Goal: Task Accomplishment & Management: Use online tool/utility

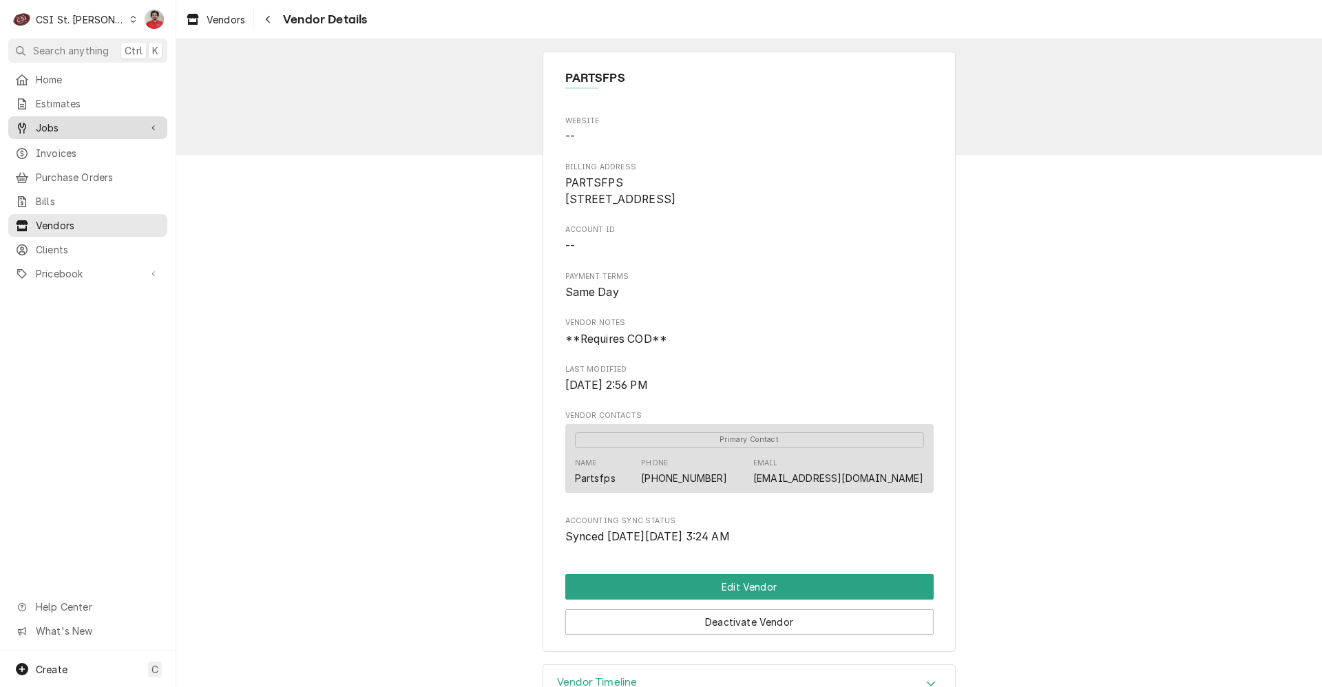
click at [73, 125] on span "Jobs" at bounding box center [88, 128] width 104 height 14
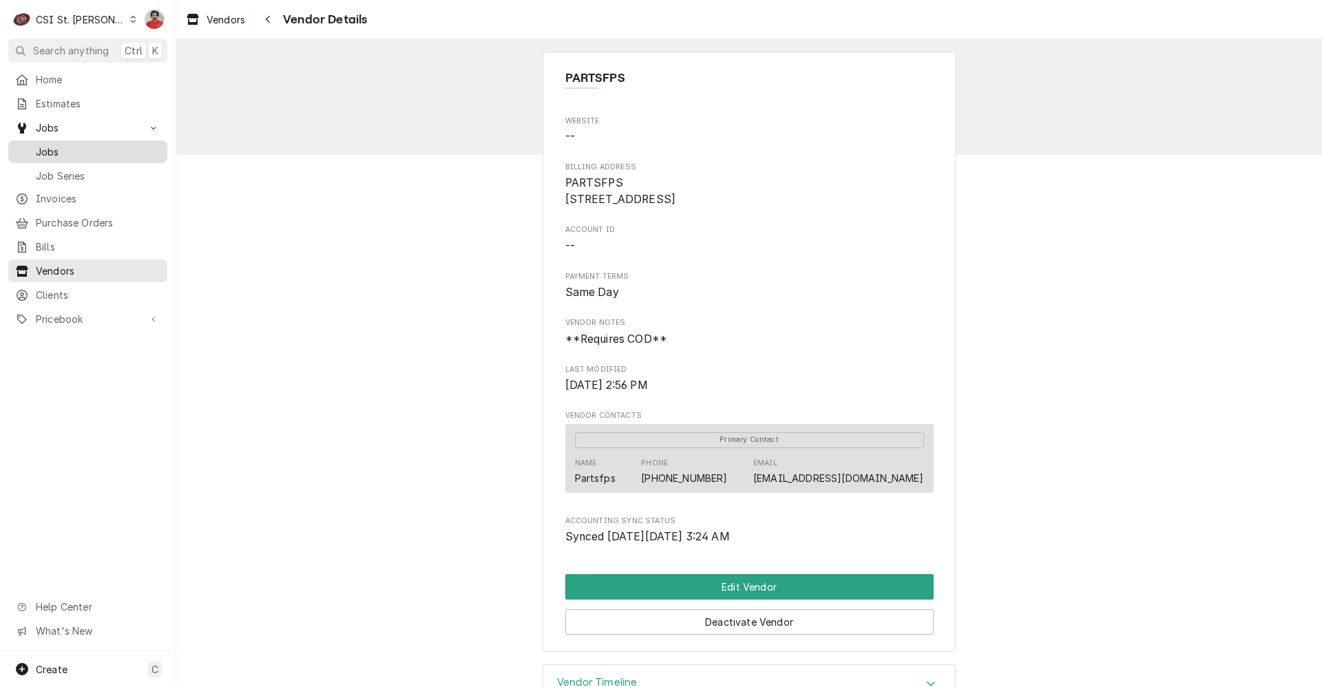
click at [68, 146] on span "Jobs" at bounding box center [98, 152] width 125 height 14
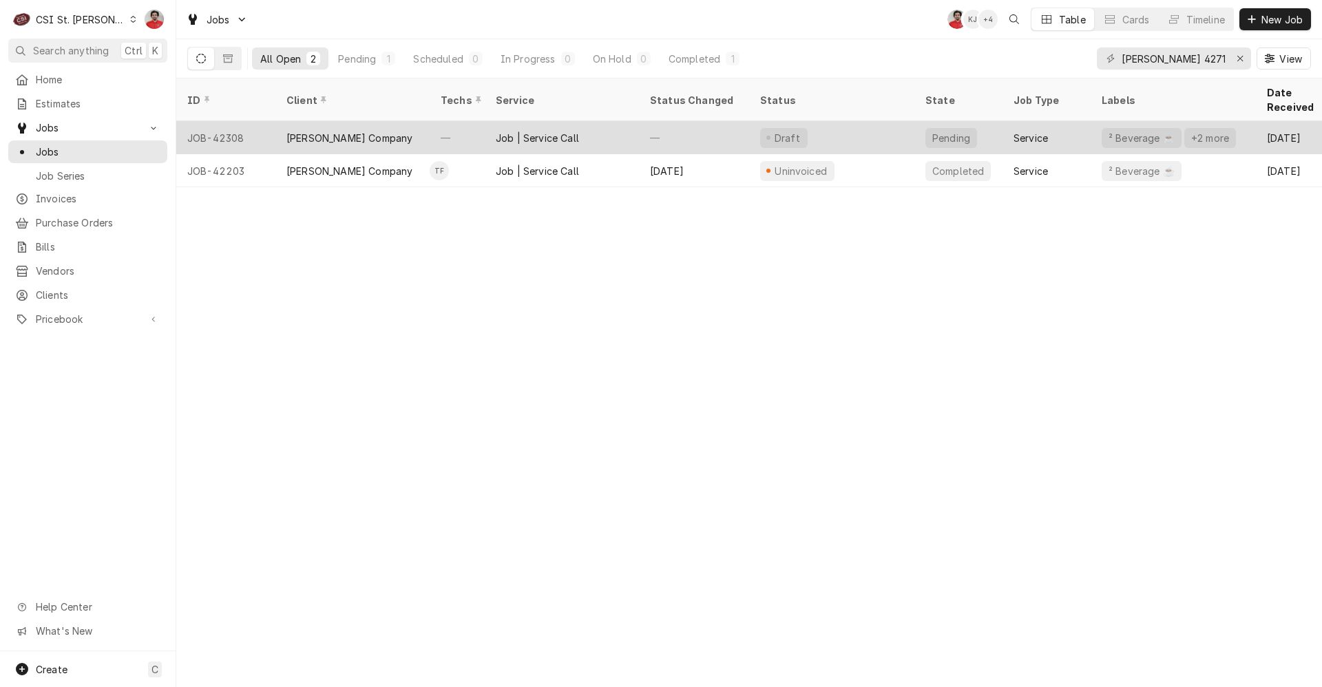
click at [568, 131] on div "Job | Service Call" at bounding box center [537, 138] width 83 height 14
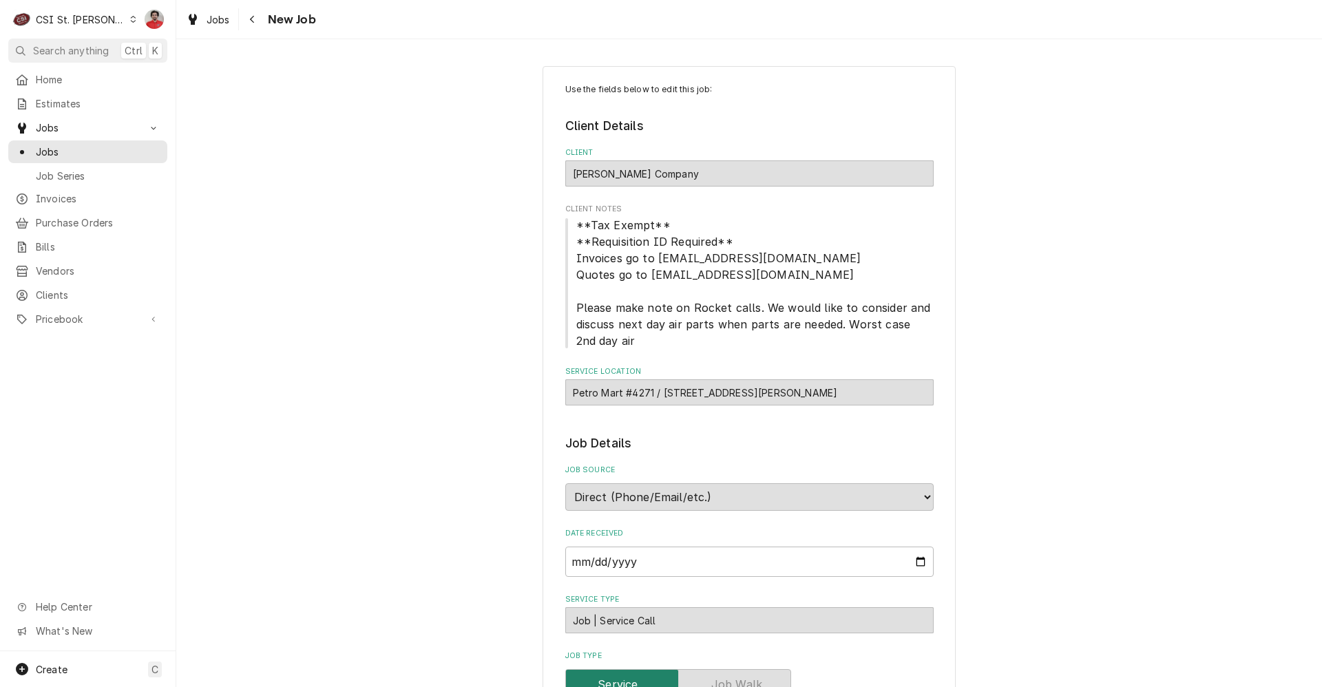
type textarea "x"
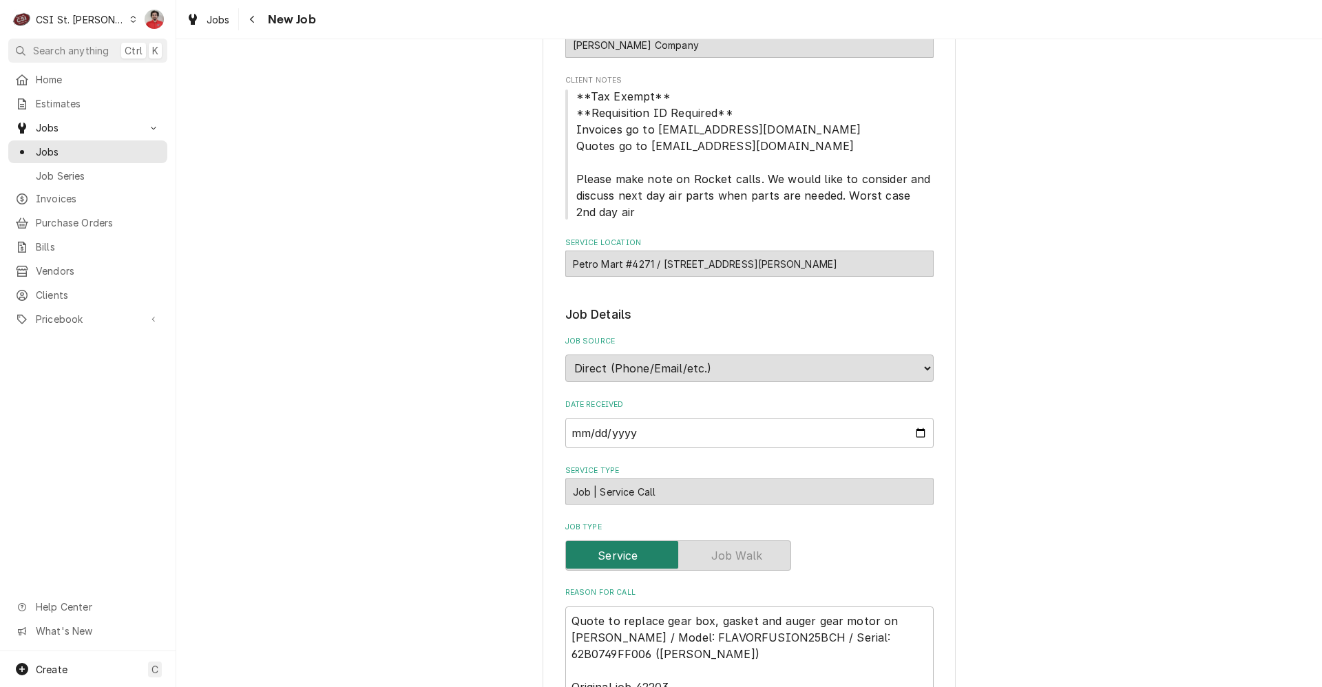
scroll to position [69, 0]
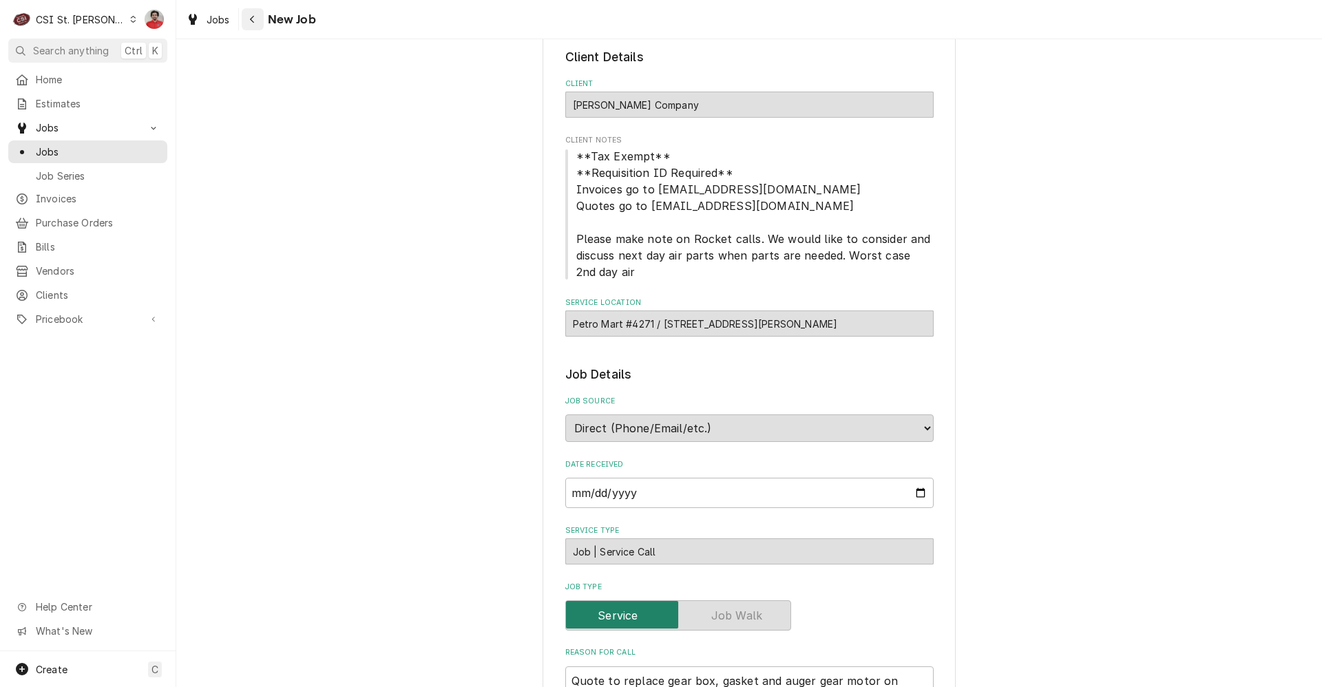
click at [258, 22] on div "Navigate back" at bounding box center [253, 19] width 14 height 14
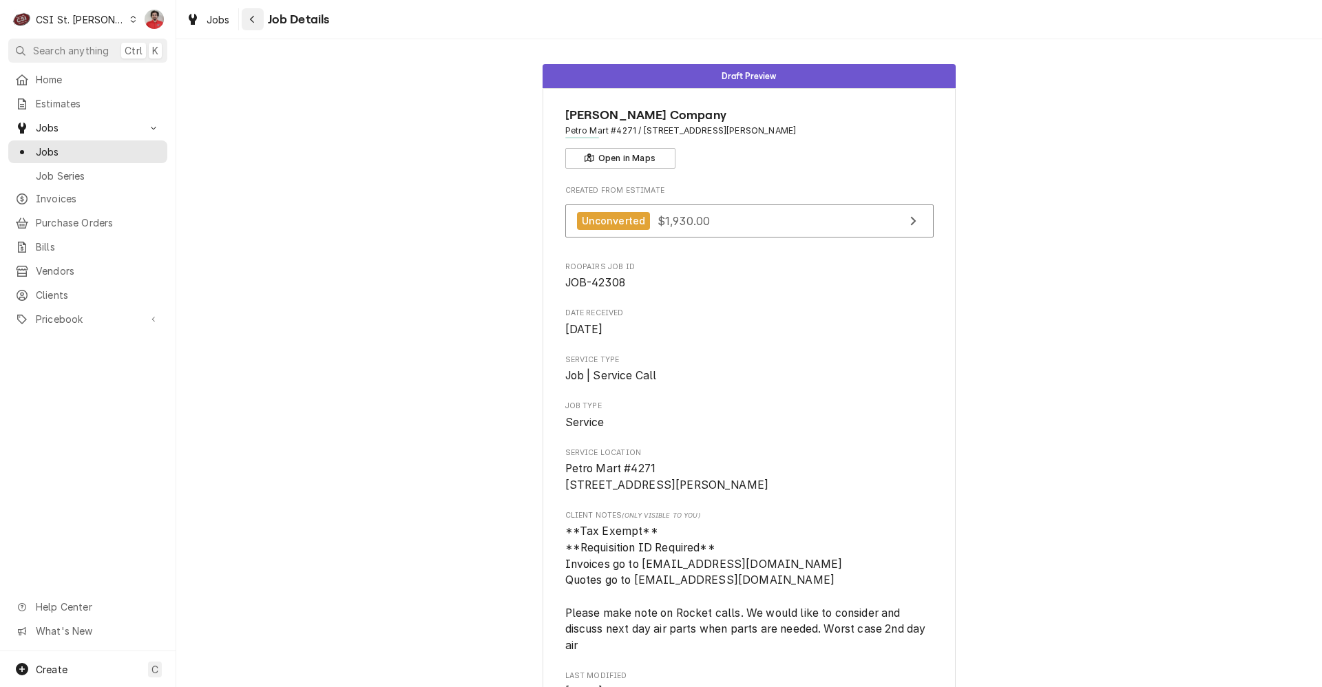
click at [252, 21] on icon "Navigate back" at bounding box center [252, 20] width 4 height 8
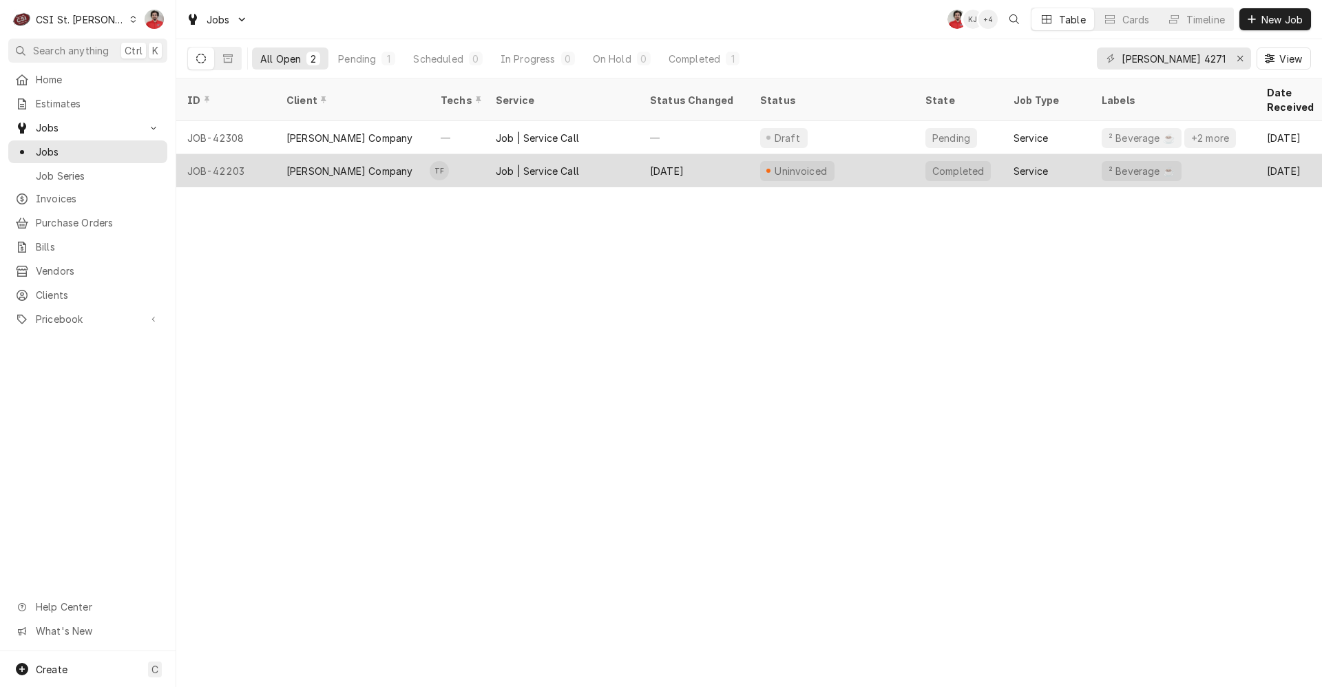
click at [729, 154] on div "[DATE]" at bounding box center [694, 170] width 110 height 33
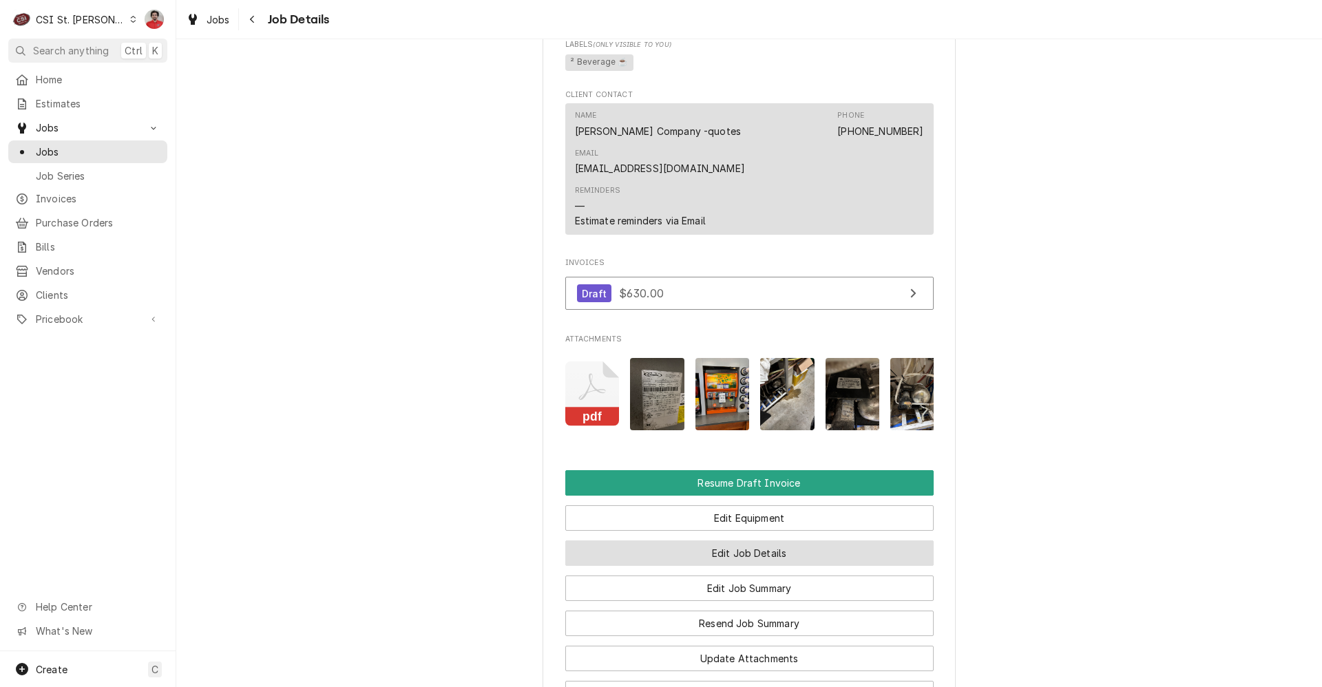
scroll to position [1335, 0]
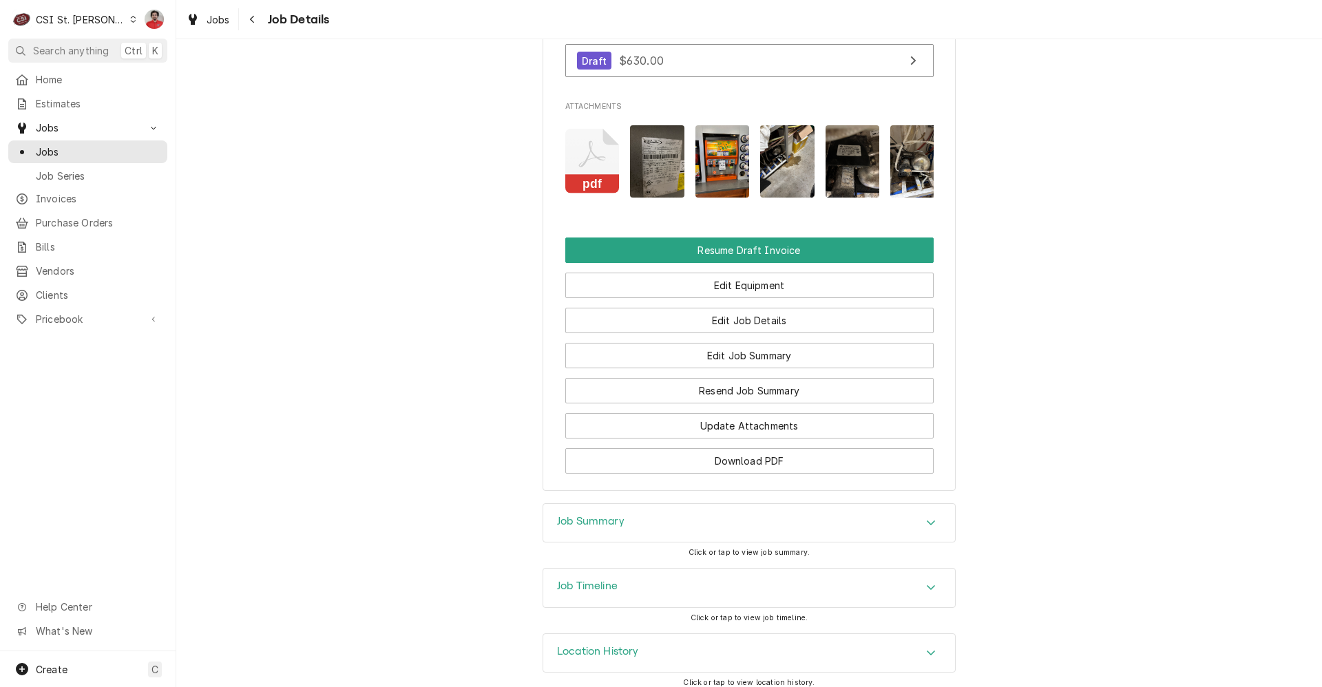
click at [704, 584] on div "Job Timeline" at bounding box center [749, 588] width 412 height 39
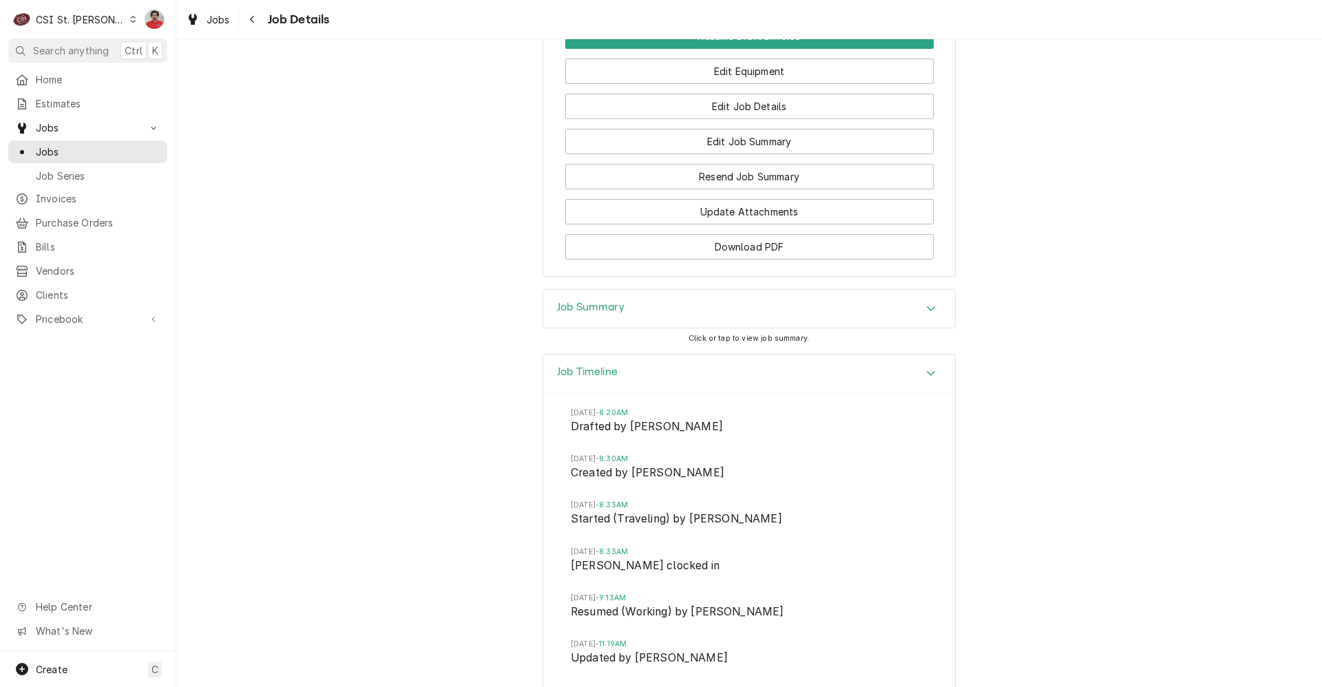
scroll to position [1513, 0]
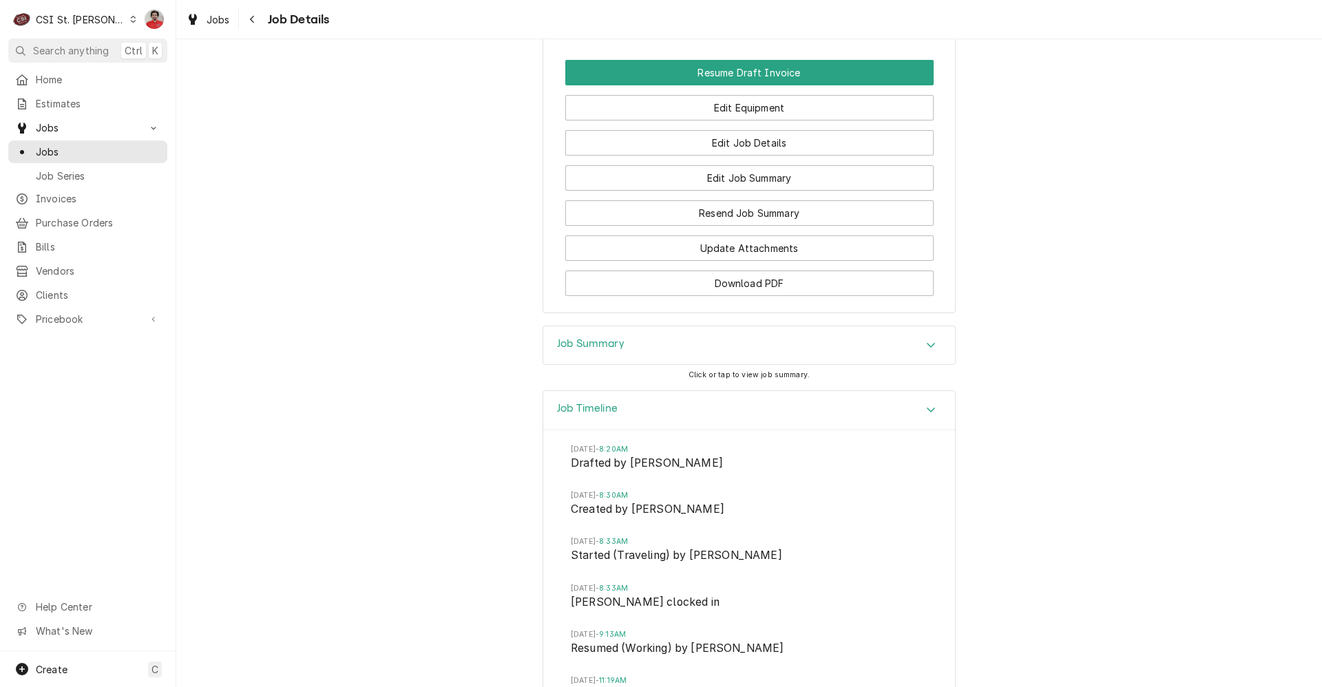
click at [664, 351] on div "Job Summary" at bounding box center [749, 345] width 412 height 39
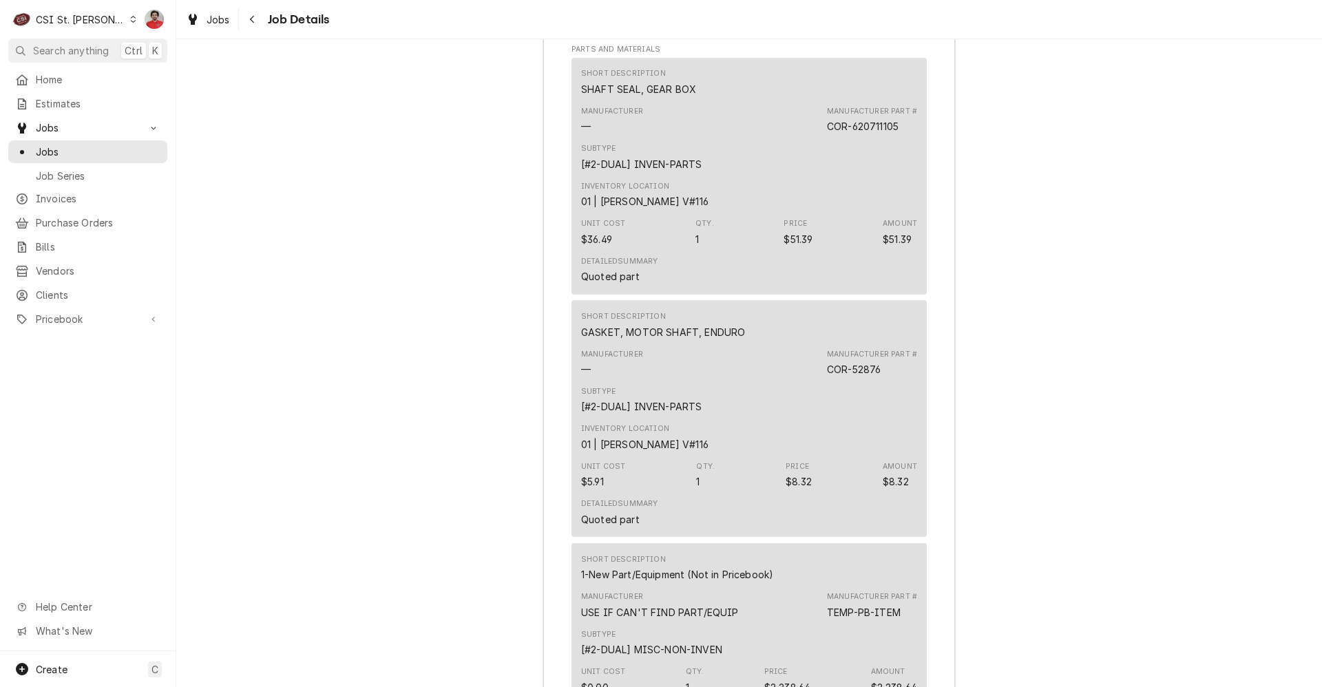
scroll to position [2719, 0]
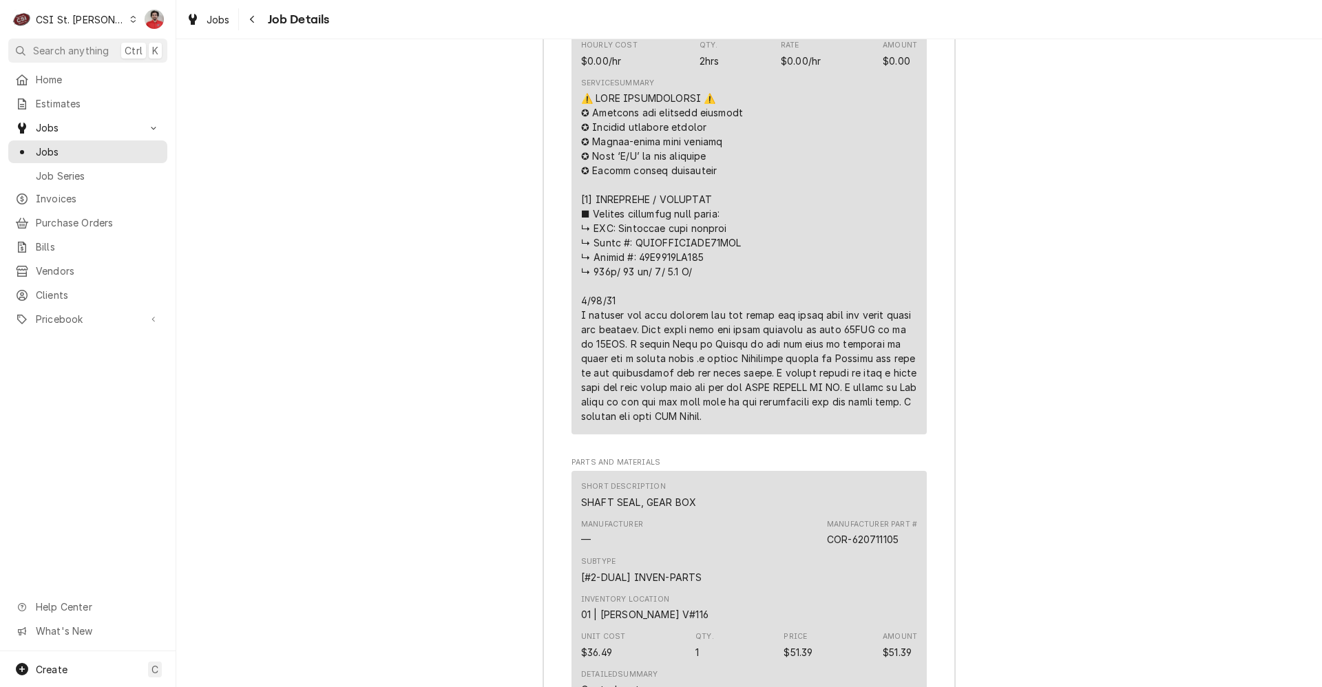
click at [1311, 367] on div "Job Summary Roopairs Job ID JOB-42203 Vivian email ID 43503 Service Type Job | …" at bounding box center [749, 650] width 1146 height 3062
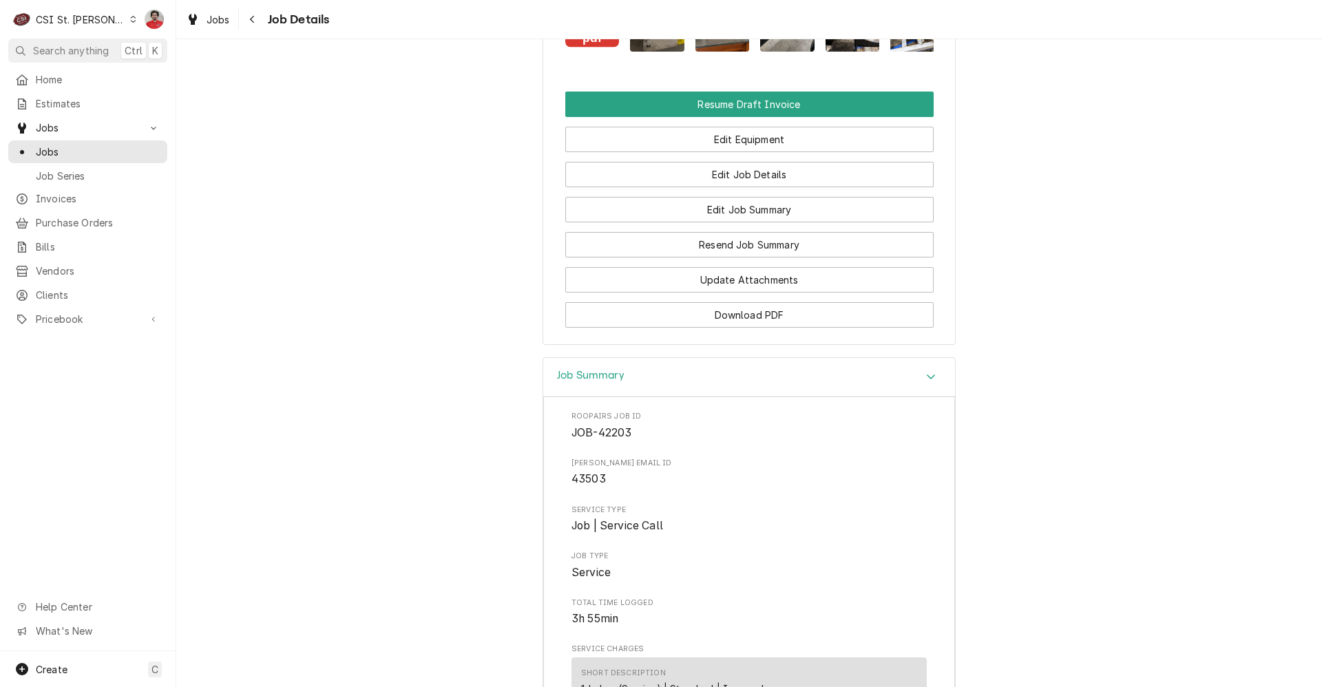
scroll to position [0, 0]
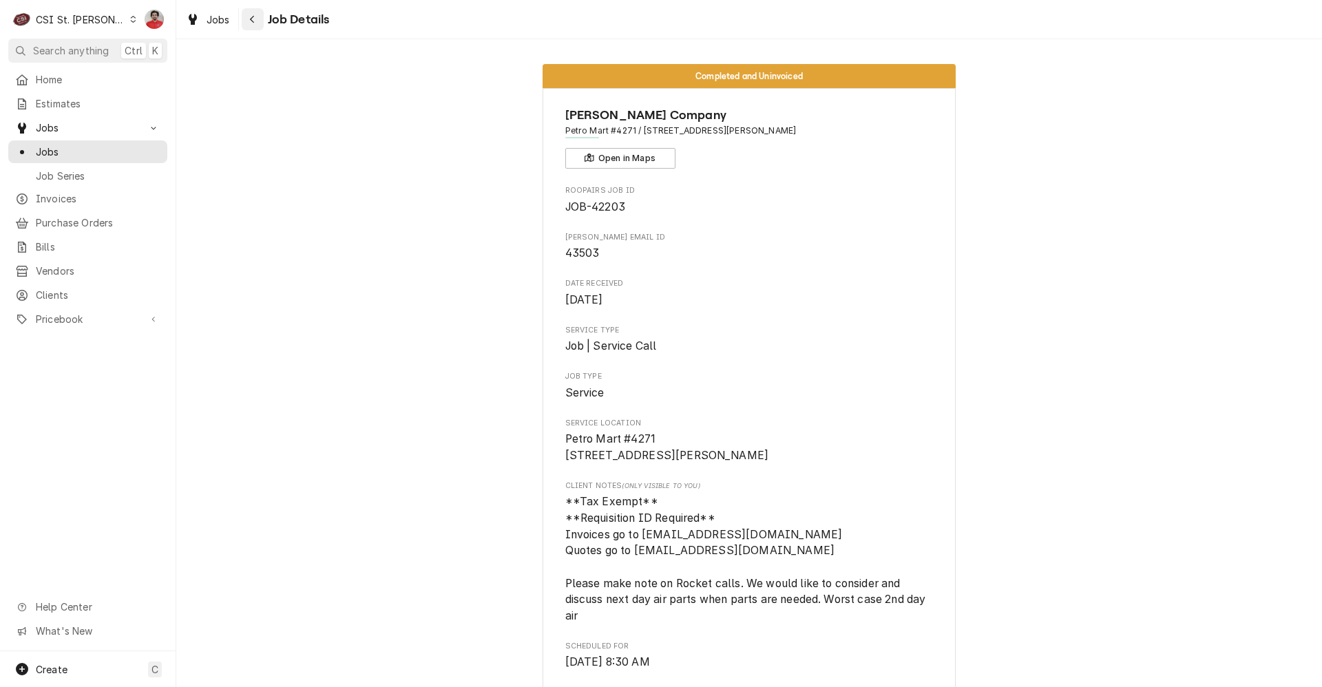
click at [253, 17] on icon "Navigate back" at bounding box center [252, 20] width 4 height 8
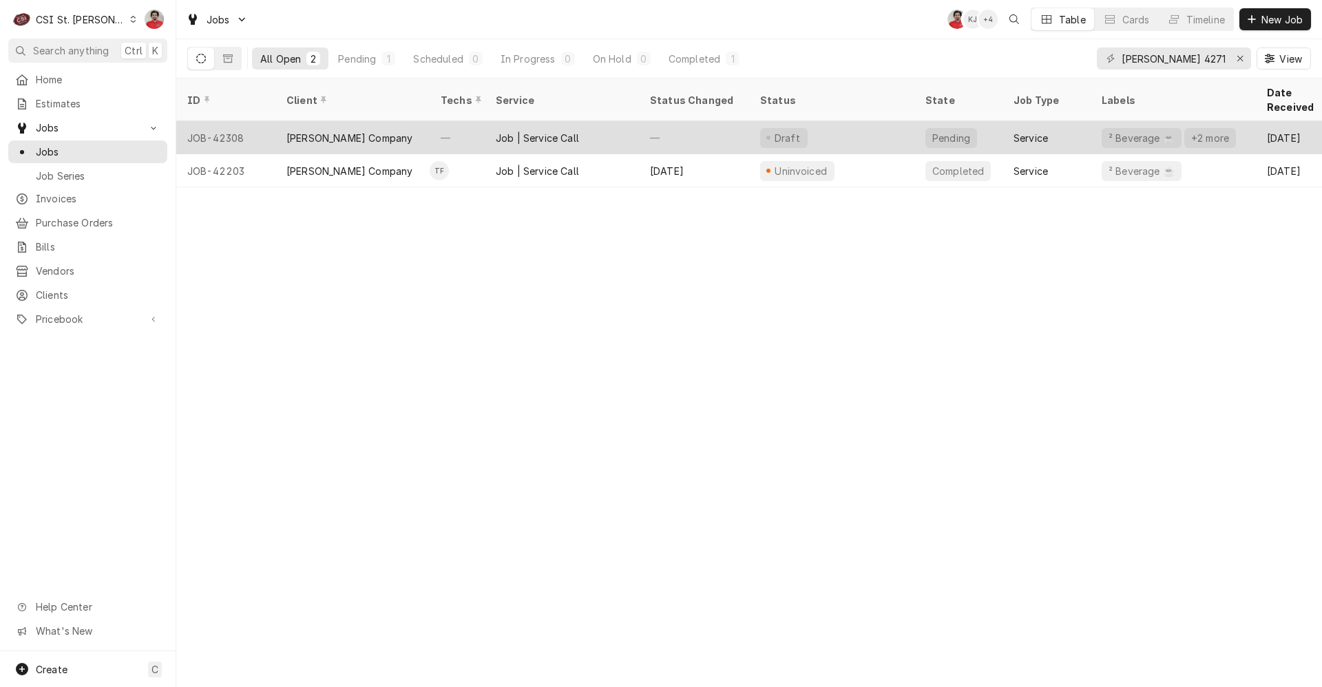
click at [379, 129] on div "[PERSON_NAME] Company" at bounding box center [353, 137] width 154 height 33
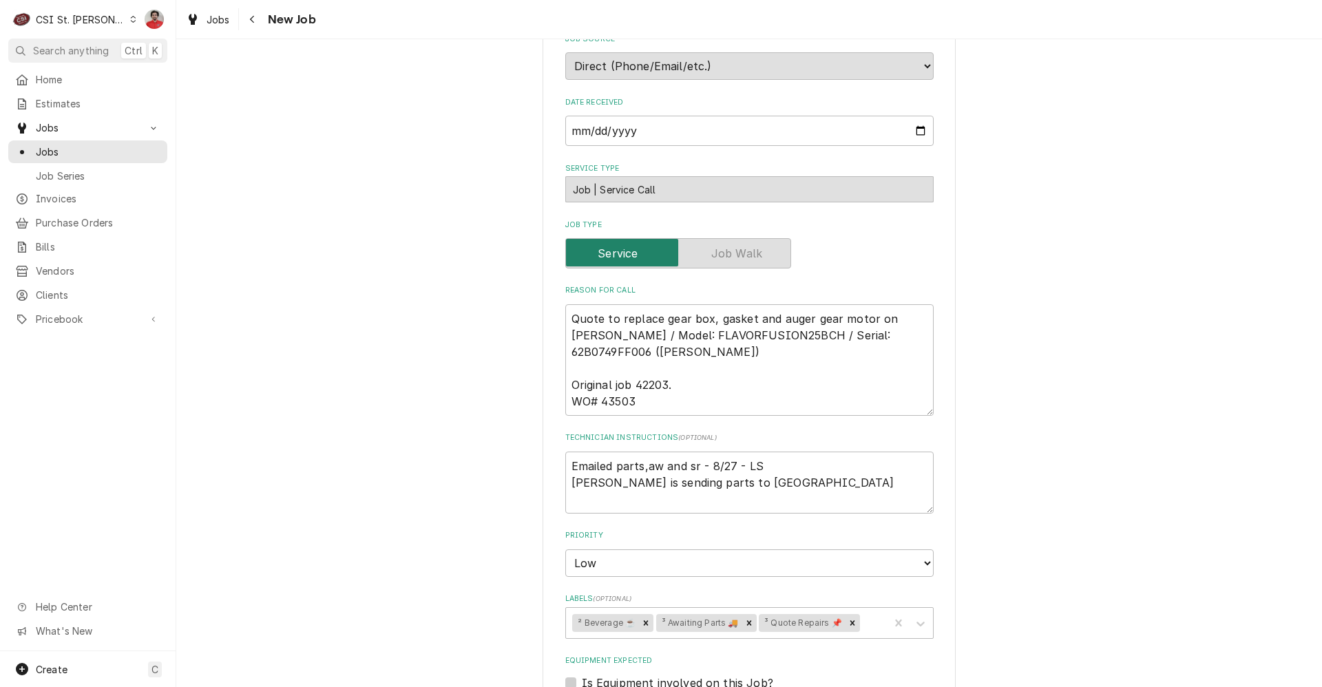
scroll to position [482, 0]
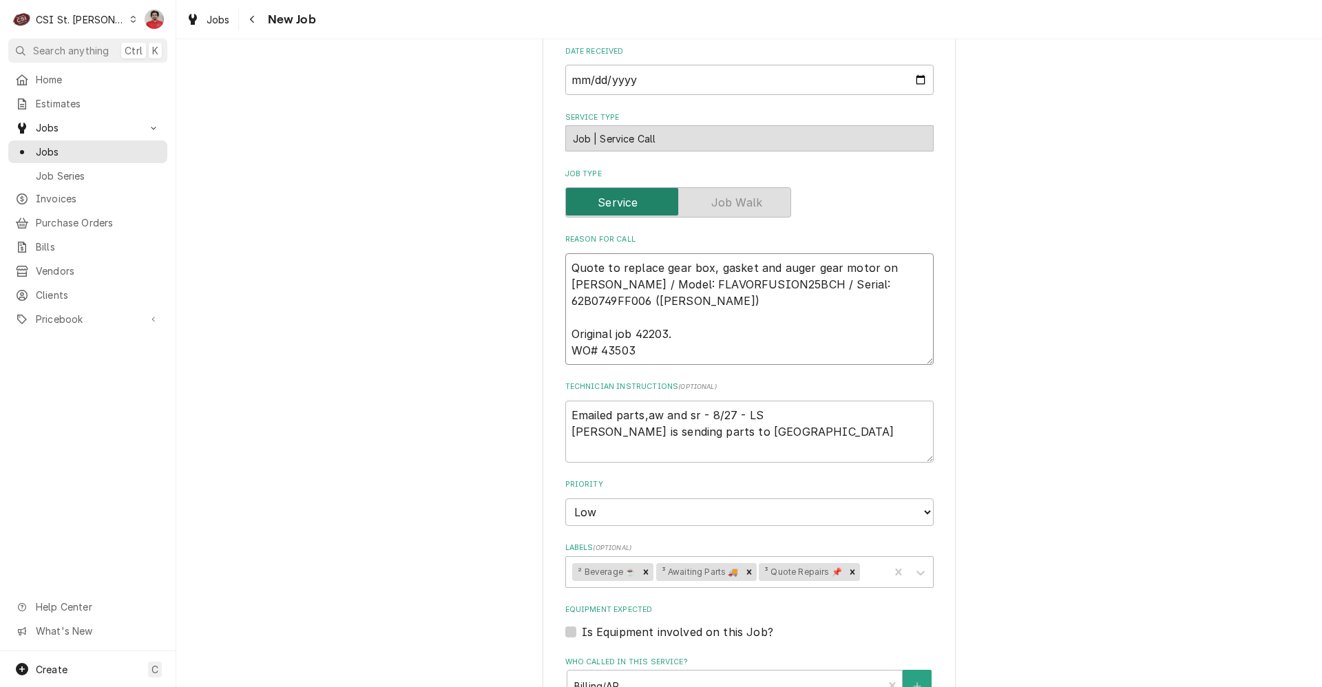
click at [725, 272] on textarea "Quote to replace gear box, gasket and auger gear motor on [PERSON_NAME] / Model…" at bounding box center [749, 309] width 368 height 112
type textarea "x"
type textarea "Quote to replace gear box, gasket and auger gear motor on Cornelius Soda / Mode…"
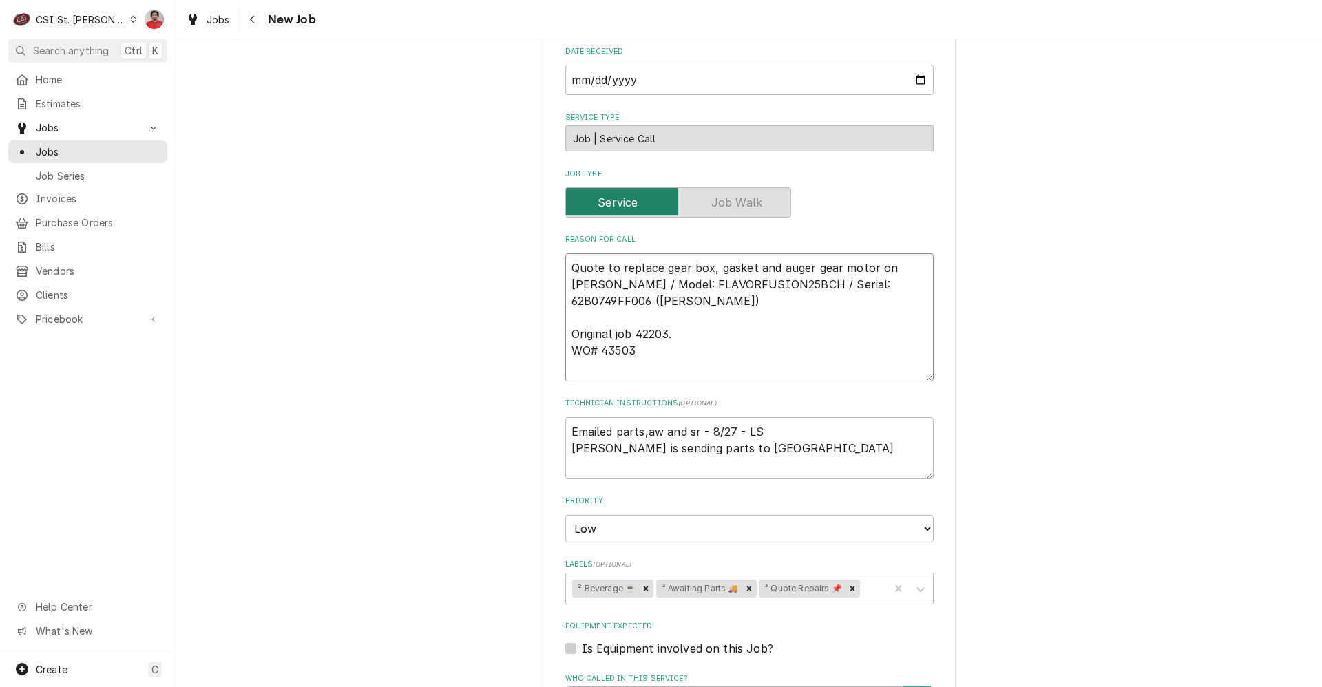
type textarea "x"
type textarea "S Quote to replace gear box, gasket and auger gear motor on Cornelius Soda / Mo…"
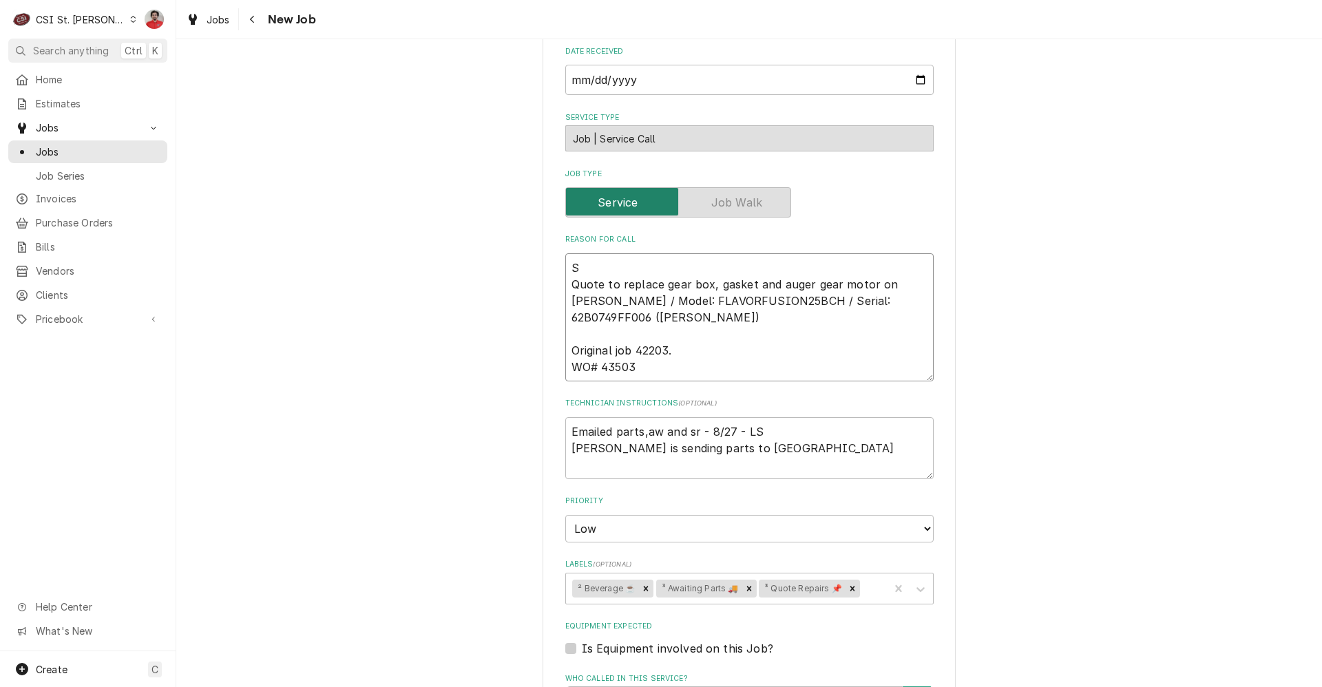
type textarea "x"
type textarea "Quote to replace gear box, gasket and auger gear motor on Cornelius Soda / Mode…"
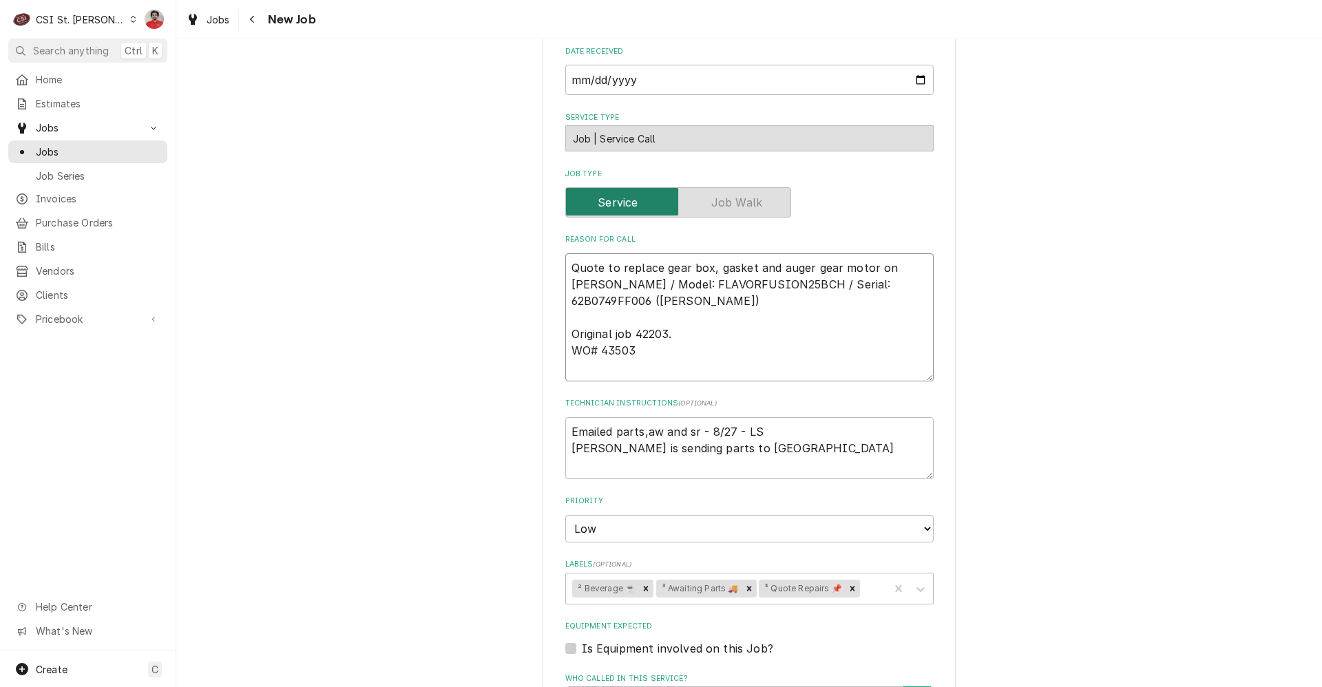
type textarea "x"
type textarea "R Quote to replace gear box, gasket and auger gear motor on Cornelius Soda / Mo…"
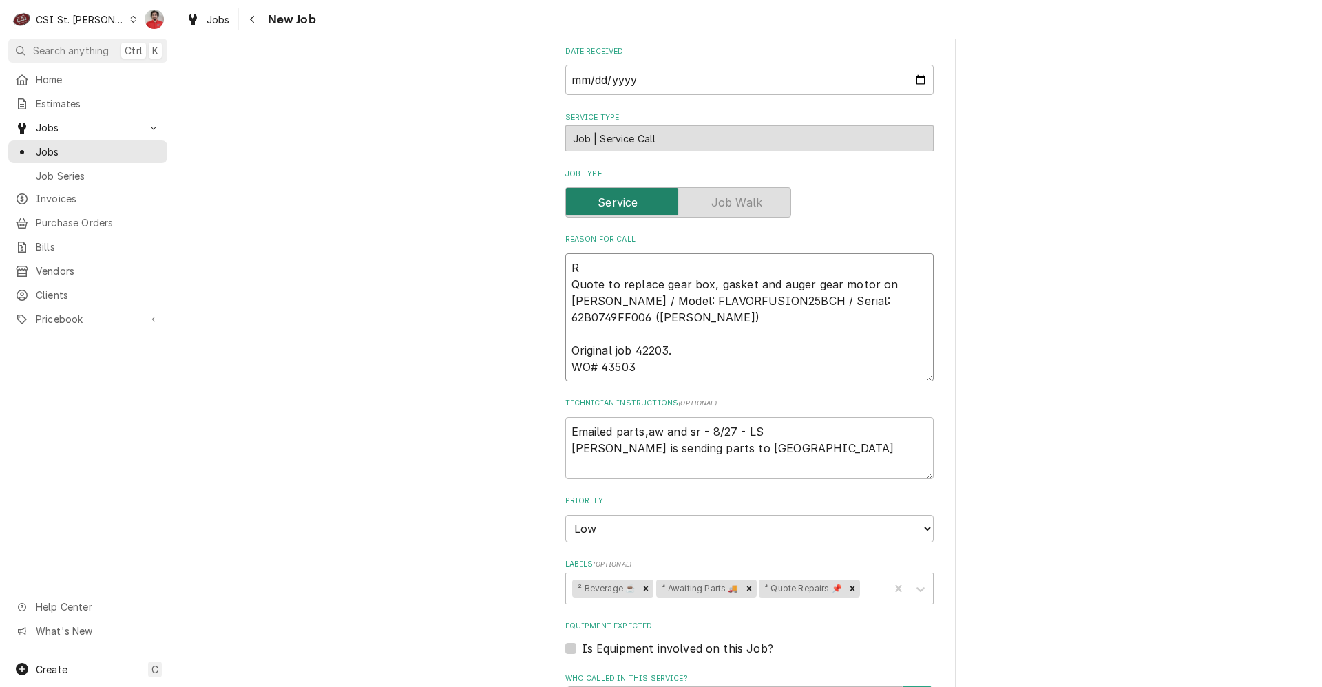
type textarea "x"
type textarea "RE Quote to replace gear box, gasket and auger gear motor on Cornelius Soda / M…"
type textarea "x"
type textarea "REc Quote to replace gear box, gasket and auger gear motor on Cornelius Soda / …"
type textarea "x"
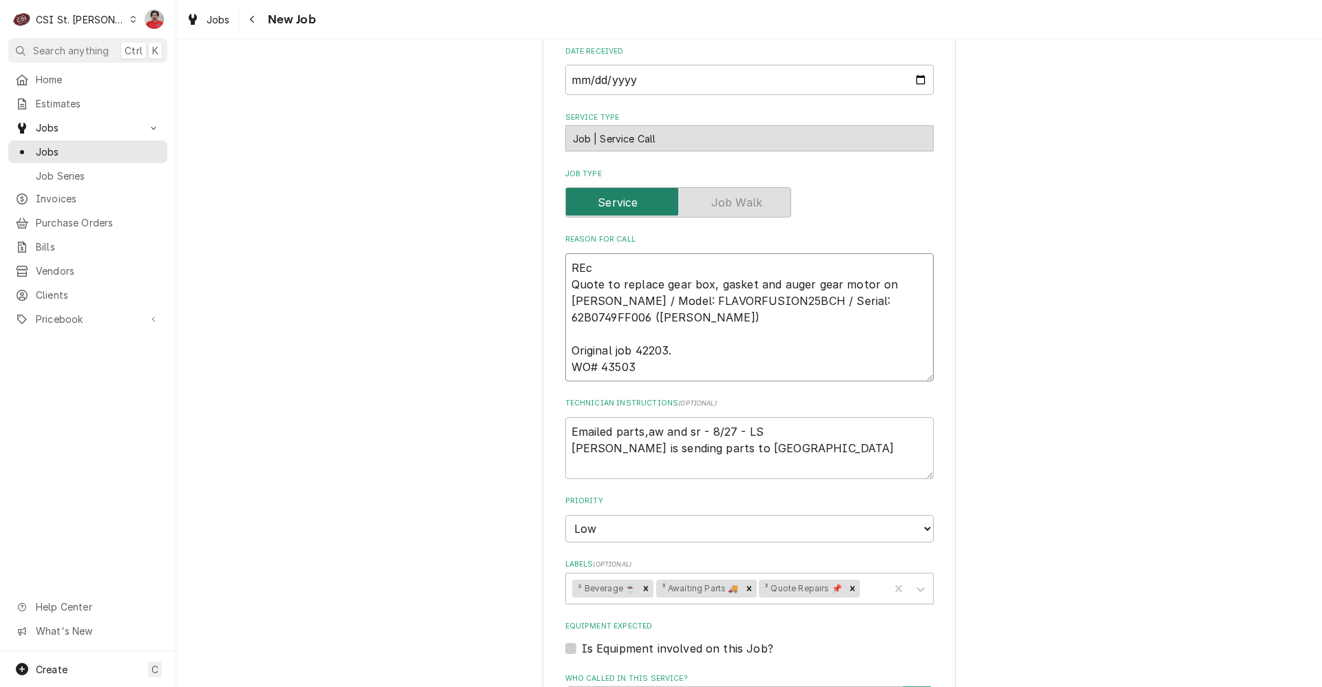
type textarea "RE Quote to replace gear box, gasket and auger gear motor on Cornelius Soda / M…"
type textarea "x"
type textarea "R Quote to replace gear box, gasket and auger gear motor on Cornelius Soda / Mo…"
type textarea "x"
type textarea "Re Quote to replace gear box, gasket and auger gear motor on Cornelius Soda / M…"
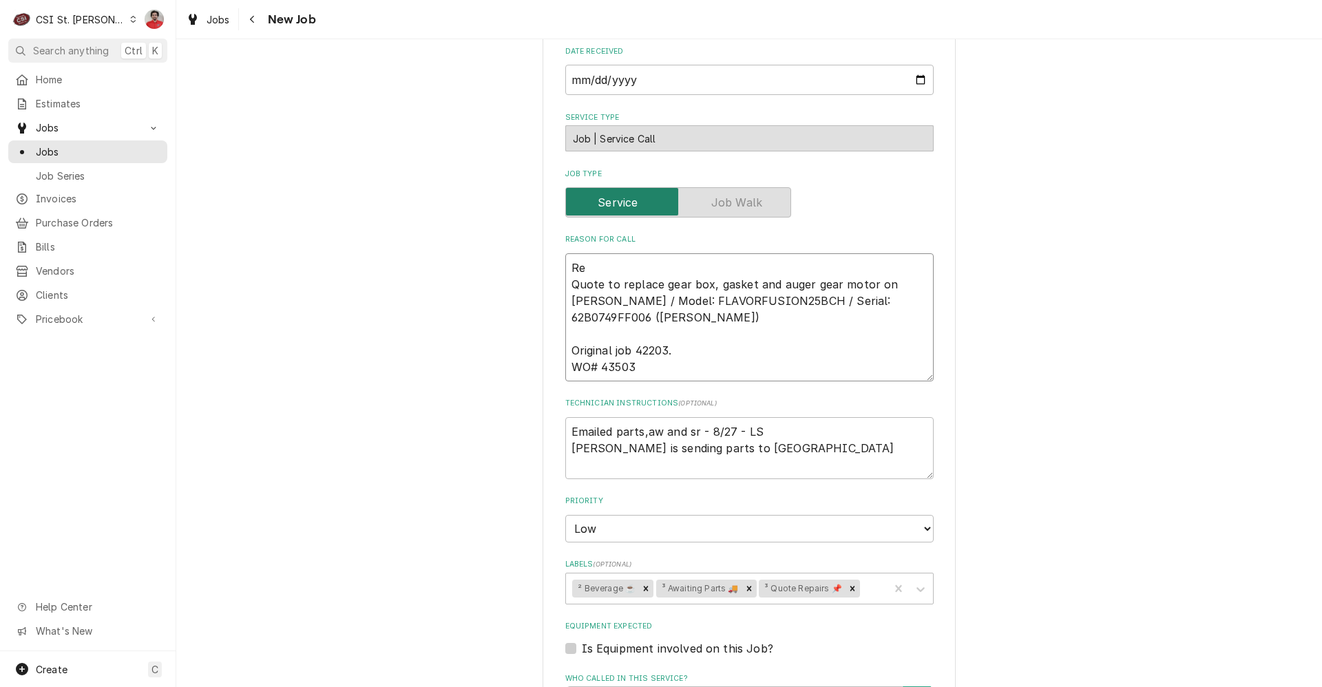
type textarea "x"
type textarea "Rec Quote to replace gear box, gasket and auger gear motor on Cornelius Soda / …"
type textarea "x"
type textarea "Recei Quote to replace gear box, gasket and auger gear motor on Cornelius Soda …"
type textarea "x"
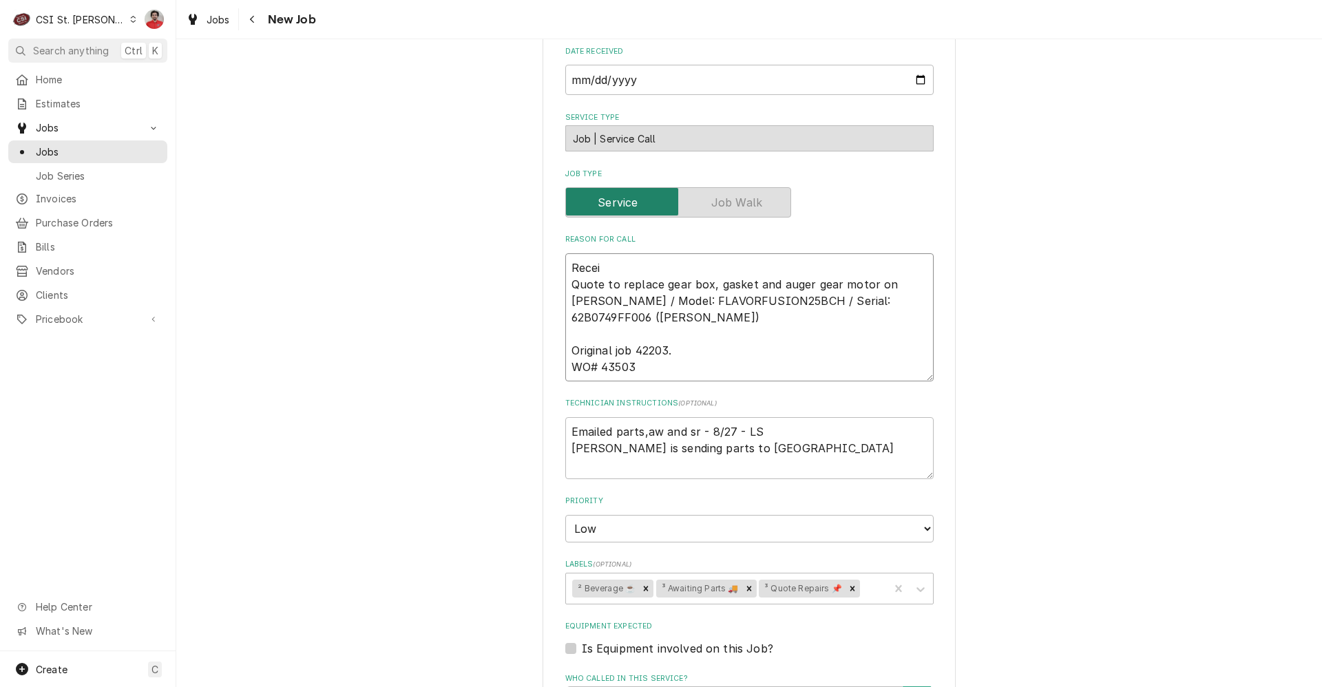
type textarea "Receiv Quote to replace gear box, gasket and auger gear motor on Cornelius Soda…"
type textarea "x"
type textarea "Receive Quote to replace gear box, gasket and auger gear motor on Cornelius Sod…"
type textarea "x"
type textarea "Received Quote to replace gear box, gasket and auger gear motor on Cornelius So…"
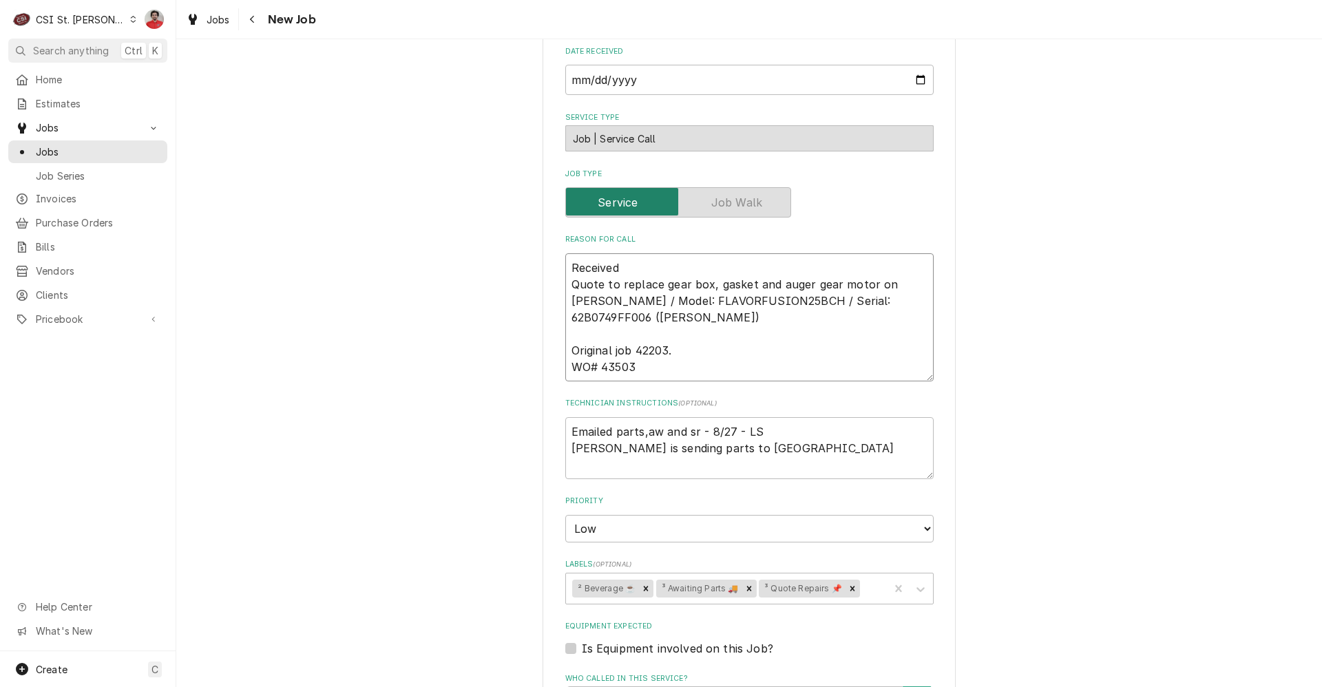
type textarea "x"
type textarea "Received Quote to replace gear box, gasket and auger gear motor on Cornelius So…"
type textarea "x"
type textarea "Received w Quote to replace gear box, gasket and auger gear motor on Cornelius …"
type textarea "x"
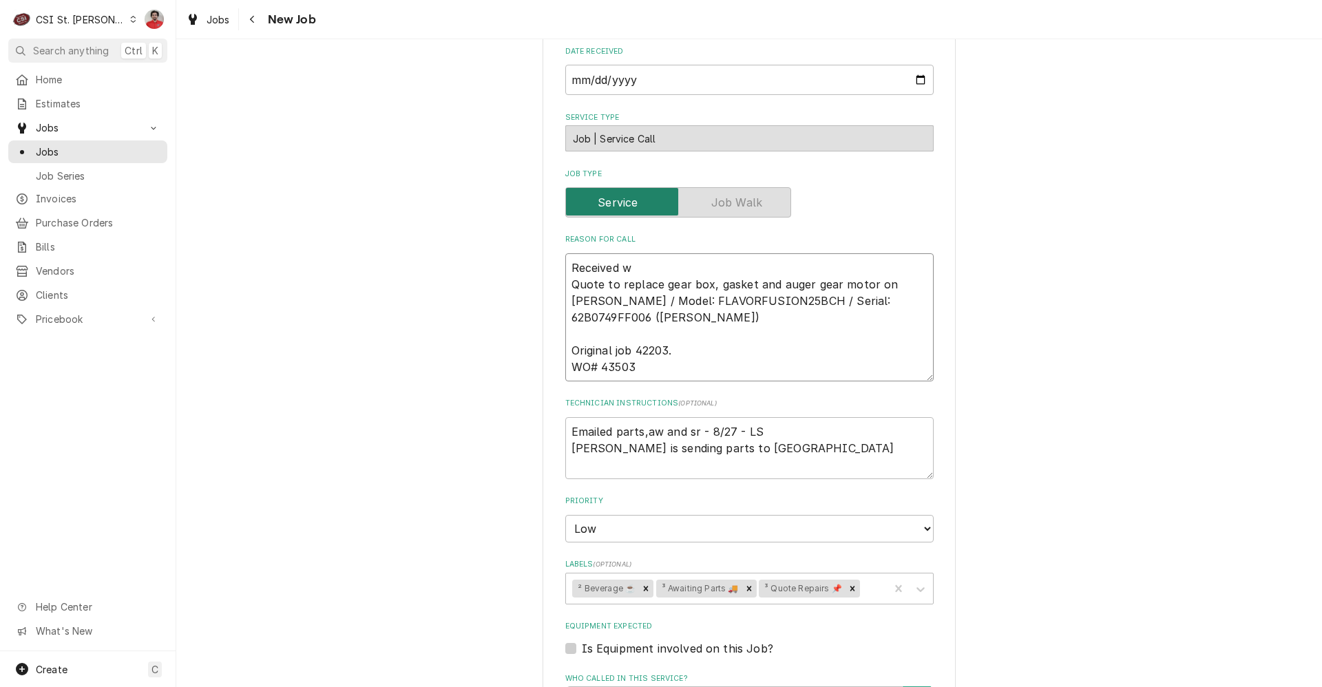
type textarea "Received wa Quote to replace gear box, gasket and auger gear motor on Cornelius…"
type textarea "x"
type textarea "Received wat Quote to replace gear box, gasket and auger gear motor on Corneliu…"
type textarea "x"
type textarea "Received wate Quote to replace gear box, gasket and auger gear motor on Corneli…"
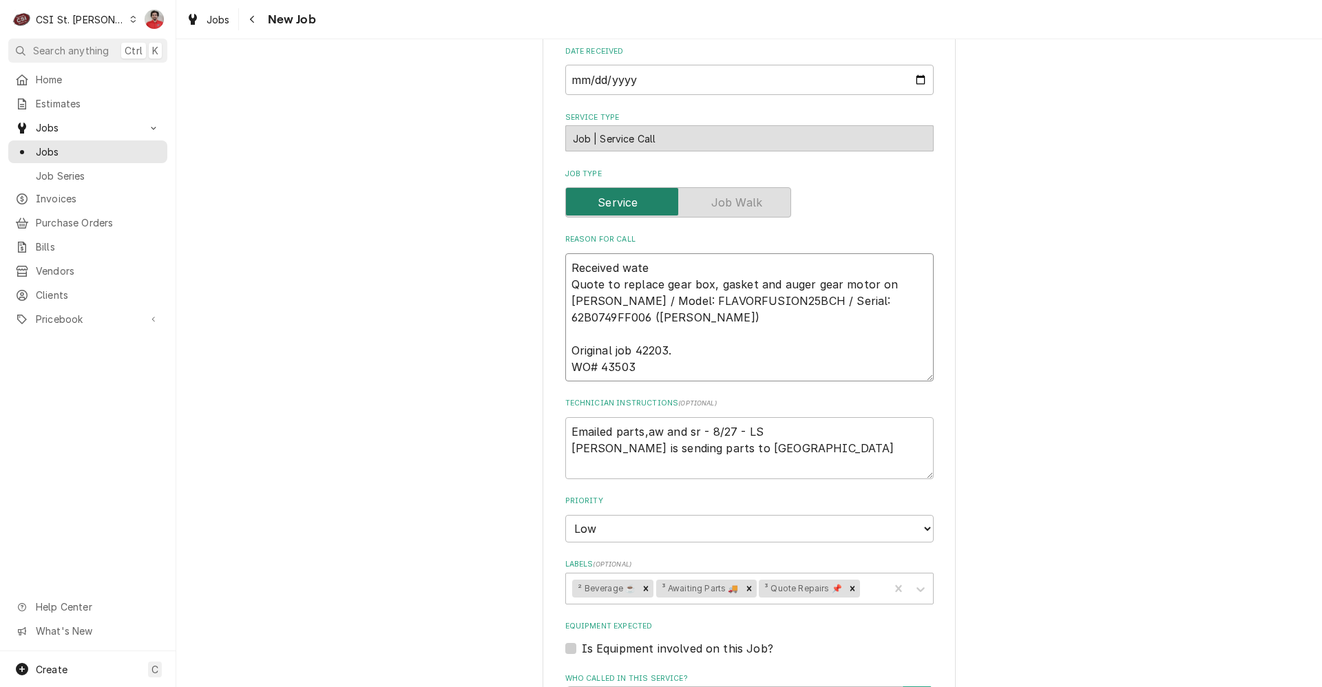
type textarea "x"
type textarea "Received water Quote to replace gear box, gasket and auger gear motor on Cornel…"
type textarea "x"
type textarea "Received water Quote to replace gear box, gasket and auger gear motor on Cornel…"
type textarea "x"
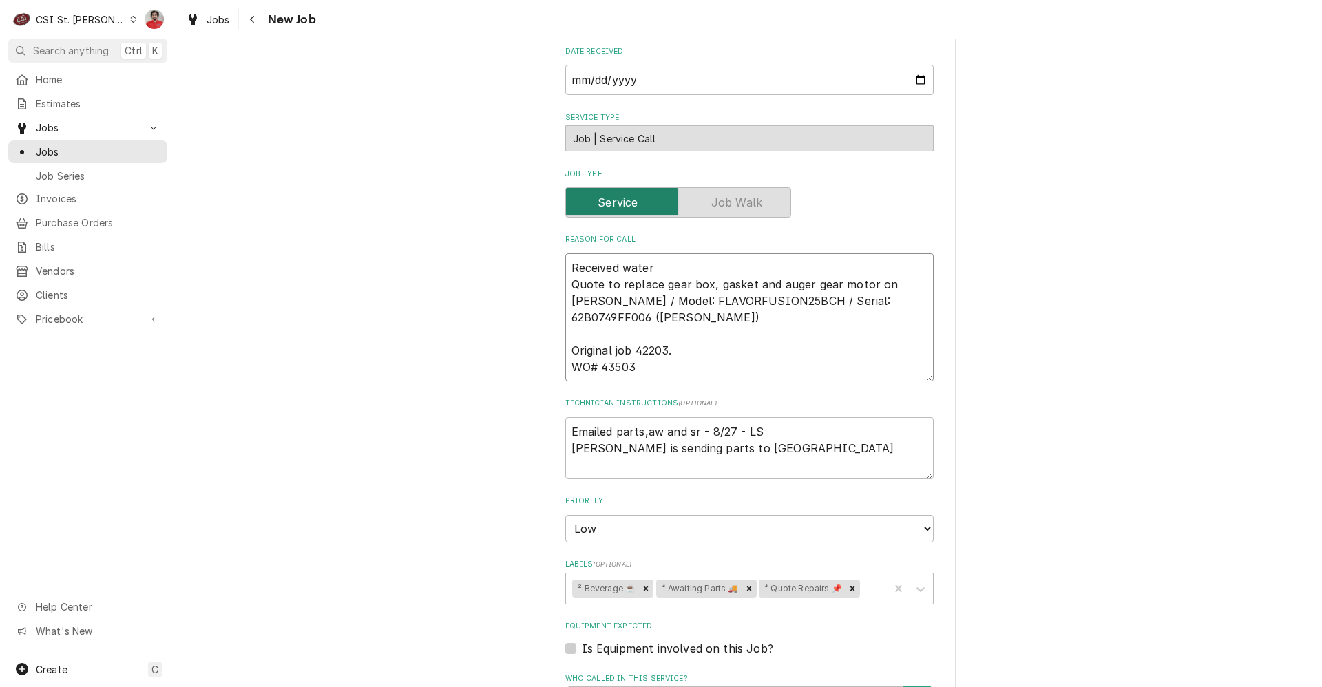
type textarea "Received water f Quote to replace gear box, gasket and auger gear motor on Corn…"
type textarea "x"
type textarea "Received water fi Quote to replace gear box, gasket and auger gear motor on Cor…"
type textarea "x"
type textarea "Received water fir Quote to replace gear box, gasket and auger gear motor on Co…"
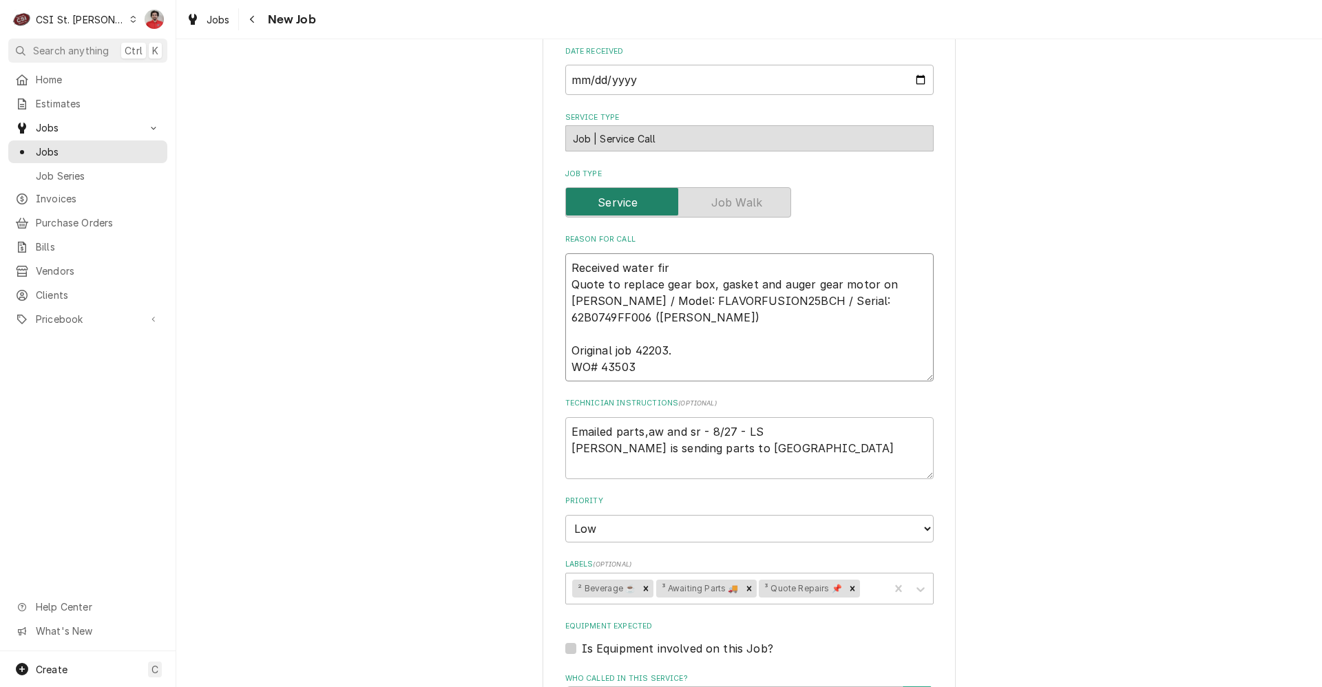
type textarea "x"
type textarea "Received water fi Quote to replace gear box, gasket and auger gear motor on Cor…"
type textarea "x"
type textarea "Received water fil Quote to replace gear box, gasket and auger gear motor on Co…"
type textarea "x"
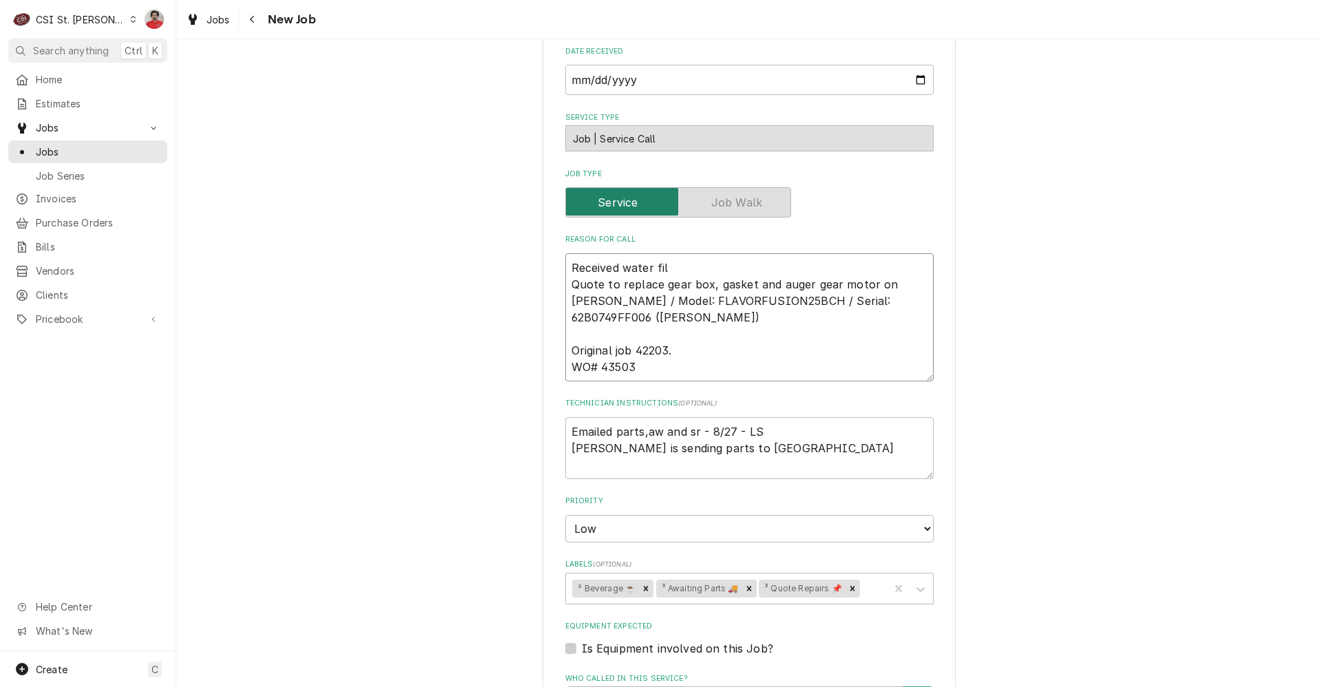
type textarea "Received water filt Quote to replace gear box, gasket and auger gear motor on C…"
type textarea "x"
type textarea "Received water filte Quote to replace gear box, gasket and auger gear motor on …"
type textarea "x"
type textarea "Received water filter Quote to replace gear box, gasket and auger gear motor on…"
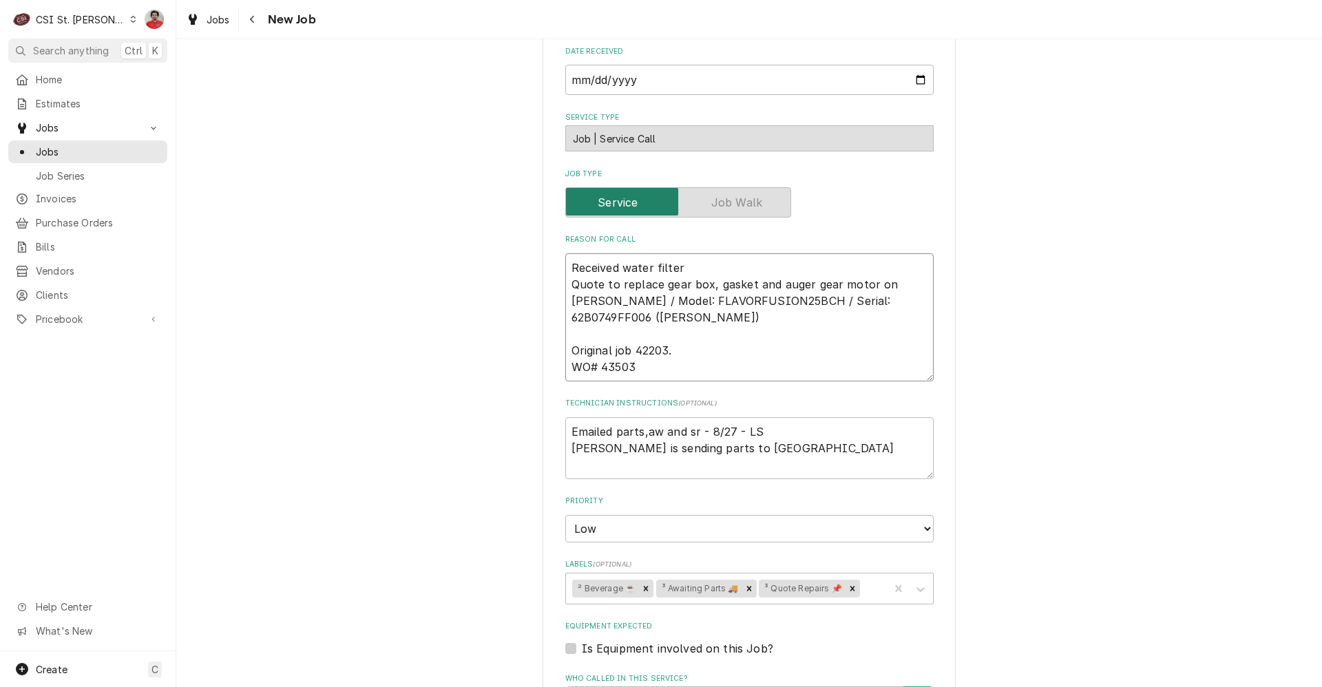
type textarea "x"
type textarea "Received water filters Quote to replace gear box, gasket and auger gear motor o…"
type textarea "x"
type textarea "Received water filters Quote to replace gear box, gasket and auger gear motor o…"
type textarea "x"
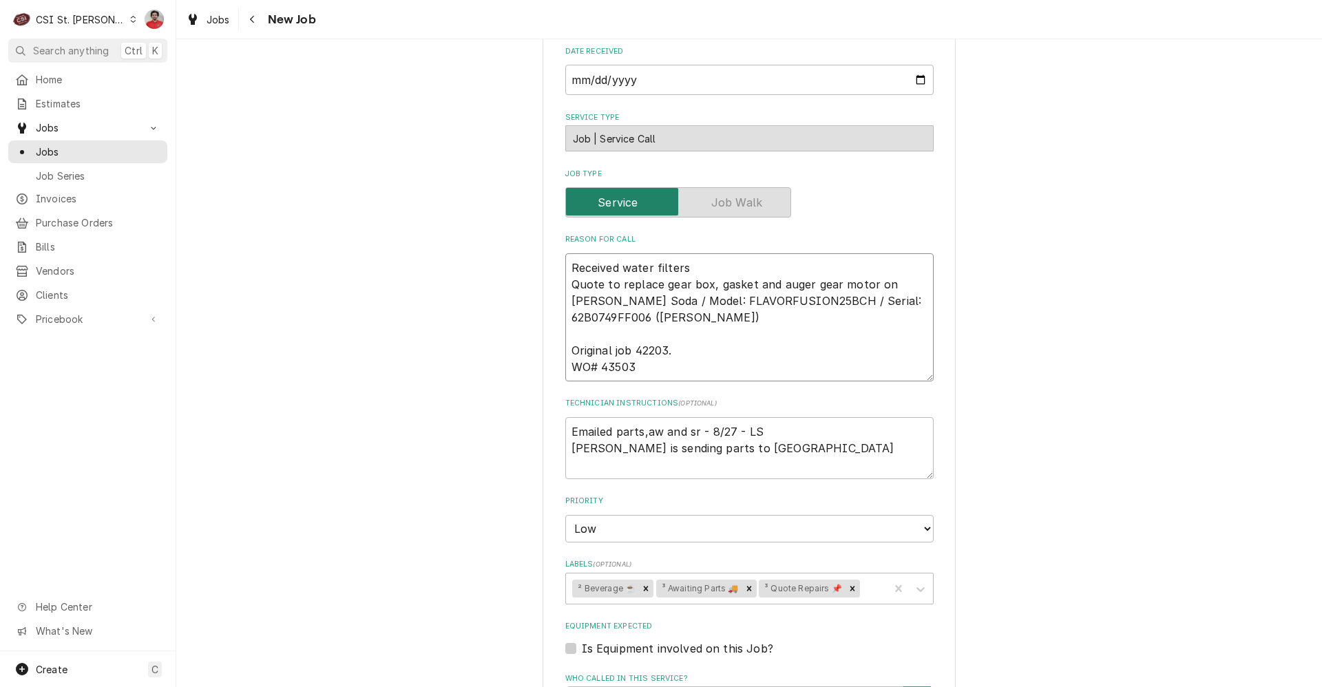
type textarea "Received water filters m Quote to replace gear box, gasket and auger gear motor…"
type textarea "x"
type textarea "Received water filters ma Quote to replace gear box, gasket and auger gear moto…"
type textarea "x"
type textarea "Received water filters mar Quote to replace gear box, gasket and auger gear mot…"
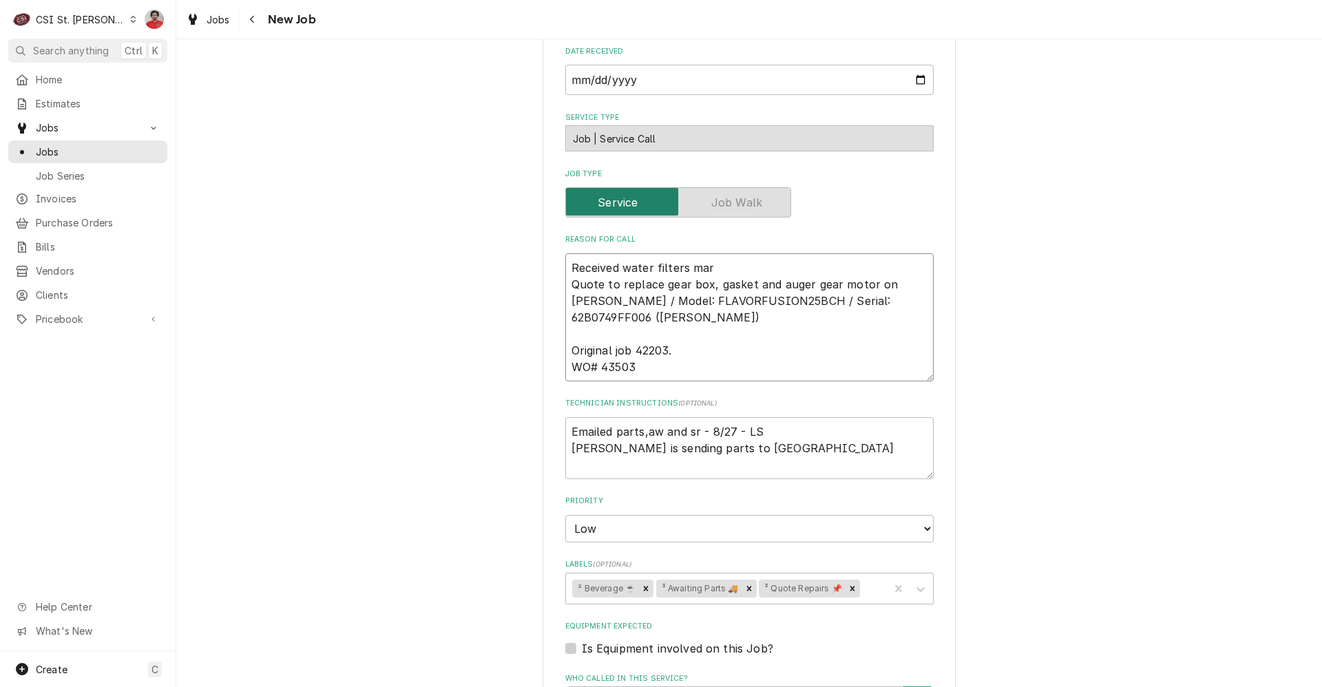
type textarea "x"
type textarea "Received water filters mark Quote to replace gear box, gasket and auger gear mo…"
type textarea "x"
type textarea "Received water filters marked Quote to replace gear box, gasket and auger gear …"
type textarea "x"
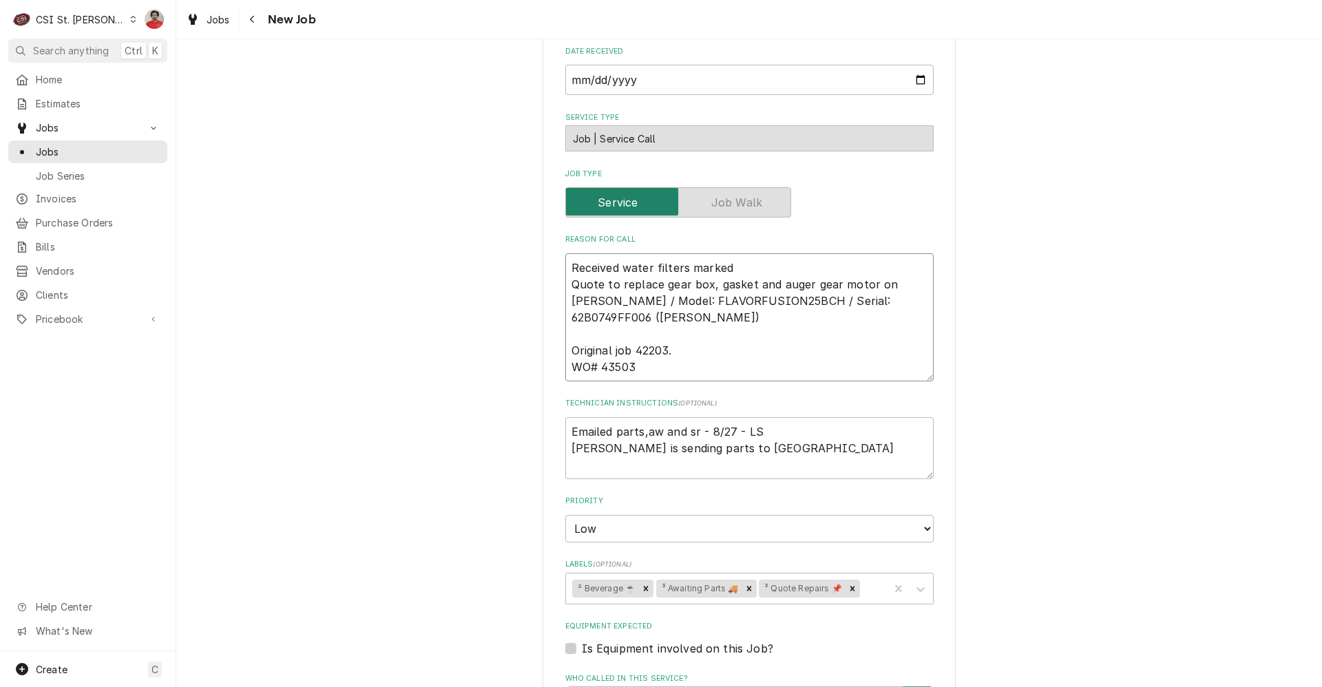
type textarea "Received water filters marked Quote to replace gear box, gasket and auger gear …"
type textarea "x"
type textarea "Received water filters marked f Quote to replace gear box, gasket and auger gea…"
type textarea "x"
type textarea "Received water filters marked fo Quote to replace gear box, gasket and auger ge…"
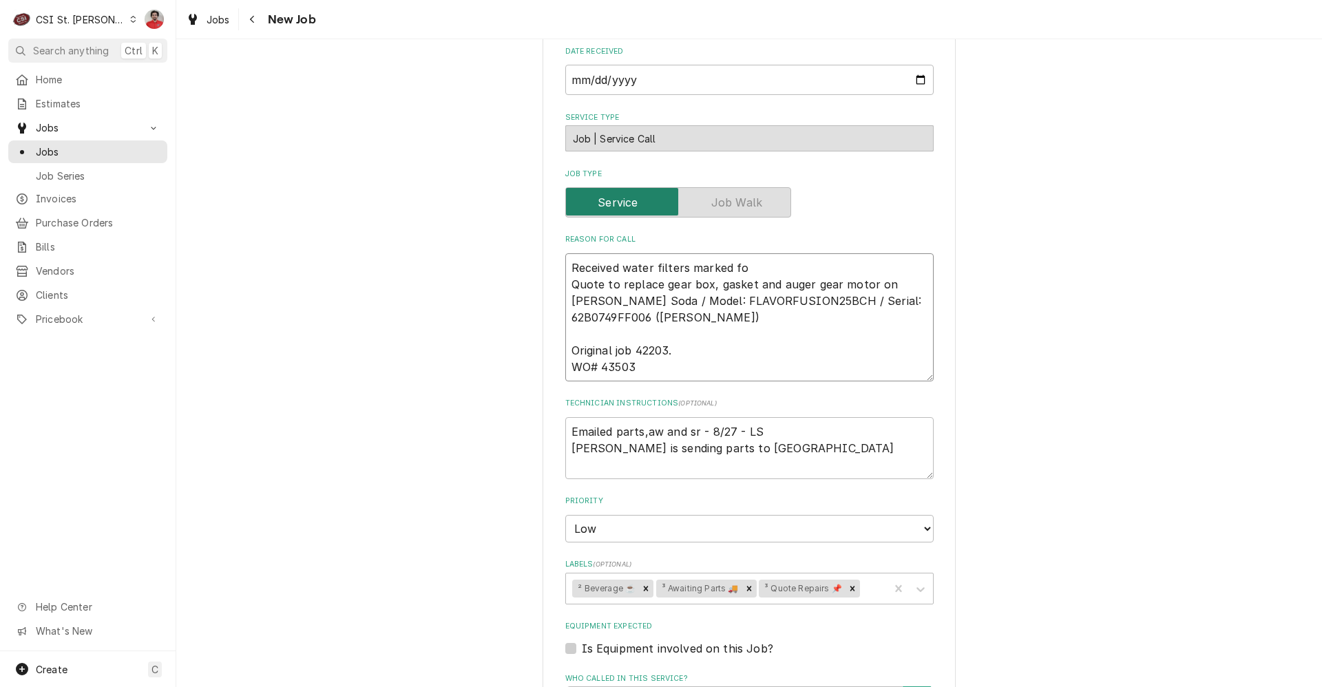
type textarea "x"
type textarea "Received water filters marked for Quote to replace gear box, gasket and auger g…"
type textarea "x"
type textarea "Received water filters marked for Quote to replace gear box, gasket and auger g…"
type textarea "x"
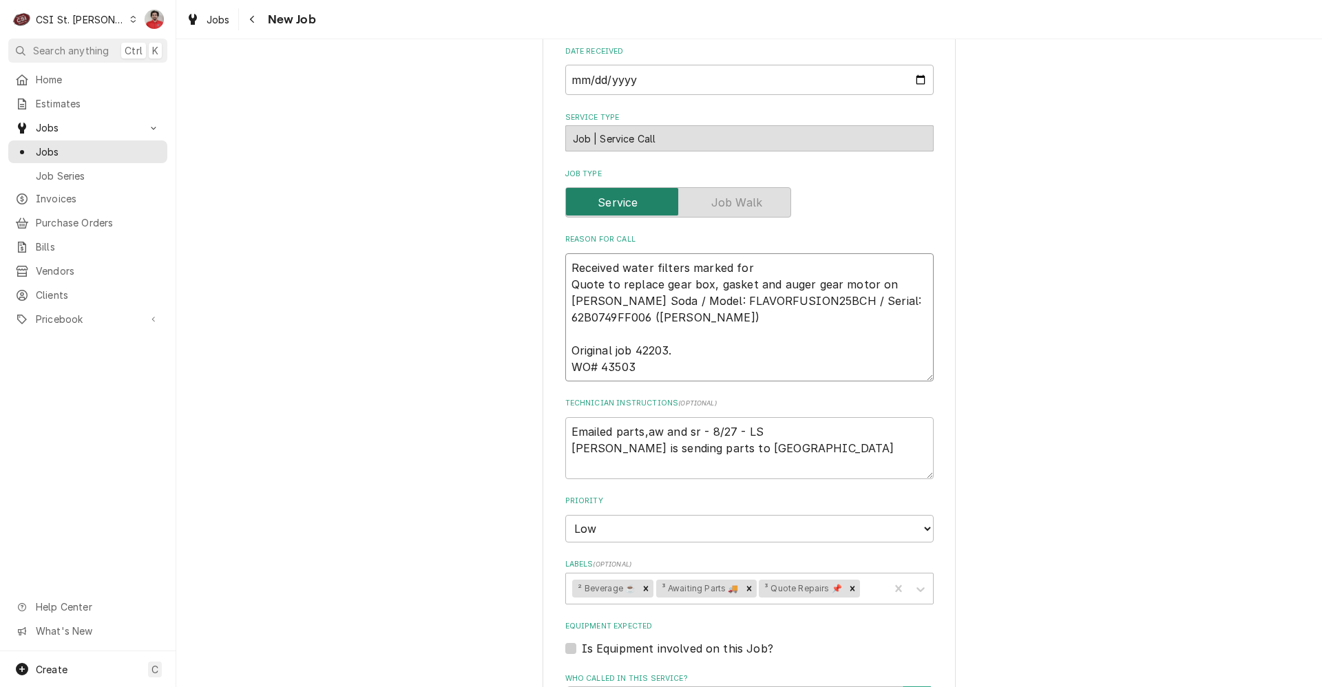
type textarea "Received water filters marked for t Quote to replace gear box, gasket and auger…"
type textarea "x"
type textarea "Received water filters marked for th Quote to replace gear box, gasket and auge…"
type textarea "x"
type textarea "Received water filters marked for this Quote to replace gear box, gasket and au…"
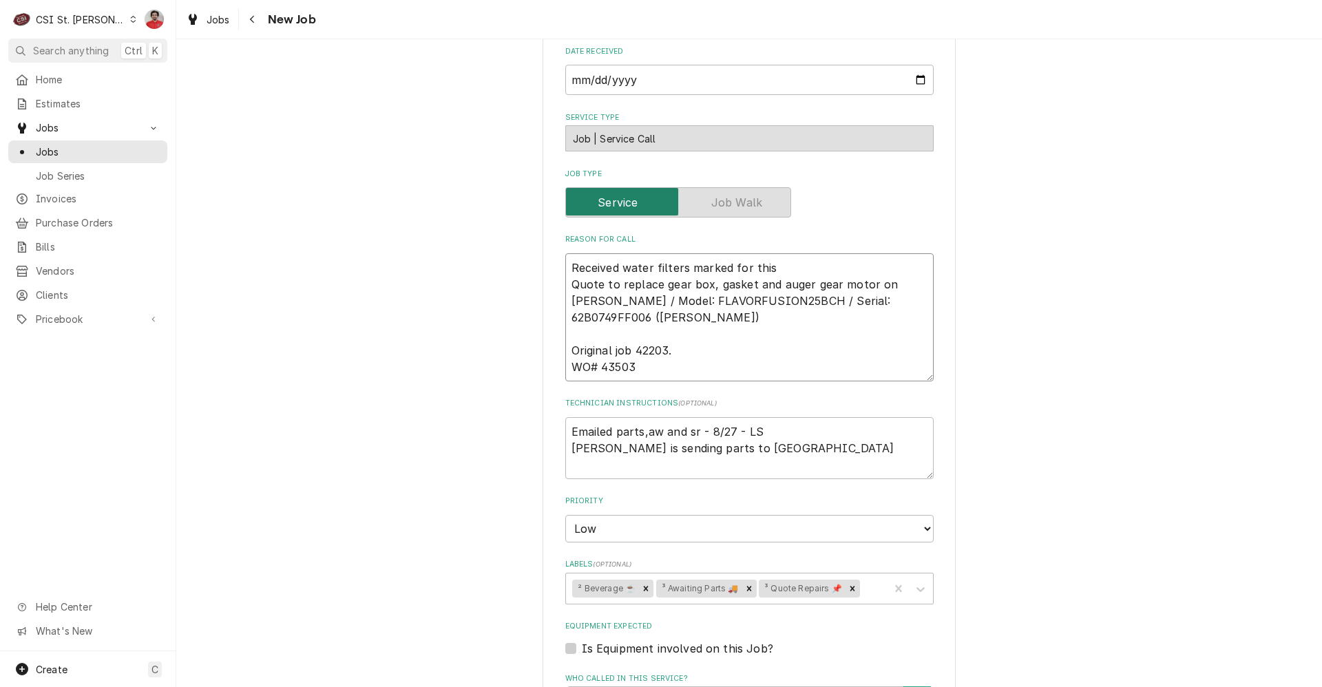
type textarea "x"
type textarea "Received water filters marked for this Quote to replace gear box, gasket and au…"
type textarea "x"
type textarea "Received water filters marked for this wo Quote to replace gear box, gasket and…"
type textarea "x"
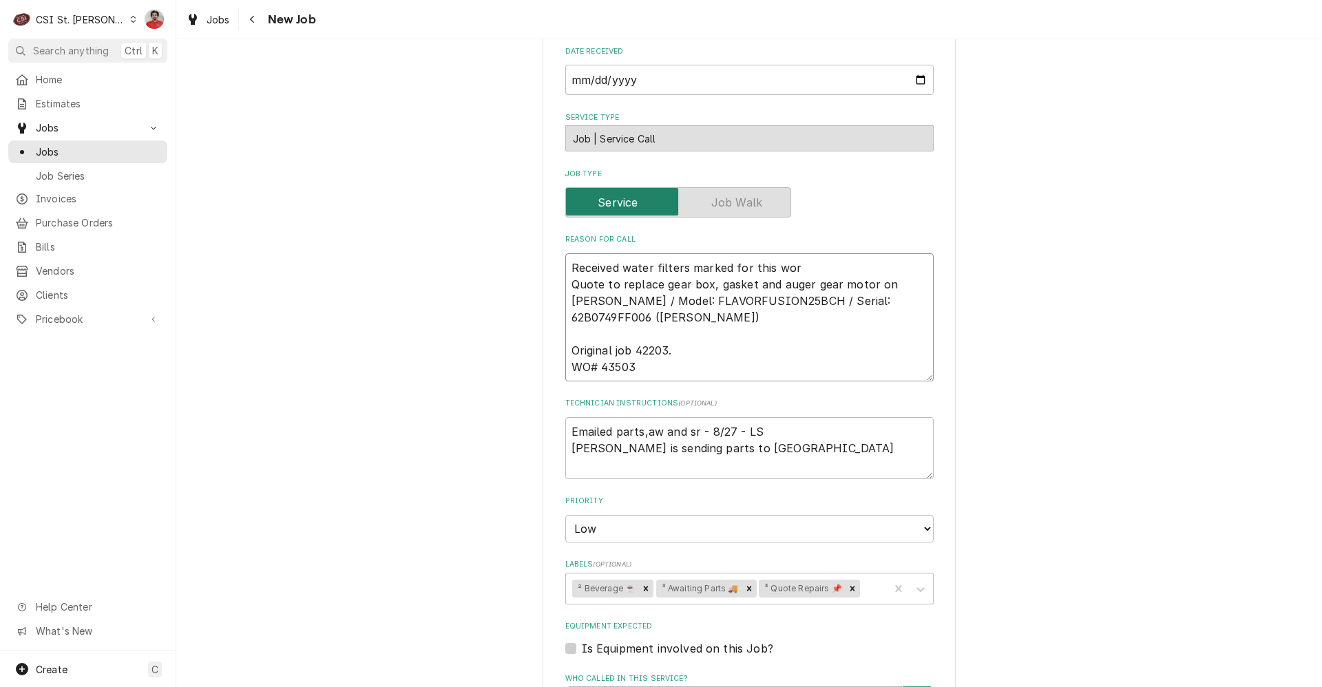
type textarea "Received water filters marked for this work Quote to replace gear box, gasket a…"
type textarea "x"
type textarea "Received water filters marked for this work Quote to replace gear box, gasket a…"
type textarea "x"
type textarea "Received water filters marked for this work o Quote to replace gear box, gasket…"
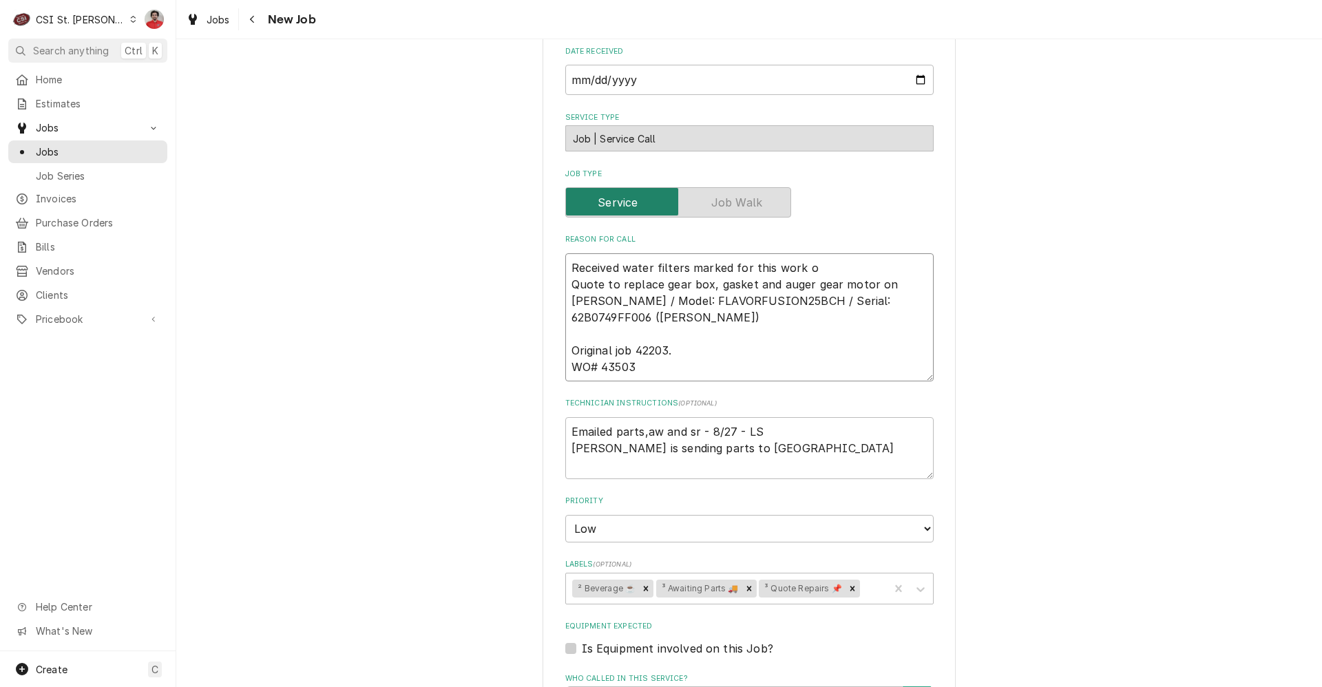
type textarea "x"
type textarea "Received water filters marked for this work or Quote to replace gear box, gaske…"
type textarea "x"
type textarea "Received water filters marked for this work ord Quote to replace gear box, gask…"
type textarea "x"
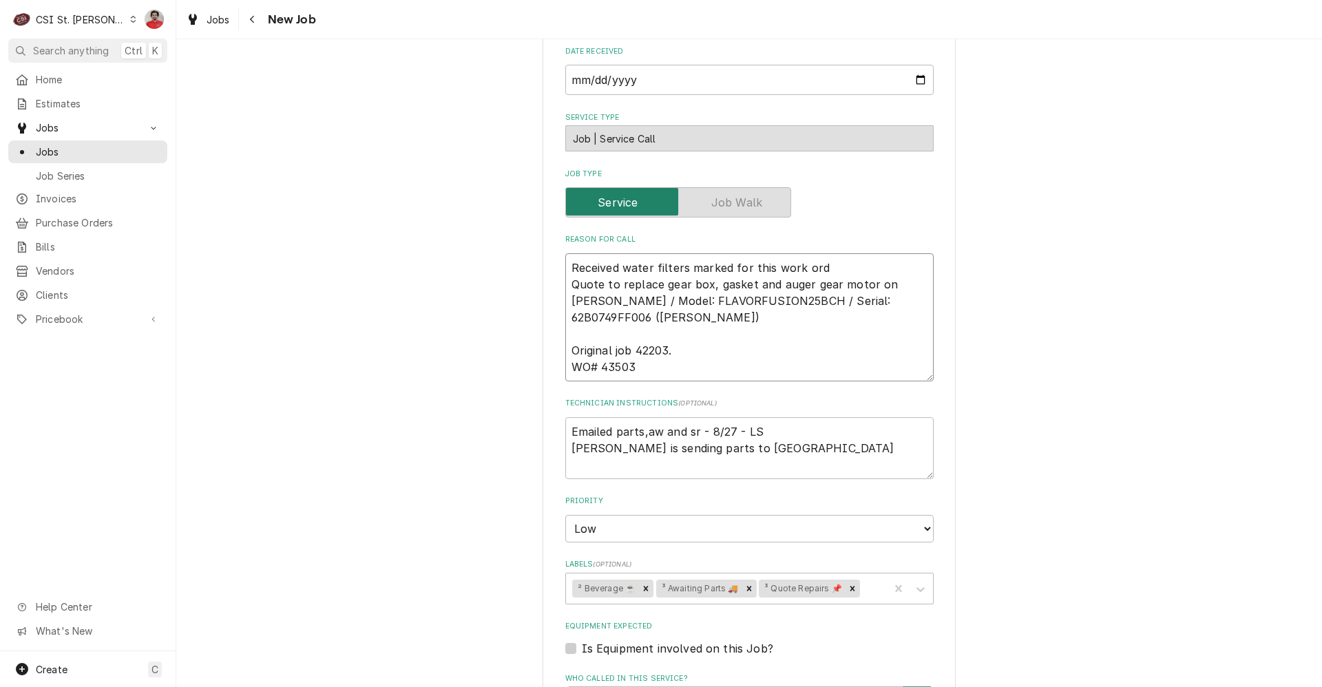
type textarea "Received water filters marked for this work orde Quote to replace gear box, gas…"
type textarea "x"
type textarea "Received water filters marked for this work order Quote to replace gear box, ga…"
type textarea "x"
type textarea "Received water filters marked for this work order, Quote to replace gear box, g…"
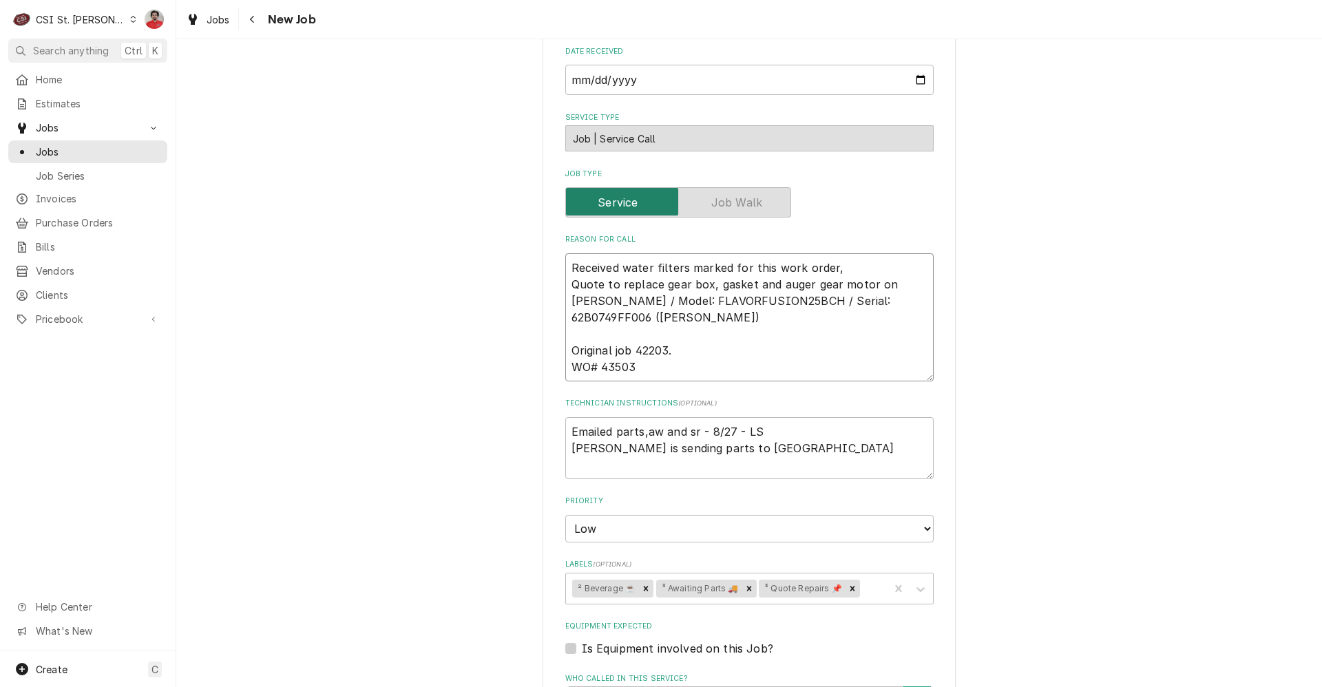
type textarea "x"
type textarea "Received water filters marked for this work order, b Quote to replace gear box,…"
type textarea "x"
type textarea "Received water filters marked for this work order, bu Quote to replace gear box…"
type textarea "x"
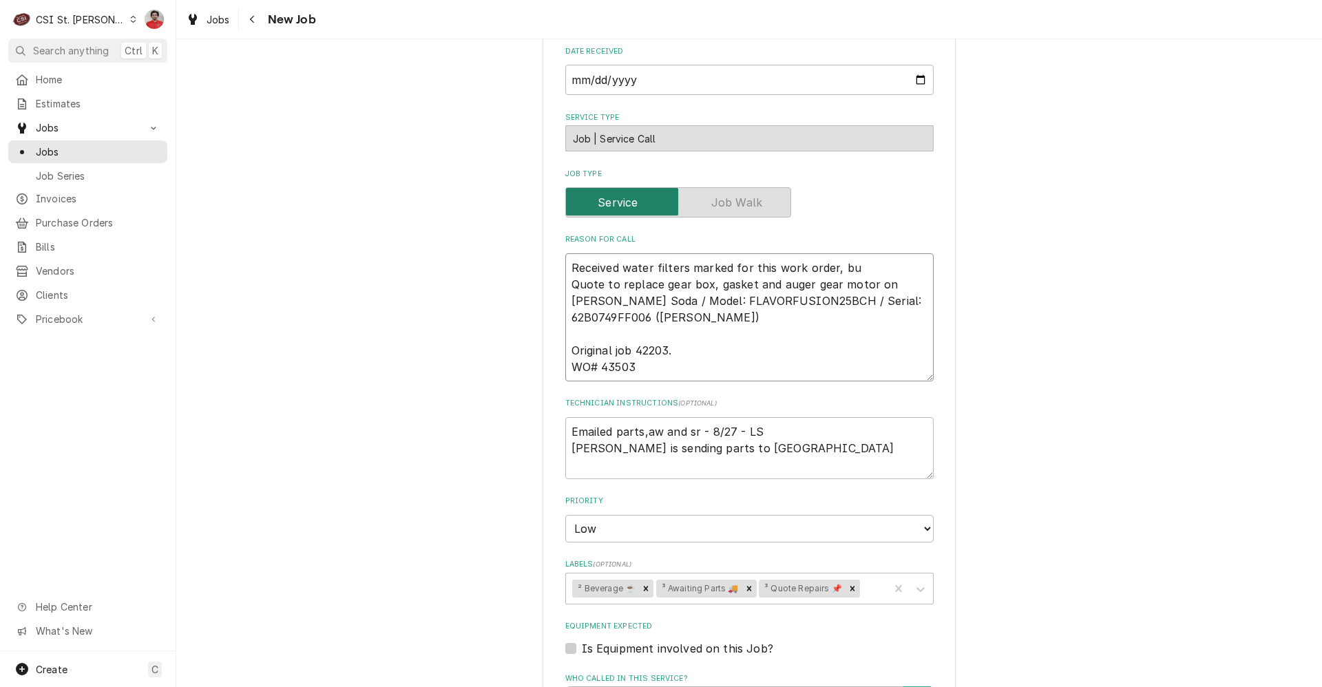
type textarea "Received water filters marked for this work order, but Quote to replace gear bo…"
type textarea "x"
type textarea "Received water filters marked for this work order, but Quote to replace gear bo…"
type textarea "x"
type textarea "Received water filters marked for this work order, but n Quote to replace gear …"
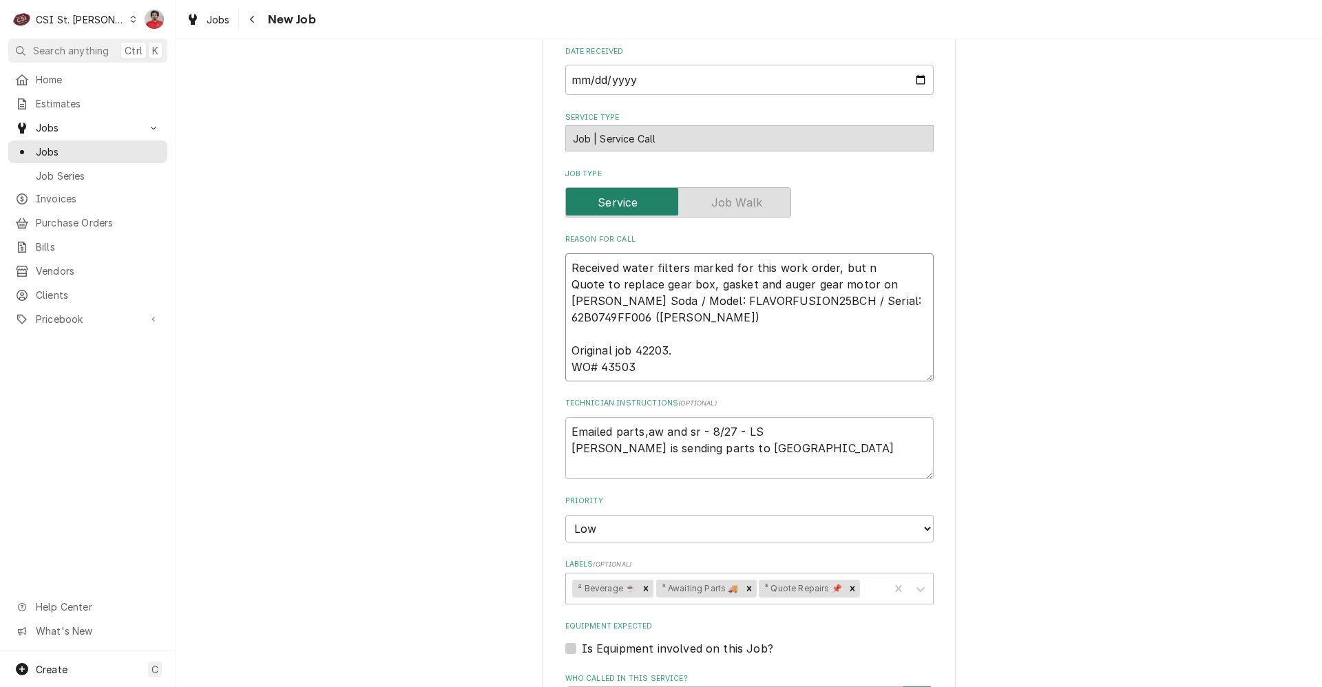
type textarea "x"
type textarea "Received water filters marked for this work order, but no Quote to replace gear…"
type textarea "x"
type textarea "Received water filters marked for this work order, but no m Quote to replace ge…"
type textarea "x"
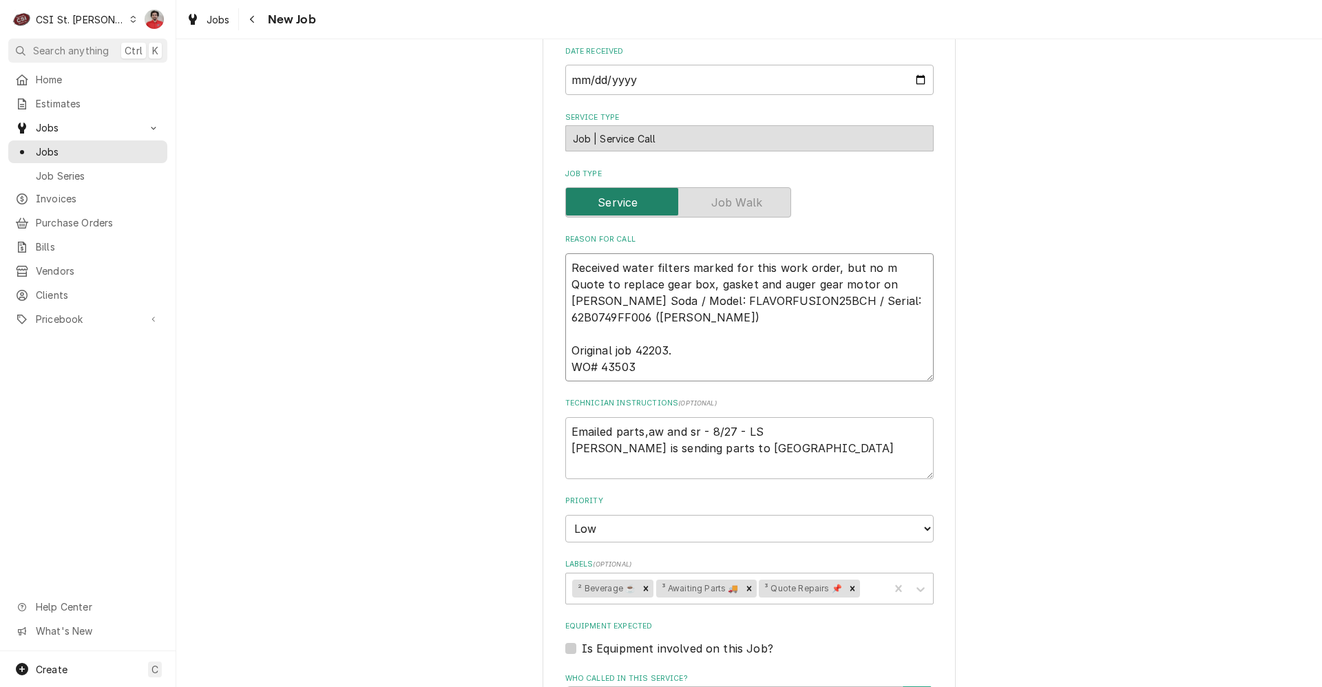
type textarea "Received water filters marked for this work order, but no me Quote to replace g…"
type textarea "x"
type textarea "Received water filters marked for this work order, but no mec Quote to replace …"
type textarea "x"
type textarea "Received water filters marked for this work order, but no mecha Quote to replac…"
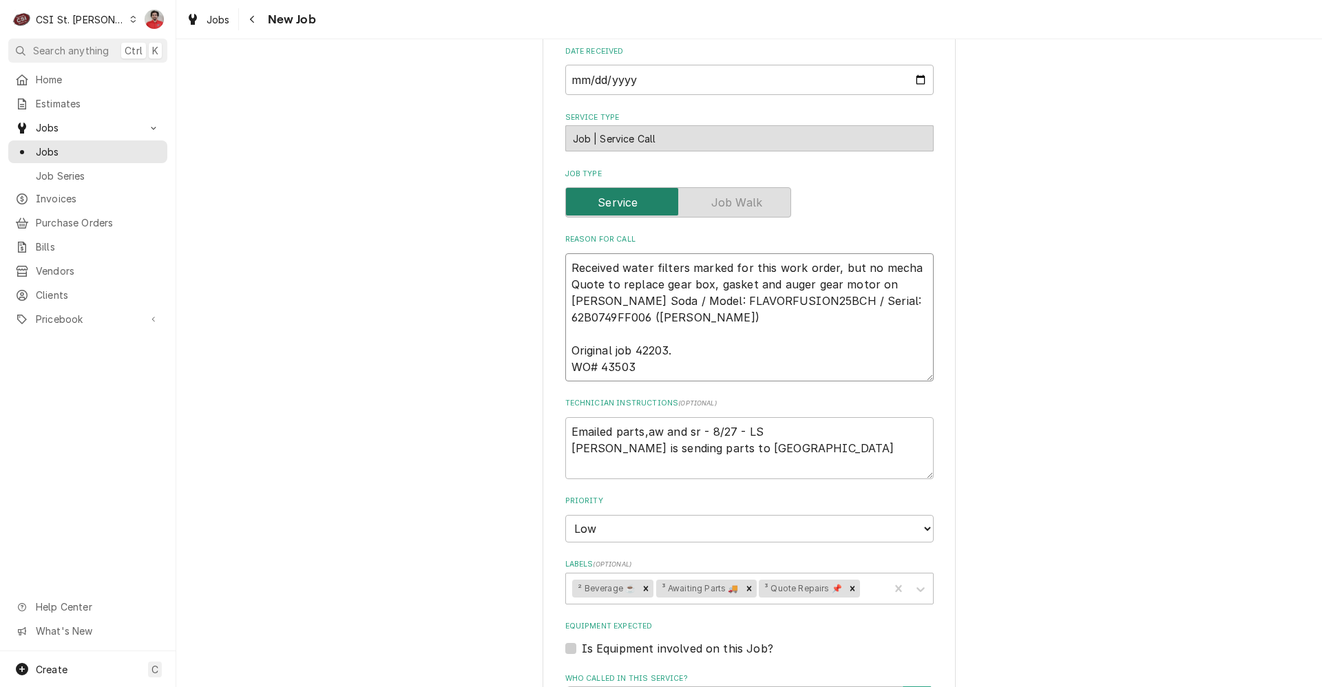
type textarea "x"
type textarea "Received water filters marked for this work order, but no mechan Quote to repla…"
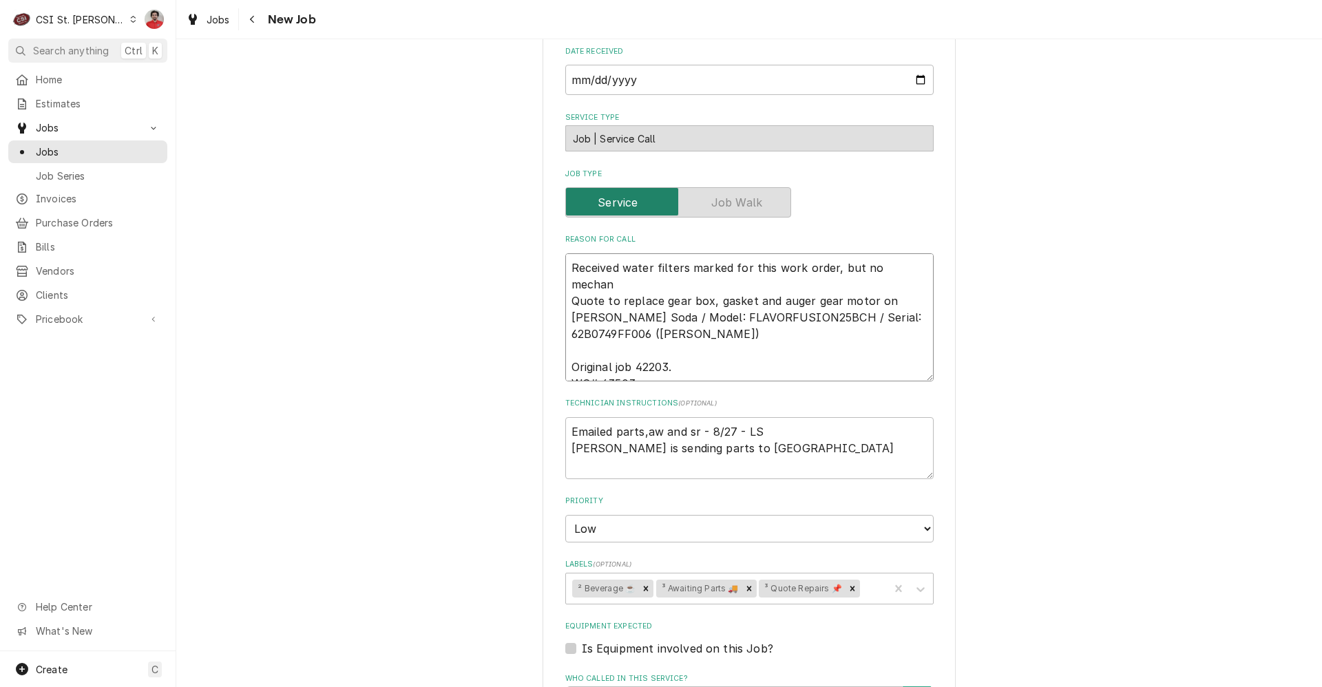
type textarea "x"
type textarea "Received water filters marked for this work order, but no mechani Quote to repl…"
type textarea "x"
type textarea "Received water filters marked for this work order, but no mechanic Quote to rep…"
type textarea "x"
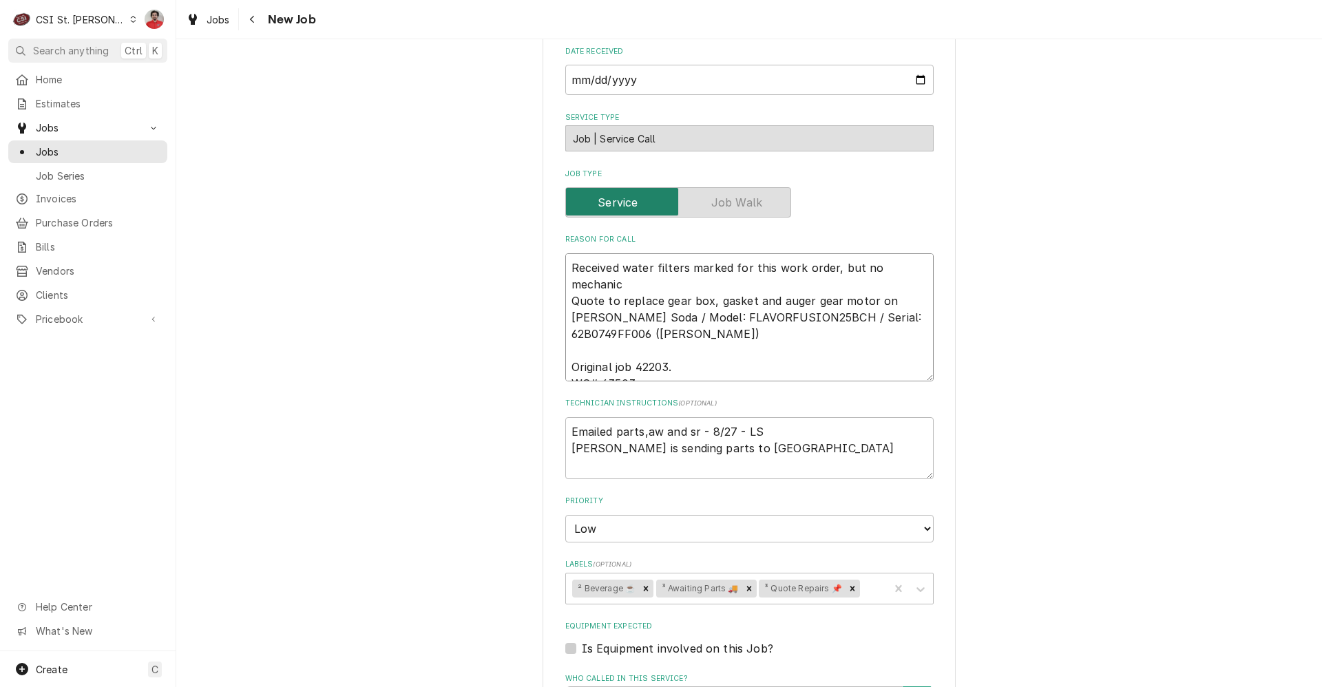
type textarea "Received water filters marked for this work order, but no mechanica Quote to re…"
type textarea "x"
type textarea "Received water filters marked for this work order, but no mechanical Quote to r…"
type textarea "x"
type textarea "Received water filters marked for this work order, but no mechanical Quote to r…"
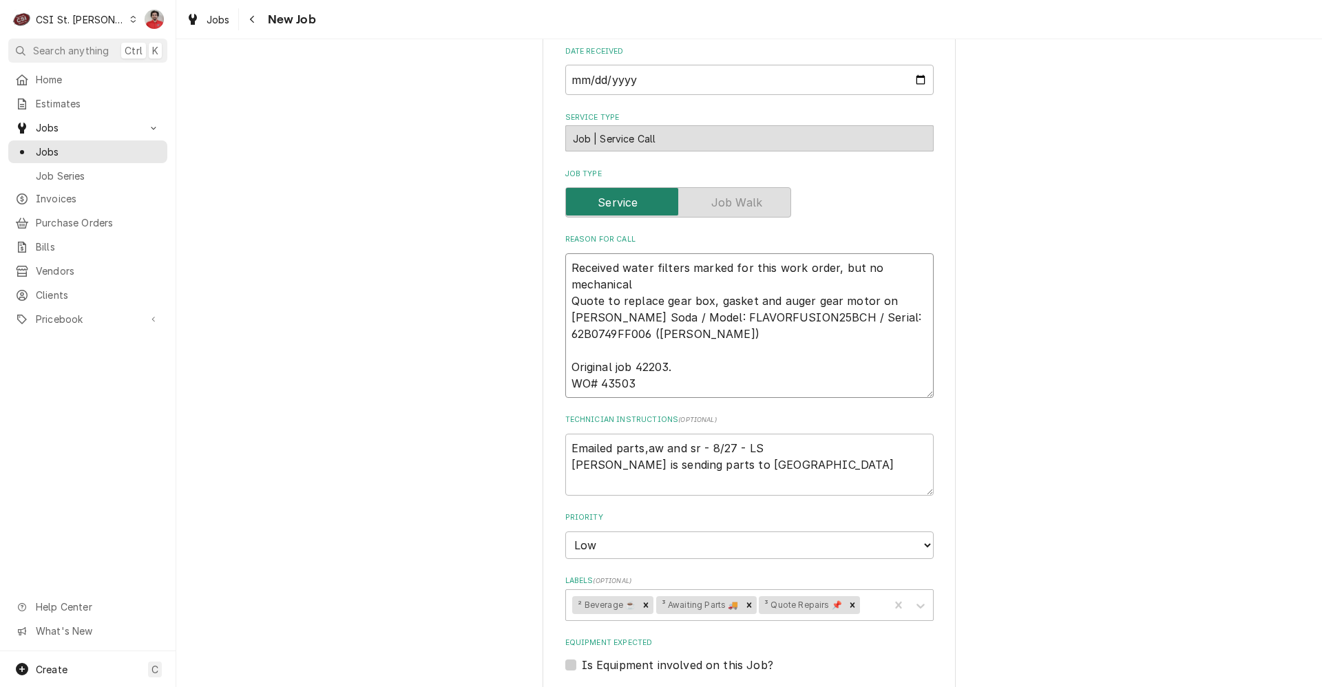
type textarea "x"
type textarea "Received water filters marked for this work order, but no mechanical p Quote to…"
type textarea "x"
type textarea "Received water filters marked for this work order, but no mechanical pa Quote t…"
type textarea "x"
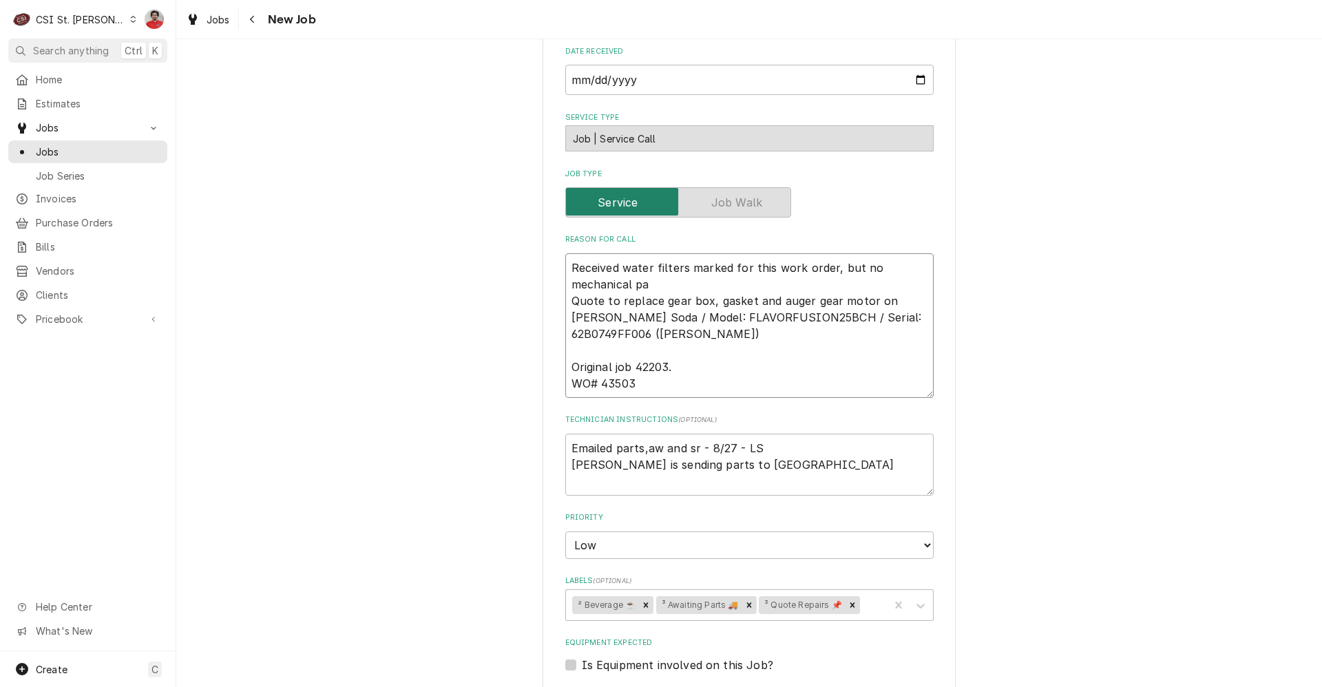
type textarea "Received water filters marked for this work order, but no mechanical par Quote …"
type textarea "x"
type textarea "Received water filters marked for this work order, but no mechanical part Quote…"
type textarea "x"
type textarea "Received water filters marked for this work order, but no mechanical parts Quot…"
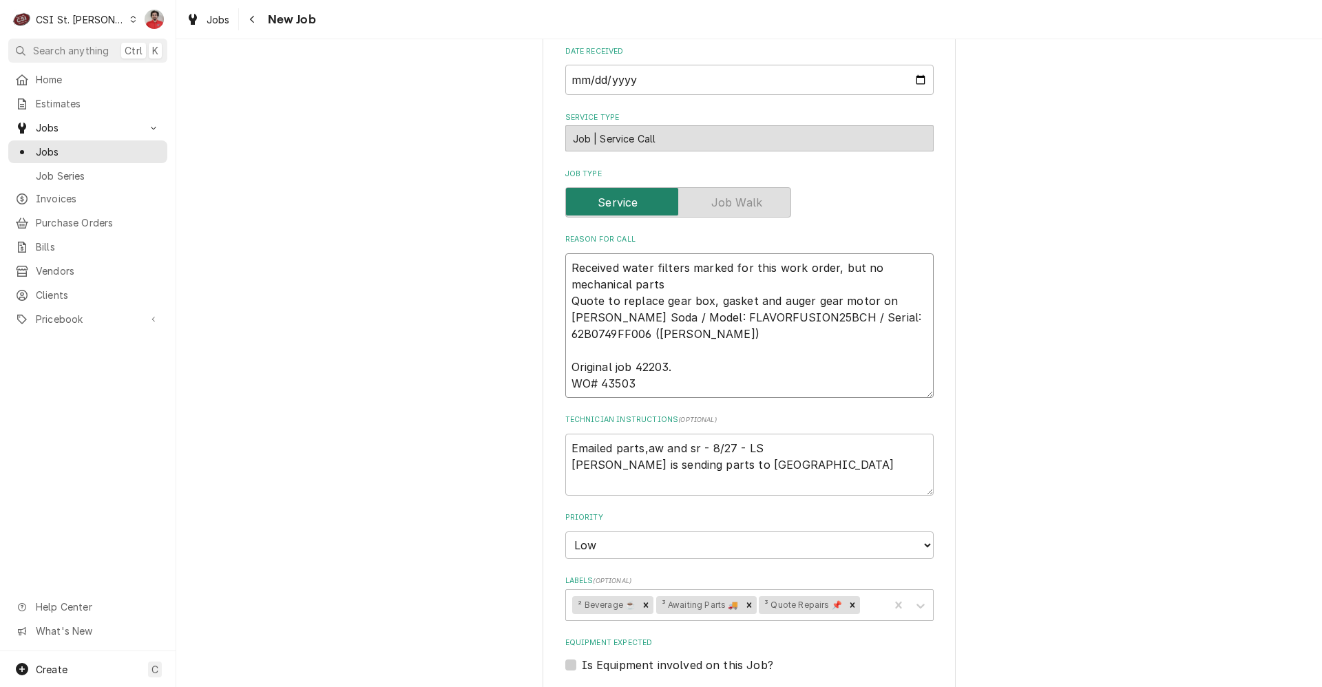
type textarea "x"
type textarea "Received water filters marked for this work order, but no mechanical parts. Quo…"
type textarea "x"
type textarea "Received water filters marked for this work order, but no mechanical parts. Quo…"
click at [687, 266] on textarea "Received water filters marked for this work order, but no mechanical parts. Quo…" at bounding box center [749, 325] width 368 height 145
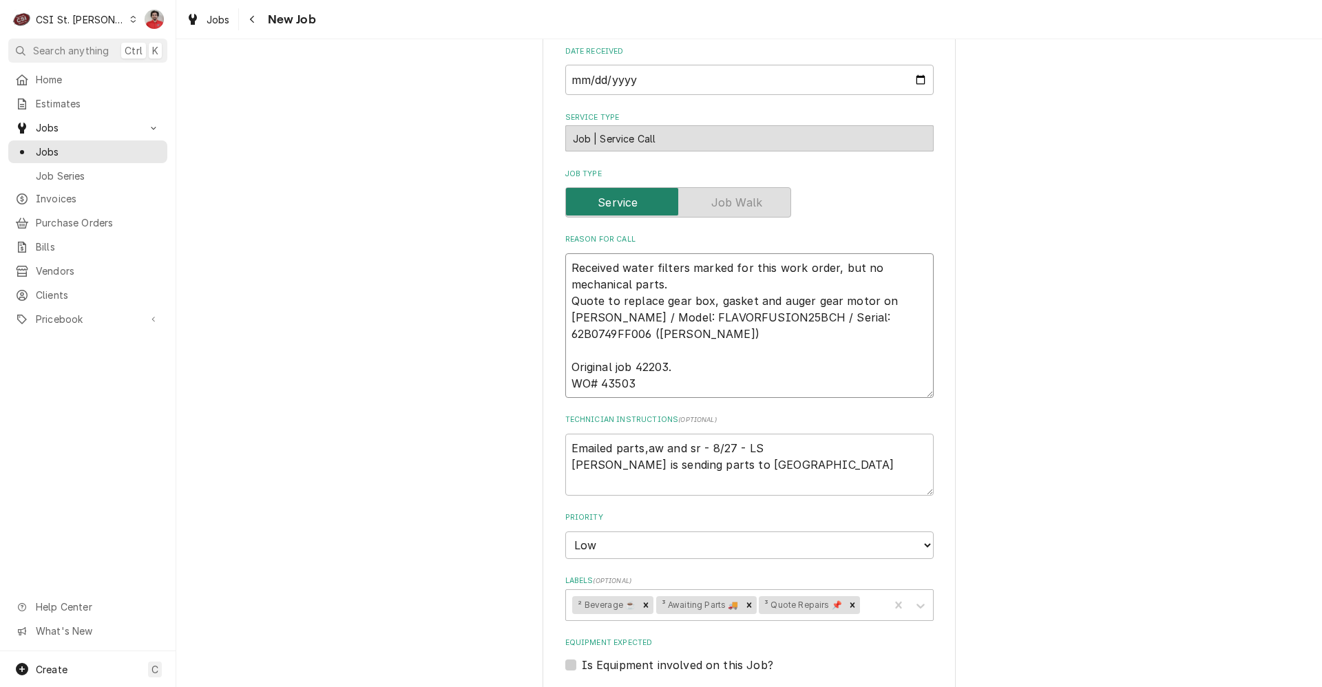
click at [826, 268] on textarea "Received water filters marked for this work order, but no mechanical parts. Quo…" at bounding box center [749, 325] width 368 height 145
type textarea "x"
type textarea "Received water filters marked for this work order , but no mechanical parts. Qu…"
type textarea "x"
type textarea "Received water filters marked for this work order t, but no mechanical parts. Q…"
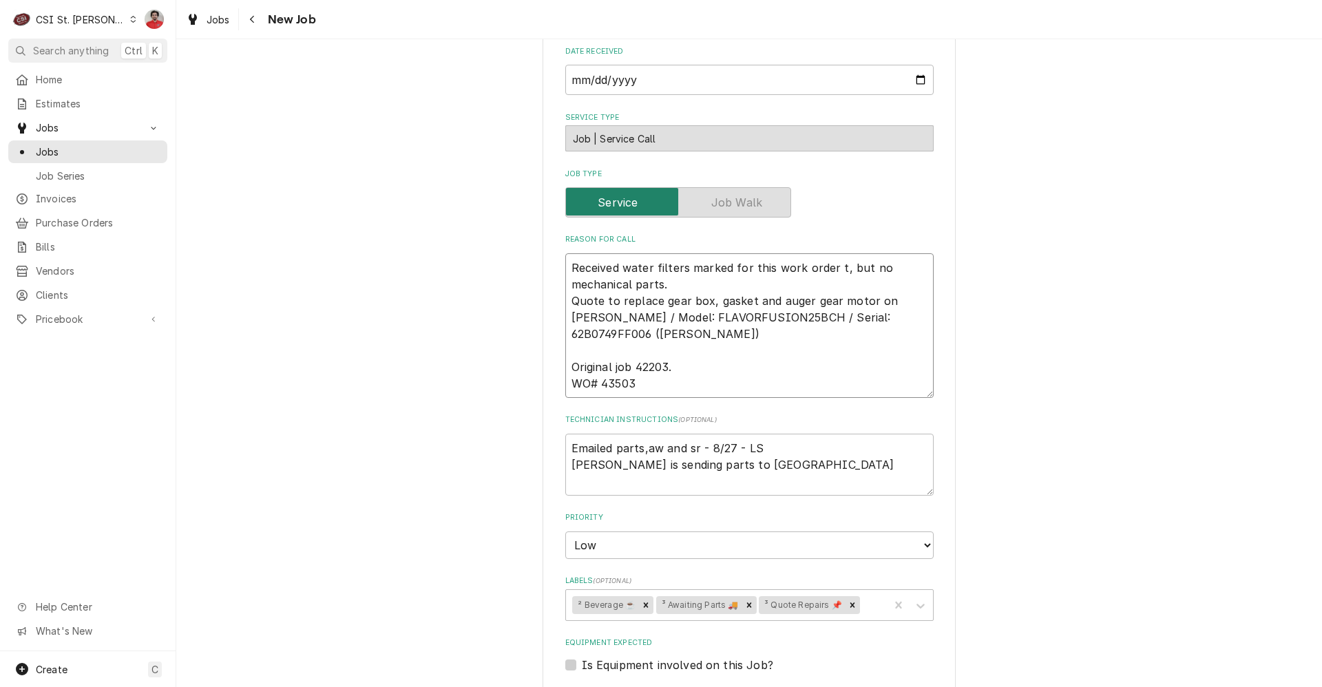
type textarea "x"
type textarea "Received water filters marked for this work order to, but no mechanical parts. …"
type textarea "x"
type textarea "Received water filters marked for this work order to , but no mechanical parts.…"
type textarea "x"
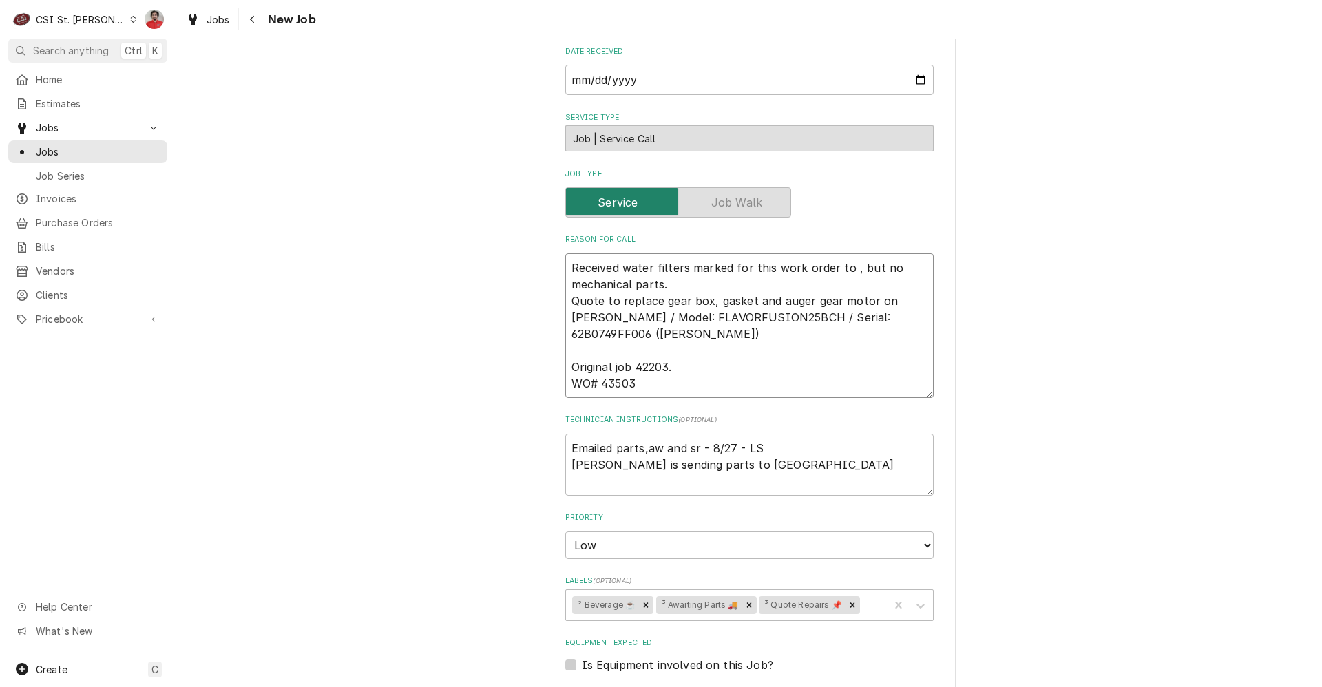
type textarea "Received water filters marked for this work order to T, but no mechanical parts…"
type textarea "x"
type textarea "Received water filters marked for this work order to Tho, but no mechanical par…"
type textarea "x"
type textarea "Received water filters marked for this work order to Thom, but no mechanical pa…"
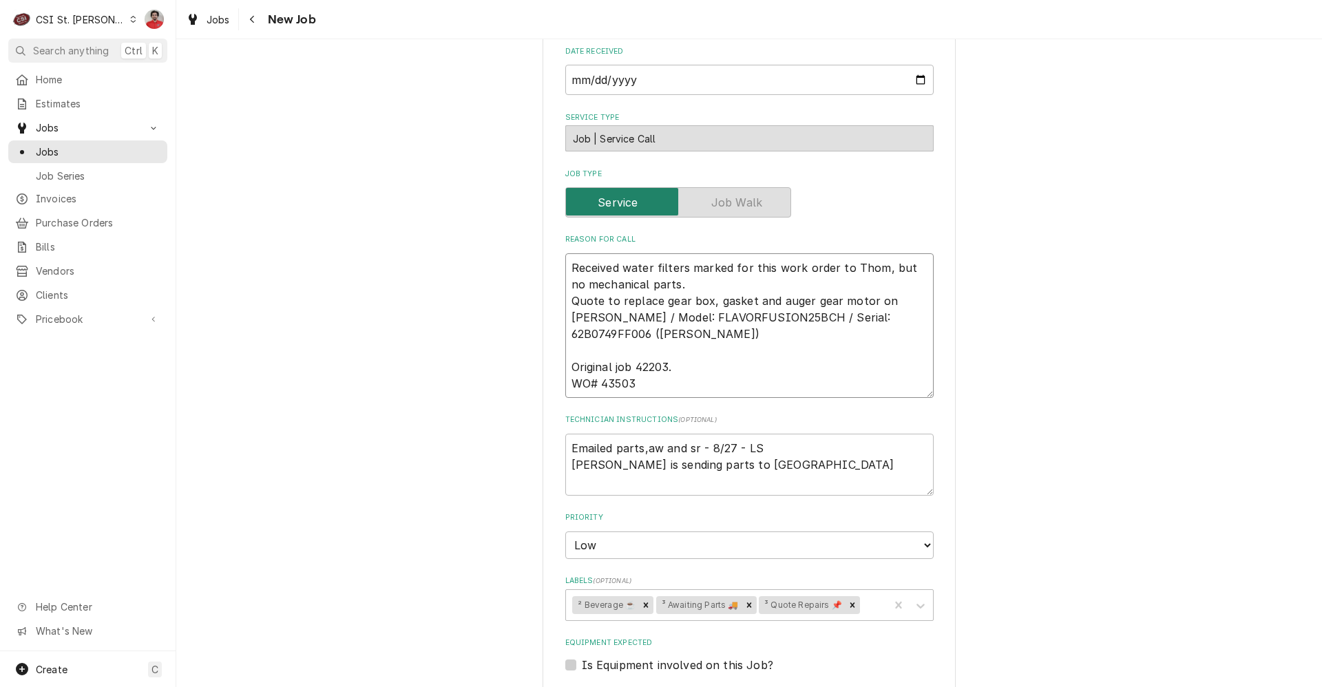
type textarea "x"
type textarea "Received water filters marked for this work order to Thoma, but no mechanical p…"
type textarea "x"
type textarea "Received water filters marked for this work order to Thomas, but no mechanical …"
type textarea "x"
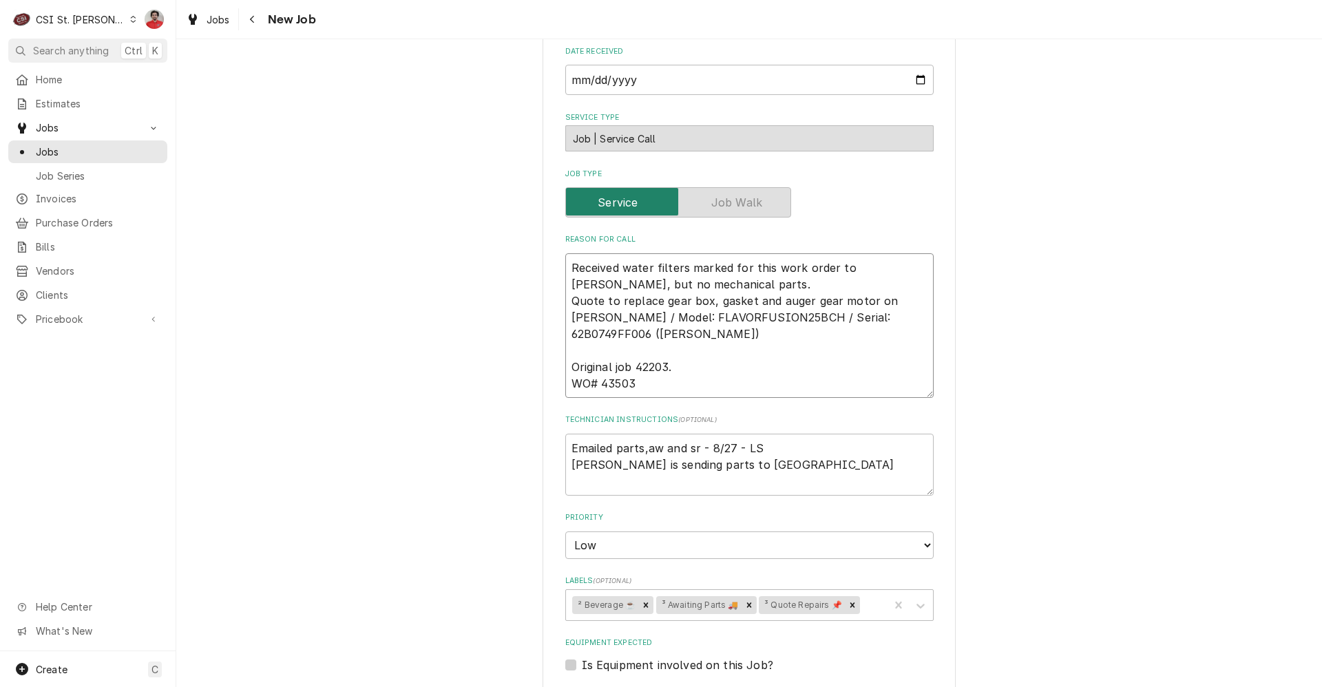
type textarea "Received water filters marked for this work order to Thomas , but no mechanical…"
type textarea "x"
type textarea "Received water filters marked for this work order to Thomas F, but no mechanica…"
type textarea "x"
type textarea "Received water filters marked for this work order to Thomas F', but no mechanic…"
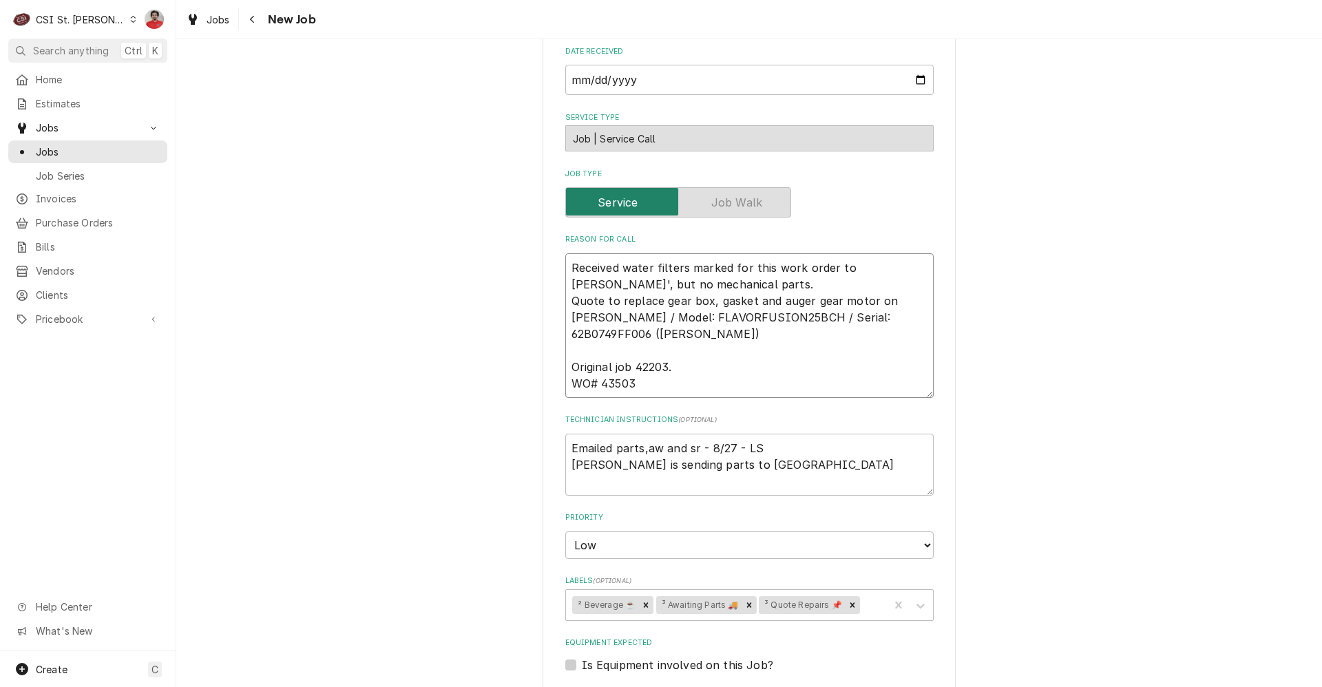
type textarea "x"
type textarea "Received water filters marked for this work order to Thomas F's, but no mechani…"
type textarea "x"
type textarea "Received water filters marked for this work order to Thomas F's , but no mechan…"
type textarea "x"
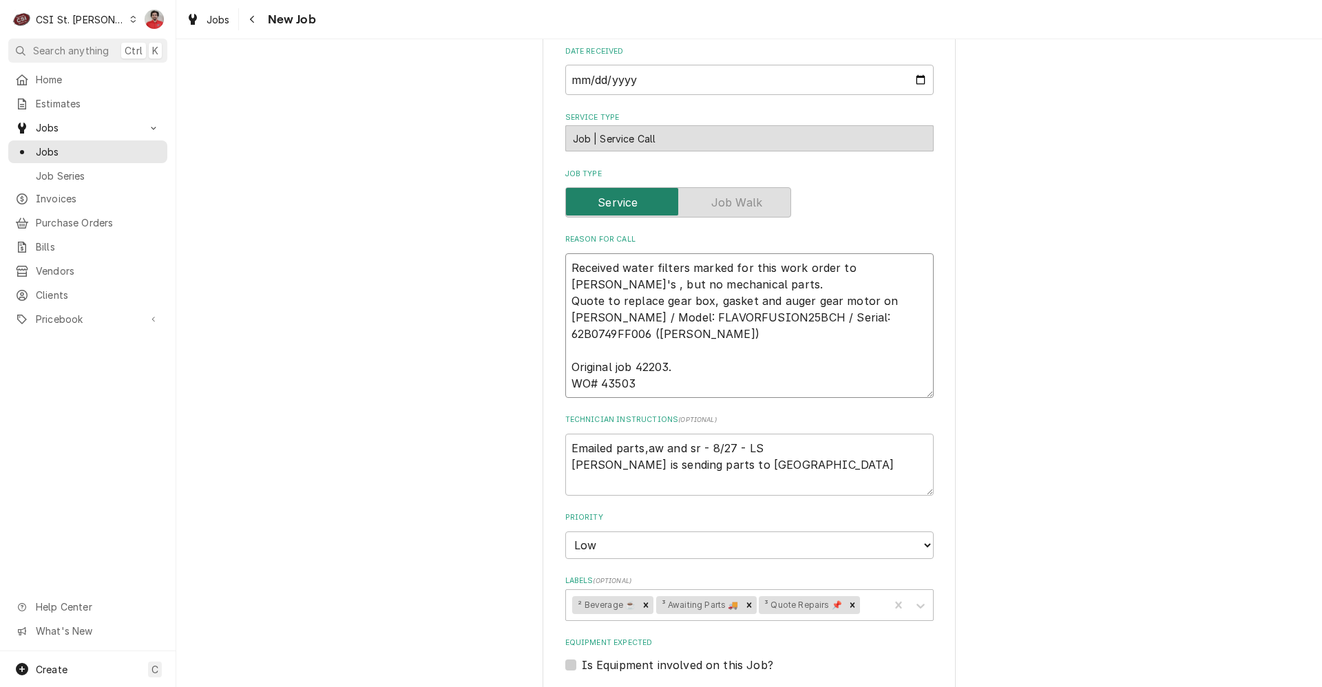
type textarea "Received water filters marked for this work order to Thomas F's s, but no mecha…"
type textarea "x"
type textarea "Received water filters marked for this work order to Thomas F's sh, but no mech…"
type textarea "x"
type textarea "Received water filters marked for this work order to Thomas F's she, but no mec…"
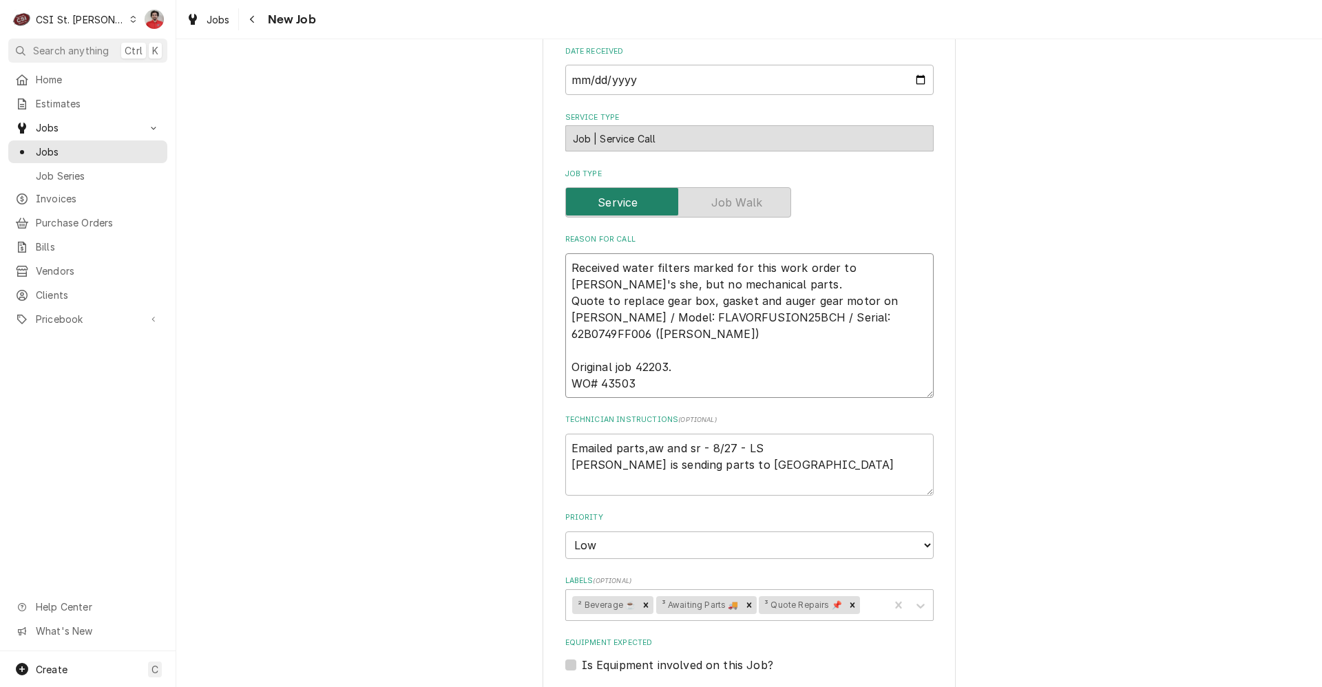
type textarea "x"
type textarea "Received water filters marked for this work order to Thomas F's shel, but no me…"
type textarea "x"
type textarea "Received water filters marked for this work order to Thomas F's shelf, but no m…"
type textarea "x"
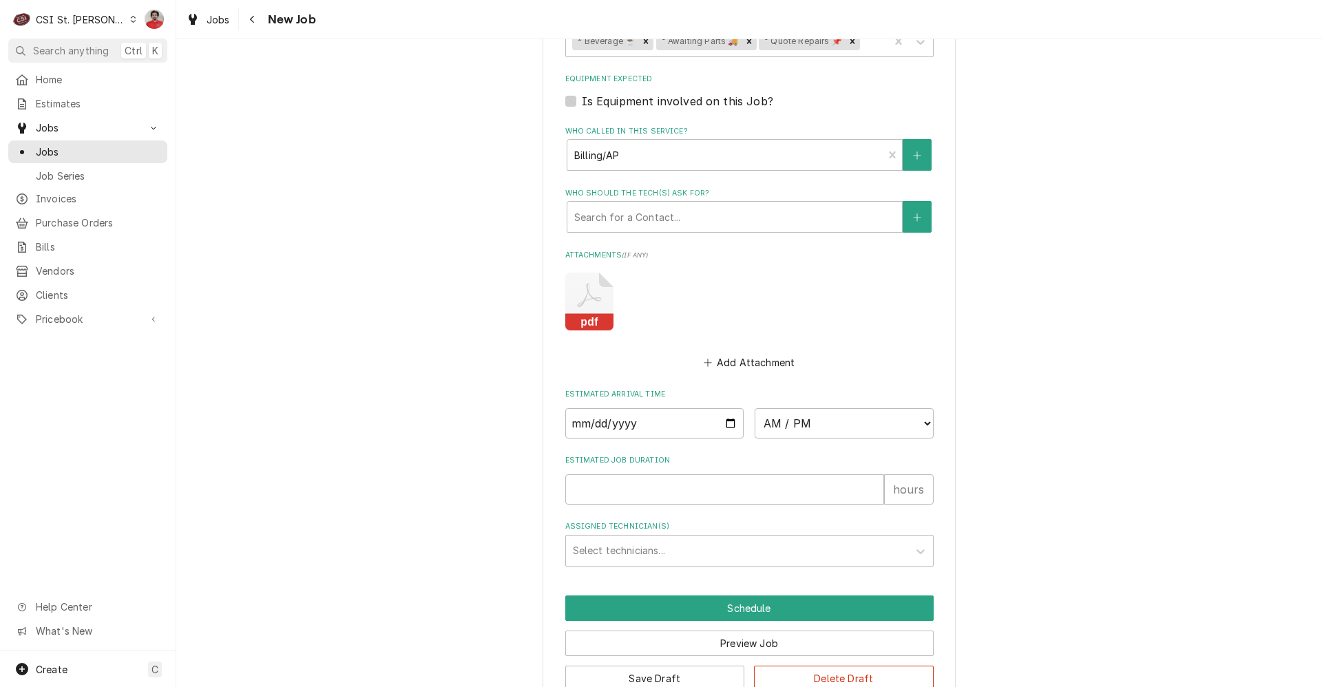
scroll to position [1080, 0]
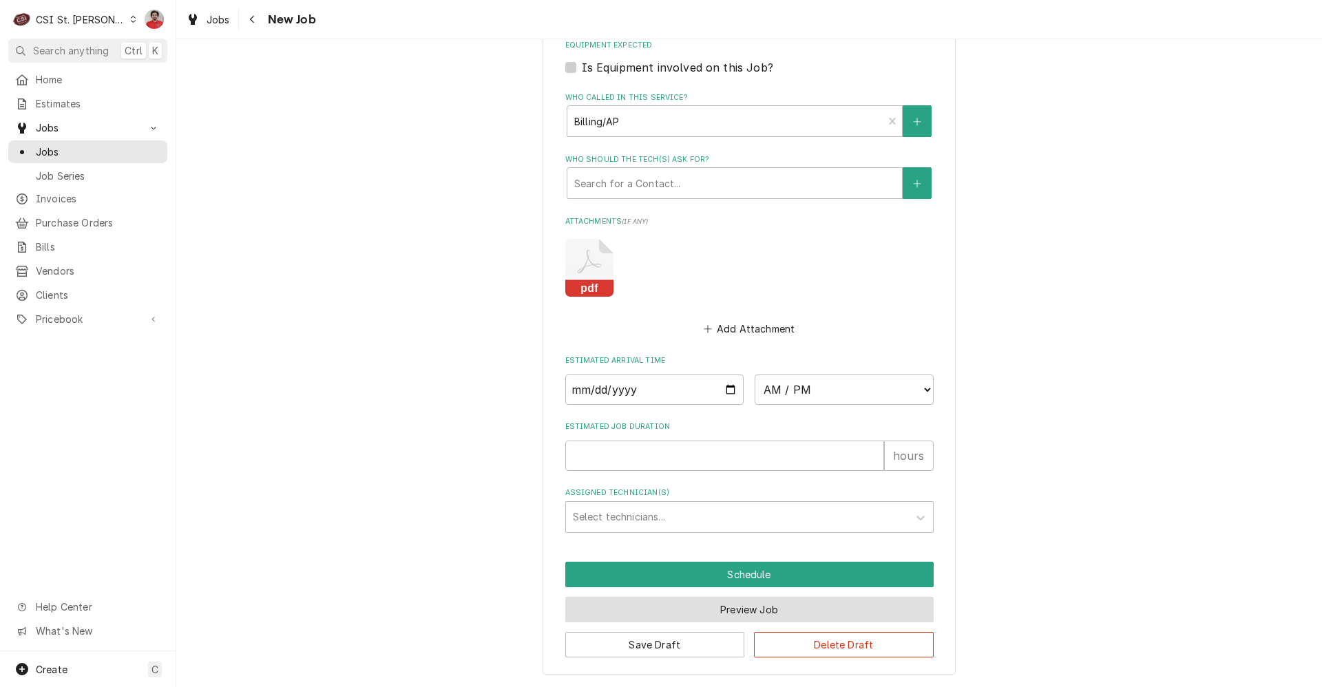
type textarea "Received water filters marked for this work order to Thomas F's shelf, but no m…"
click at [727, 613] on button "Preview Job" at bounding box center [749, 609] width 368 height 25
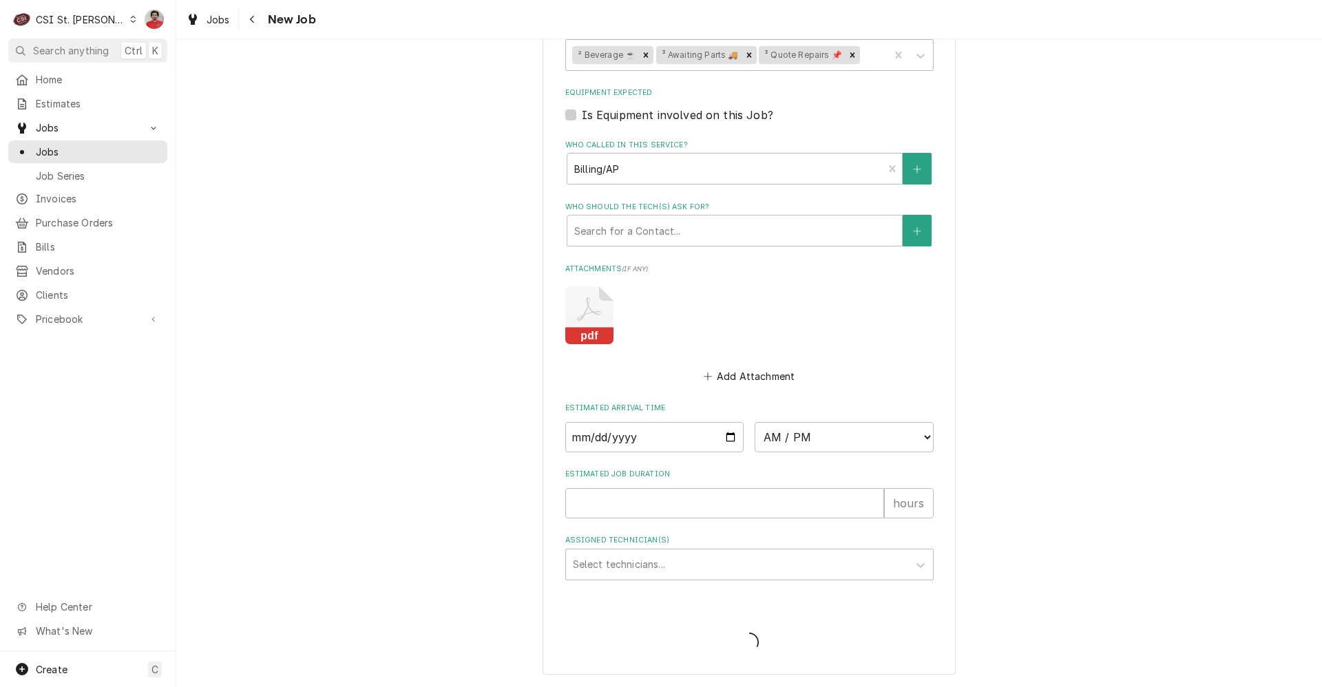
scroll to position [1032, 0]
type textarea "x"
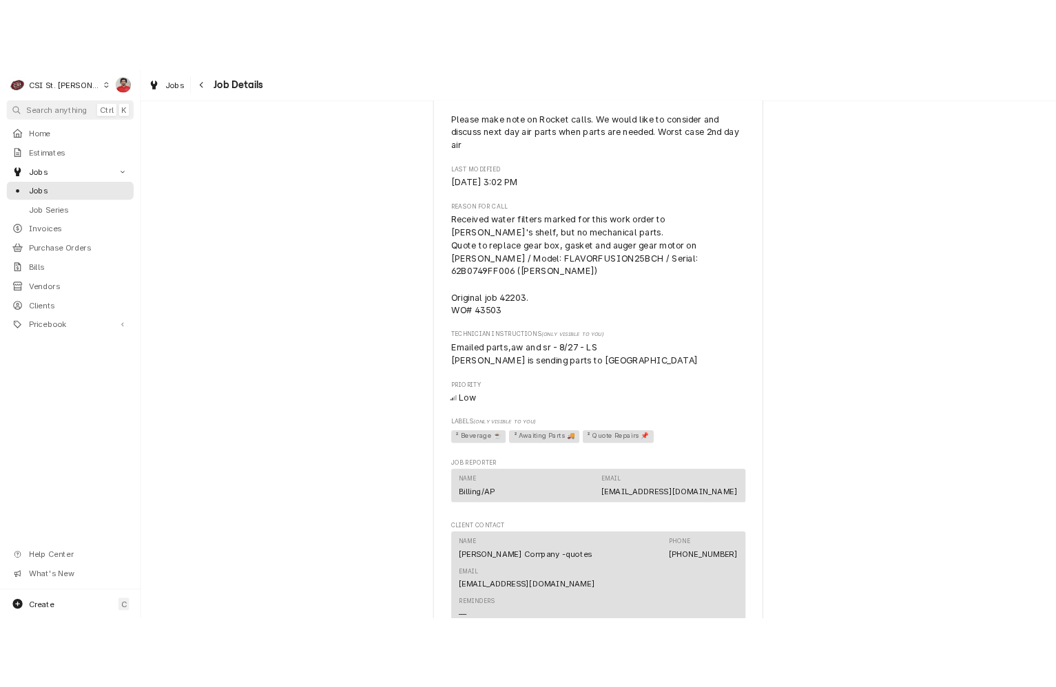
scroll to position [890, 0]
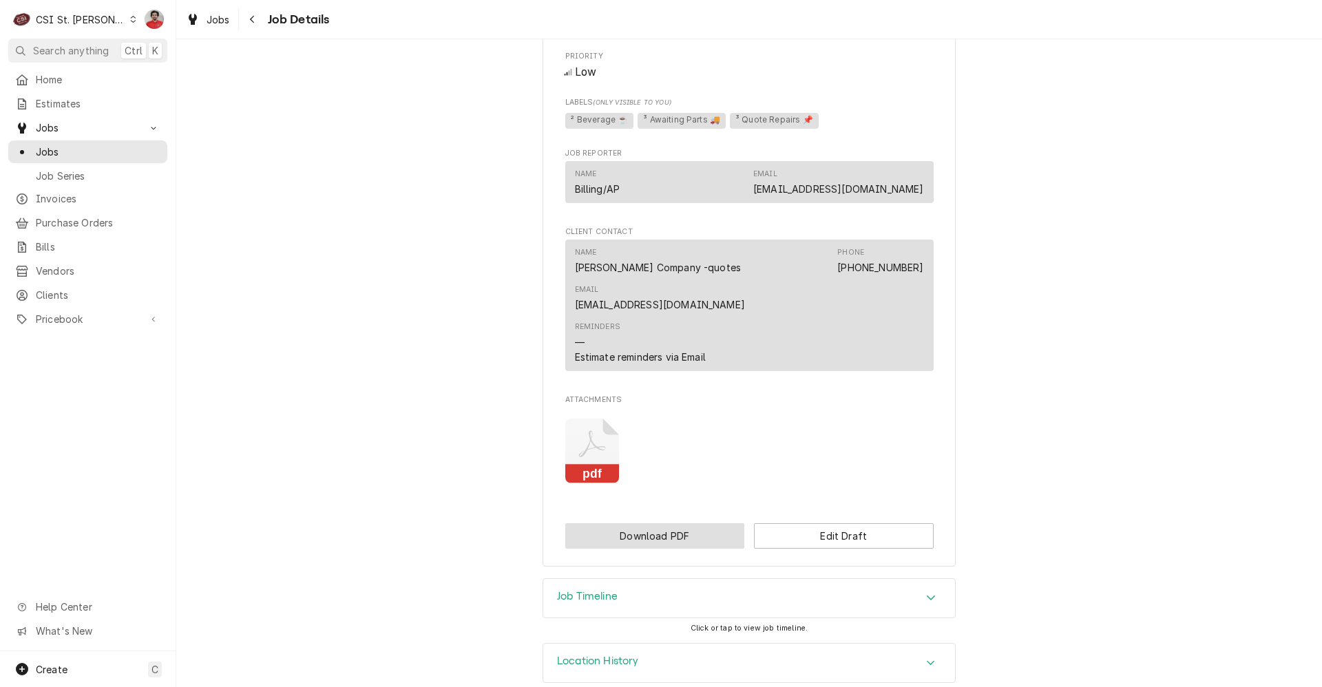
click at [674, 523] on button "Download PDF" at bounding box center [655, 535] width 180 height 25
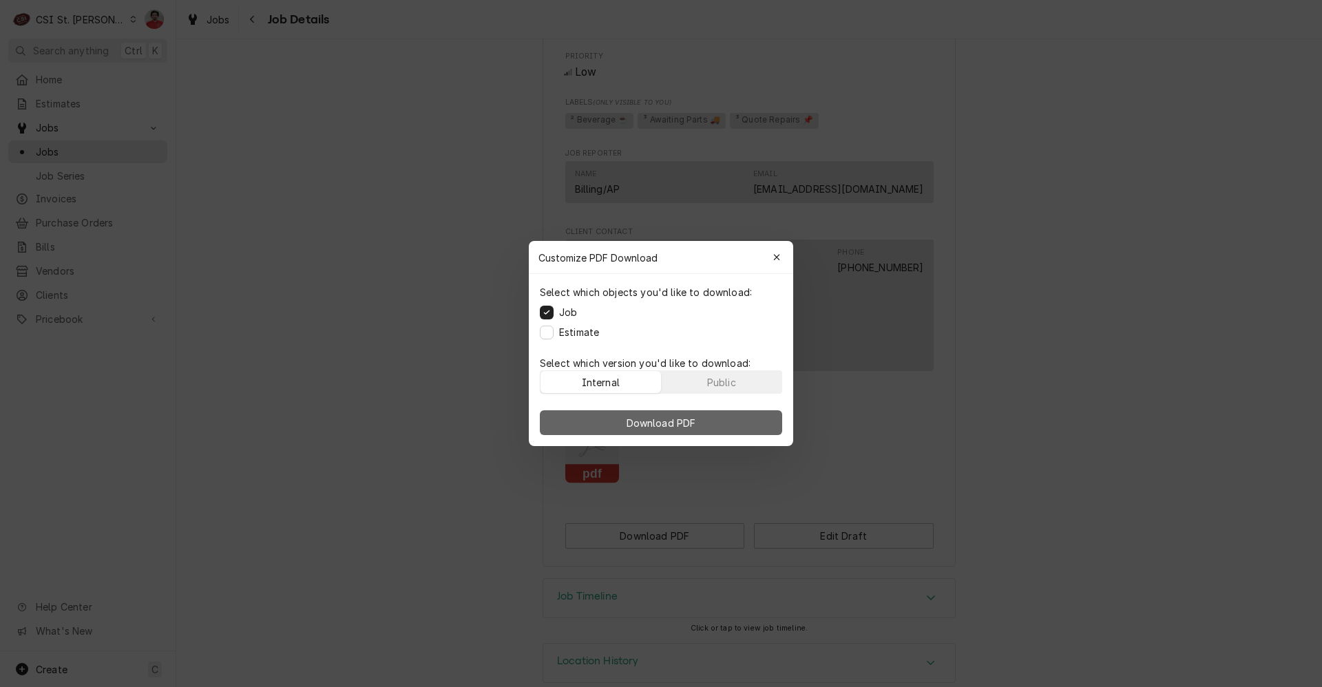
click at [686, 417] on span "Download PDF" at bounding box center [661, 423] width 75 height 14
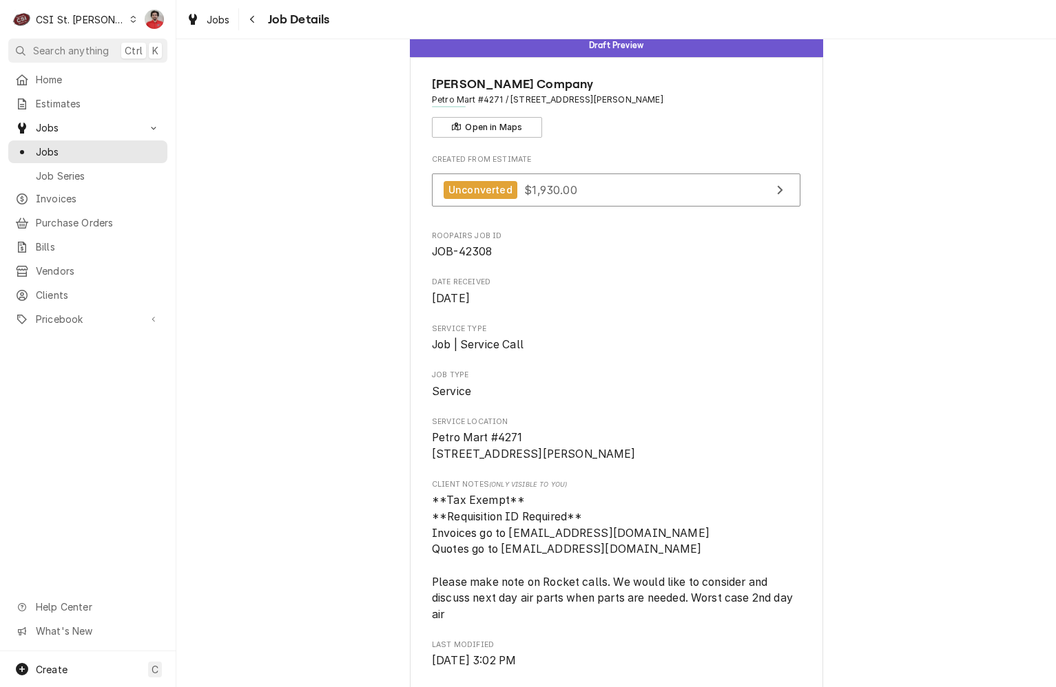
scroll to position [0, 0]
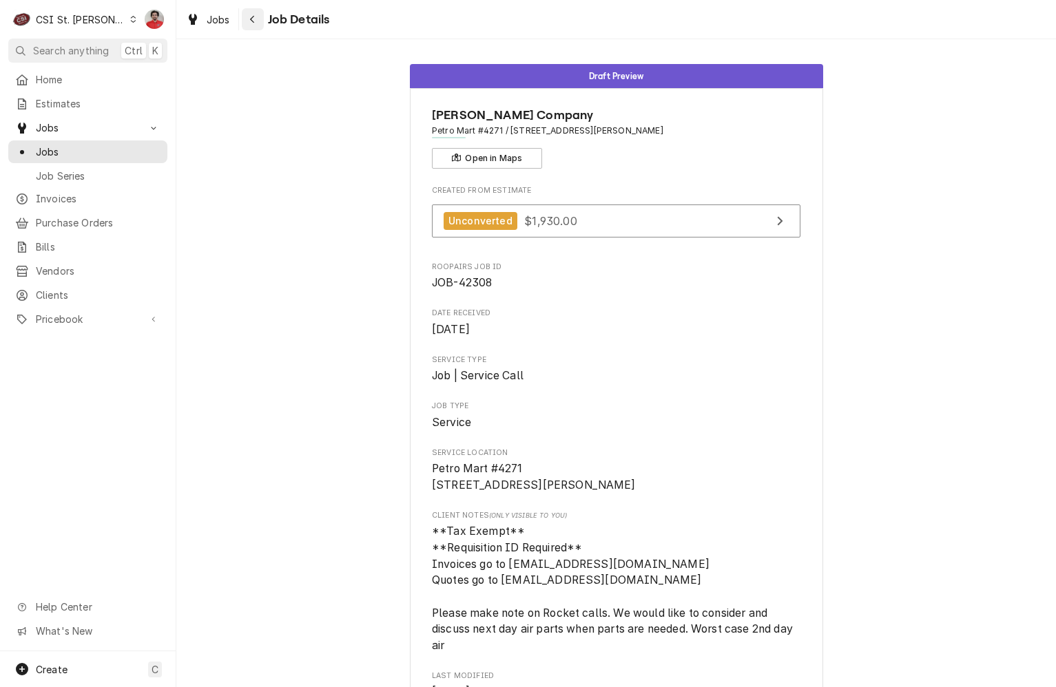
click at [253, 14] on icon "Navigate back" at bounding box center [252, 19] width 6 height 10
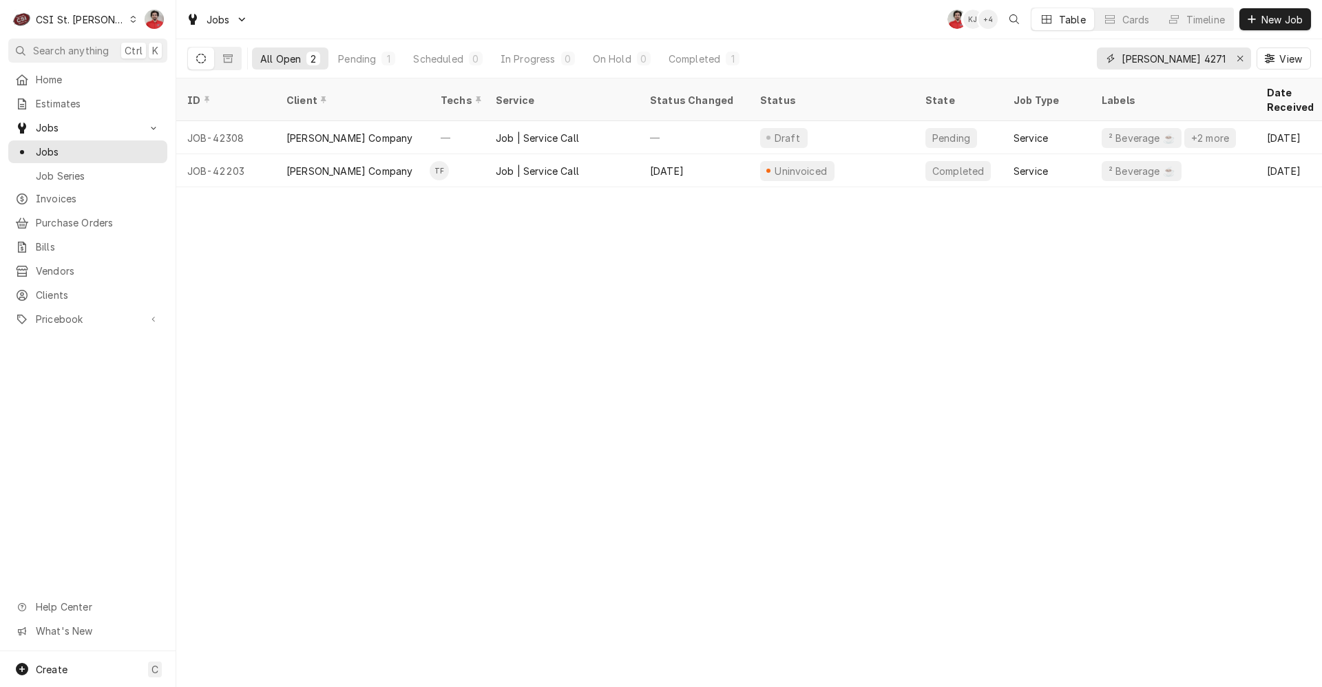
click at [1055, 51] on input "[PERSON_NAME] 4271" at bounding box center [1173, 59] width 103 height 22
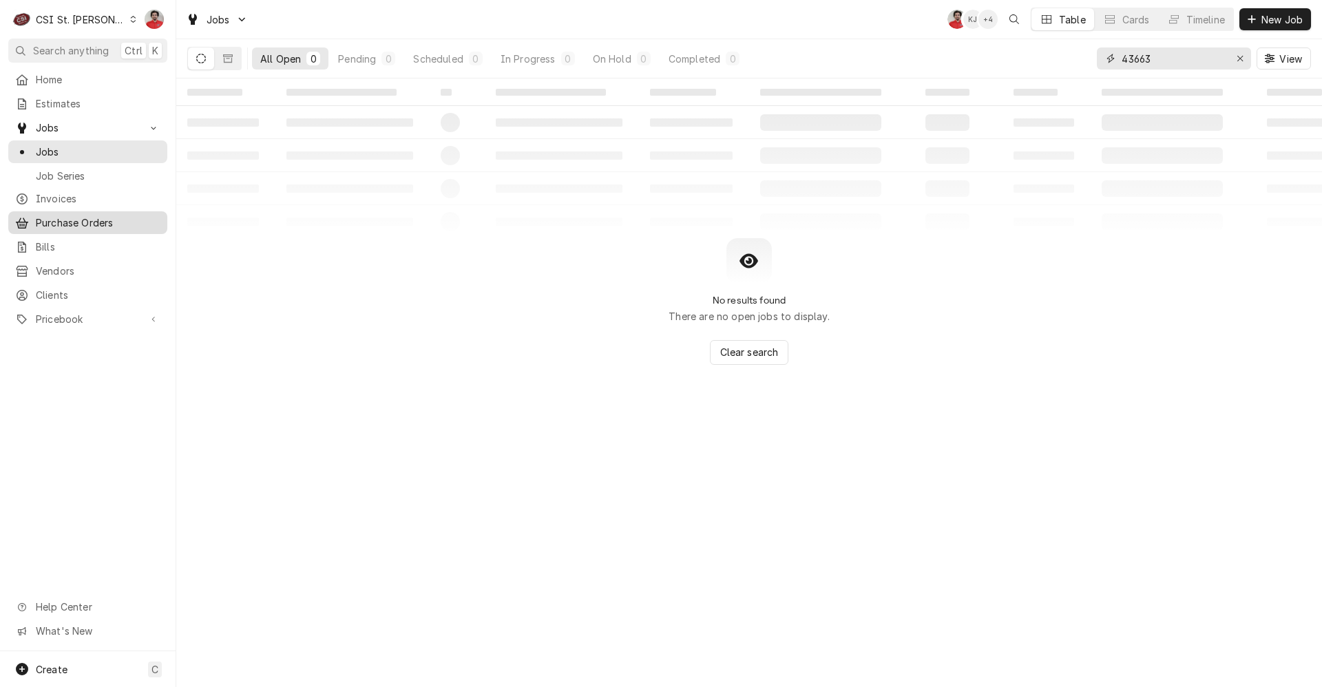
type input "43663"
click at [77, 222] on span "Purchase Orders" at bounding box center [98, 223] width 125 height 14
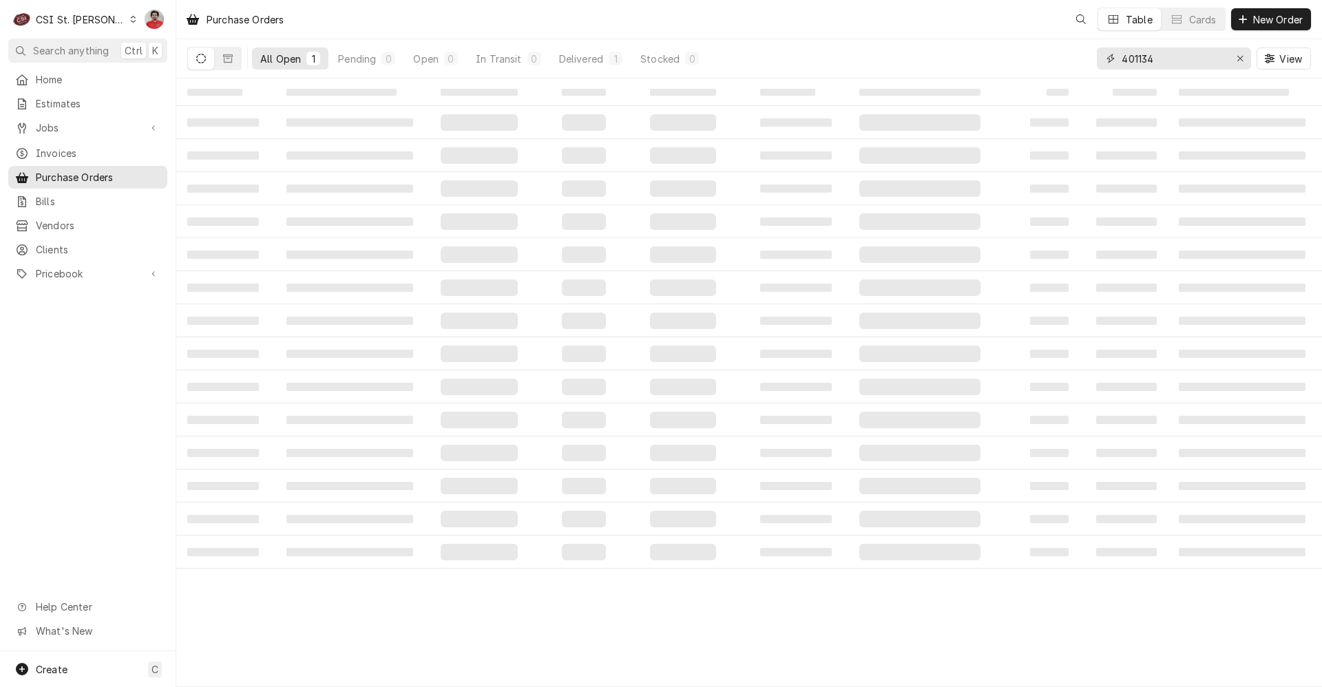
click at [1181, 57] on input "401134" at bounding box center [1173, 59] width 103 height 22
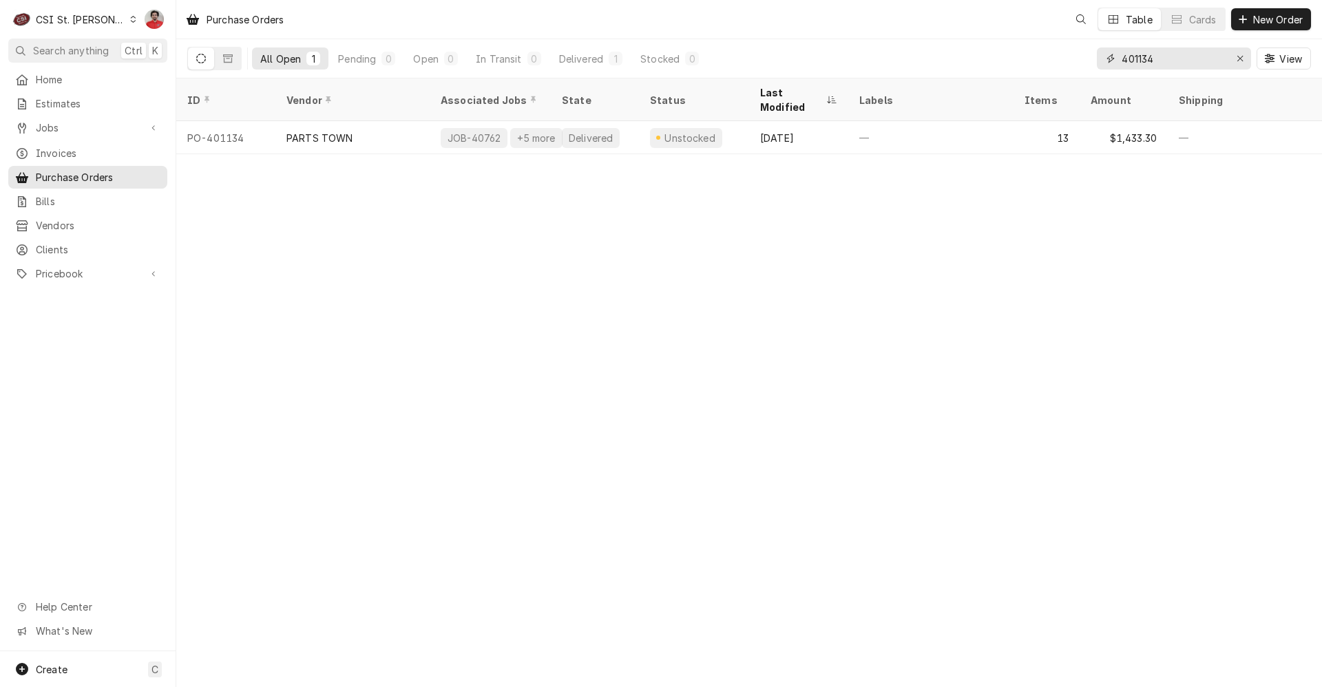
click at [1181, 57] on input "401134" at bounding box center [1173, 59] width 103 height 22
type input "4"
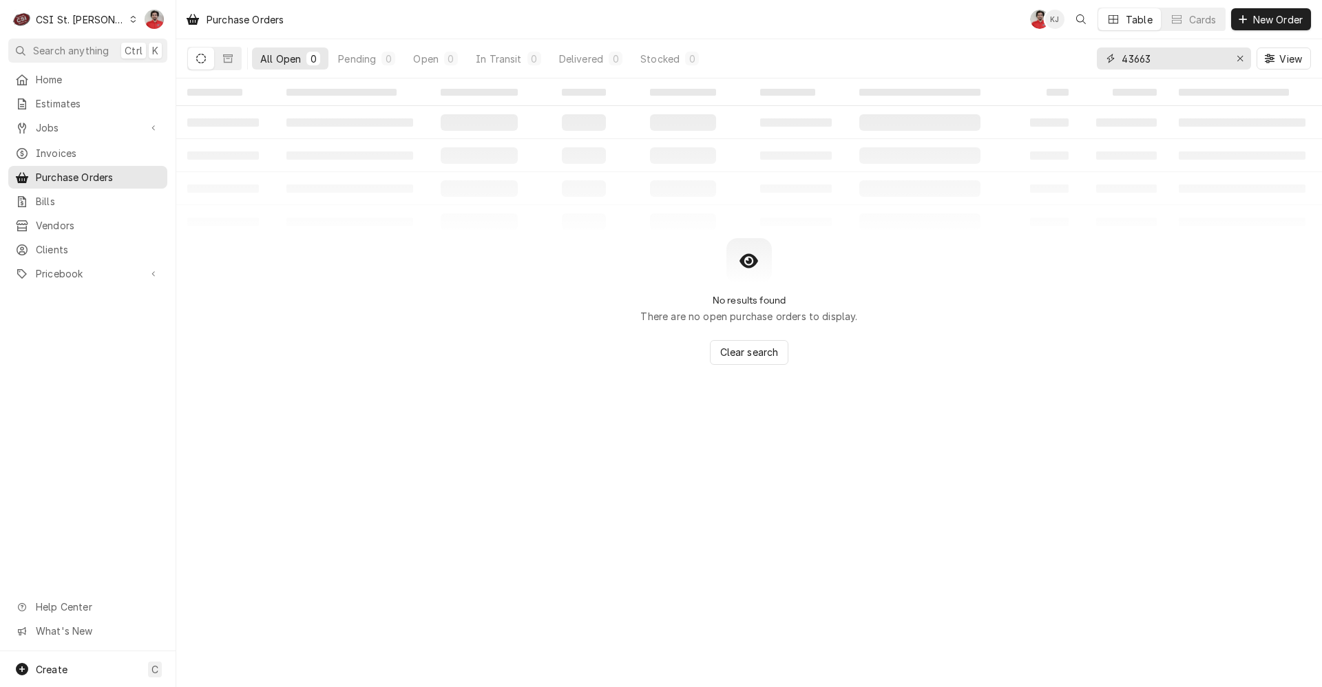
click at [1210, 56] on input "43663" at bounding box center [1173, 59] width 103 height 22
click at [1181, 68] on input "43663" at bounding box center [1173, 59] width 103 height 22
type input "foxx"
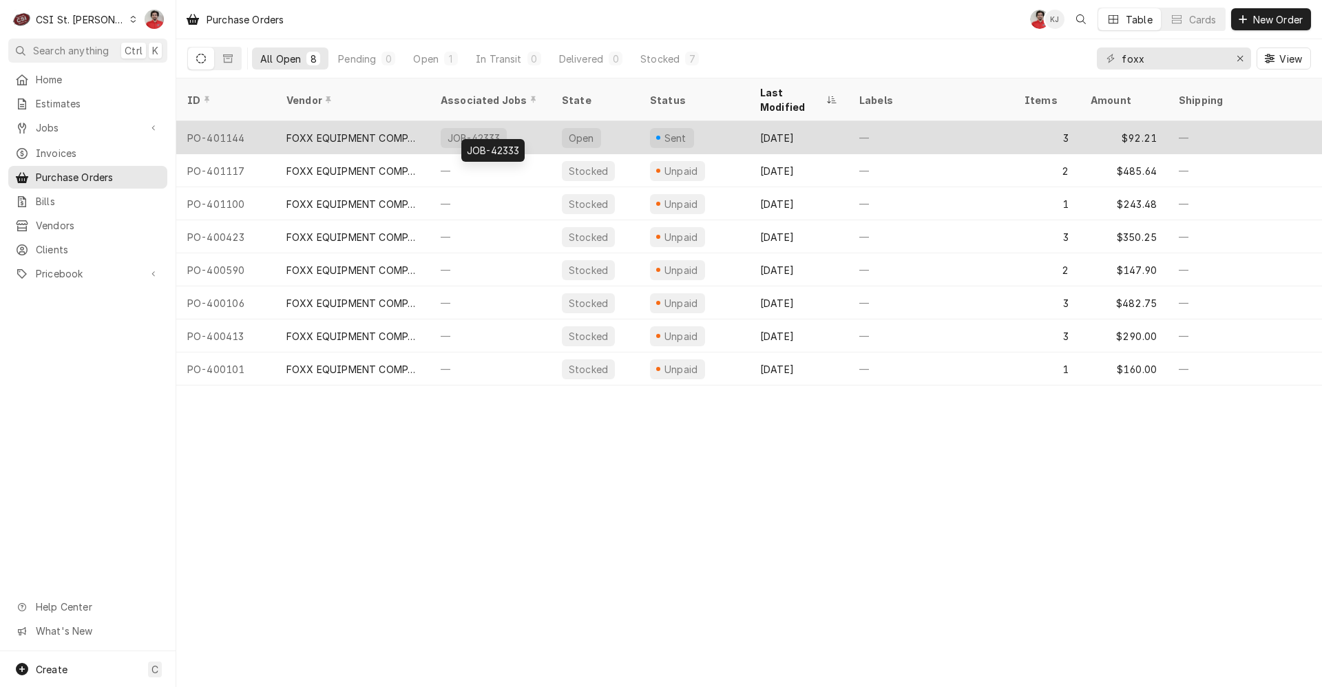
click at [533, 121] on div "JOB-42333" at bounding box center [490, 137] width 121 height 33
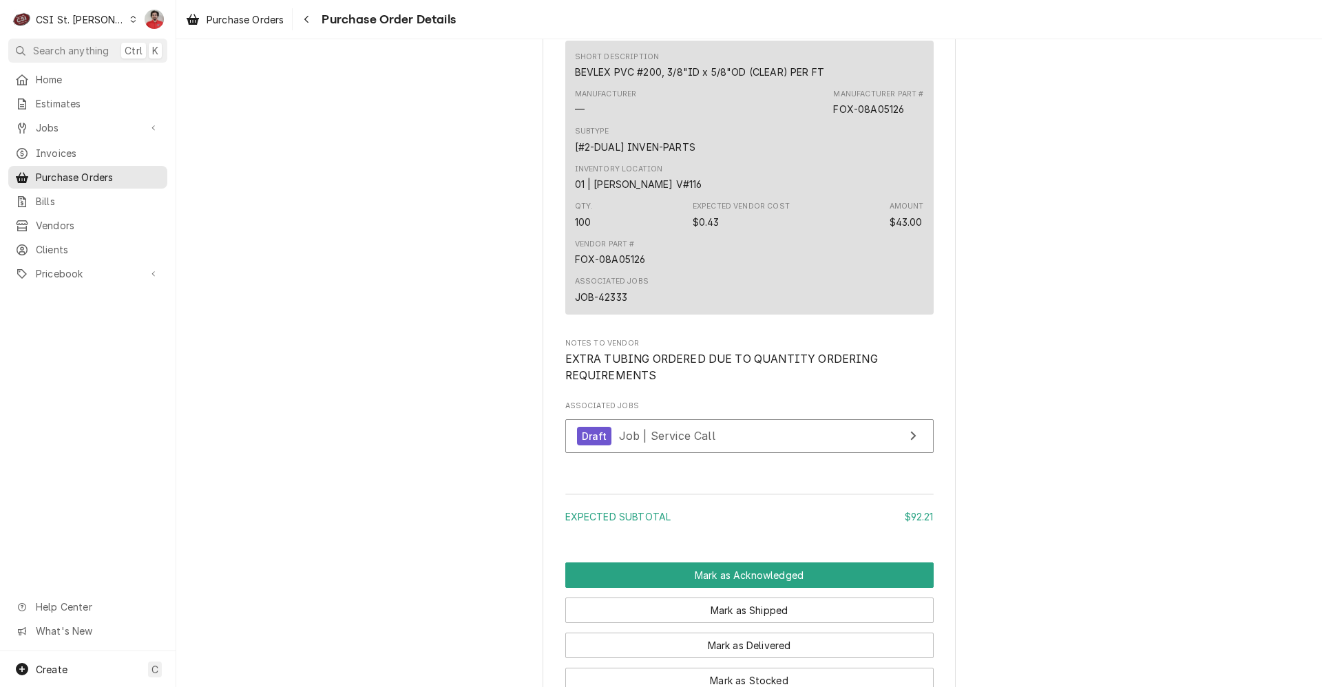
scroll to position [1581, 0]
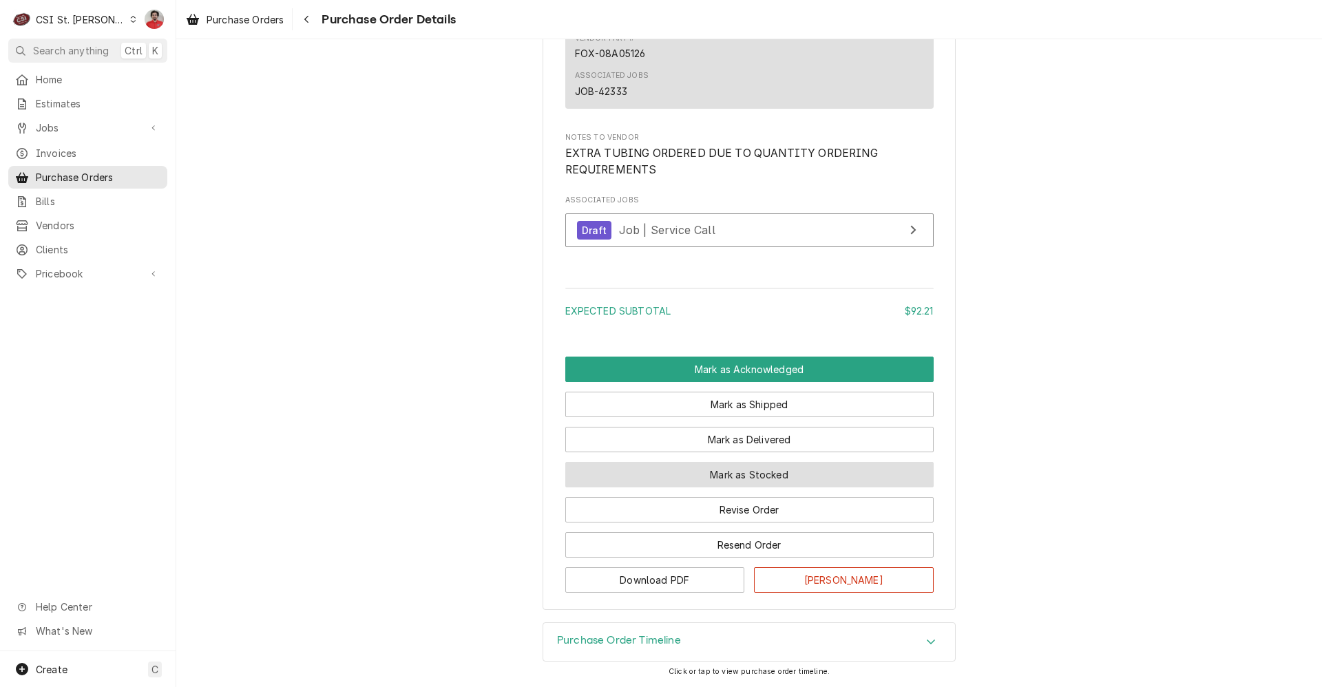
click at [700, 483] on button "Mark as Stocked" at bounding box center [749, 474] width 368 height 25
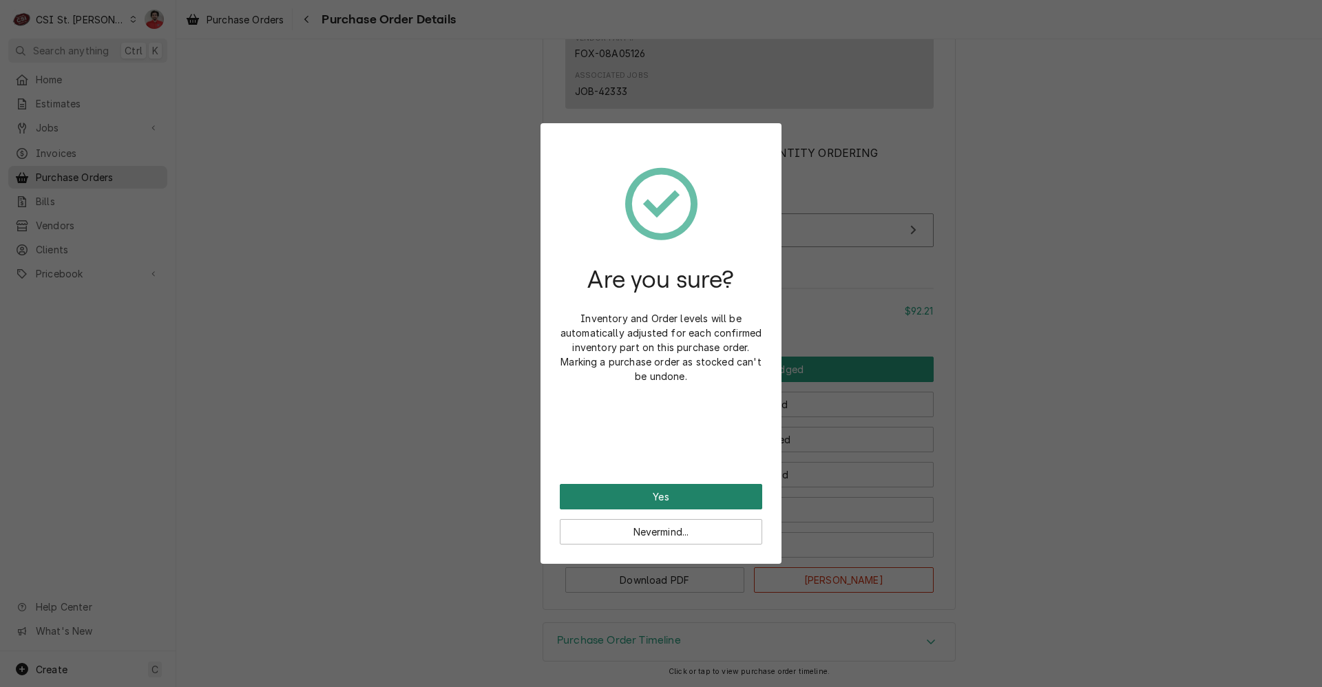
click at [689, 490] on button "Yes" at bounding box center [661, 496] width 203 height 25
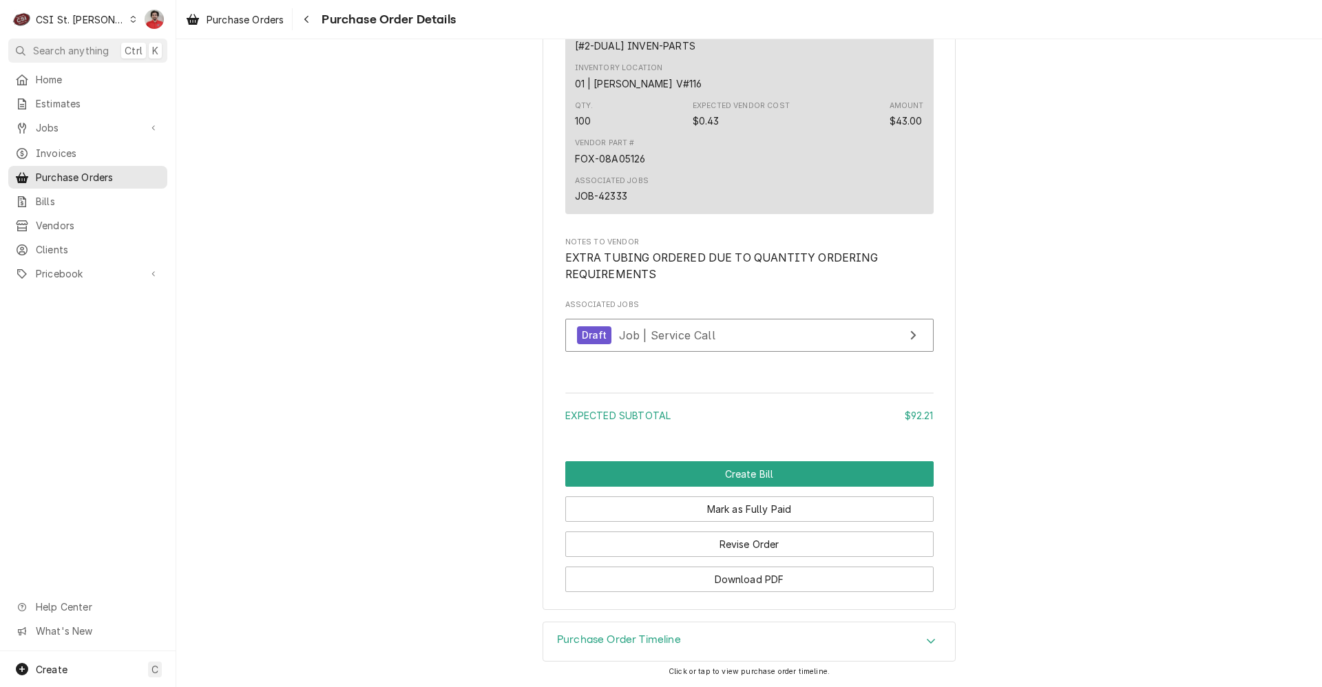
scroll to position [1651, 0]
click at [679, 329] on span "Job | Service Call" at bounding box center [667, 335] width 96 height 14
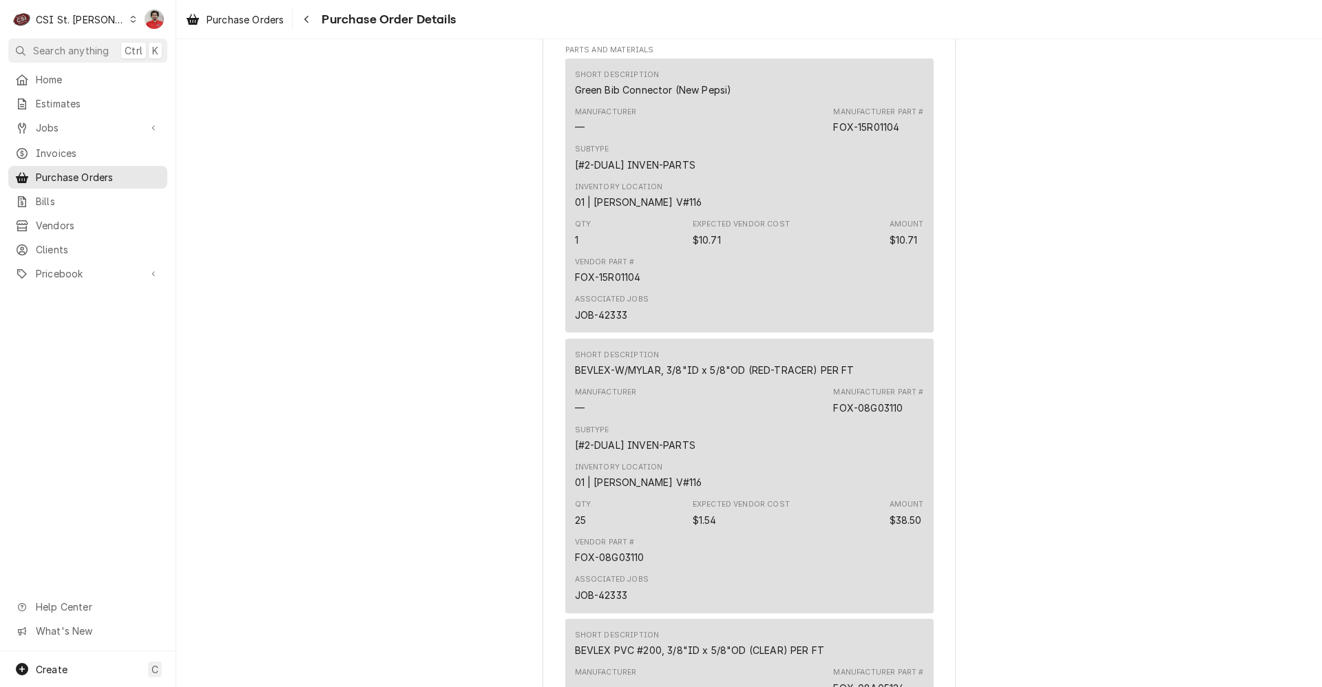
scroll to position [824, 0]
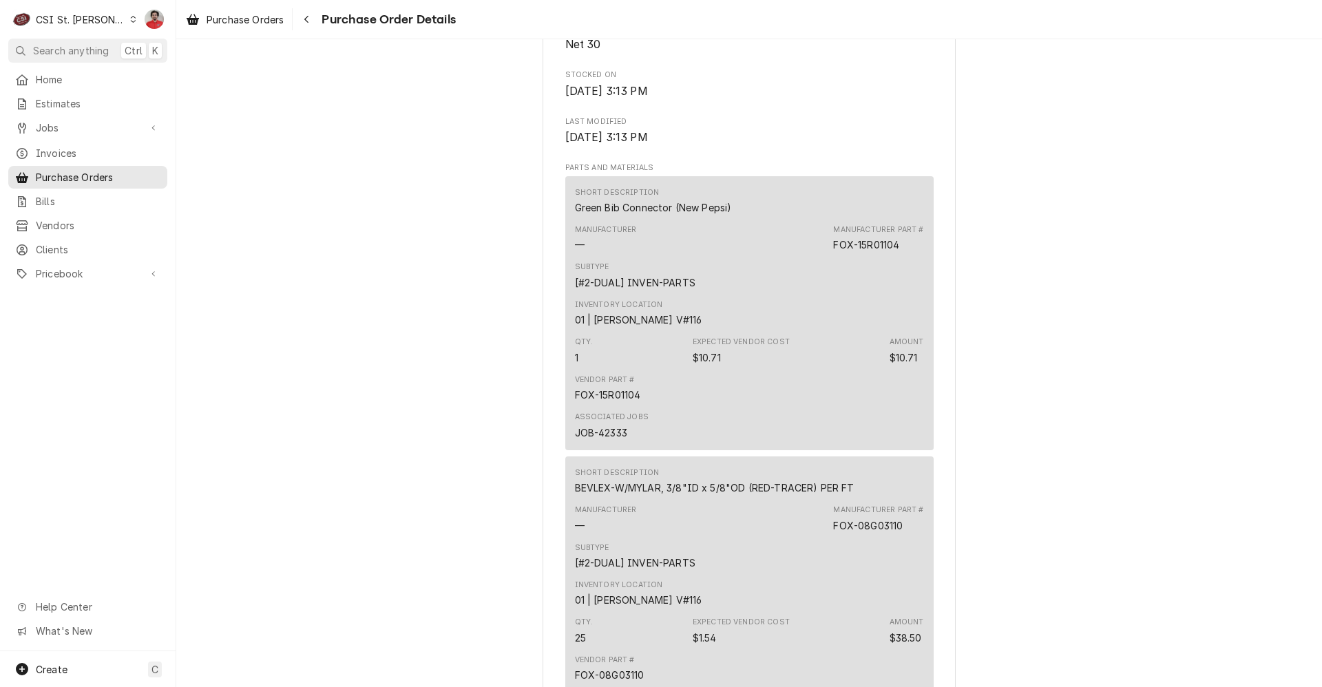
click at [350, 328] on div "Unpaid Vendor FOXX EQUIPMENT COMPANY FOXX EQUIPMENT COMPANY PO BOX [GEOGRAPHIC_…" at bounding box center [749, 317] width 1146 height 2205
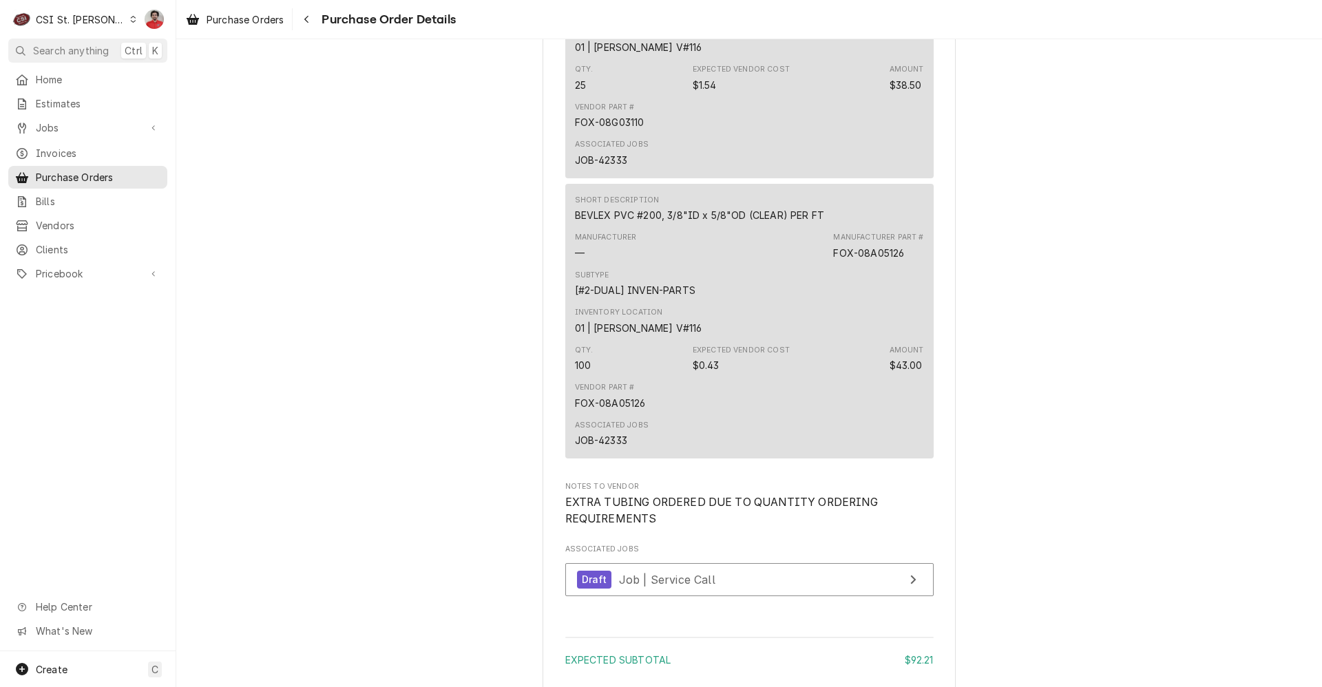
scroll to position [1651, 0]
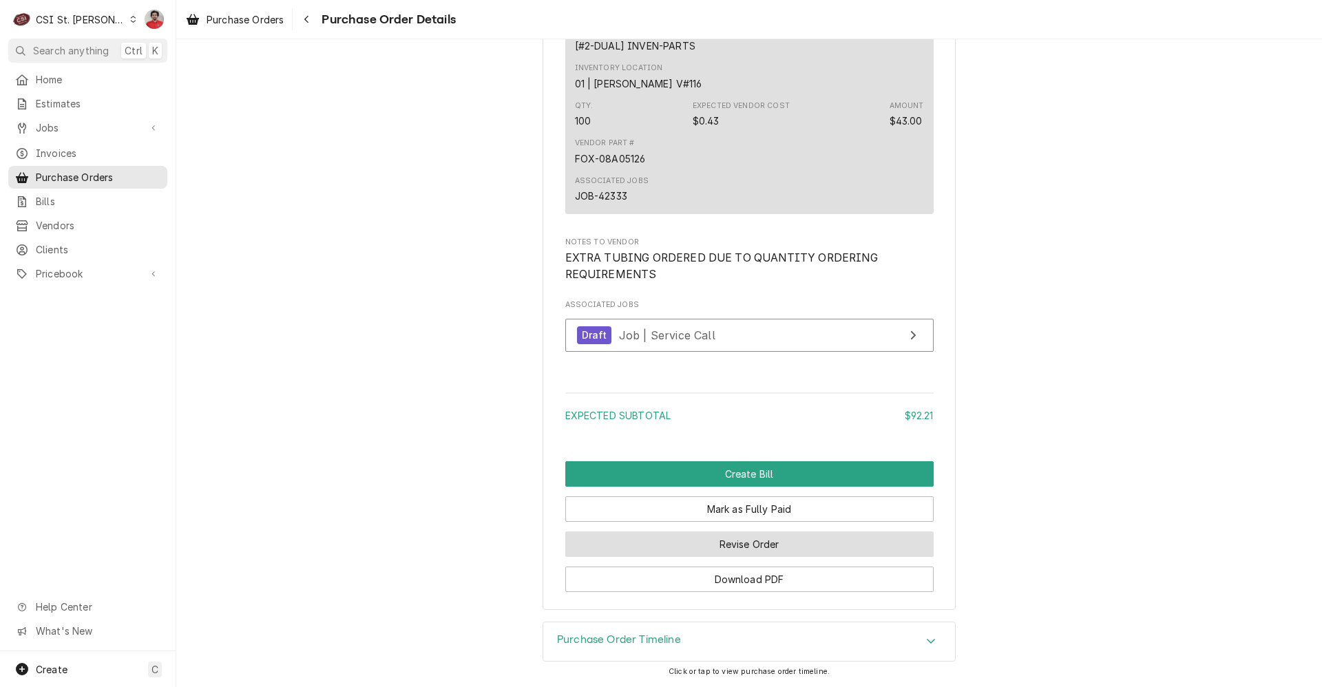
click at [805, 550] on button "Revise Order" at bounding box center [749, 544] width 368 height 25
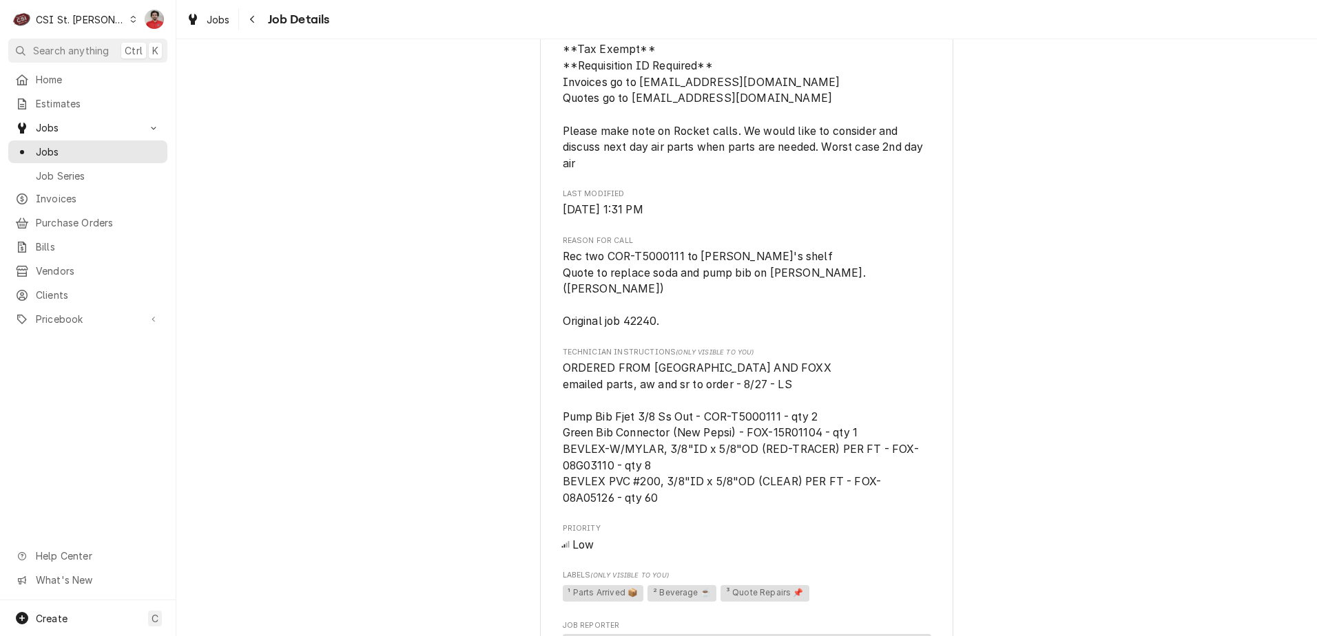
scroll to position [964, 0]
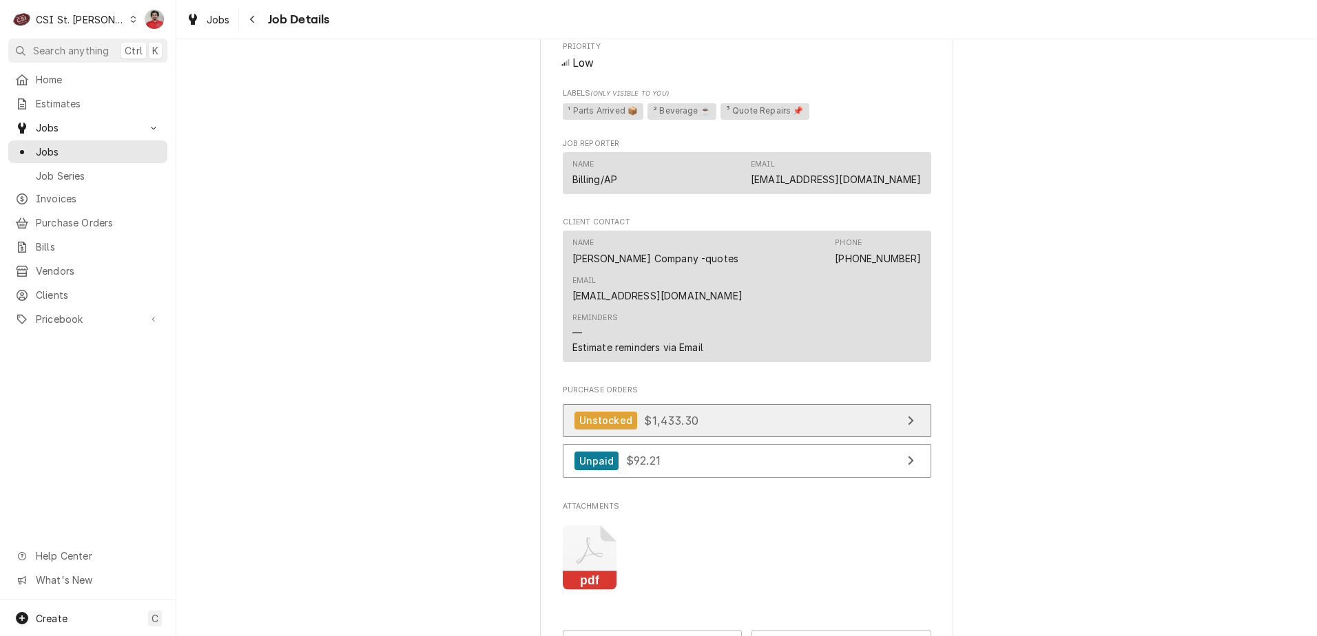
click at [672, 413] on span "$1,433.30" at bounding box center [671, 420] width 54 height 14
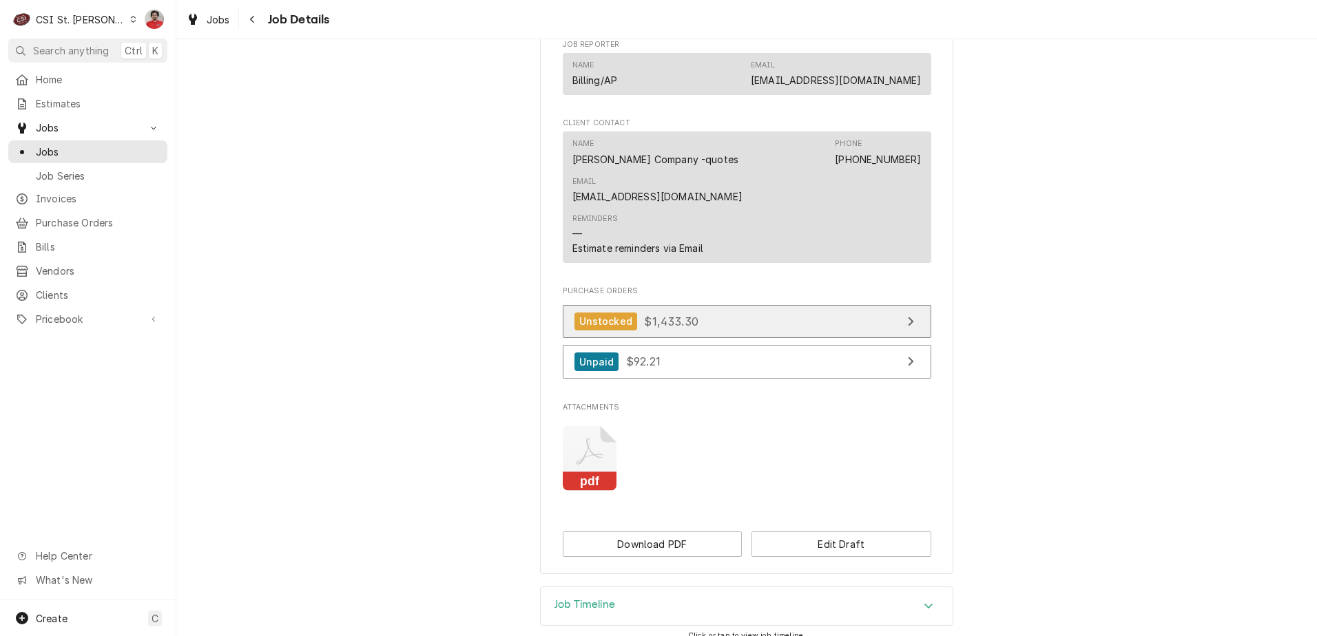
scroll to position [1106, 0]
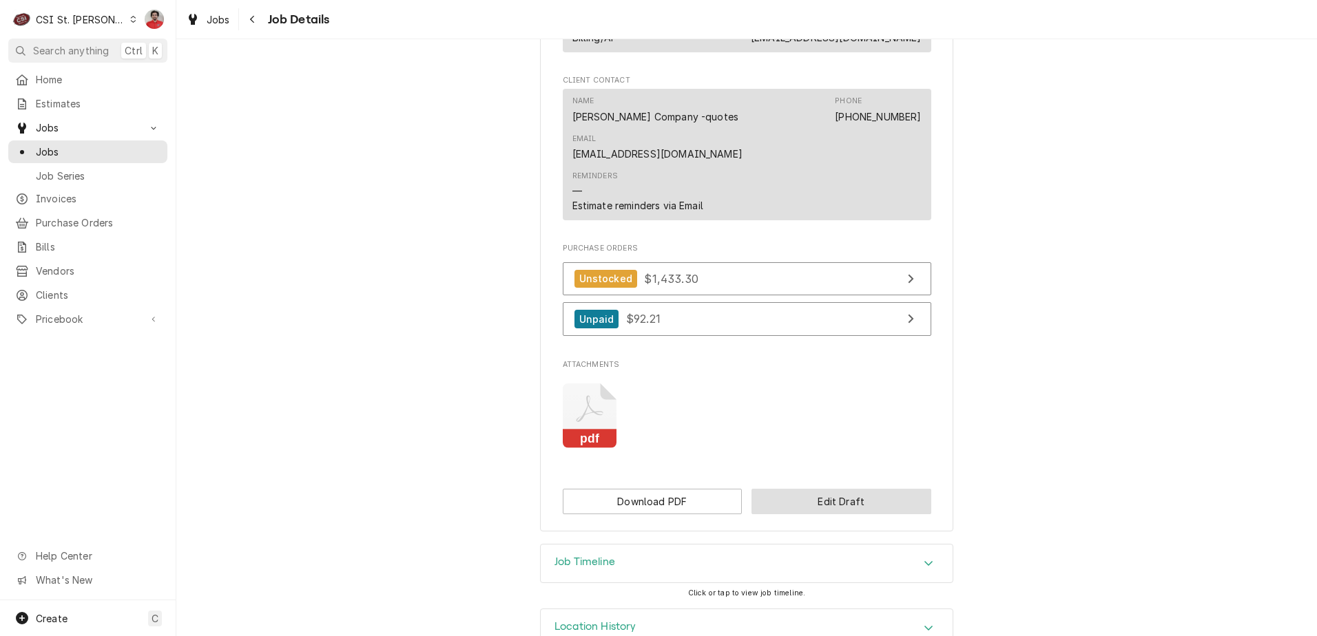
click at [779, 489] on button "Edit Draft" at bounding box center [841, 501] width 180 height 25
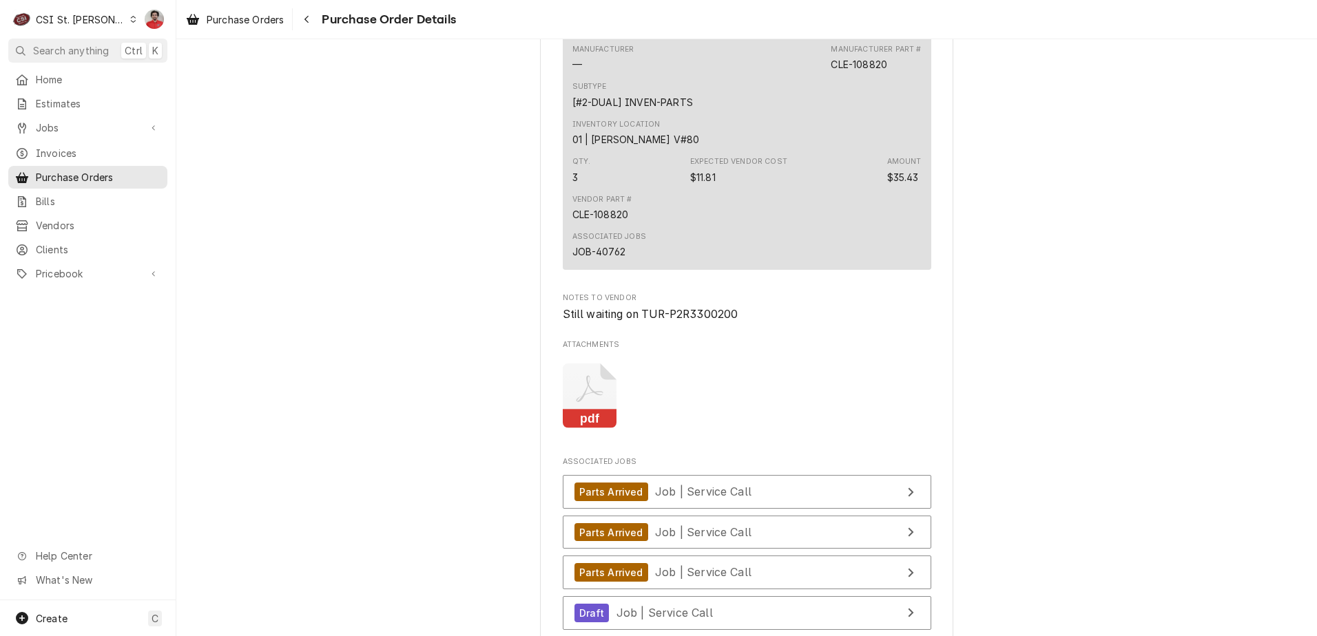
scroll to position [4861, 0]
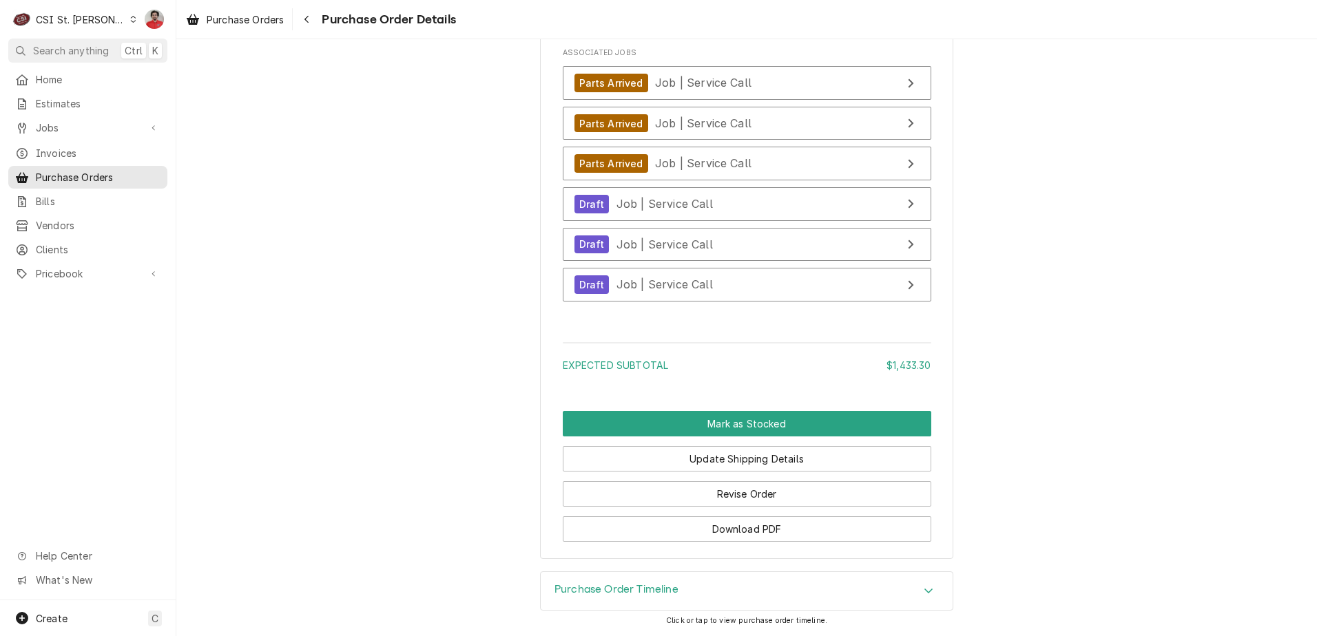
click at [659, 587] on h3 "Purchase Order Timeline" at bounding box center [616, 589] width 124 height 13
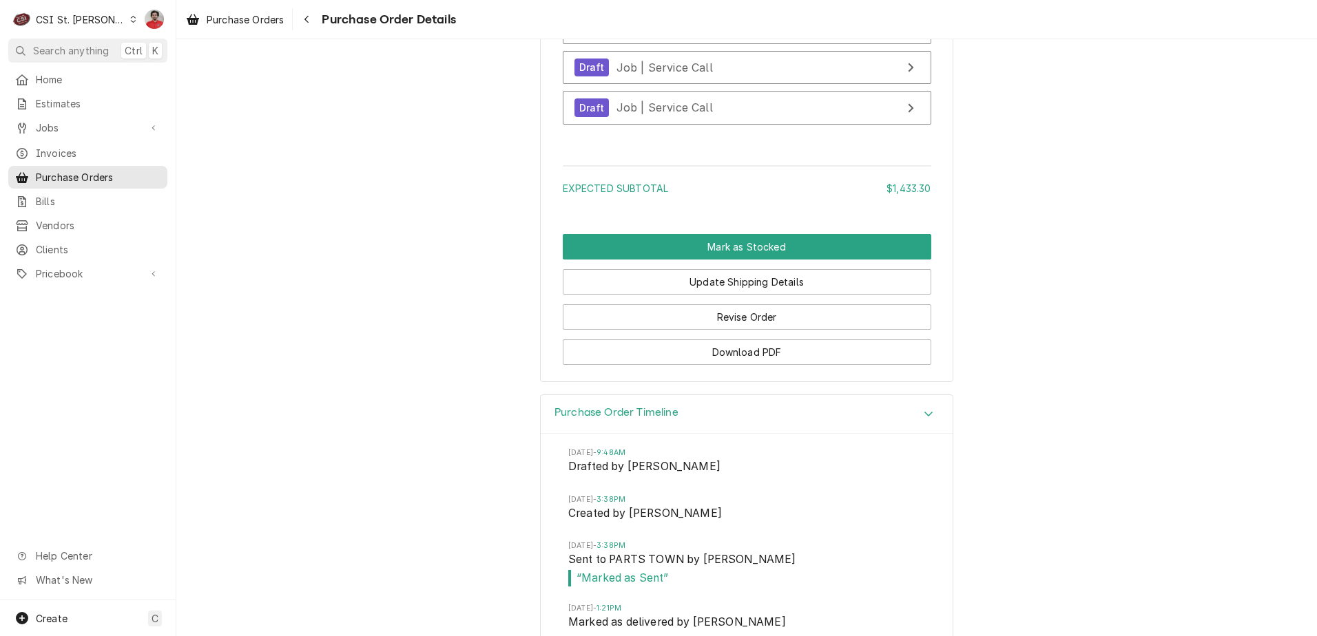
scroll to position [5090, 0]
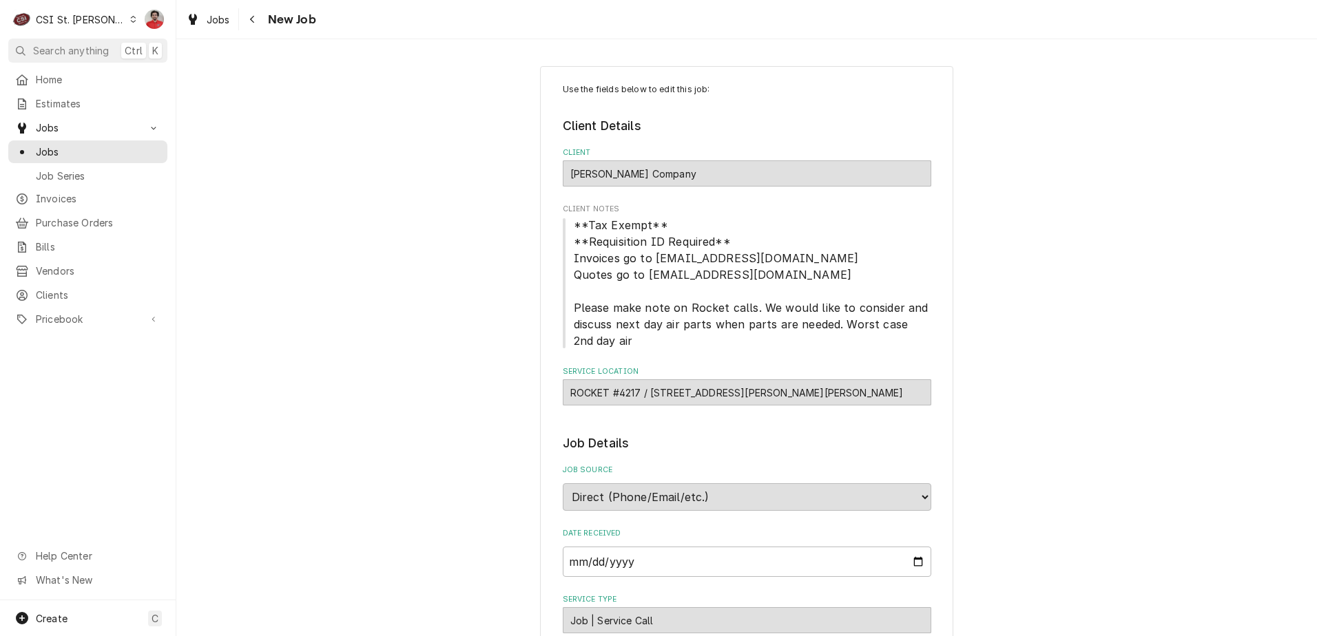
scroll to position [551, 0]
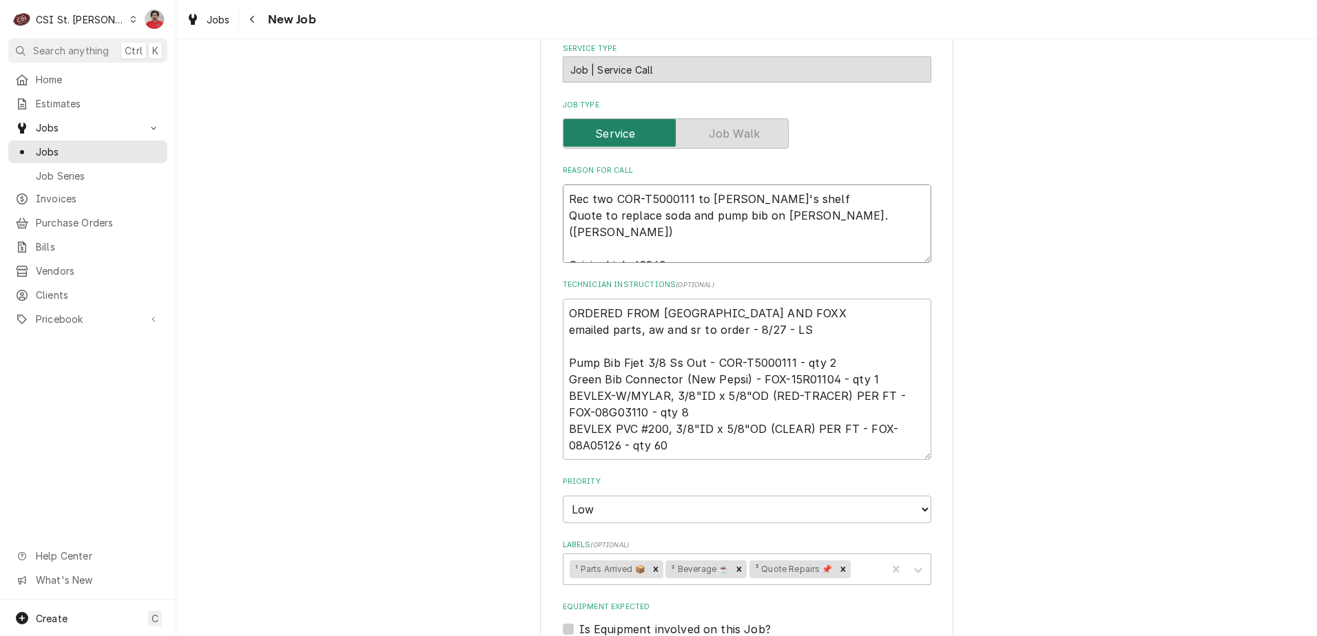
click at [815, 196] on textarea "Rec two COR-T5000111 to [PERSON_NAME]'s shelf Quote to replace soda and pump bi…" at bounding box center [747, 224] width 368 height 79
type textarea "x"
type textarea "Rec two COR-T5000111 to [PERSON_NAME]'s shelf Quote to replace soda and pump bi…"
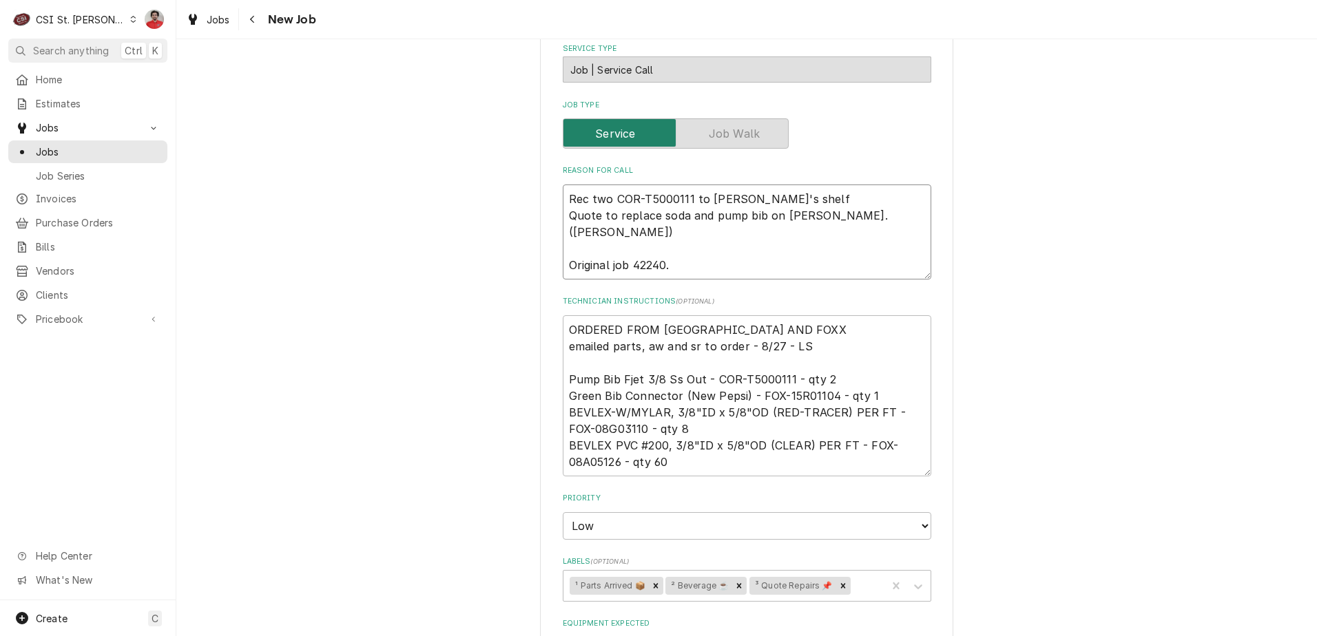
type textarea "x"
type textarea "RRec two COR-T5000111 to [PERSON_NAME]'s shelf Quote to replace soda and pump b…"
type textarea "x"
type textarea "RERec two COR-T5000111 to [PERSON_NAME]'s shelf Quote to replace soda and pump …"
type textarea "x"
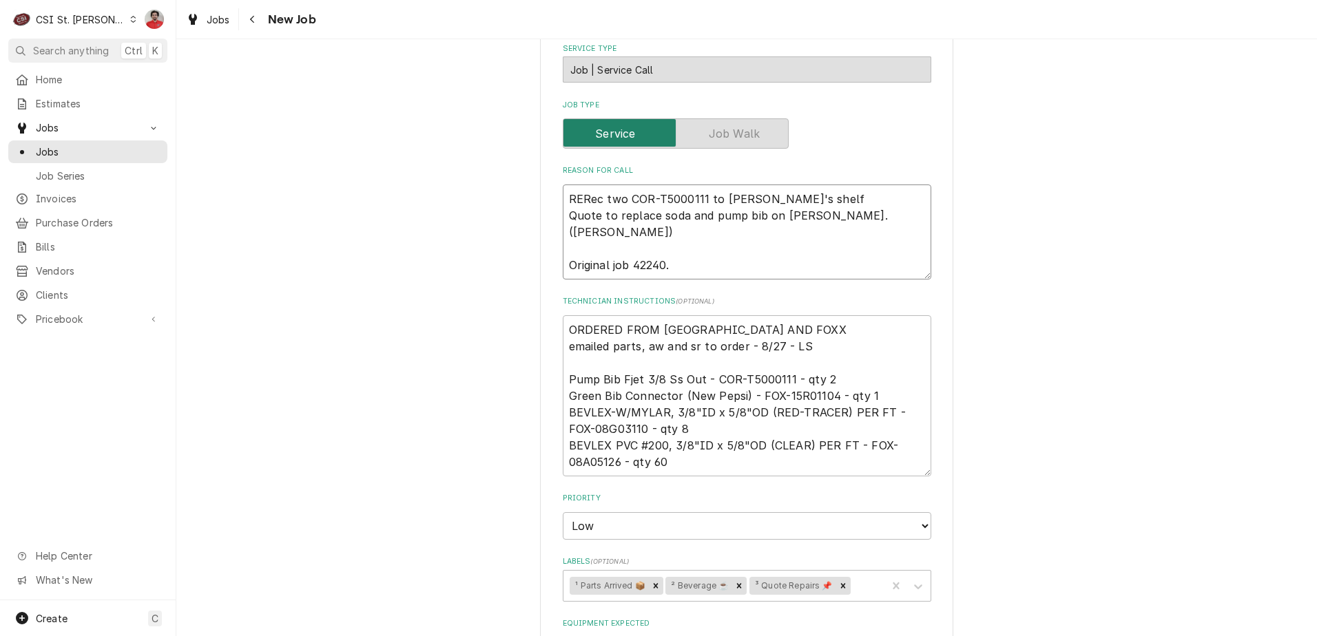
type textarea "REcRec two COR-T5000111 to [PERSON_NAME]'s shelf Quote to replace soda and pump…"
type textarea "x"
type textarea "REc Rec two COR-T5000111 to [PERSON_NAME]'s shelf Quote to replace soda and pum…"
type textarea "x"
type textarea "REc FRec two COR-T5000111 to Thomas F's shelf Quote to replace soda and pump bi…"
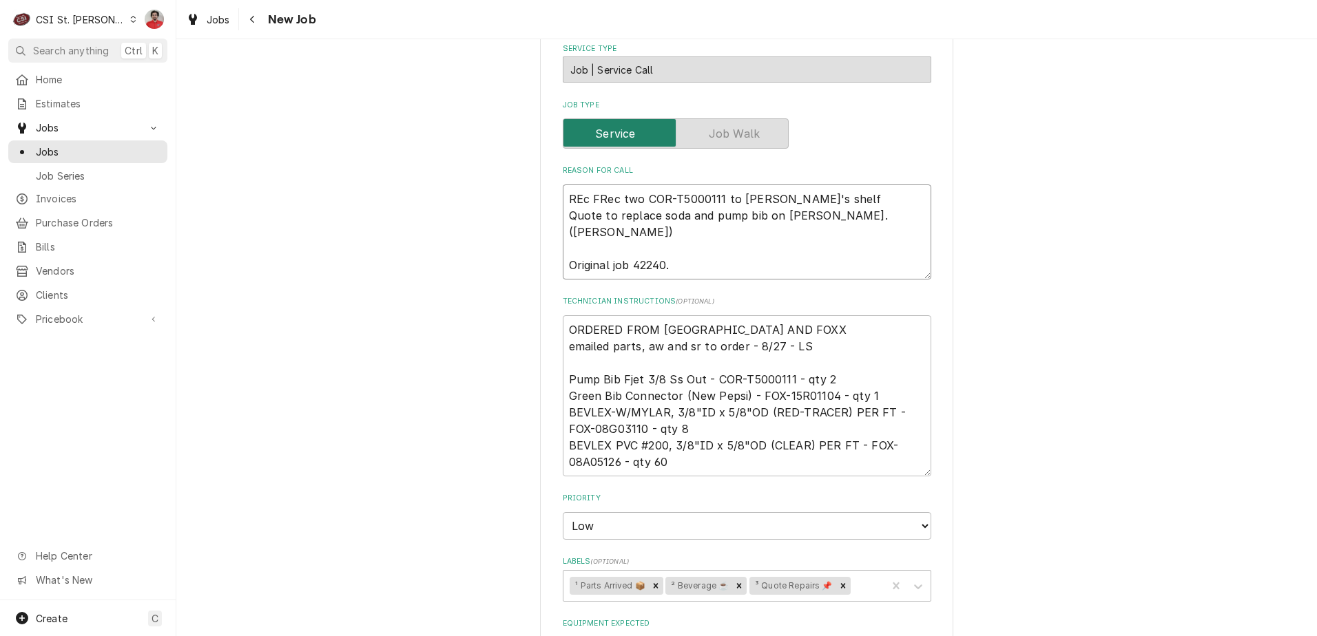
type textarea "x"
type textarea "REc FORec two COR-T5000111 to Thomas F's shelf Quote to replace soda and pump b…"
type textarea "x"
type textarea "REc FRec two COR-T5000111 to Thomas F's shelf Quote to replace soda and pump bi…"
type textarea "x"
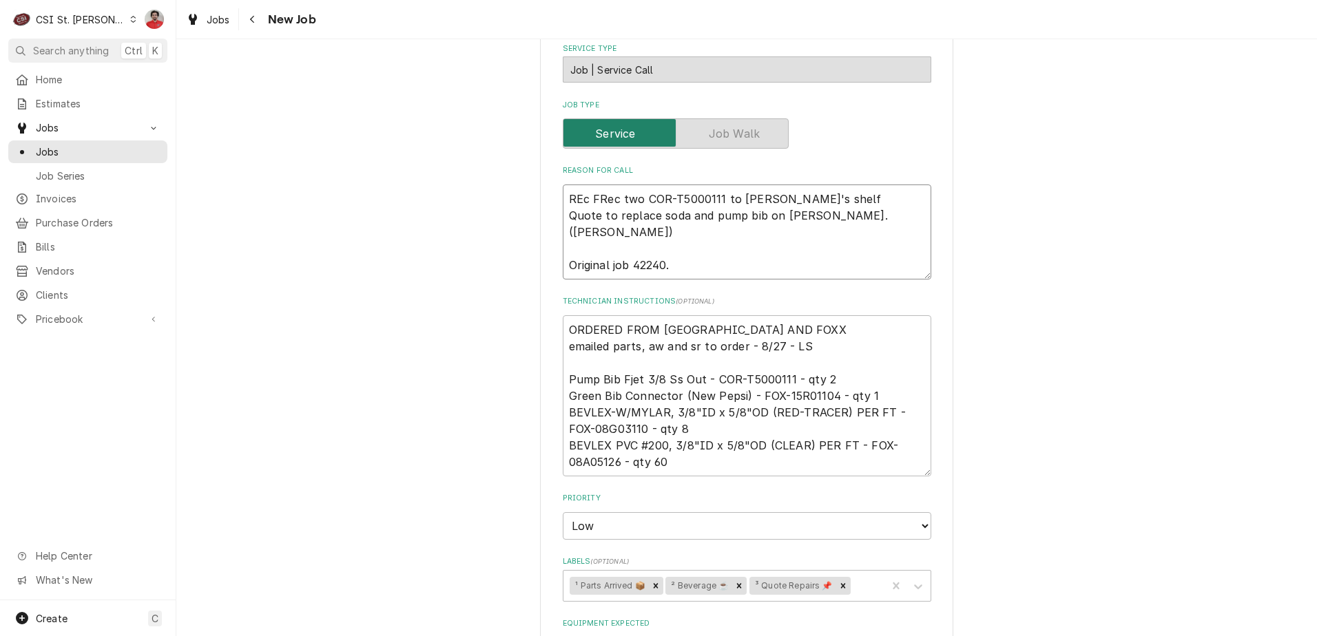
type textarea "REc Rec two COR-T5000111 to Thomas F's shelf Quote to replace soda and pump bib…"
type textarea "x"
type textarea "REcRec two COR-T5000111 to Thomas F's shelf Quote to replace soda and pump bib …"
type textarea "x"
type textarea "RERec two COR-T5000111 to Thomas F's shelf Quote to replace soda and pump bib o…"
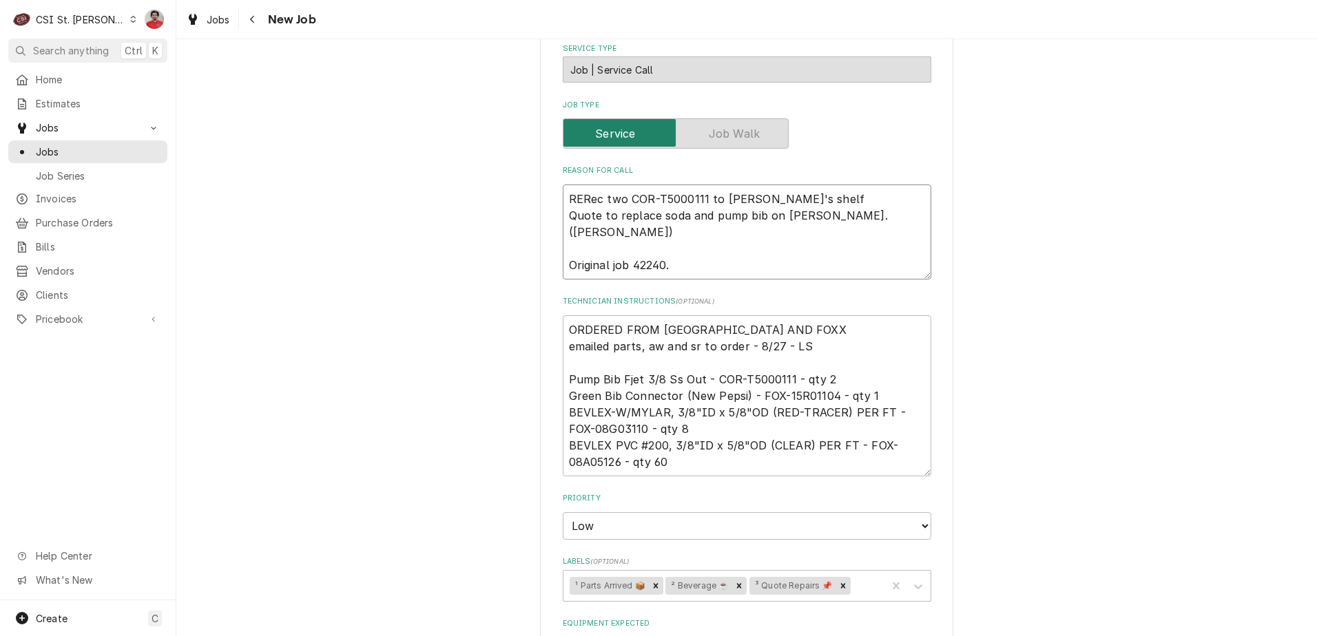
type textarea "x"
type textarea "RRec two COR-T5000111 to Thomas F's shelf Quote to replace soda and pump bib on…"
type textarea "x"
type textarea "Rec two COR-T5000111 to Thomas F's shelf Quote to replace soda and pump bib on …"
type textarea "x"
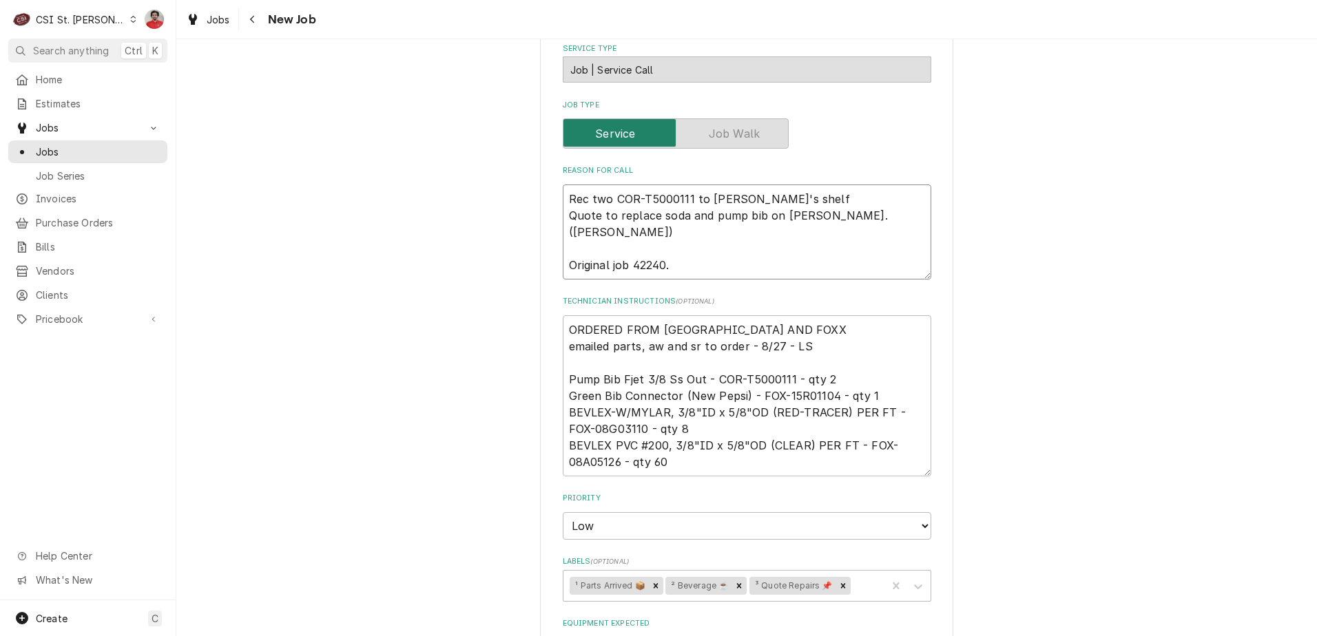
type textarea "Rec two COR-T5000111 to Thomas F's shelf Quote to replace soda and pump bib on …"
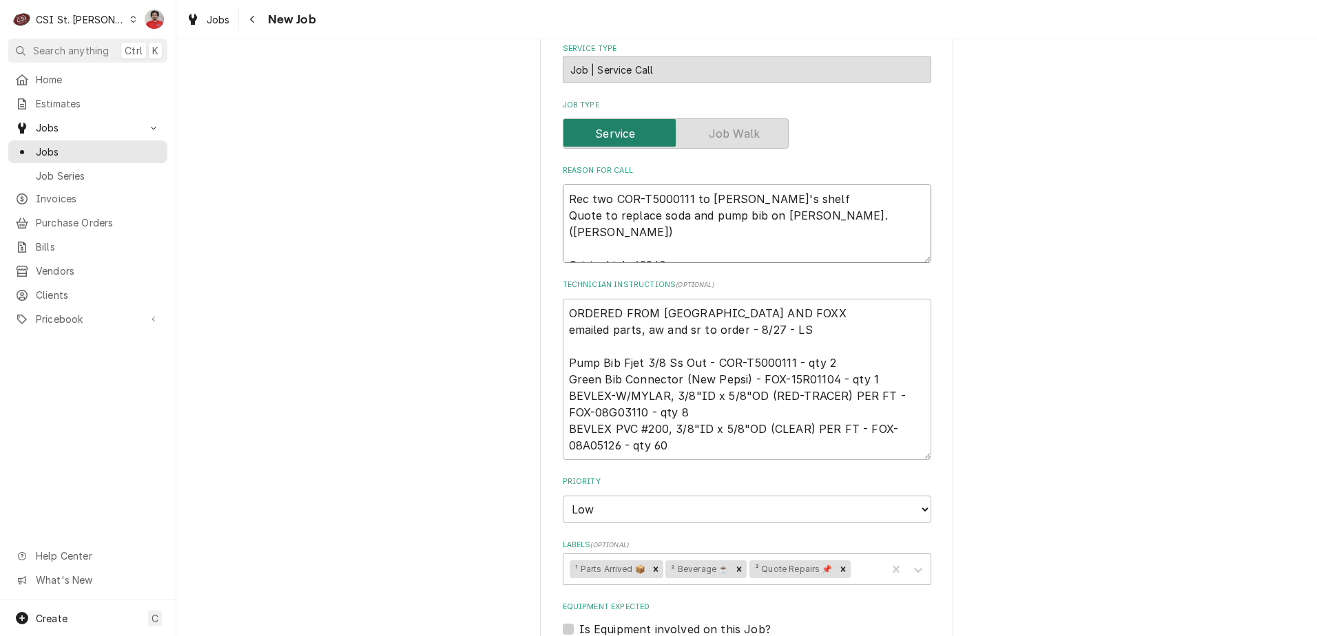
type textarea "x"
type textarea "Rec two COR-T5000111 to Thomas F's shelf Quote to replace soda and pump bib on …"
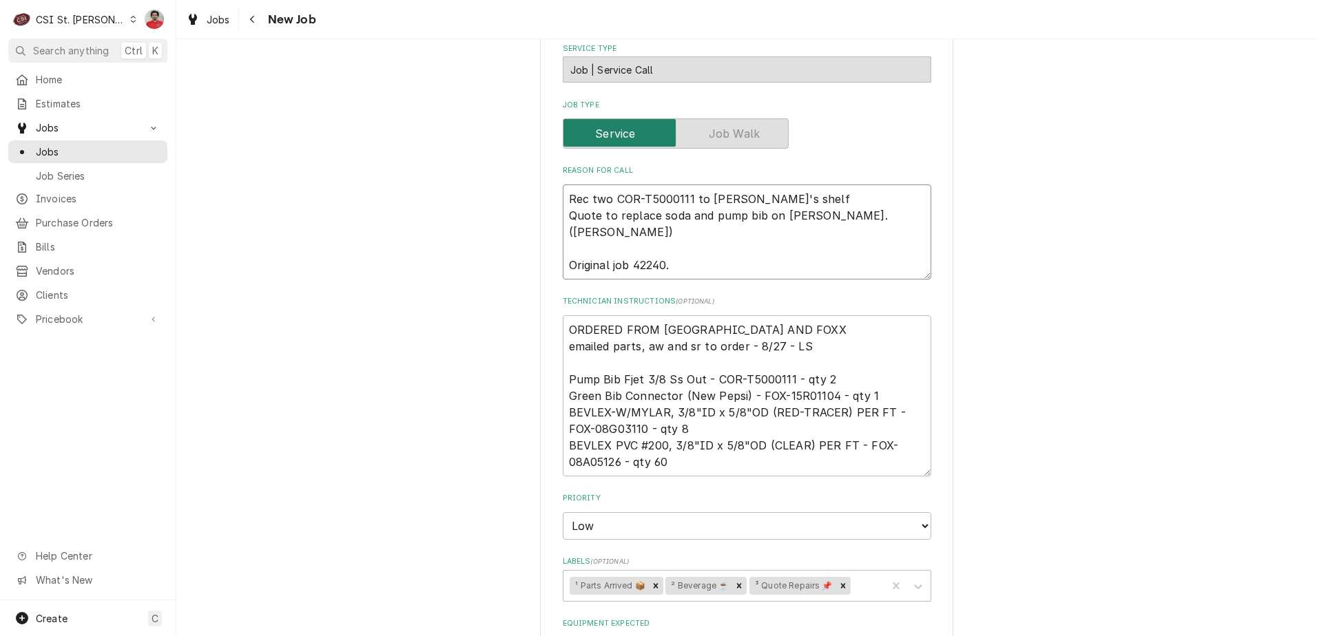
type textarea "x"
type textarea "R Rec two COR-T5000111 to Thomas F's shelf Quote to replace soda and pump bib o…"
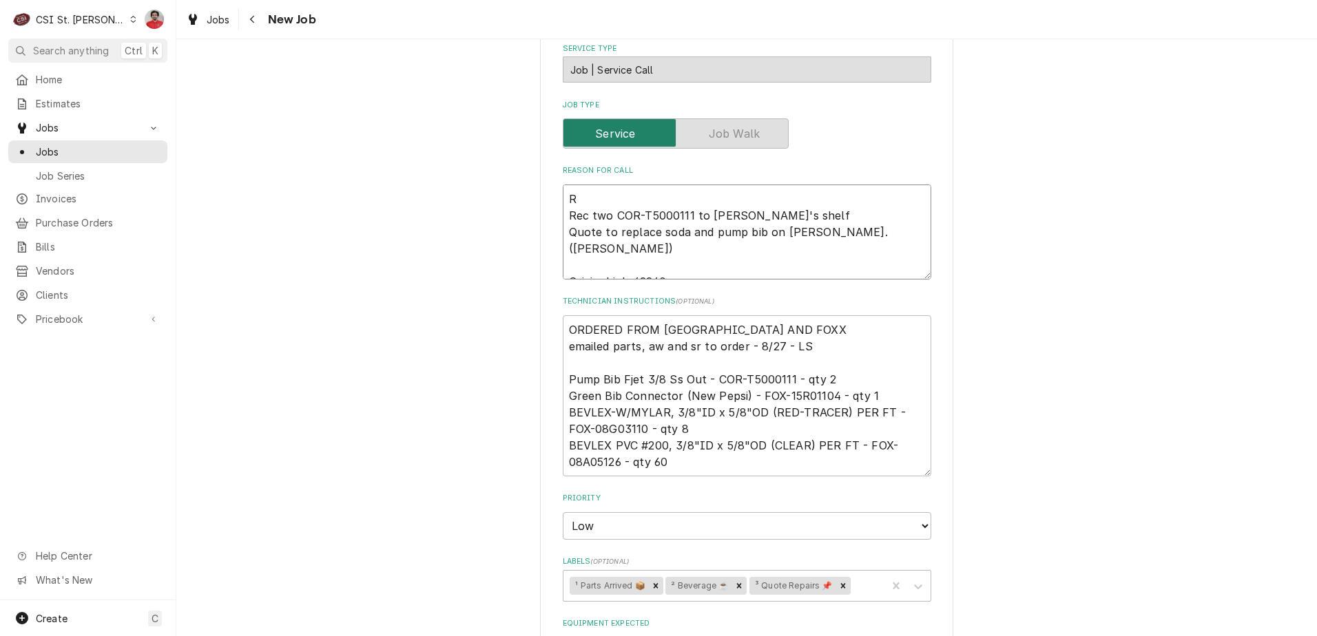
type textarea "x"
type textarea "Re Rec two COR-T5000111 to Thomas F's shelf Quote to replace soda and pump bib …"
type textarea "x"
type textarea "Rec Rec two COR-T5000111 to Thomas F's shelf Quote to replace soda and pump bib…"
type textarea "x"
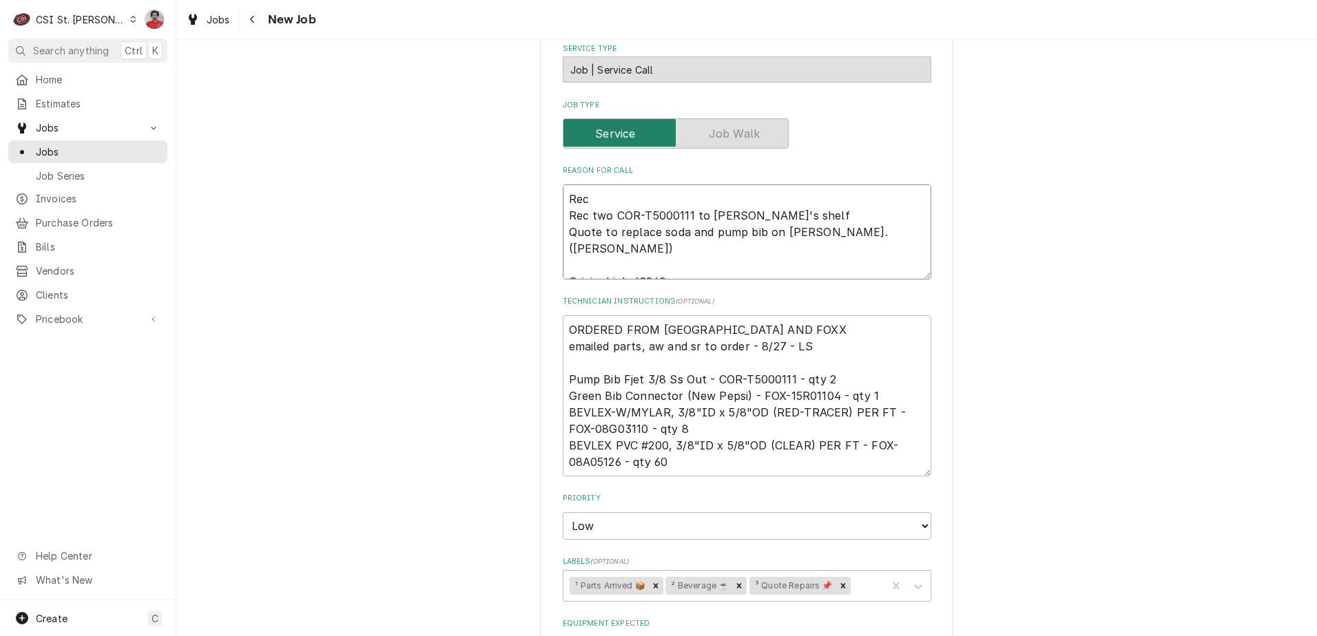
type textarea "Rec Rec two COR-T5000111 to Thomas F's shelf Quote to replace soda and pump bib…"
type textarea "x"
type textarea "Rec F Rec two COR-T5000111 to Thomas F's shelf Quote to replace soda and pump b…"
type textarea "x"
type textarea "Rec FO Rec two COR-T5000111 to Thomas F's shelf Quote to replace soda and pump …"
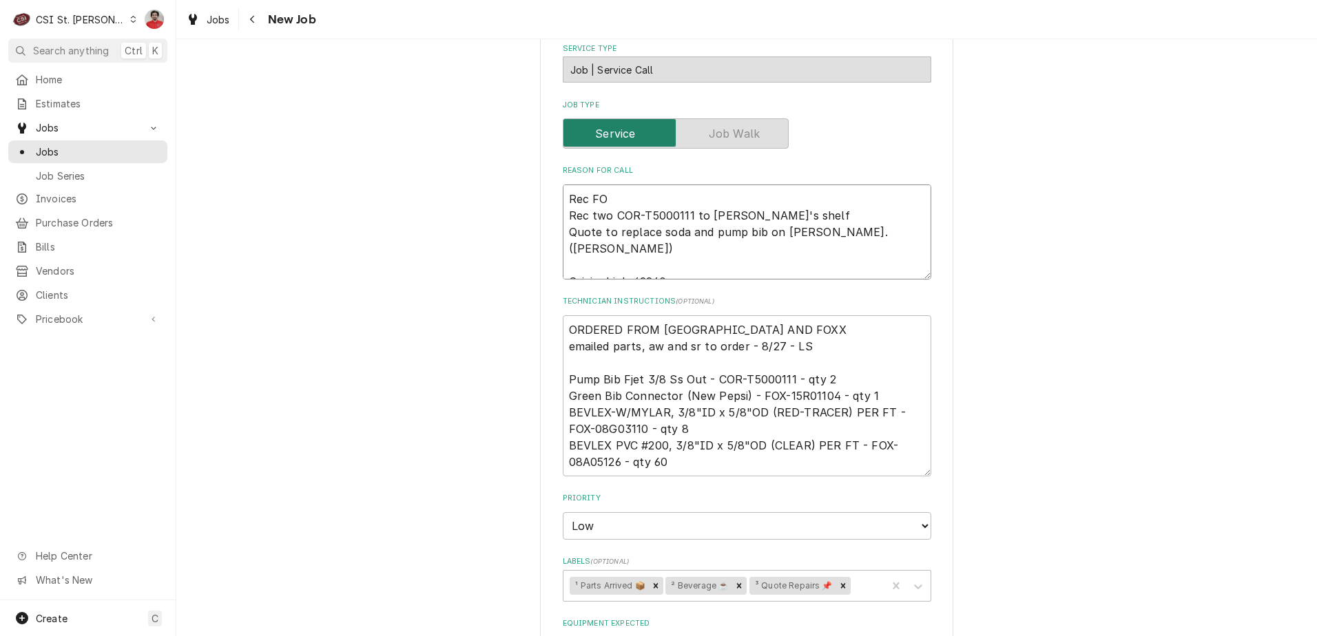
type textarea "x"
type textarea "Rec FOX Rec two COR-T5000111 to Thomas F's shelf Quote to replace soda and pump…"
type textarea "x"
type textarea "Rec FOXX Rec two COR-T5000111 to Thomas F's shelf Quote to replace soda and pum…"
type textarea "x"
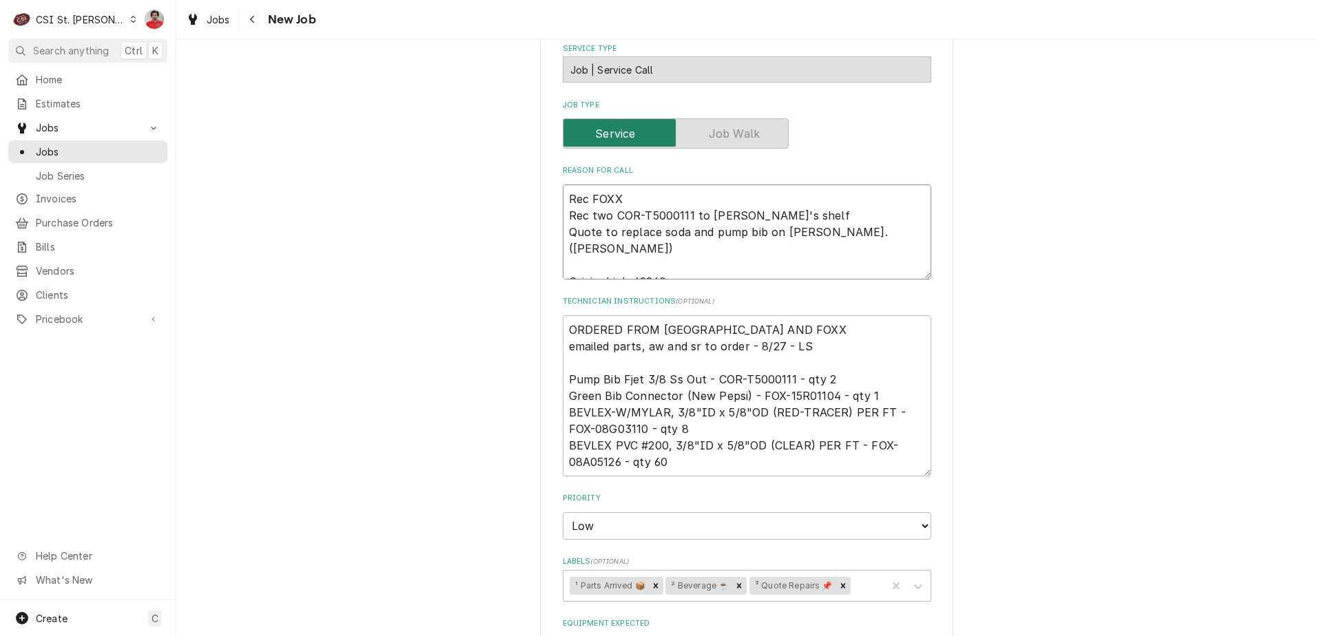
type textarea "Rec FOX Rec two COR-T5000111 to Thomas F's shelf Quote to replace soda and pump…"
type textarea "x"
type textarea "Rec FO Rec two COR-T5000111 to Thomas F's shelf Quote to replace soda and pump …"
type textarea "x"
type textarea "Rec F Rec two COR-T5000111 to Thomas F's shelf Quote to replace soda and pump b…"
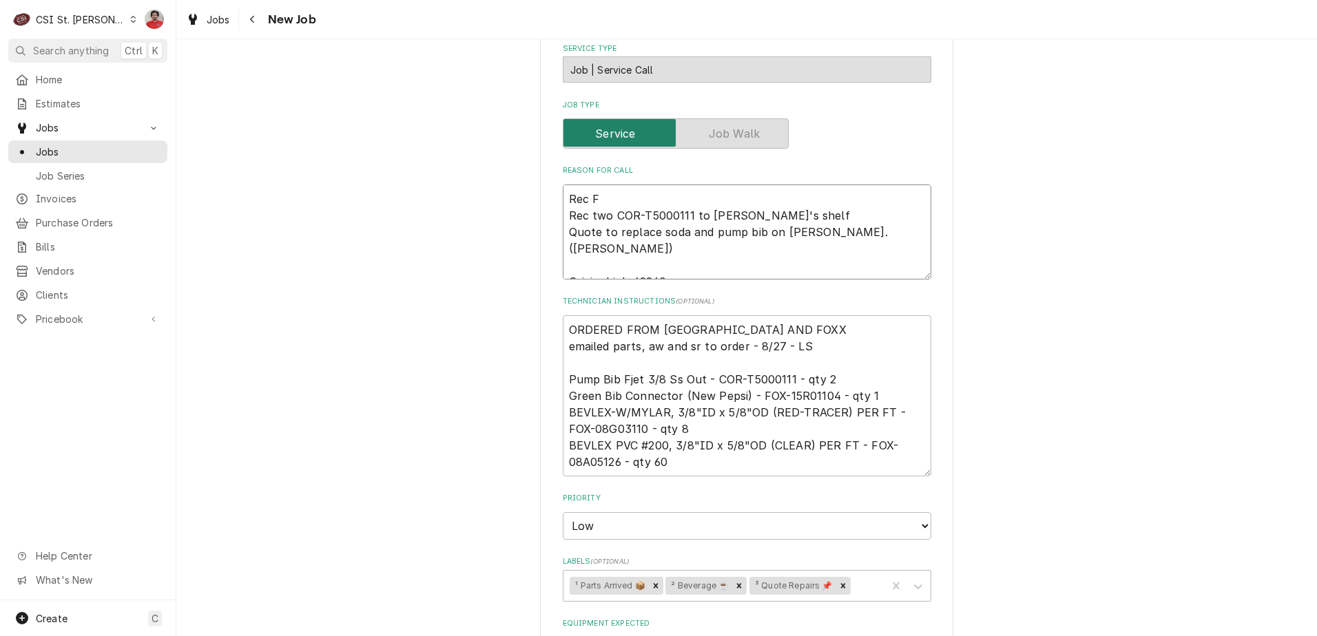
type textarea "x"
type textarea "Rec Fox Rec two COR-T5000111 to Thomas F's shelf Quote to replace soda and pump…"
type textarea "x"
type textarea "Rec Foxx Rec two COR-T5000111 to Thomas F's shelf Quote to replace soda and pum…"
type textarea "x"
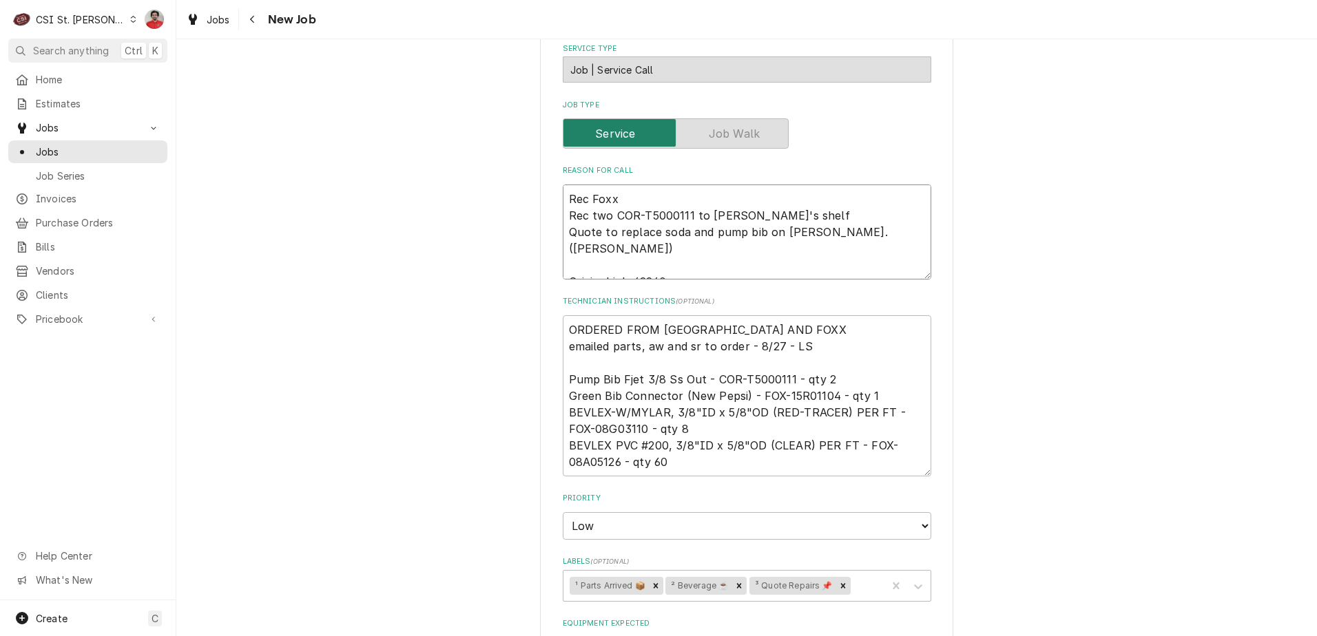
type textarea "Rec Foxx Rec two COR-T5000111 to Thomas F's shelf Quote to replace soda and pum…"
type textarea "x"
type textarea "Rec Foxx e Rec two COR-T5000111 to Thomas F's shelf Quote to replace soda and p…"
type textarea "x"
type textarea "Rec Foxx eq Rec two COR-T5000111 to Thomas F's shelf Quote to replace soda and …"
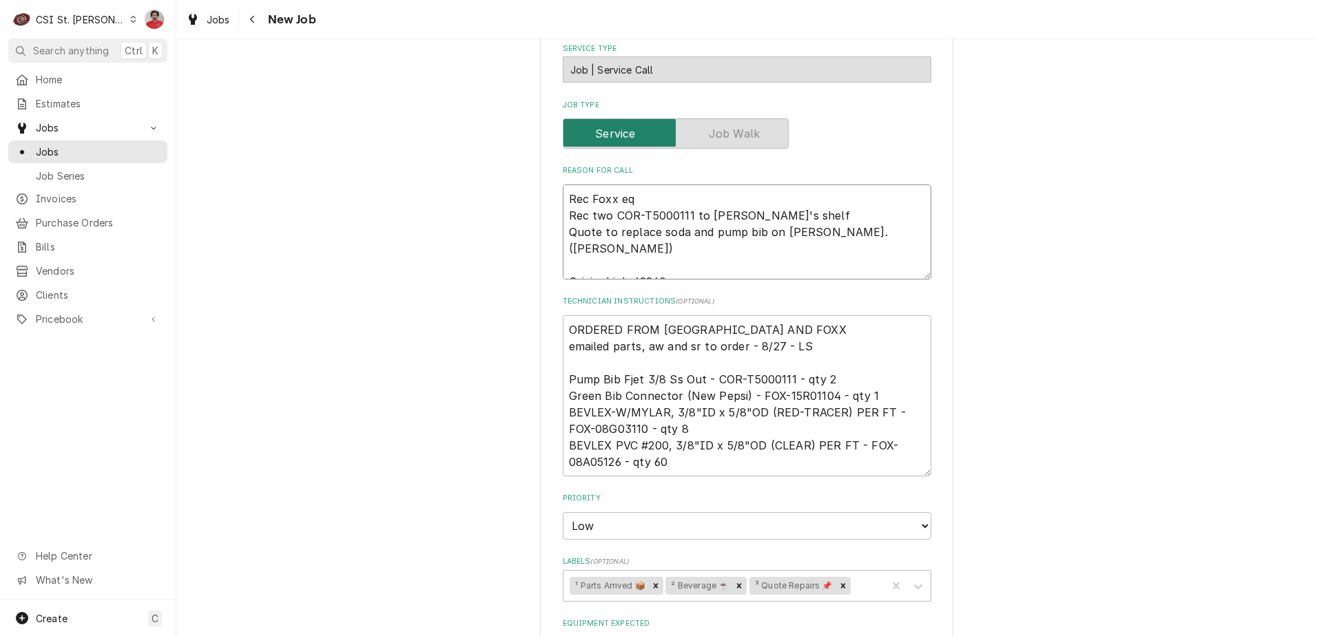
type textarea "x"
type textarea "Rec Foxx e Rec two COR-T5000111 to Thomas F's shelf Quote to replace soda and p…"
type textarea "x"
type textarea "Rec Foxx Rec two COR-T5000111 to Thomas F's shelf Quote to replace soda and pum…"
type textarea "x"
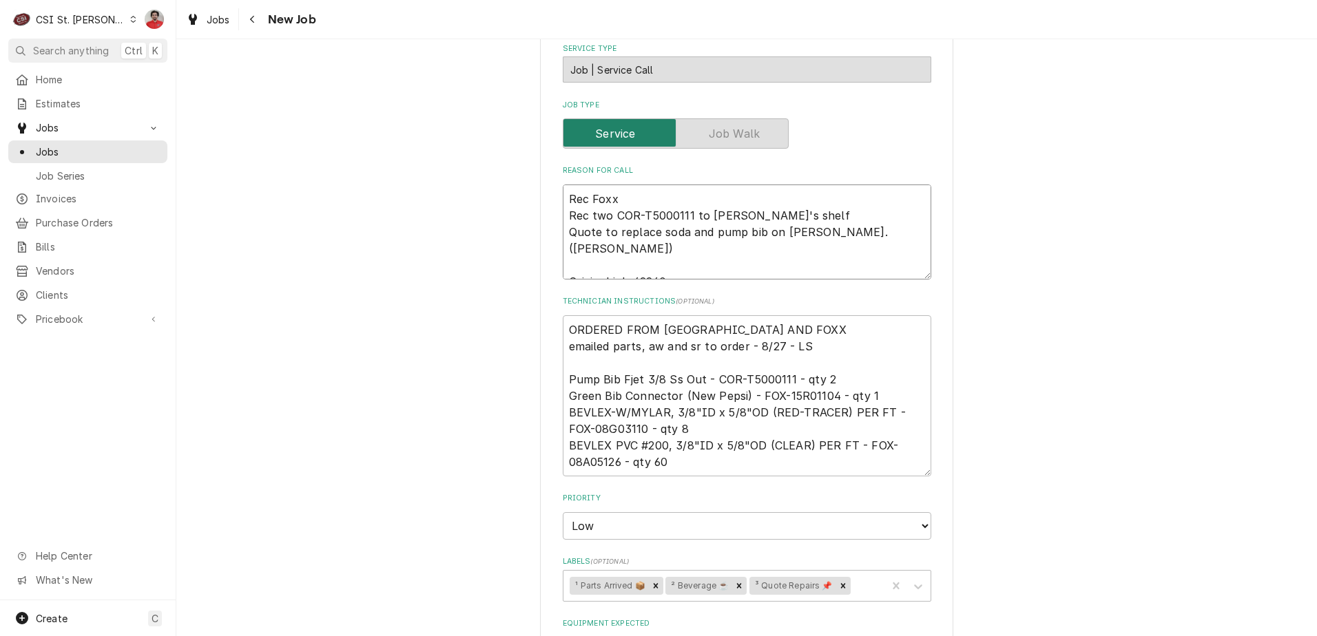
type textarea "Rec Foxx p Rec two COR-T5000111 to Thomas F's shelf Quote to replace soda and p…"
type textarea "x"
type textarea "Rec Foxx pa Rec two COR-T5000111 to Thomas F's shelf Quote to replace soda and …"
type textarea "x"
type textarea "Rec Foxx par Rec two COR-T5000111 to Thomas F's shelf Quote to replace soda and…"
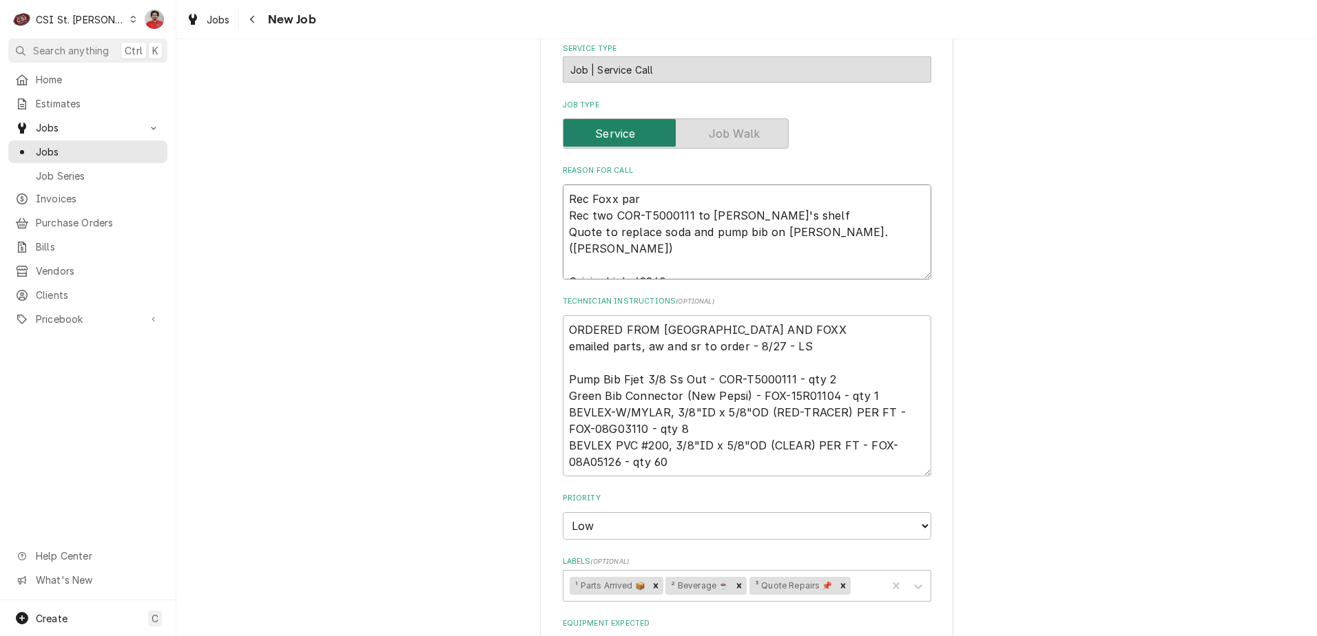
type textarea "x"
type textarea "Rec Foxx part Rec two COR-T5000111 to Thomas F's shelf Quote to replace soda an…"
type textarea "x"
type textarea "Rec Foxx parts Rec two COR-T5000111 to Thomas F's shelf Quote to replace soda a…"
type textarea "x"
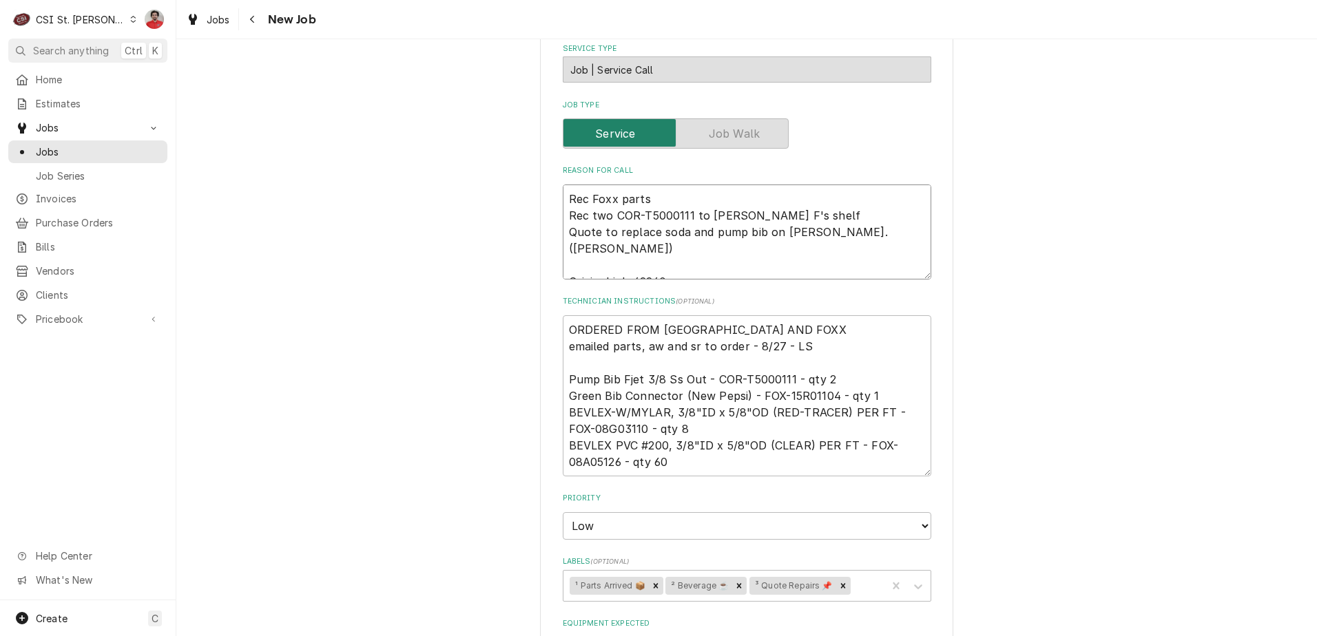
type textarea "Rec Foxx parts Rec two COR-T5000111 to Thomas F's shelf Quote to replace soda a…"
type textarea "x"
type textarea "Rec Foxx parts t Rec two COR-T5000111 to Thomas F's shelf Quote to replace soda…"
type textarea "x"
type textarea "Rec Foxx parts to Rec two COR-T5000111 to Thomas F's shelf Quote to replace sod…"
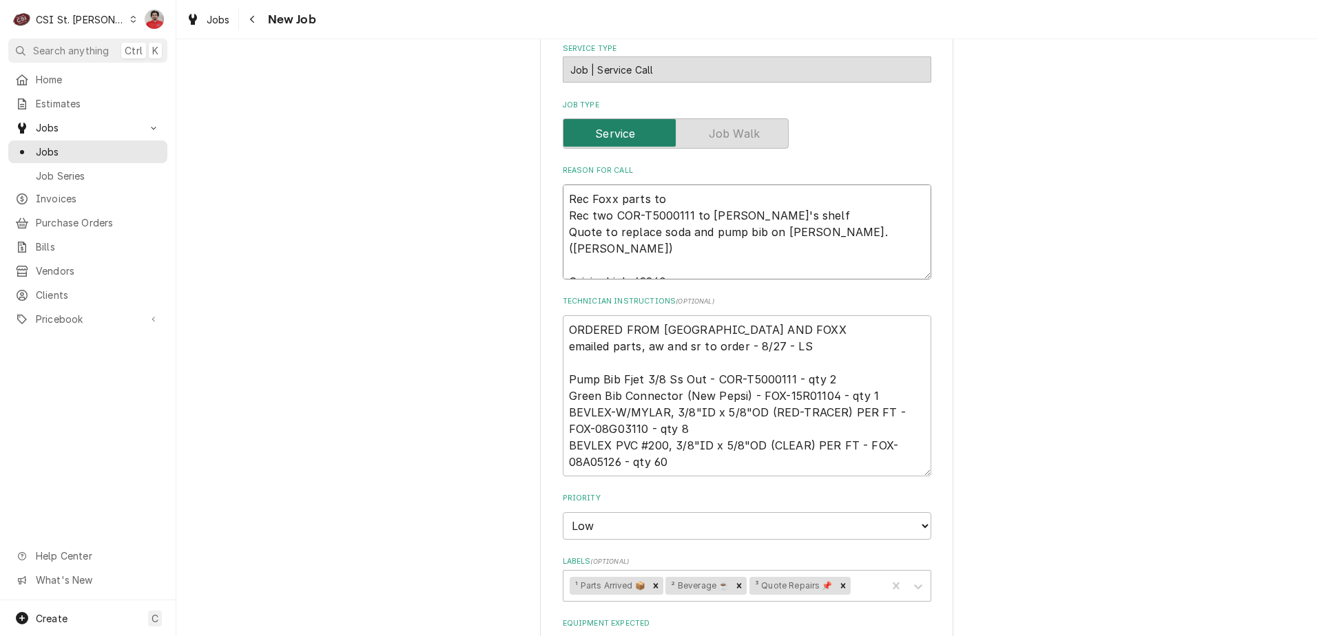
type textarea "x"
type textarea "Rec Foxx parts to Rec two COR-T5000111 to Thomas F's shelf Quote to replace sod…"
type textarea "x"
type textarea "Rec Foxx parts to T Rec two COR-T5000111 to Thomas F's shelf Quote to replace s…"
type textarea "x"
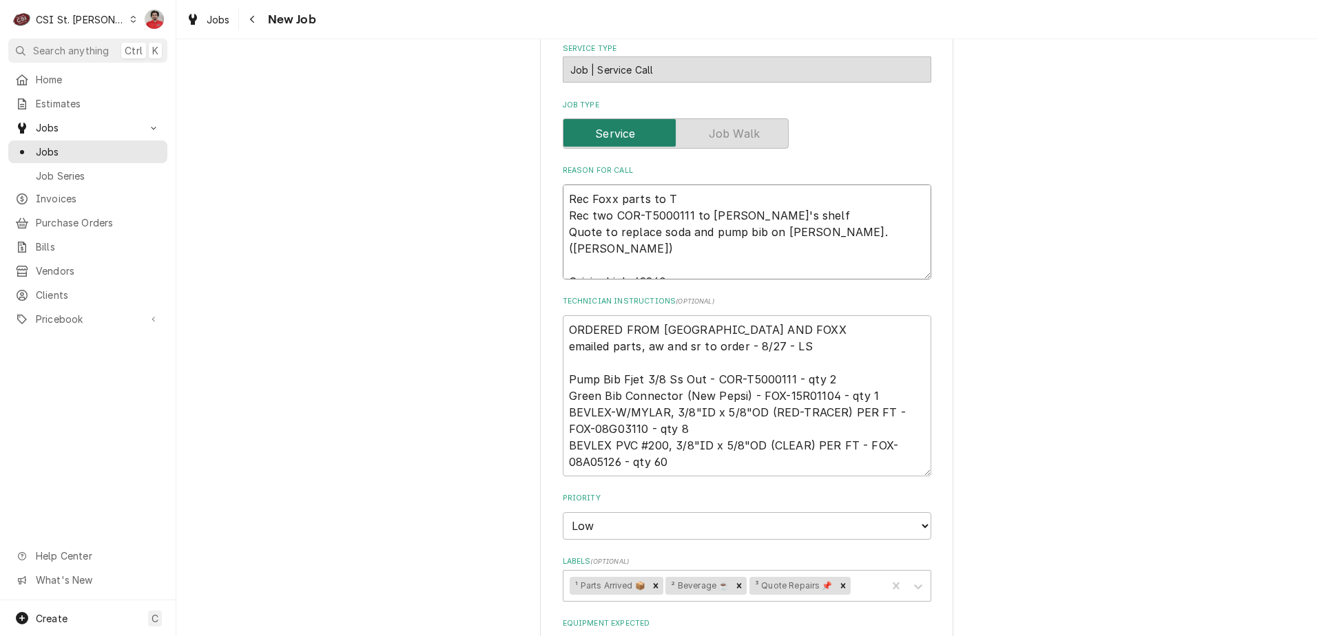
type textarea "Rec Foxx parts to Th Rec two COR-T5000111 to Thomas F's shelf Quote to replace …"
type textarea "x"
type textarea "Rec Foxx parts to Tho Rec two COR-T5000111 to Thomas F's shelf Quote to replace…"
type textarea "x"
type textarea "Rec Foxx parts to Thom Rec two COR-T5000111 to Thomas F's shelf Quote to replac…"
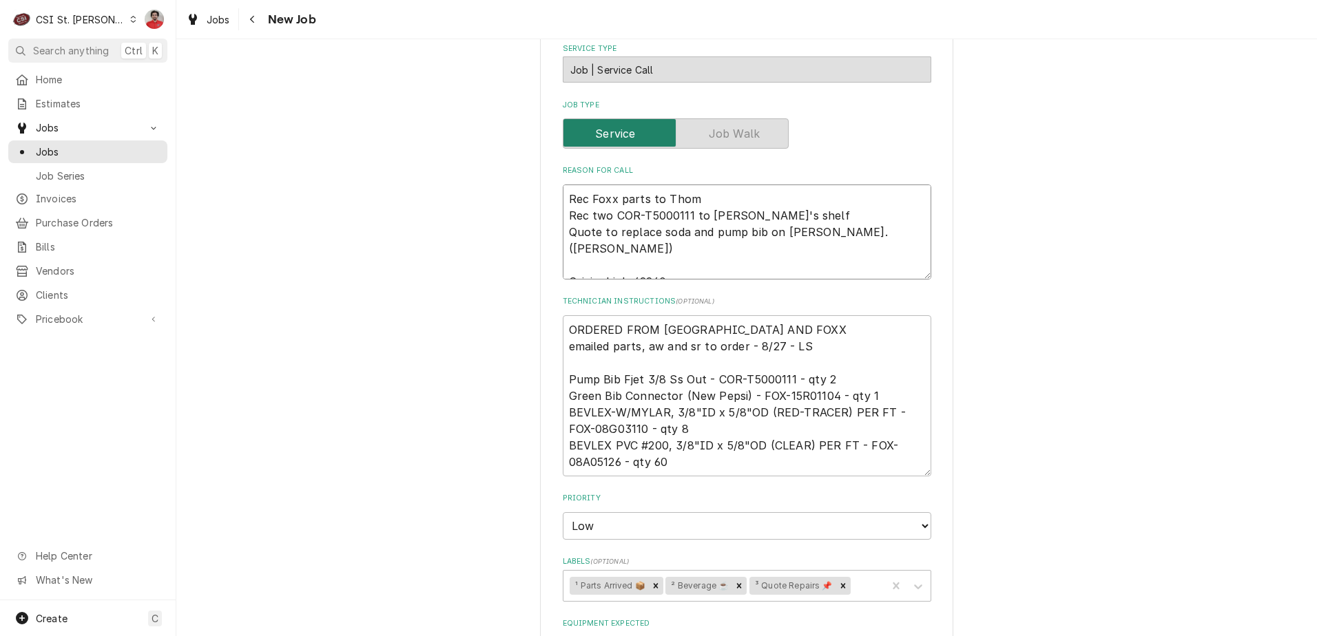
type textarea "x"
type textarea "Rec Foxx parts to Thoma Rec two COR-T5000111 to Thomas F's shelf Quote to repla…"
type textarea "x"
type textarea "Rec Foxx parts to Thomas Rec two COR-T5000111 to Thomas F's shelf Quote to repl…"
type textarea "x"
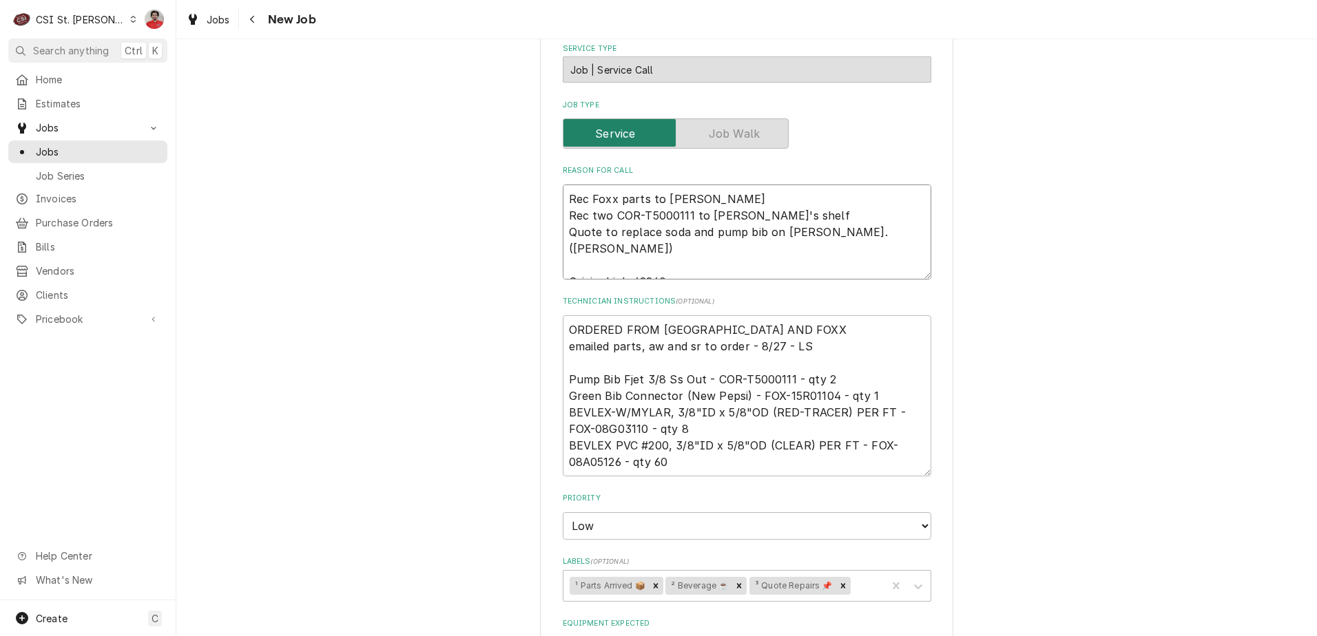
type textarea "Rec Foxx parts to Thomas Rec two COR-T5000111 to Thomas F's shelf Quote to repl…"
type textarea "x"
type textarea "Rec Foxx parts to Thomas ' Rec two COR-T5000111 to Thomas F's shelf Quote to re…"
type textarea "x"
type textarea "Rec Foxx parts to Thomas ' Rec two COR-T5000111 to Thomas F's shelf Quote to re…"
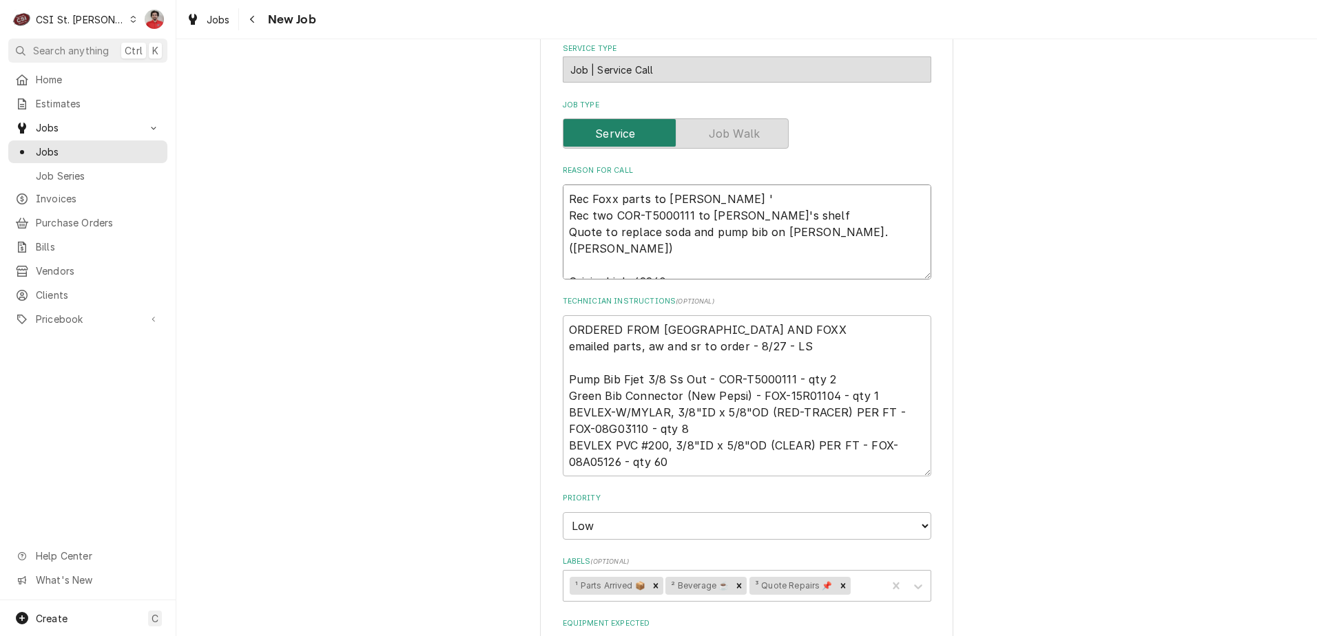
type textarea "x"
type textarea "Rec Foxx parts to Thomas Rec two COR-T5000111 to Thomas F's shelf Quote to repl…"
type textarea "x"
type textarea "Rec Foxx parts to Thomas F Rec two COR-T5000111 to Thomas F's shelf Quote to re…"
type textarea "x"
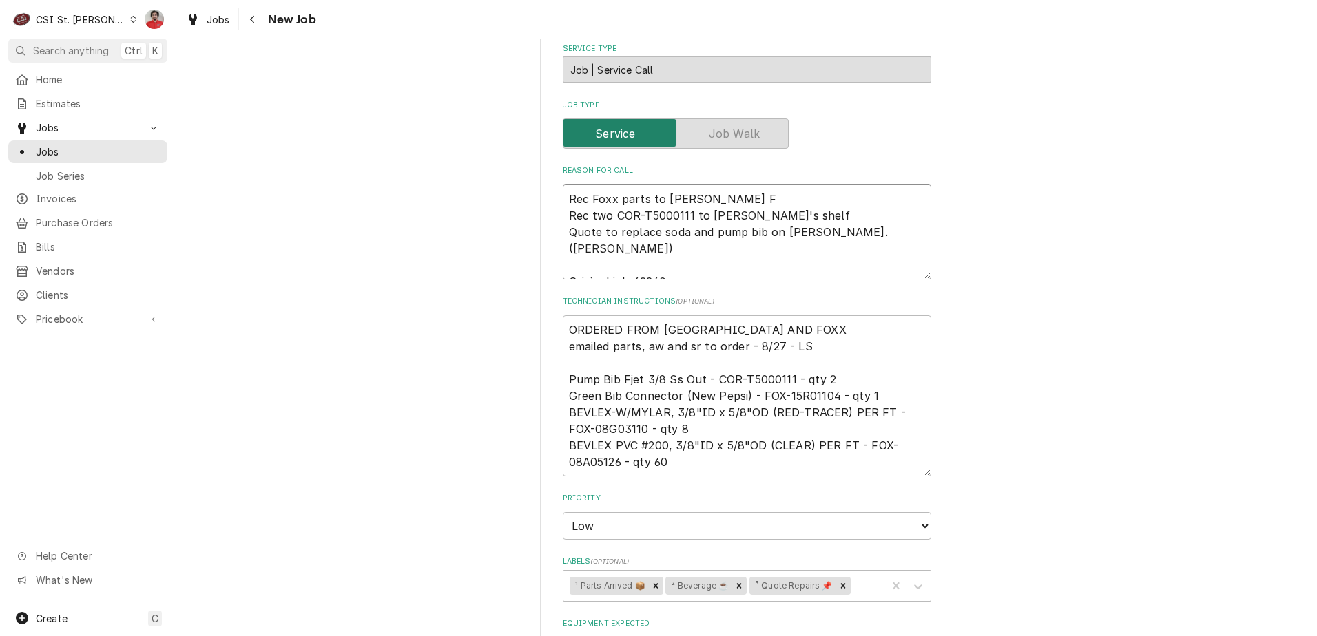
type textarea "Rec Foxx parts to Thomas F' Rec two COR-T5000111 to Thomas F's shelf Quote to r…"
type textarea "x"
type textarea "Rec Foxx parts to Thomas F's Rec two COR-T5000111 to Thomas F's shelf Quote to …"
type textarea "x"
type textarea "Rec Foxx parts to Thomas F's Rec two COR-T5000111 to Thomas F's shelf Quote to …"
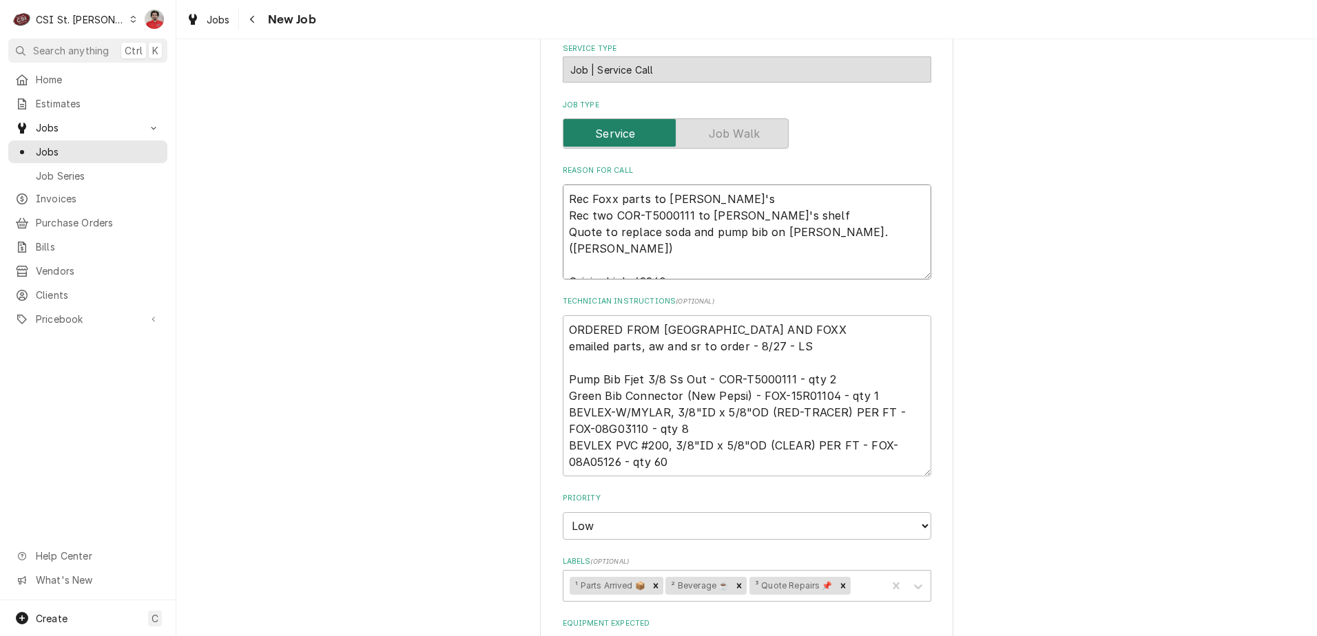
type textarea "x"
type textarea "Rec Foxx parts to Thomas F's s Rec two COR-T5000111 to Thomas F's shelf Quote t…"
type textarea "x"
type textarea "Rec Foxx parts to Thomas F's sh Rec two COR-T5000111 to Thomas F's shelf Quote …"
type textarea "x"
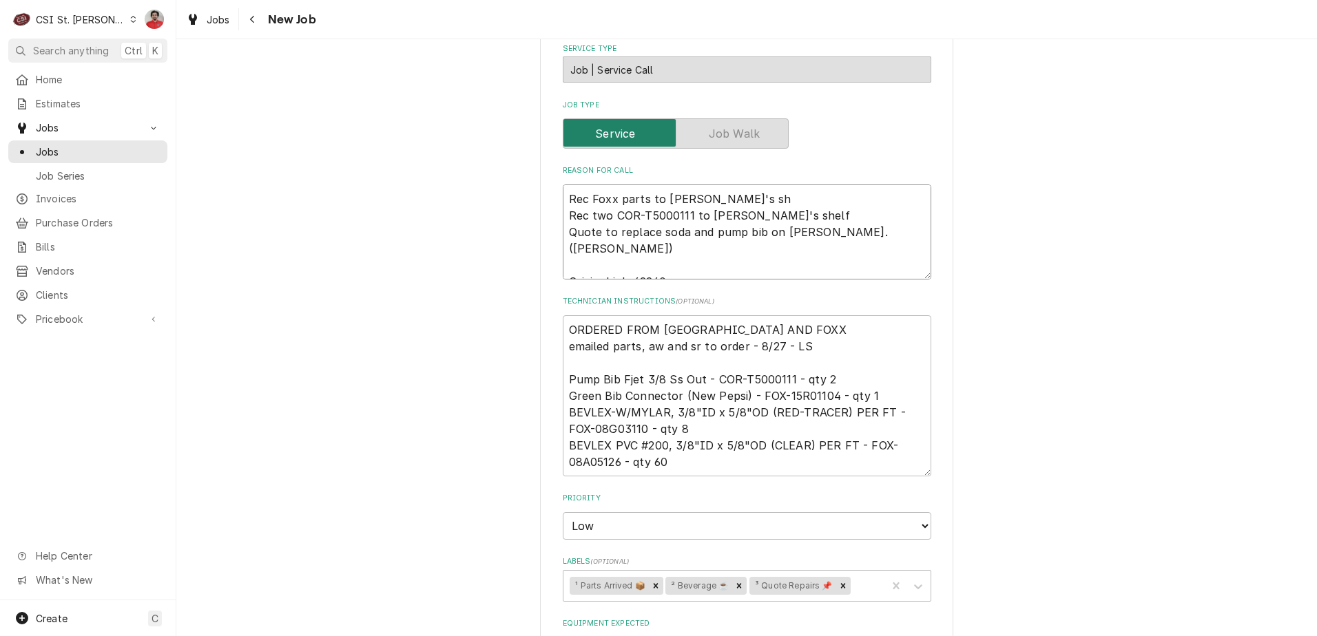
type textarea "Rec Foxx parts to Thomas F's she Rec two COR-T5000111 to Thomas F's shelf Quote…"
type textarea "x"
type textarea "Rec Foxx parts to Thomas F's shel Rec two COR-T5000111 to Thomas F's shelf Quot…"
type textarea "x"
type textarea "Rec Foxx parts to Thomas F's shelf Rec two COR-T5000111 to Thomas F's shelf Quo…"
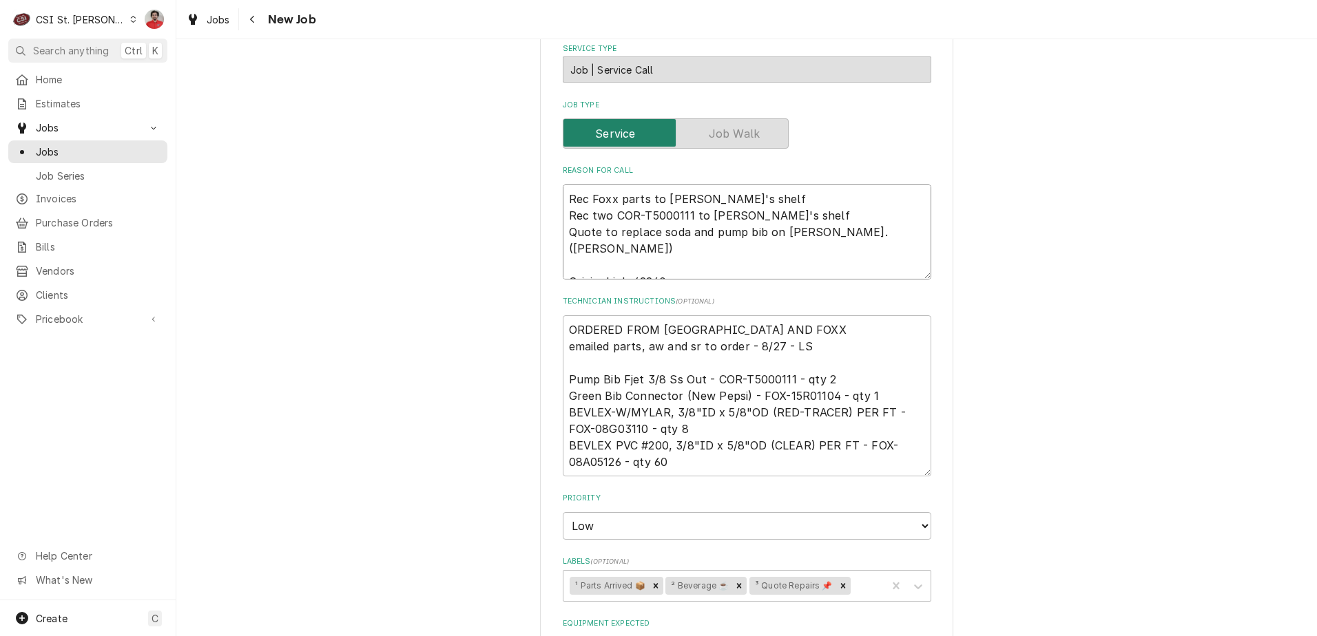
type textarea "x"
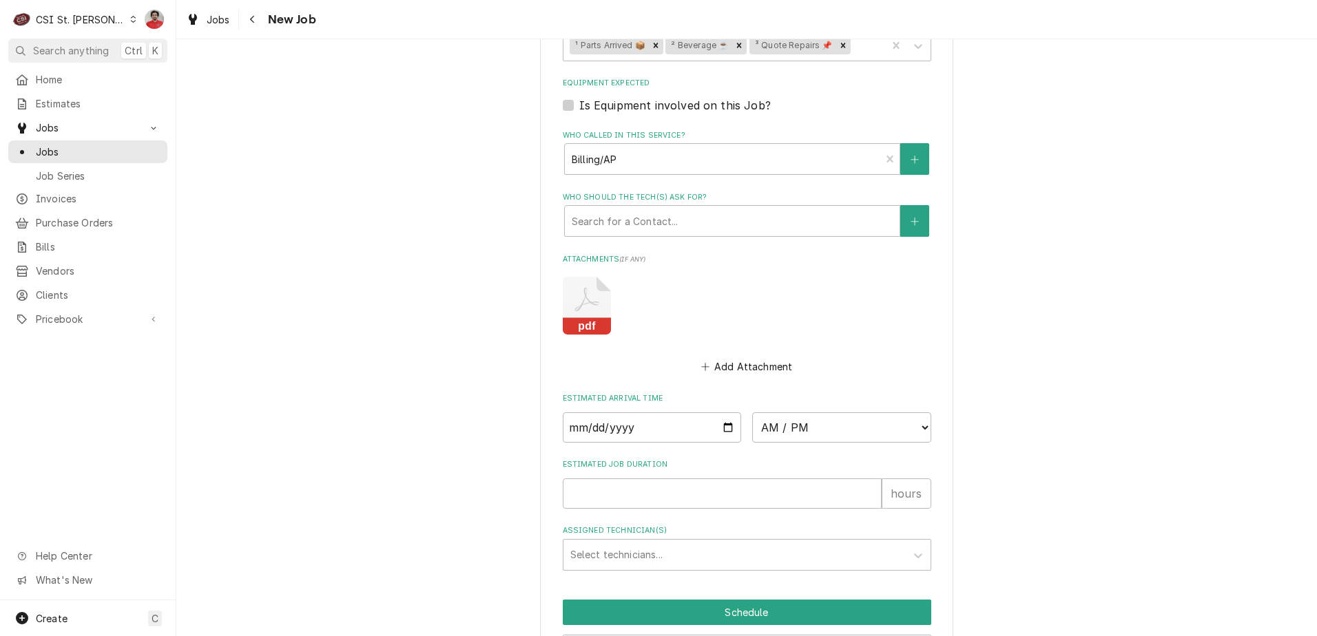
scroll to position [1181, 0]
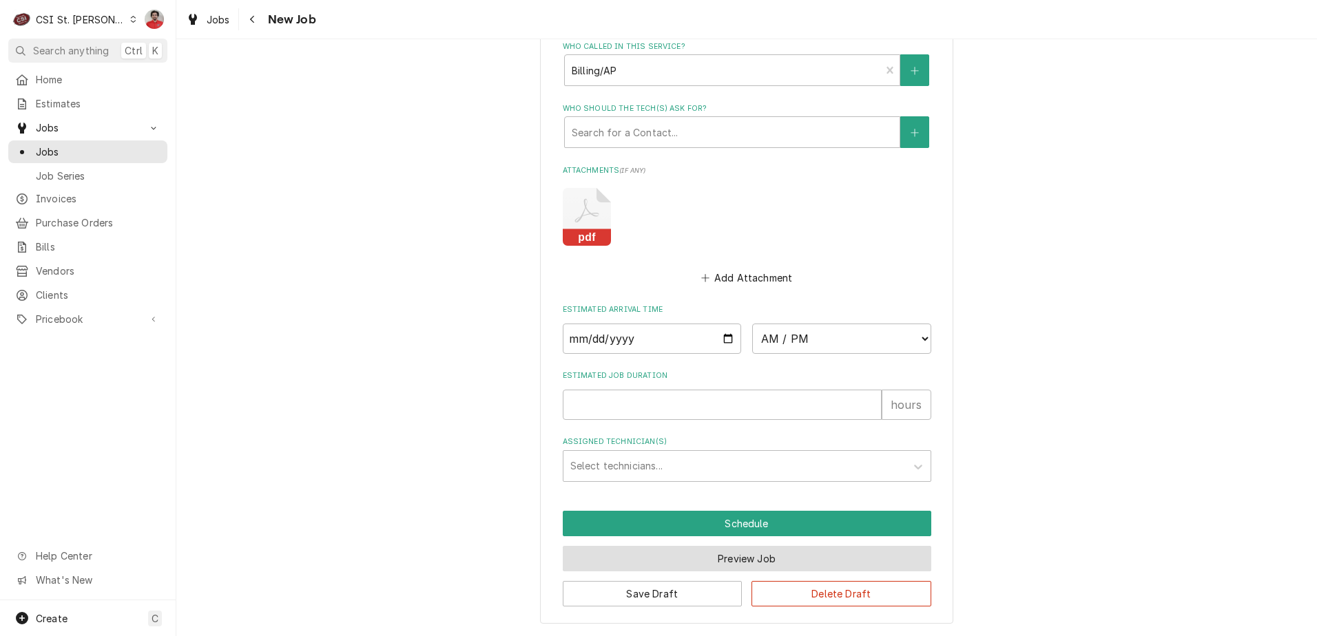
type textarea "Rec Foxx parts to Thomas F's shelf Rec two COR-T5000111 to Thomas F's shelf Quo…"
click at [678, 554] on button "Preview Job" at bounding box center [747, 558] width 368 height 25
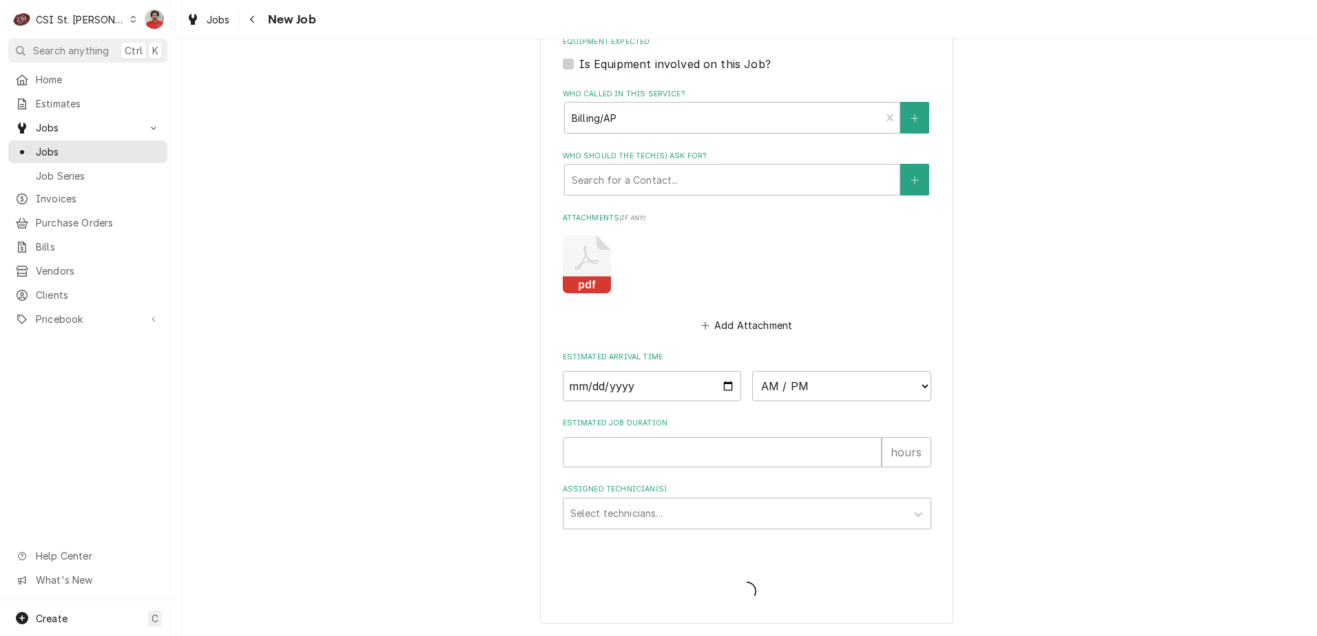
scroll to position [1133, 0]
type textarea "x"
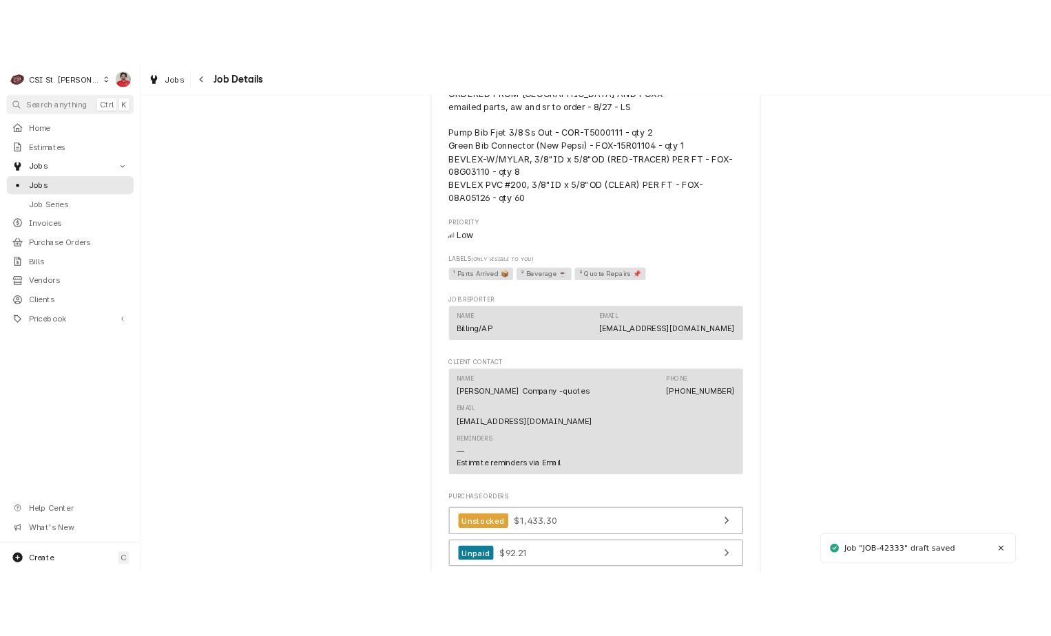
scroll to position [1102, 0]
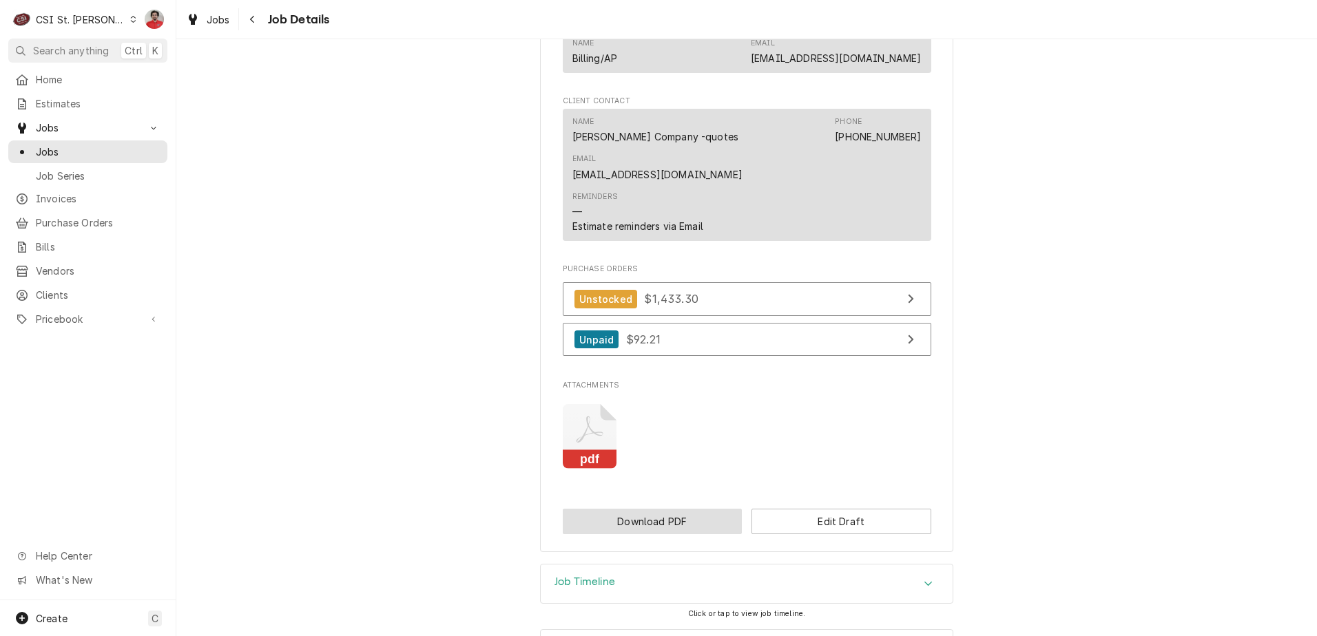
click at [709, 509] on button "Download PDF" at bounding box center [653, 521] width 180 height 25
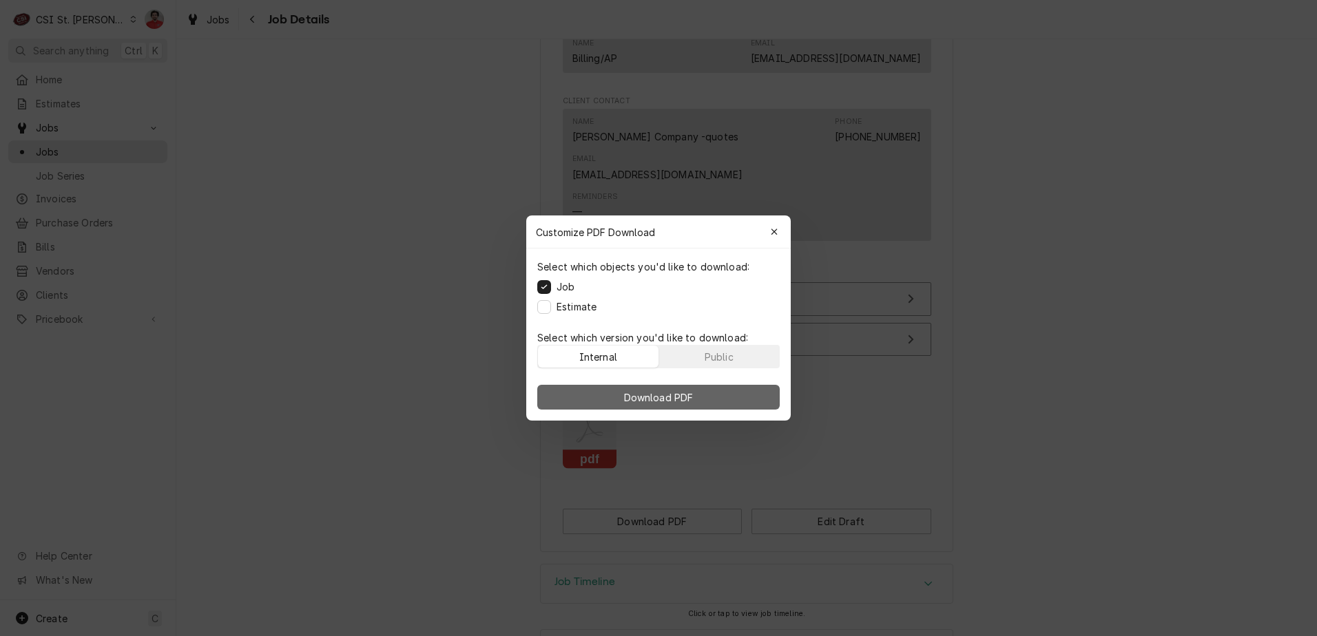
click at [665, 398] on span "Download PDF" at bounding box center [658, 398] width 75 height 14
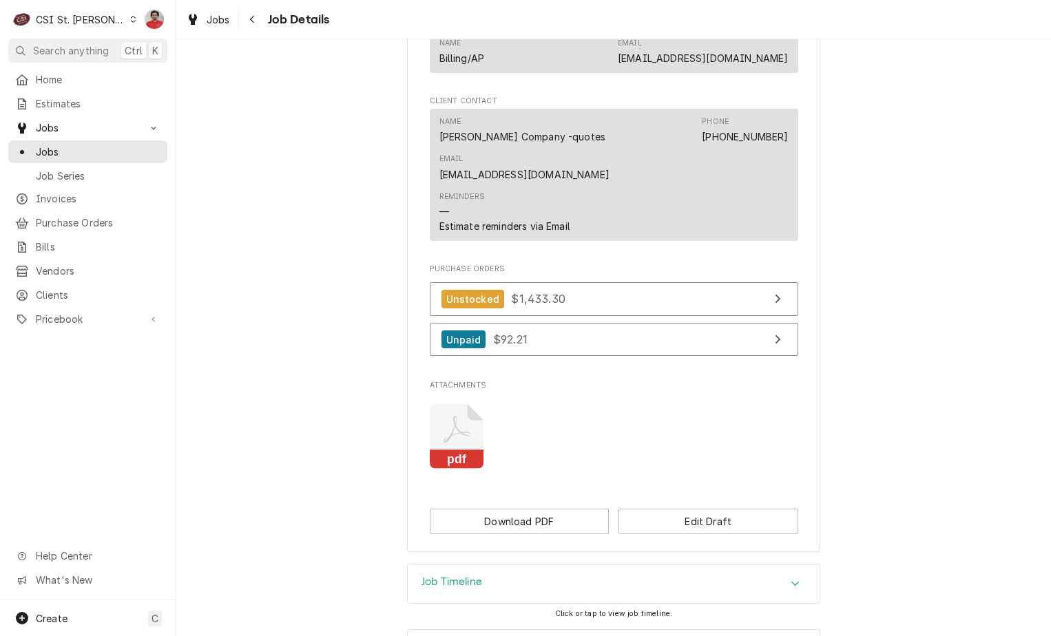
scroll to position [689, 0]
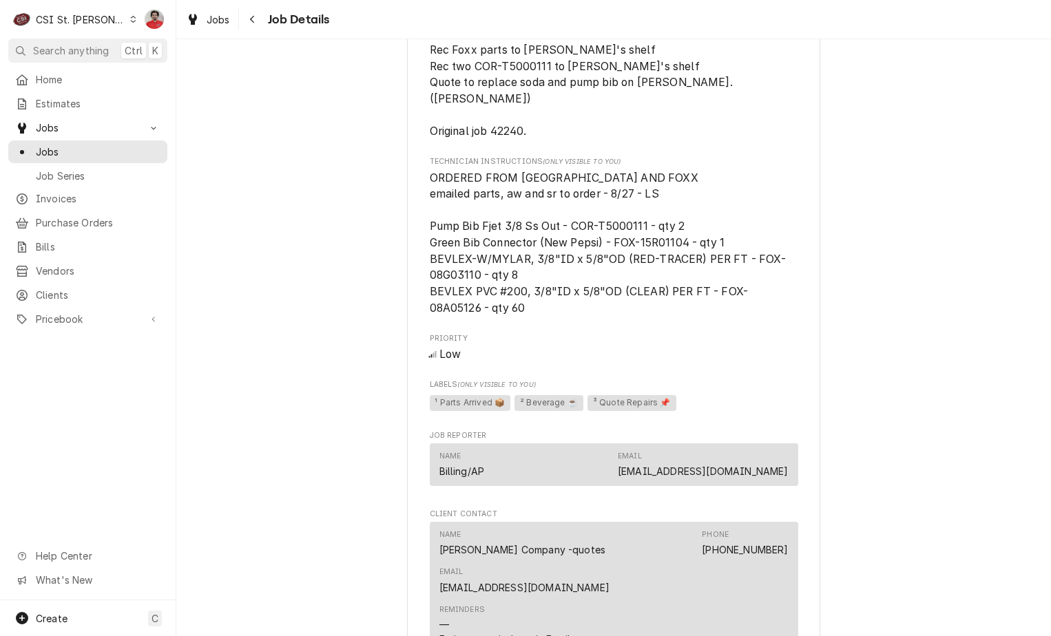
click at [632, 236] on span "ORDERED FROM PARTSTOWN AND FOXX emailed parts, aw and sr to order - 8/27 - LS P…" at bounding box center [614, 243] width 368 height 147
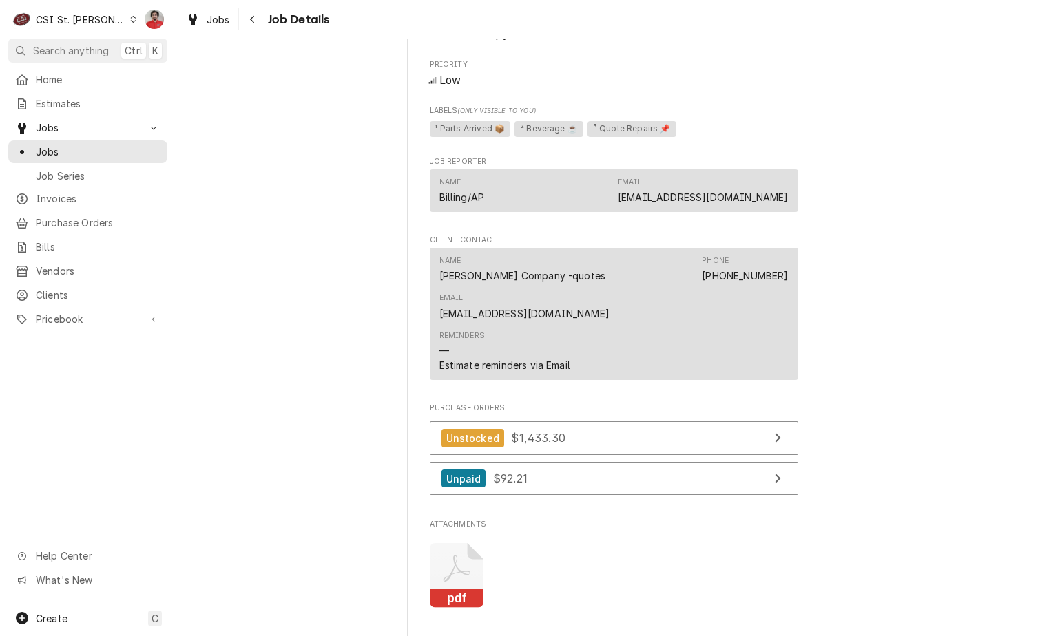
scroll to position [1123, 0]
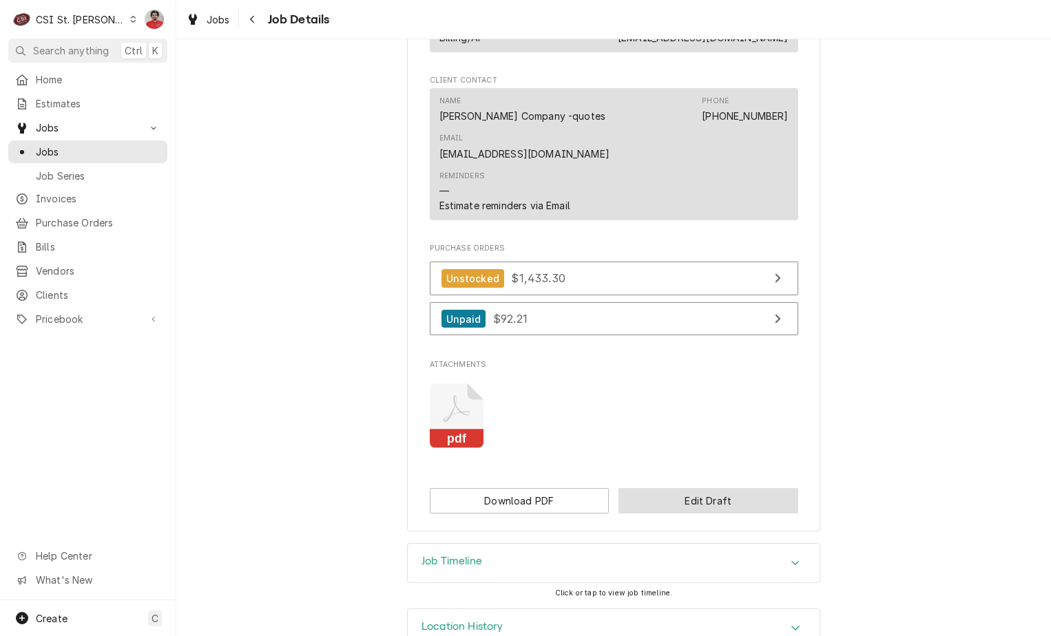
click at [662, 488] on button "Edit Draft" at bounding box center [709, 500] width 180 height 25
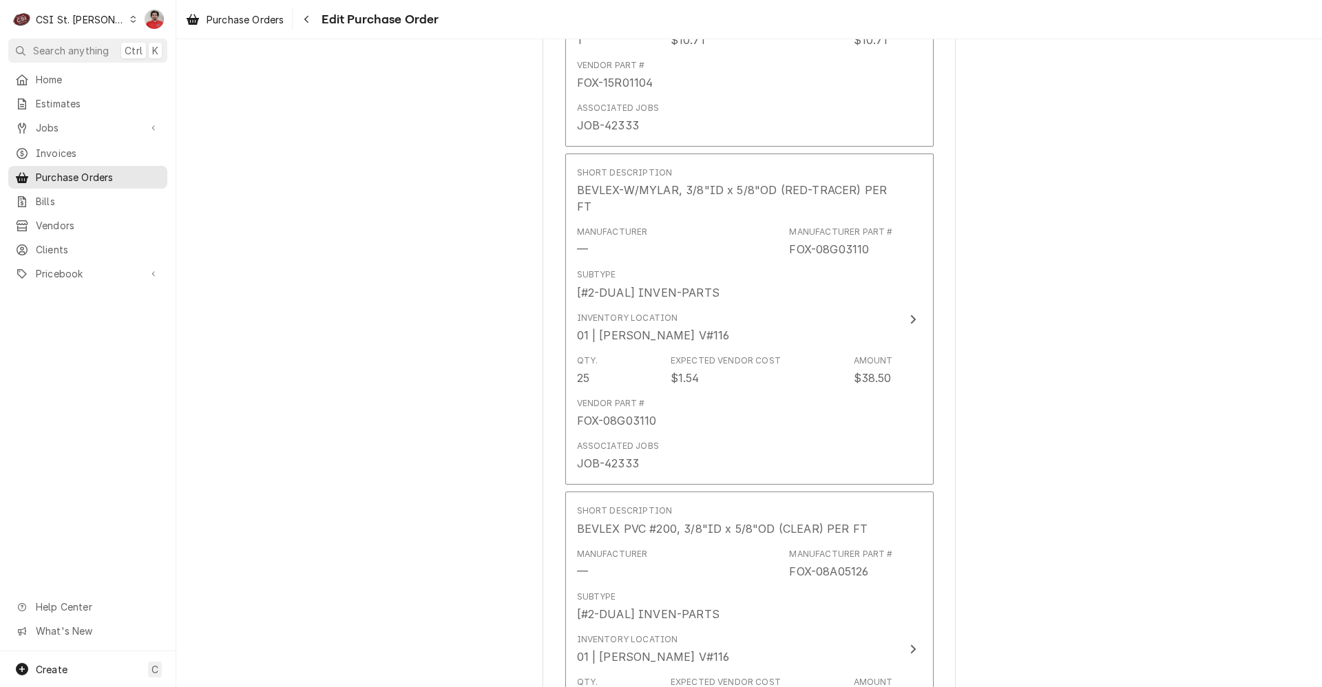
scroll to position [1033, 0]
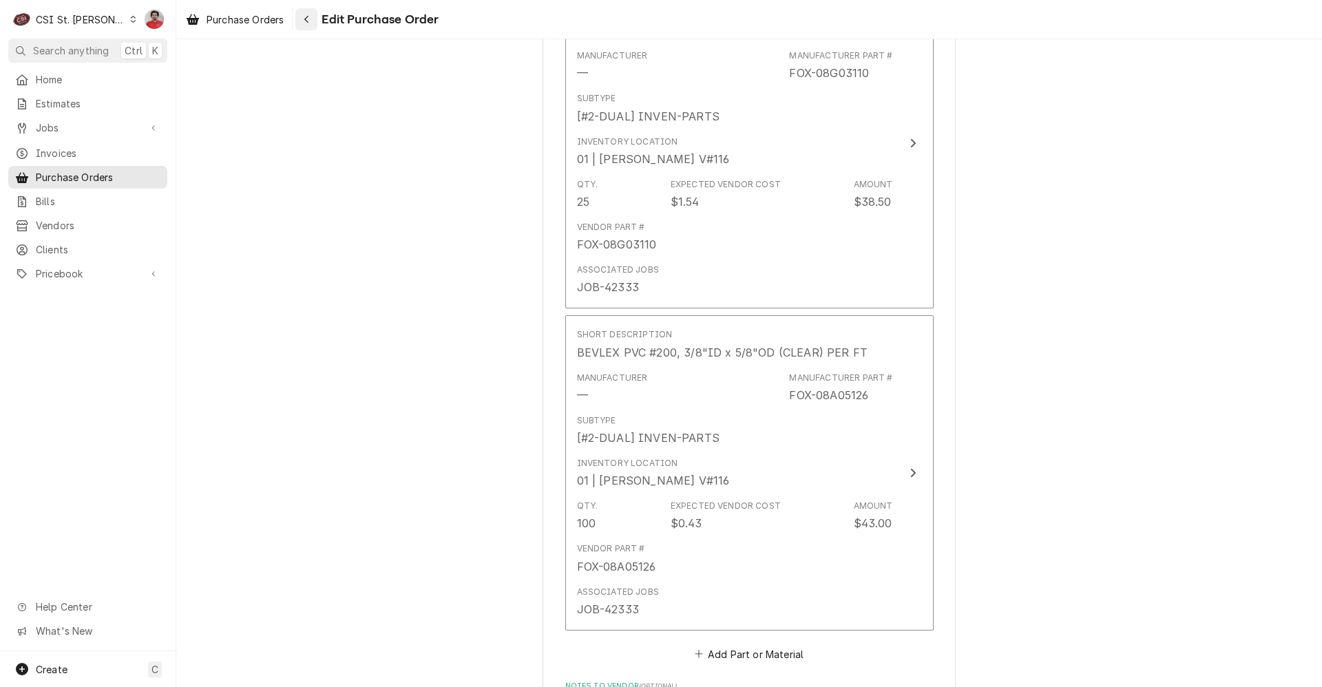
click at [305, 13] on div "Navigate back" at bounding box center [307, 19] width 14 height 14
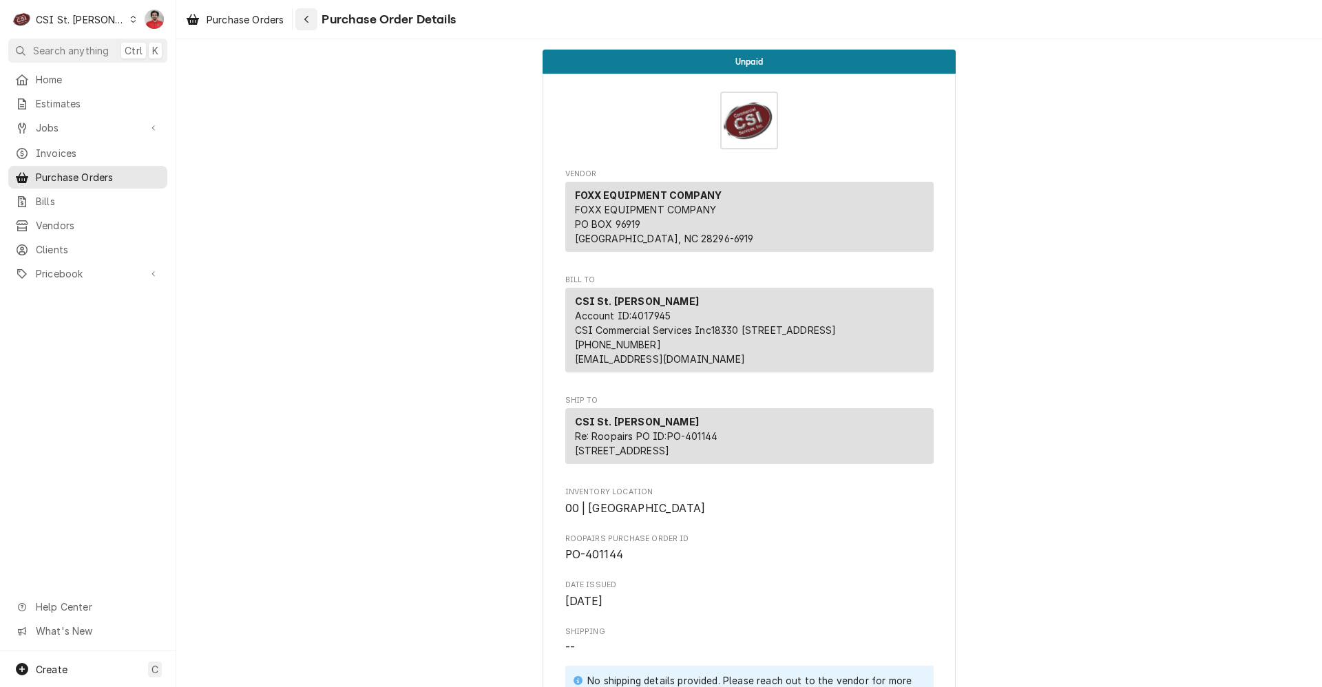
click at [309, 17] on icon "Navigate back" at bounding box center [307, 19] width 6 height 10
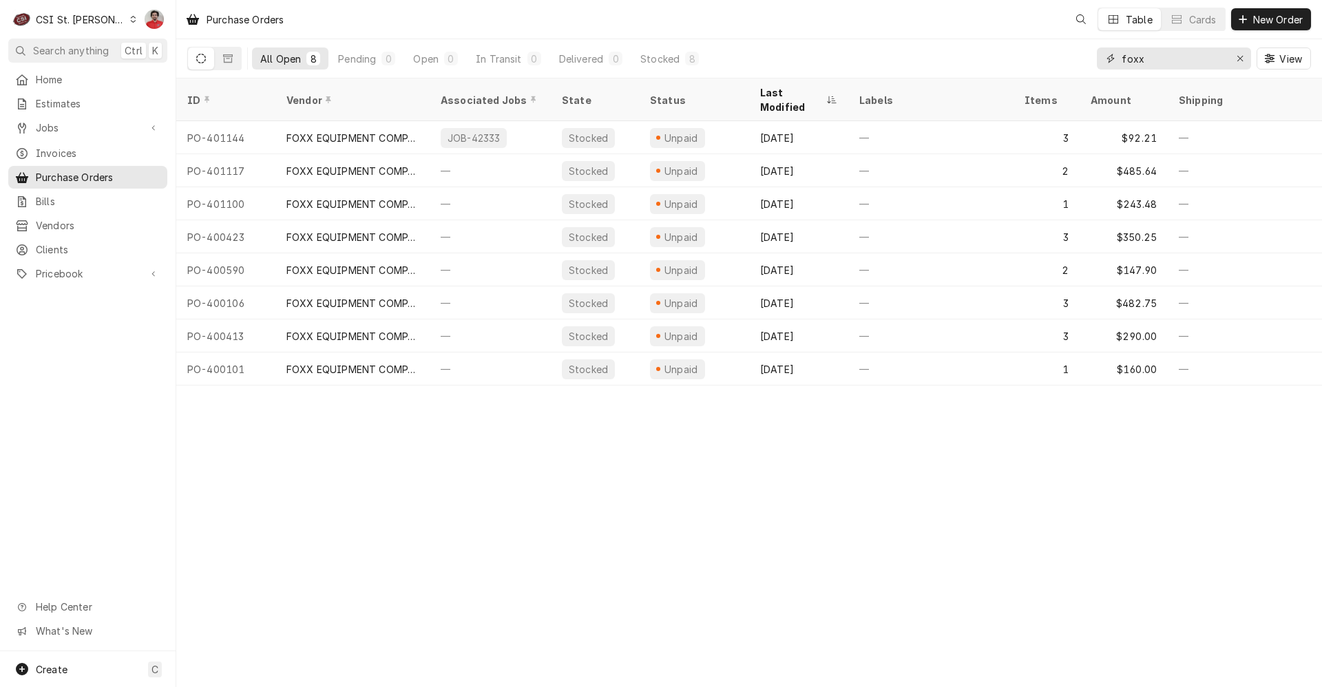
click at [1176, 57] on input "foxx" at bounding box center [1173, 59] width 103 height 22
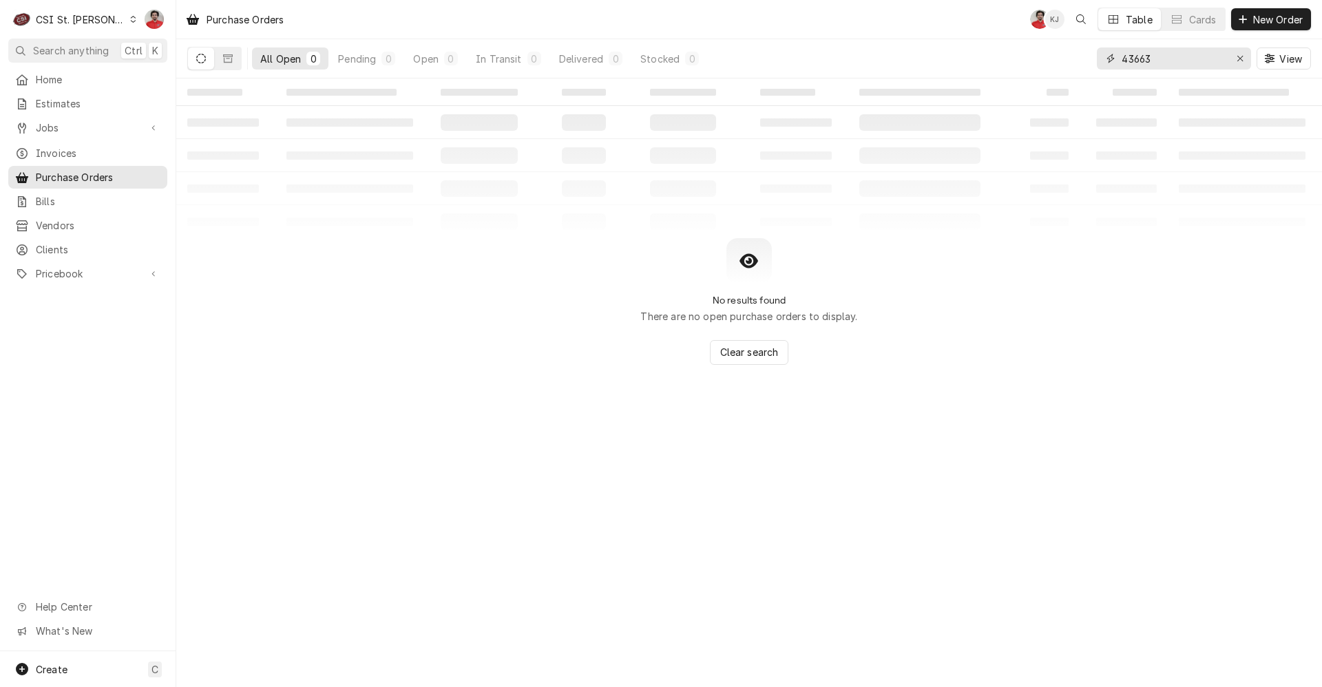
click at [1152, 60] on input "43663" at bounding box center [1173, 59] width 103 height 22
type input "foxx"
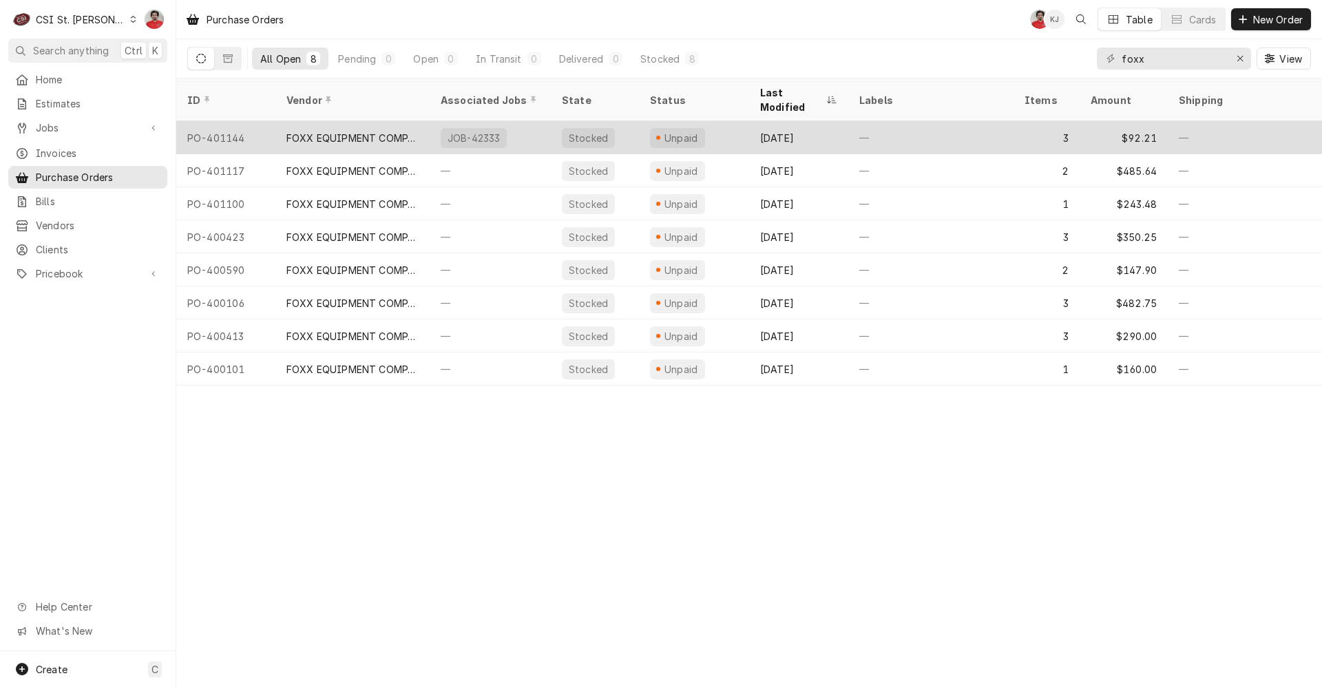
click at [891, 123] on div "—" at bounding box center [931, 137] width 165 height 33
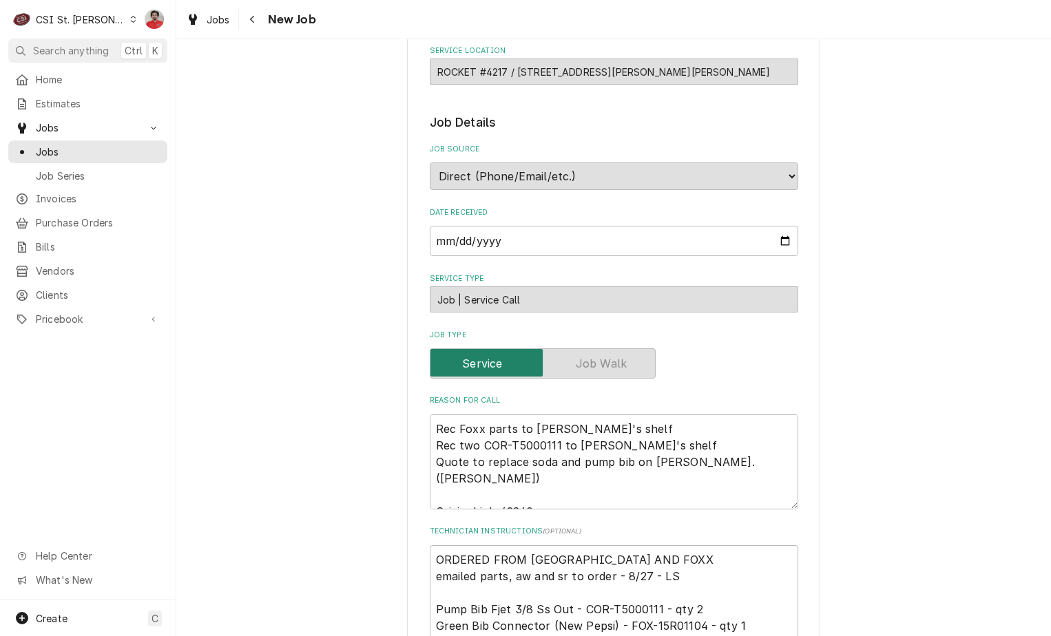
scroll to position [413, 0]
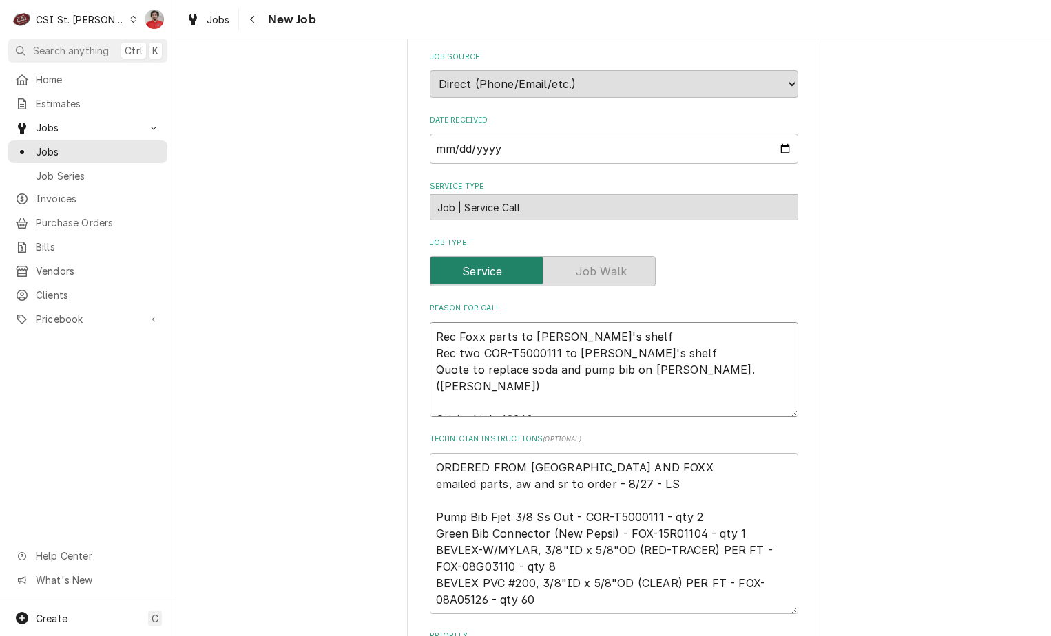
drag, startPoint x: 526, startPoint y: 336, endPoint x: 276, endPoint y: 335, distance: 249.3
click at [276, 335] on div "Use the fields below to edit this job: Client Details Client [PERSON_NAME] Comp…" at bounding box center [613, 521] width 875 height 1763
type textarea "x"
type textarea "Rec two COR-T5000111 to [PERSON_NAME]'s shelf Quote to replace soda and pump bi…"
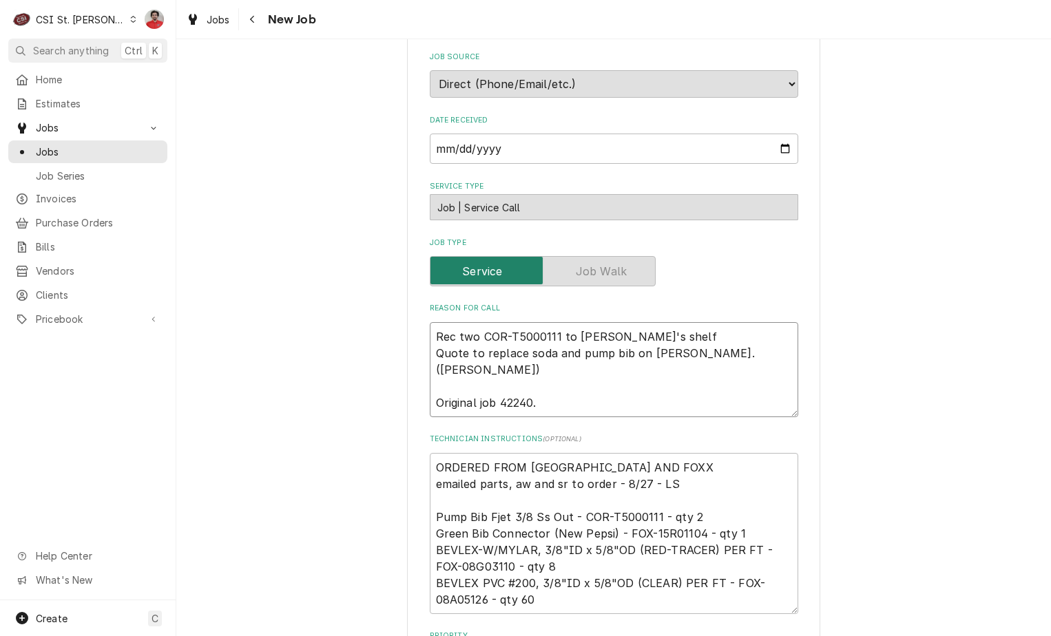
type textarea "x"
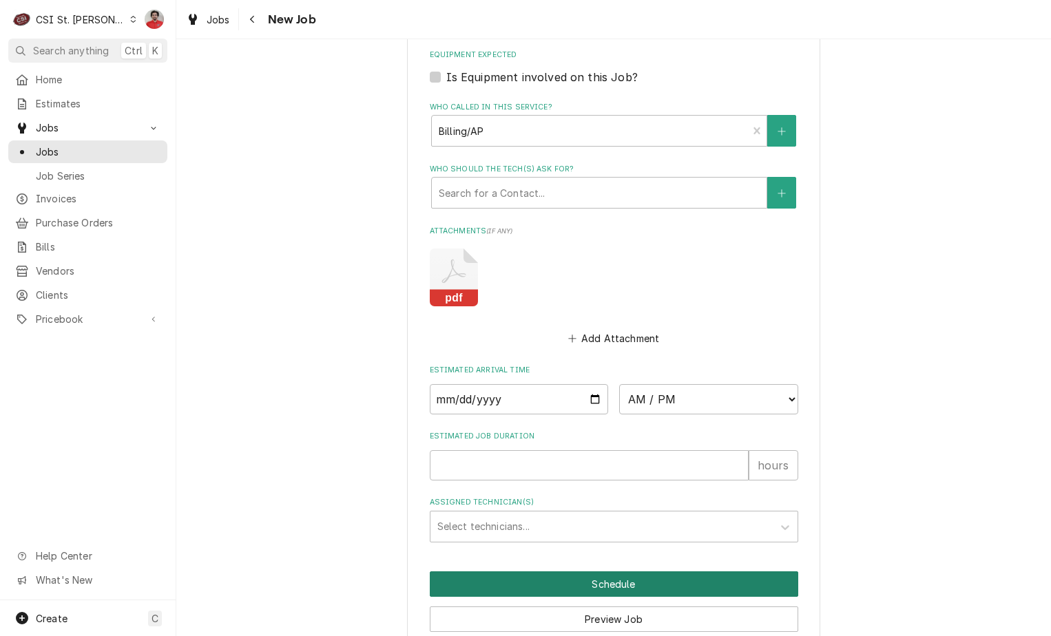
scroll to position [1181, 0]
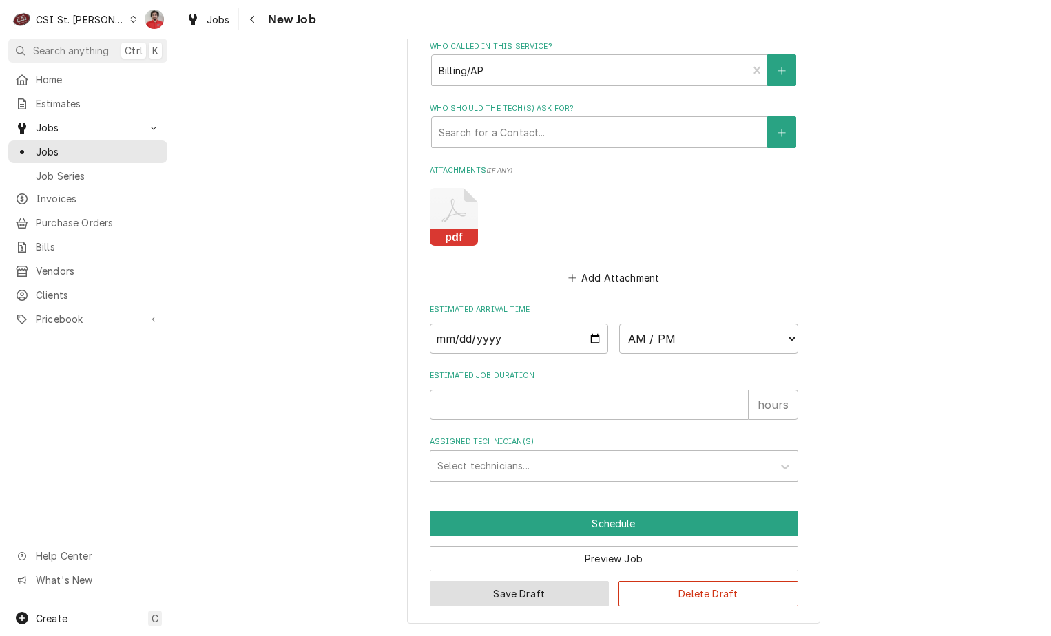
type textarea "Rec two COR-T5000111 to [PERSON_NAME]'s shelf Quote to replace soda and pump bi…"
click at [544, 586] on button "Save Draft" at bounding box center [520, 593] width 180 height 25
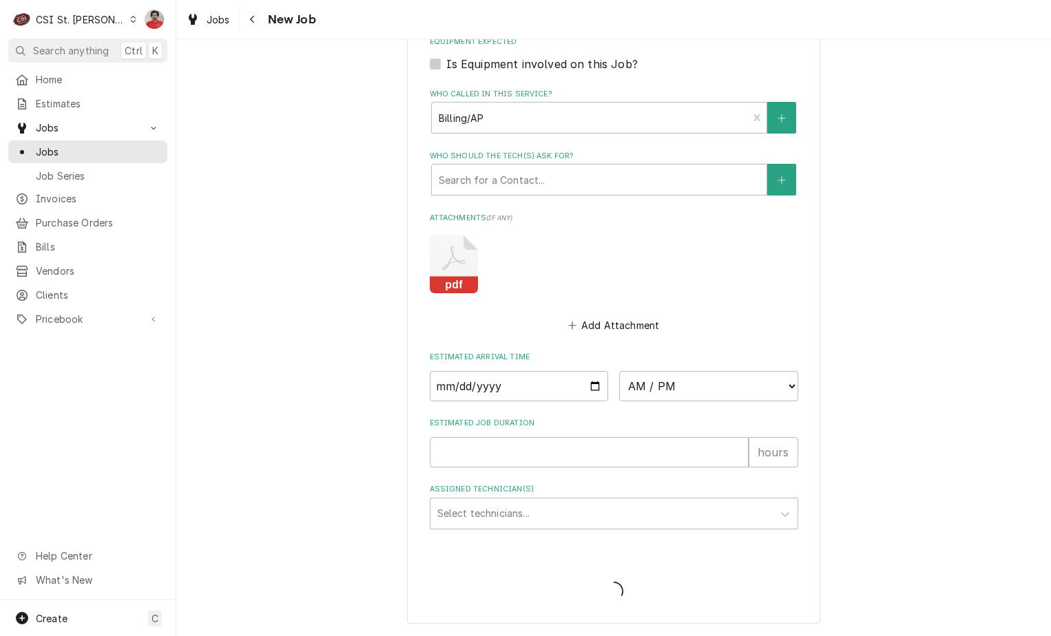
type textarea "x"
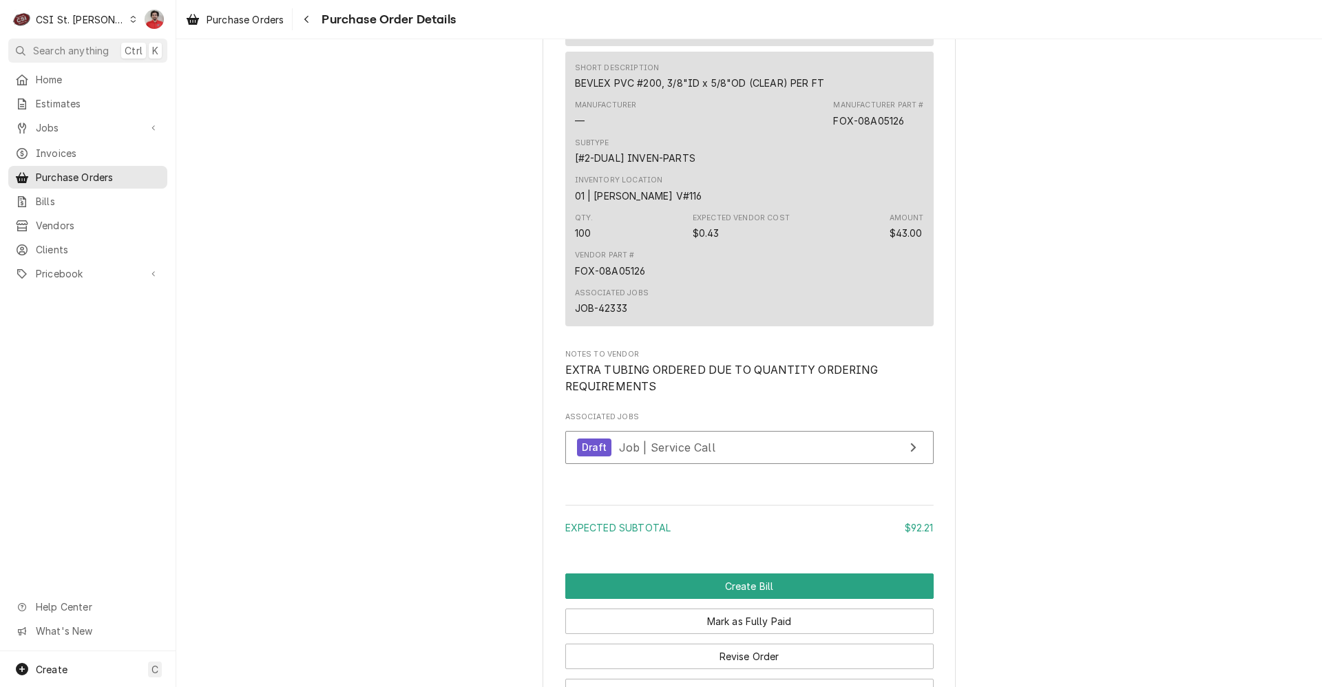
scroll to position [1651, 0]
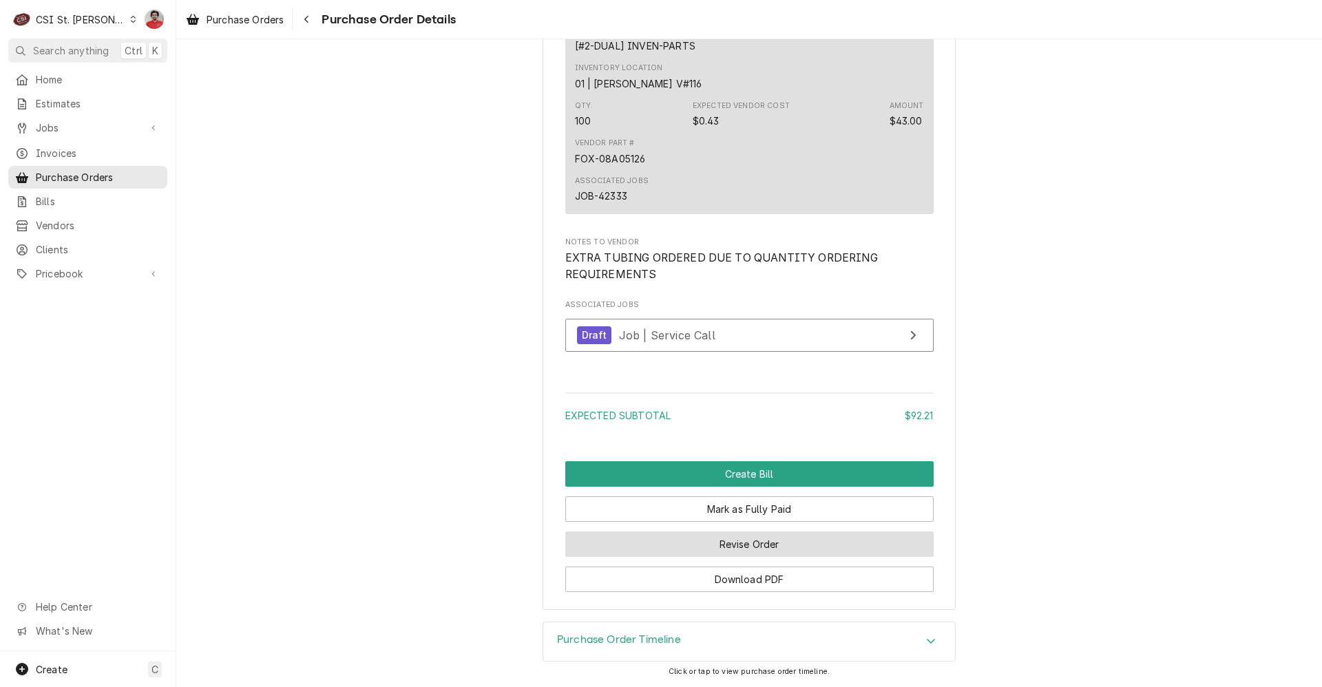
click at [678, 550] on button "Revise Order" at bounding box center [749, 544] width 368 height 25
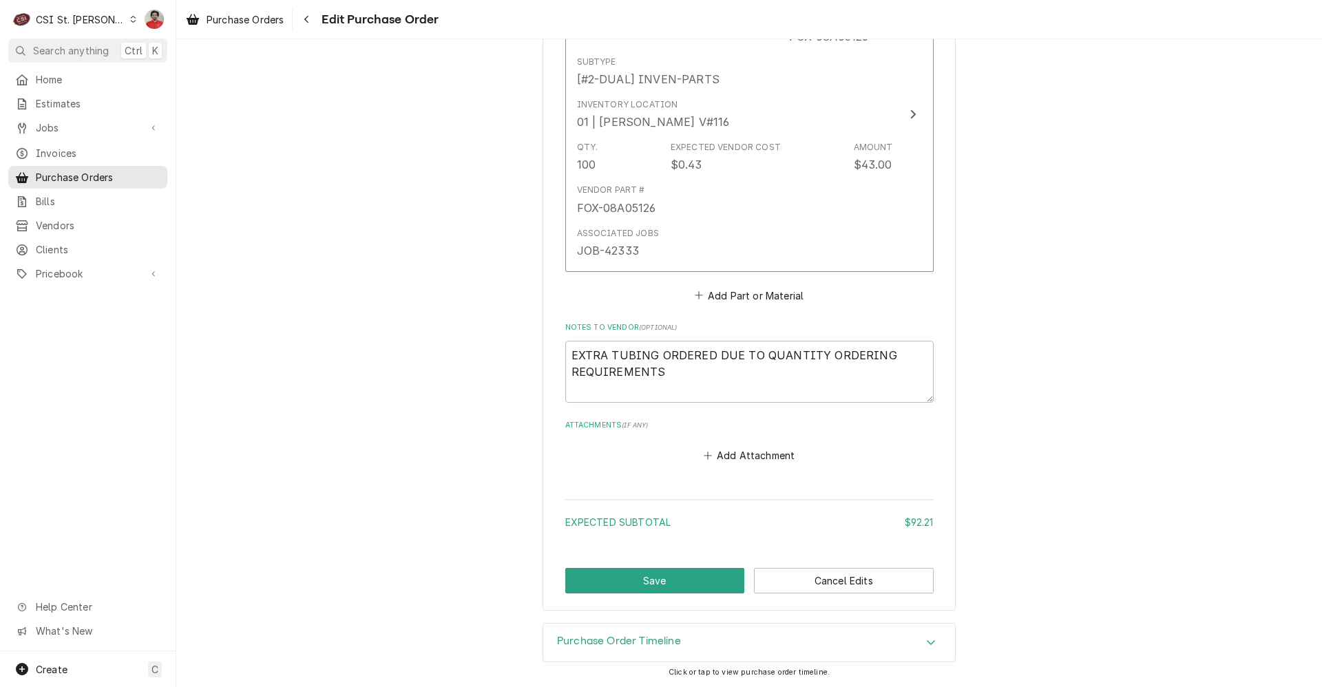
scroll to position [1393, 0]
click at [689, 385] on textarea "EXTRA TUBING ORDERED DUE TO QUANTITY ORDERING REQUIREMENTS" at bounding box center [749, 371] width 368 height 62
type textarea "x"
type textarea "EXTRA TUBING ORDERED DUE TO QUANTITY ORDERING REQUIREMENTS"
type textarea "x"
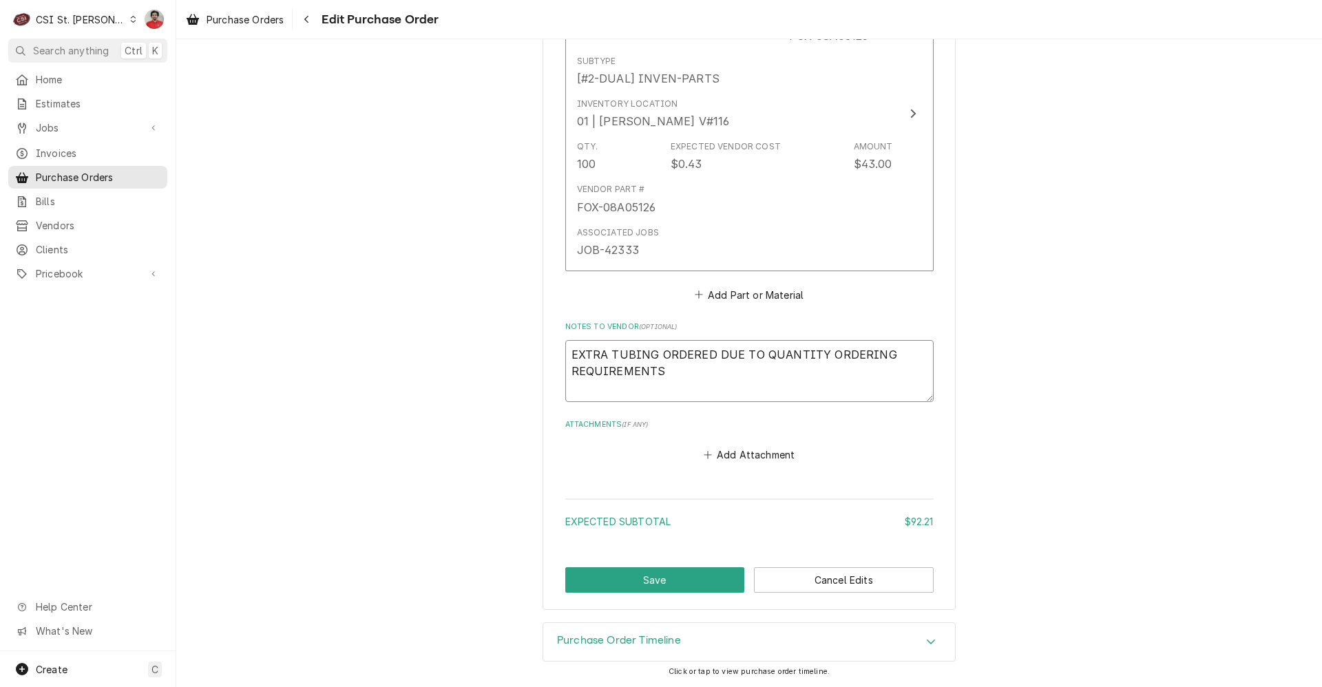
type textarea "EXTRA TUBING ORDERED DUE TO QUANTITY ORDERING REQUIREMENTS"
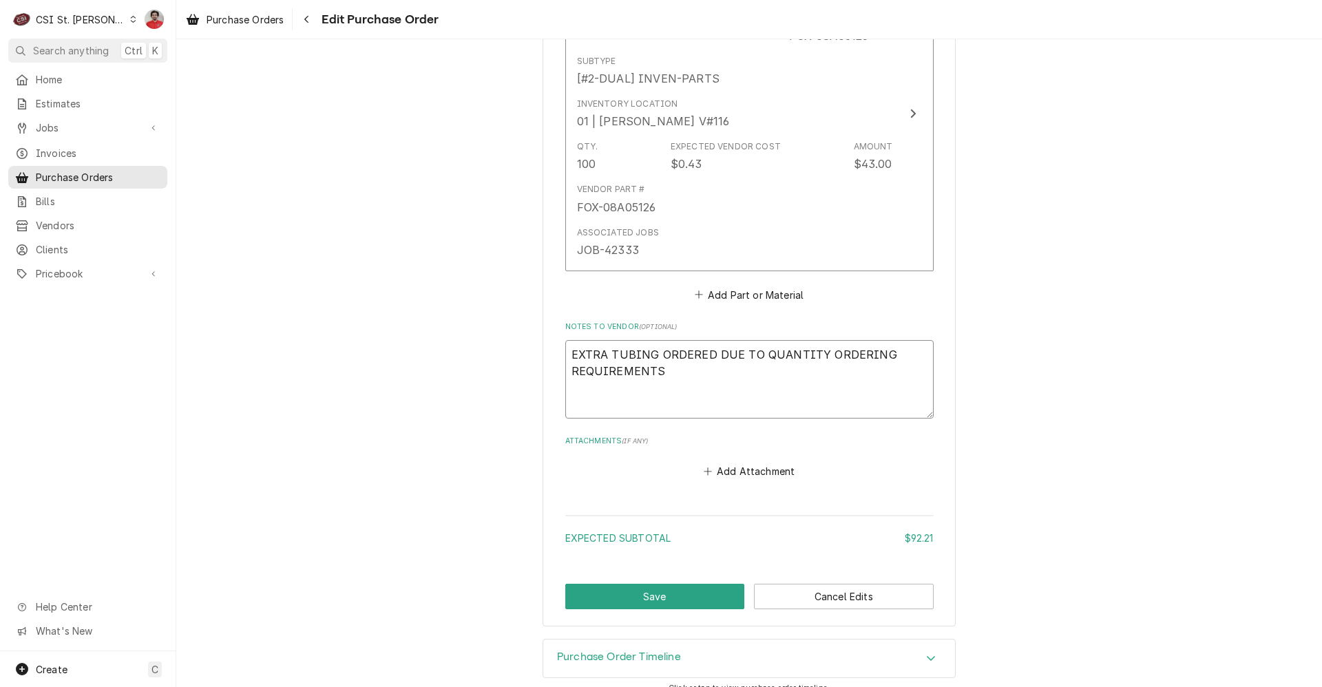
type textarea "x"
type textarea "EXTRA TUBING ORDERED DUE TO QUANTITY ORDERING REQUIREMENTS E"
type textarea "x"
type textarea "EXTRA TUBING ORDERED DUE TO QUANTITY ORDERING REQUIREMENTS Ea"
type textarea "x"
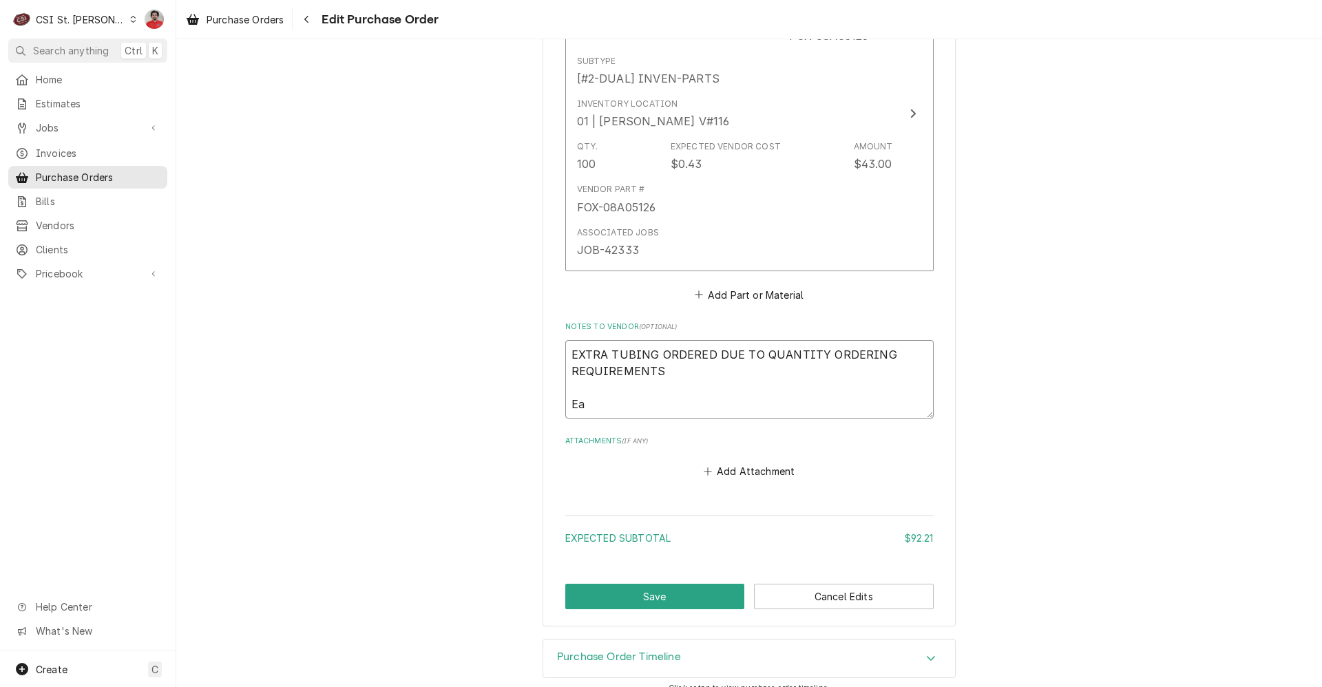
type textarea "EXTRA TUBING ORDERED DUE TO QUANTITY ORDERING REQUIREMENTS Ear"
type textarea "x"
type textarea "EXTRA TUBING ORDERED DUE TO QUANTITY ORDERING REQUIREMENTS Ea"
type textarea "x"
type textarea "EXTRA TUBING ORDERED DUE TO QUANTITY ORDERING REQUIREMENTS E"
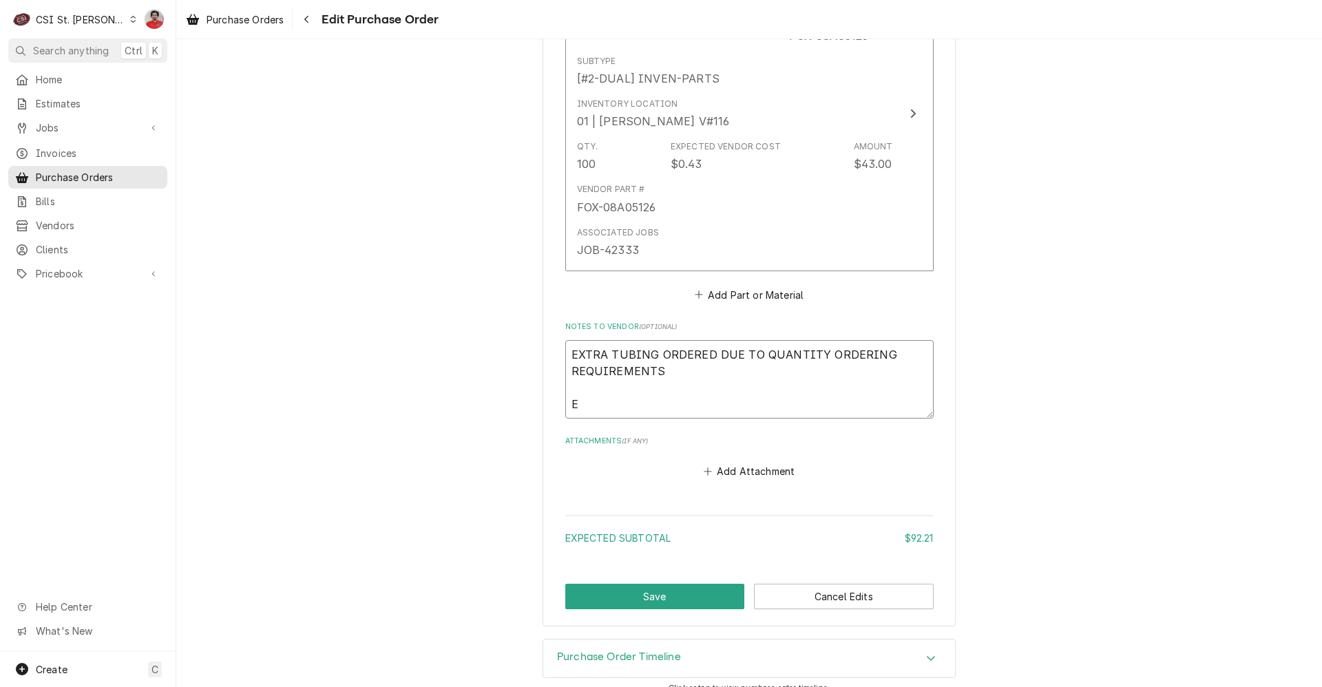
type textarea "x"
type textarea "EXTRA TUBING ORDERED DUE TO QUANTITY ORDERING REQUIREMENTS"
type textarea "x"
type textarea "EXTRA TUBING ORDERED DUE TO QUANTITY ORDERING REQUIREMENTS s"
type textarea "x"
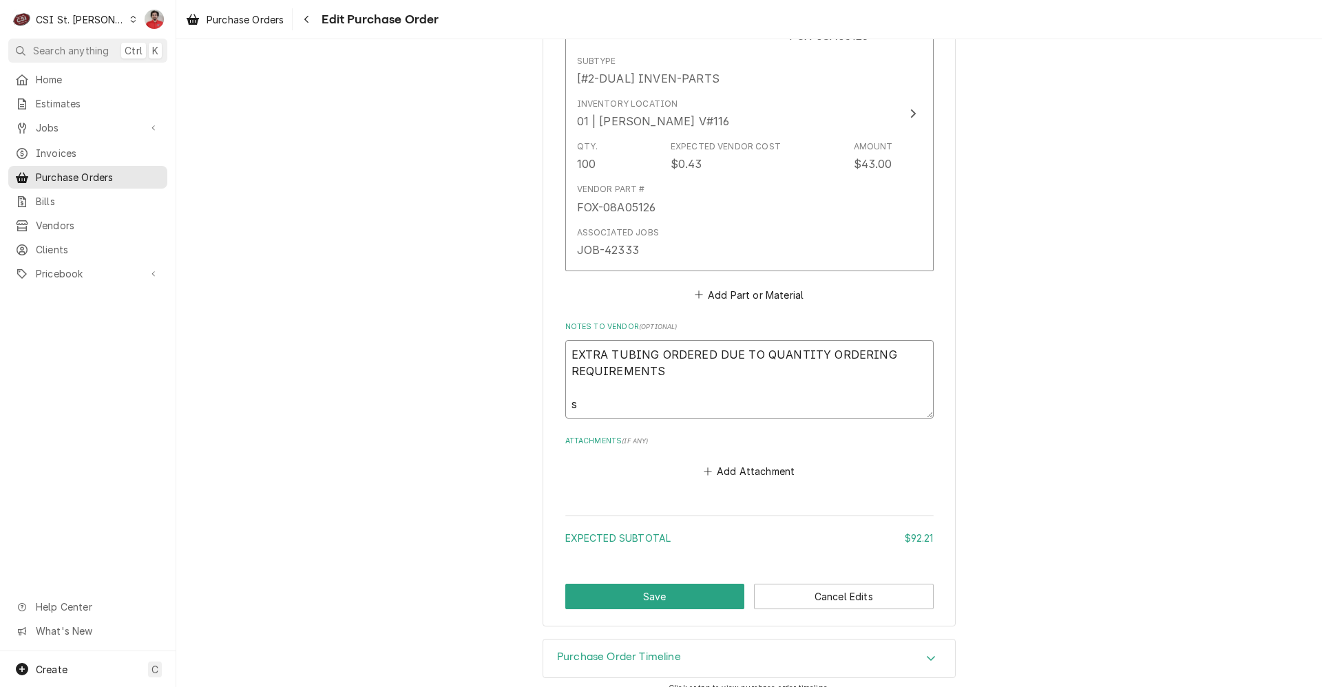
type textarea "EXTRA TUBING ORDERED DUE TO QUANTITY ORDERING REQUIREMENTS st"
type textarea "x"
type textarea "EXTRA TUBING ORDERED DUE TO QUANTITY ORDERING REQUIREMENTS sti"
type textarea "x"
type textarea "EXTRA TUBING ORDERED DUE TO QUANTITY ORDERING REQUIREMENTS stil"
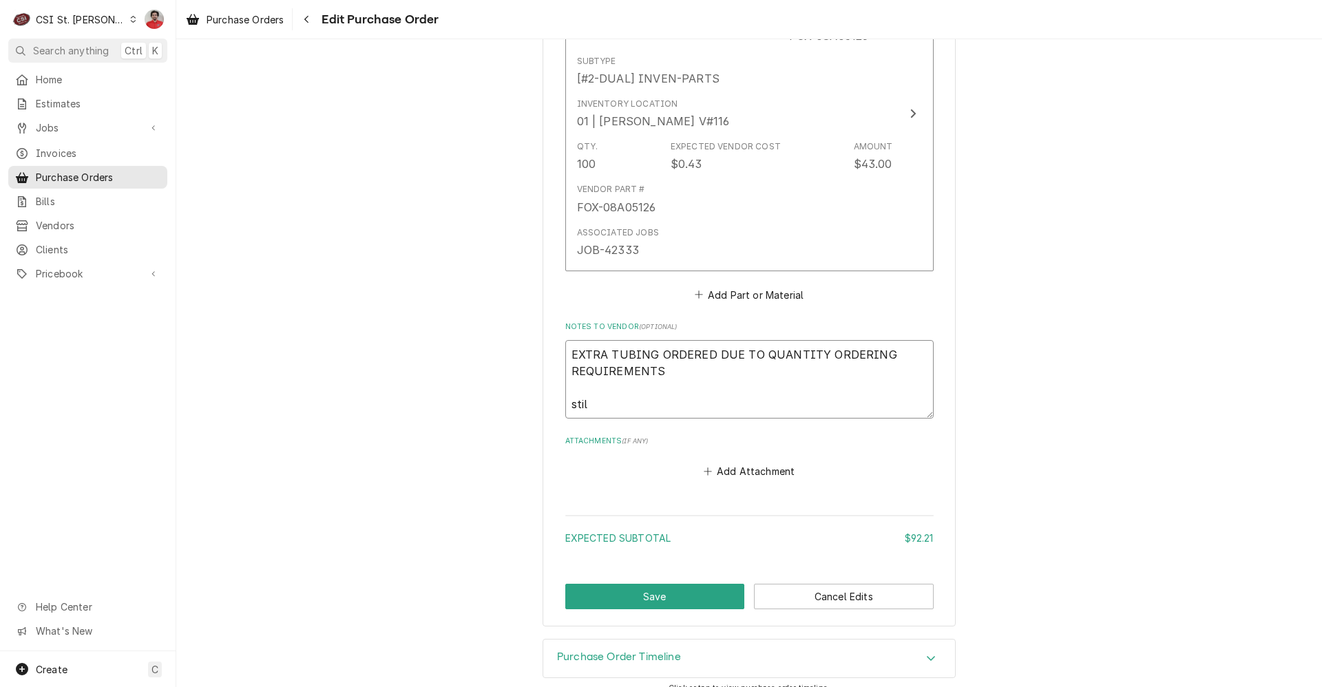
type textarea "x"
type textarea "EXTRA TUBING ORDERED DUE TO QUANTITY ORDERING REQUIREMENTS still"
type textarea "x"
type textarea "EXTRA TUBING ORDERED DUE TO QUANTITY ORDERING REQUIREMENTS still"
type textarea "x"
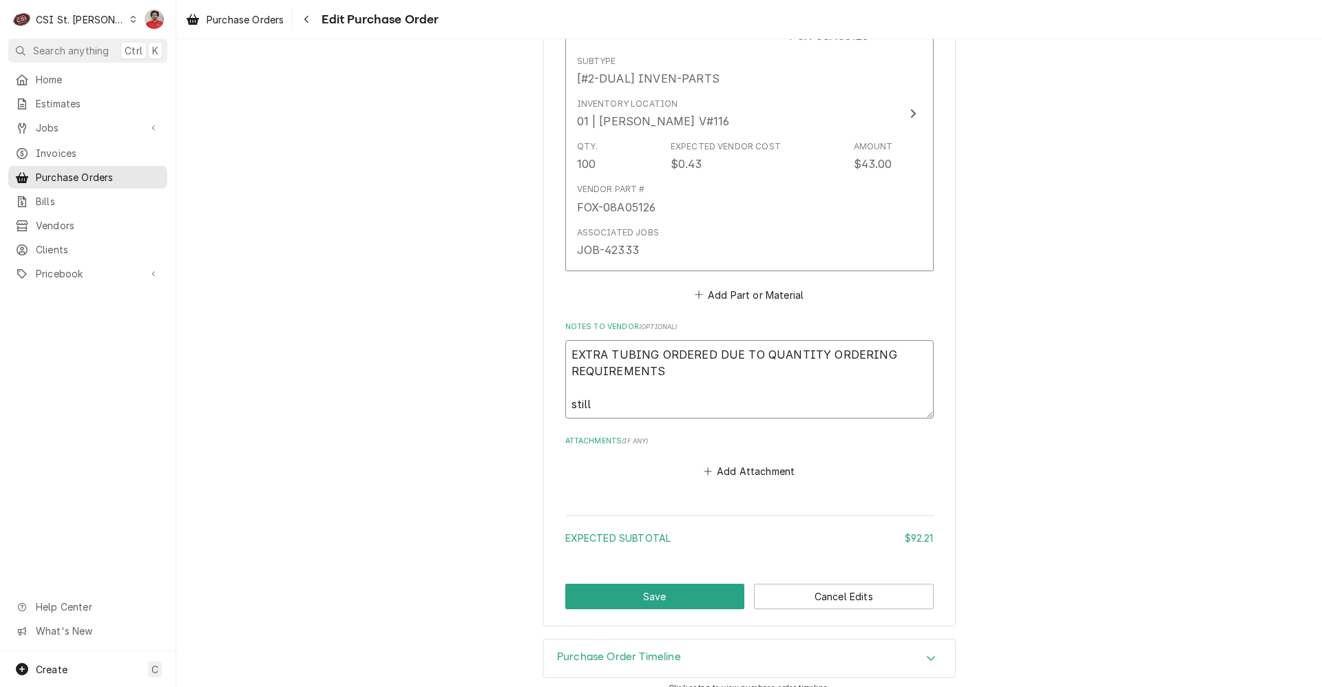
type textarea "EXTRA TUBING ORDERED DUE TO QUANTITY ORDERING REQUIREMENTS still w"
type textarea "x"
type textarea "EXTRA TUBING ORDERED DUE TO QUANTITY ORDERING REQUIREMENTS still wai"
type textarea "x"
type textarea "EXTRA TUBING ORDERED DUE TO QUANTITY ORDERING REQUIREMENTS still wait"
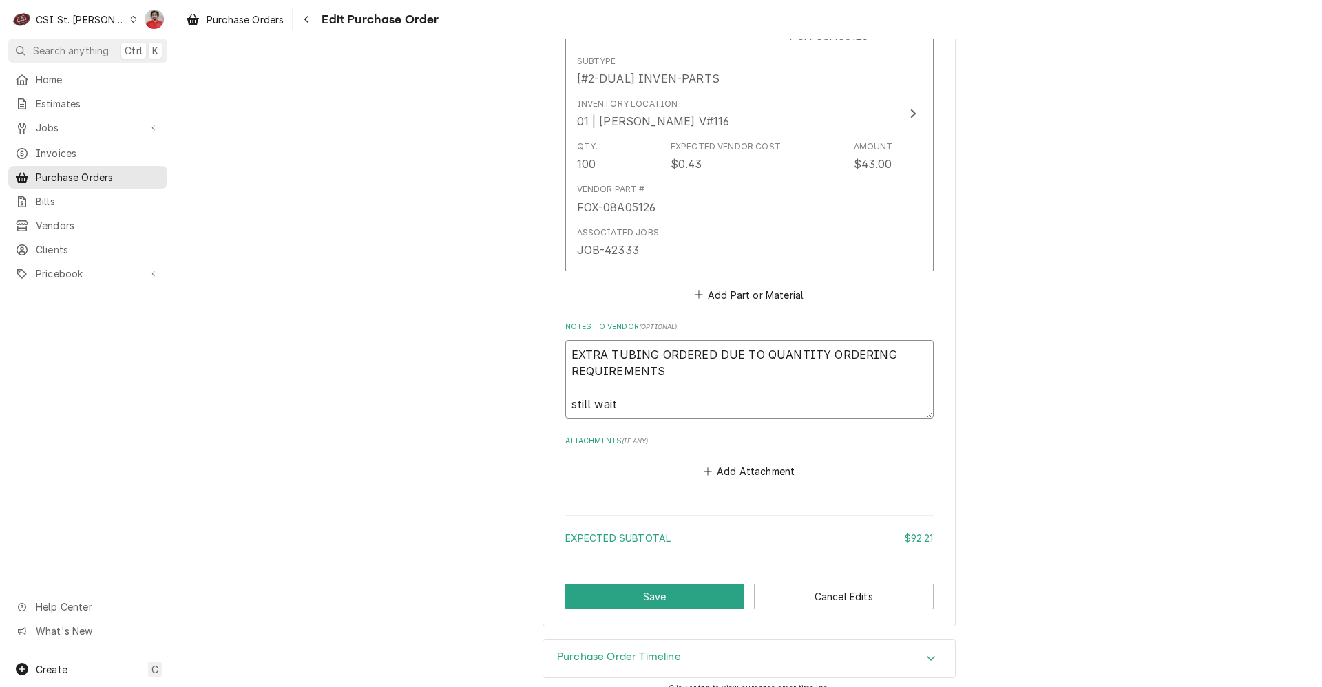
type textarea "x"
type textarea "EXTRA TUBING ORDERED DUE TO QUANTITY ORDERING REQUIREMENTS still waitin"
type textarea "x"
type textarea "EXTRA TUBING ORDERED DUE TO QUANTITY ORDERING REQUIREMENTS still waiting"
type textarea "x"
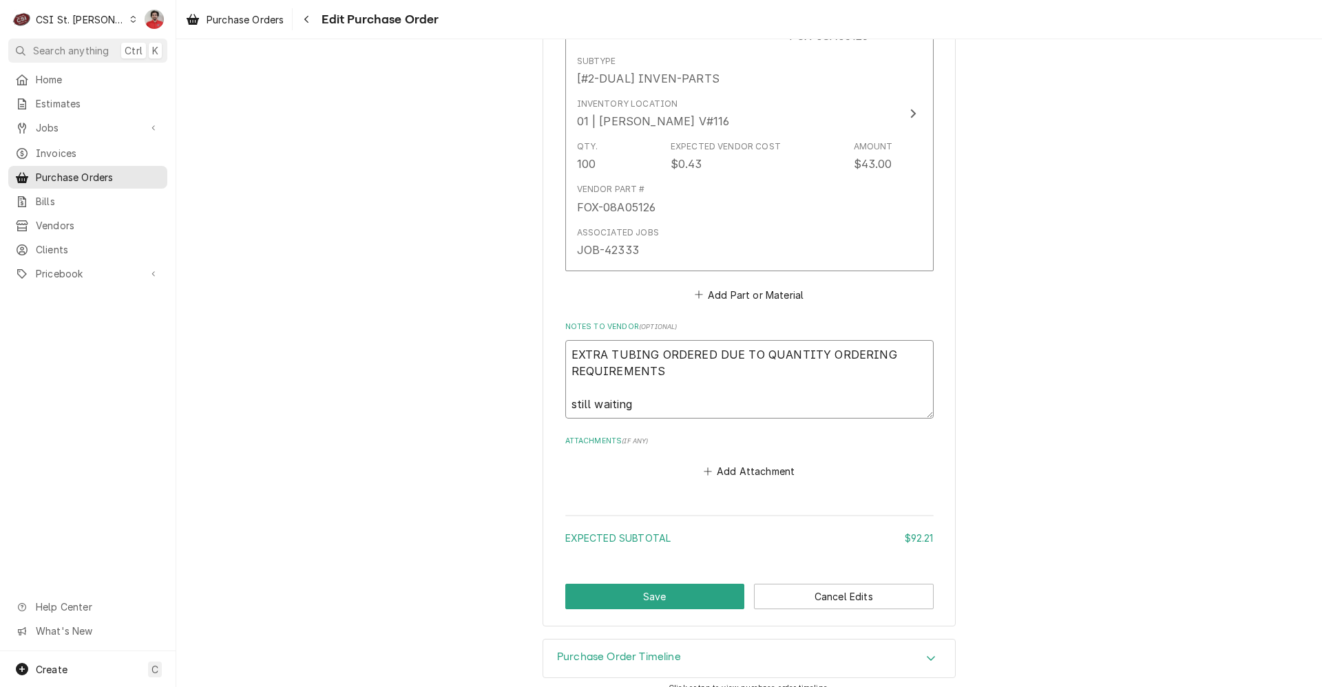
type textarea "EXTRA TUBING ORDERED DUE TO QUANTITY ORDERING REQUIREMENTS still waiting o"
type textarea "x"
type textarea "EXTRA TUBING ORDERED DUE TO QUANTITY ORDERING REQUIREMENTS still waiting on"
type textarea "x"
type textarea "EXTRA TUBING ORDERED DUE TO QUANTITY ORDERING REQUIREMENTS still waiting on"
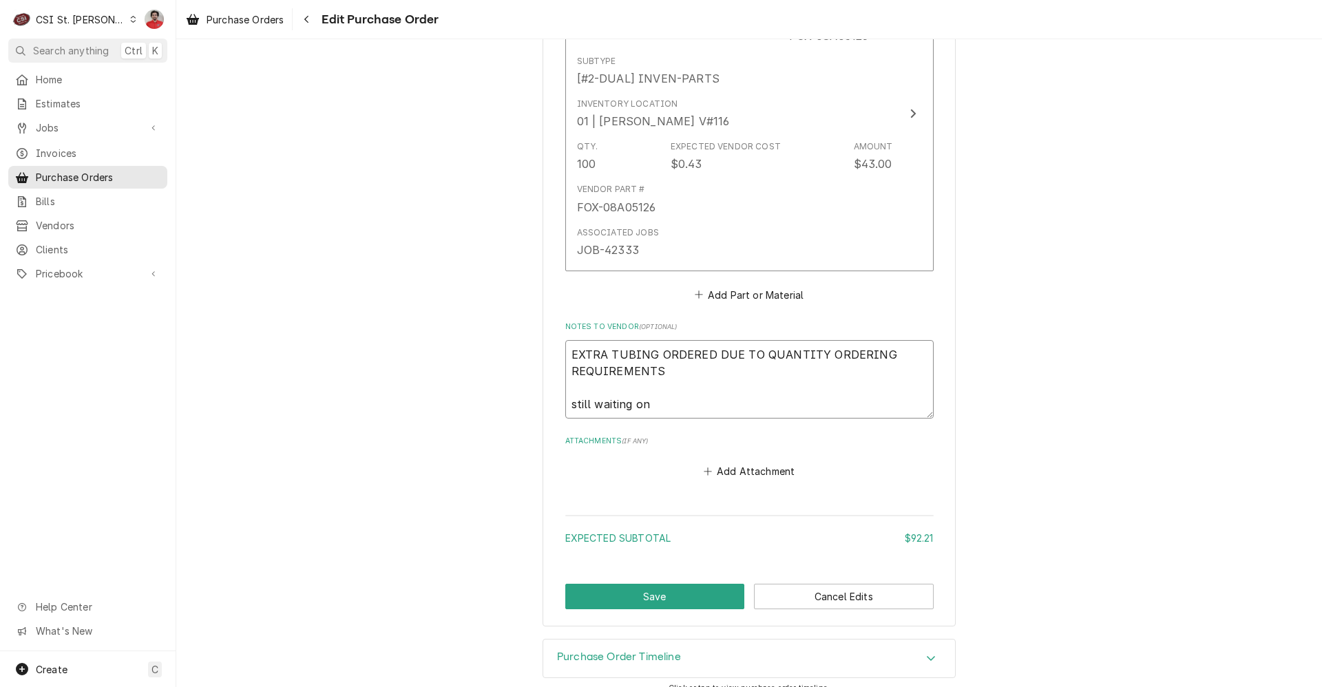
type textarea "x"
type textarea "EXTRA TUBING ORDERED DUE TO QUANTITY ORDERING REQUIREMENTS still waiting on o"
type textarea "x"
type textarea "EXTRA TUBING ORDERED DUE TO QUANTITY ORDERING REQUIREMENTS still waiting on or"
type textarea "x"
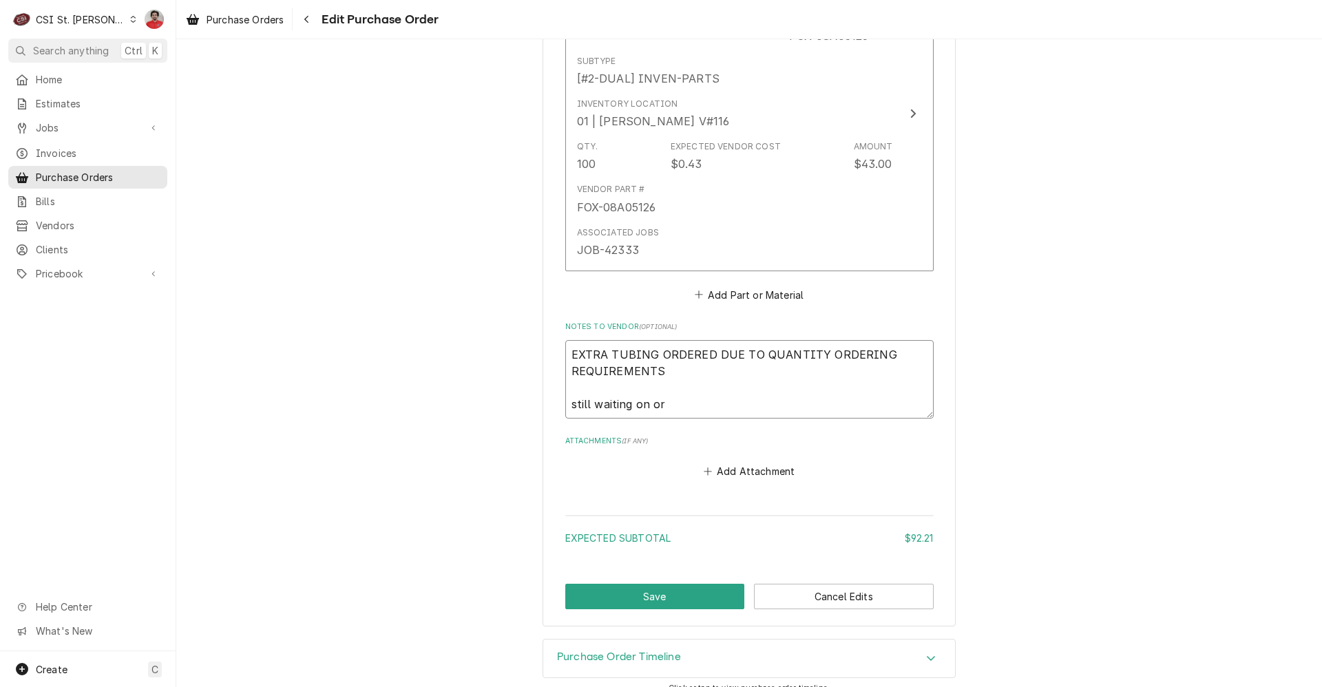
type textarea "EXTRA TUBING ORDERED DUE TO QUANTITY ORDERING REQUIREMENTS still waiting on ord"
type textarea "x"
type textarea "EXTRA TUBING ORDERED DUE TO QUANTITY ORDERING REQUIREMENTS still waiting on orde"
type textarea "x"
type textarea "EXTRA TUBING ORDERED DUE TO QUANTITY ORDERING REQUIREMENTS still waiting on ord…"
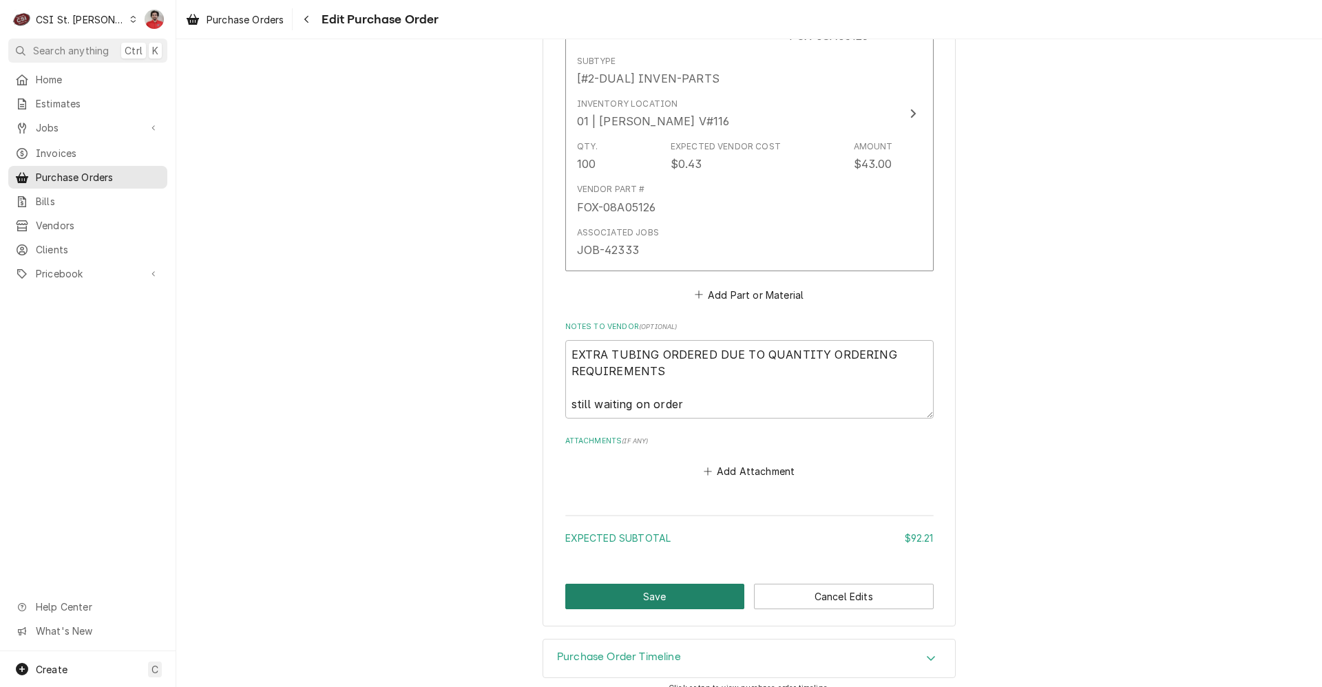
click at [620, 594] on button "Save" at bounding box center [655, 596] width 180 height 25
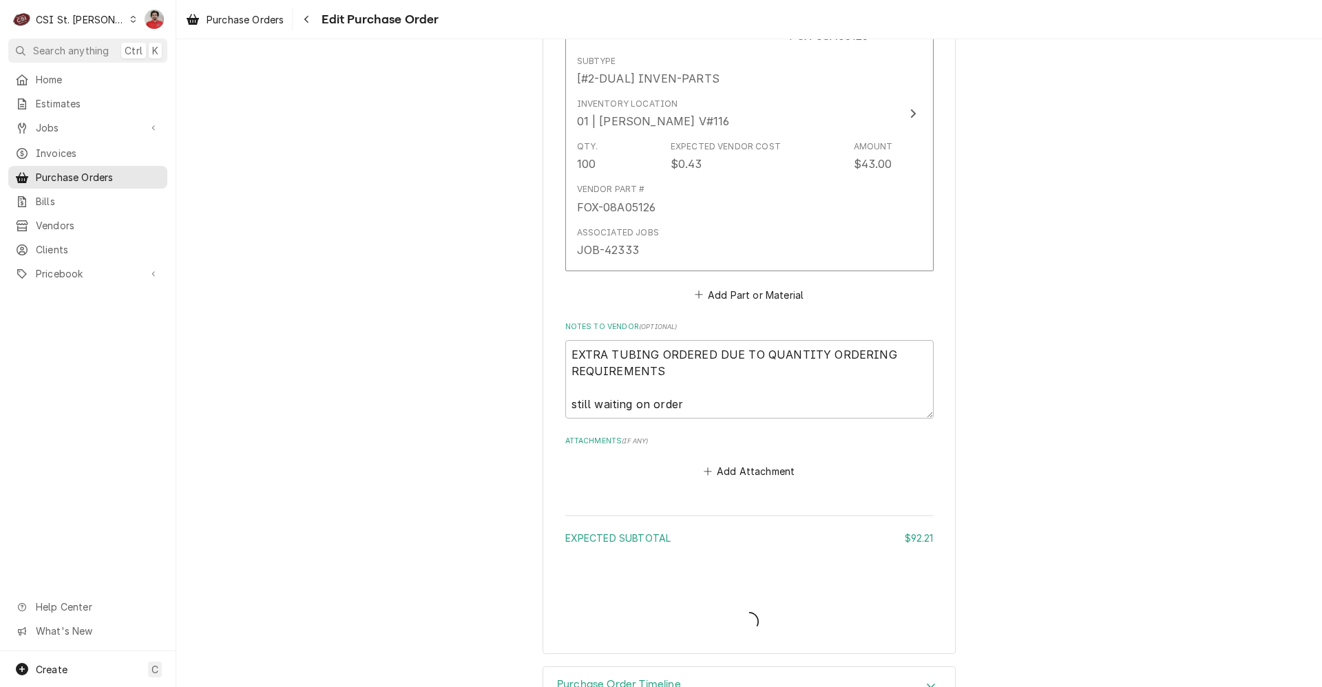
type textarea "x"
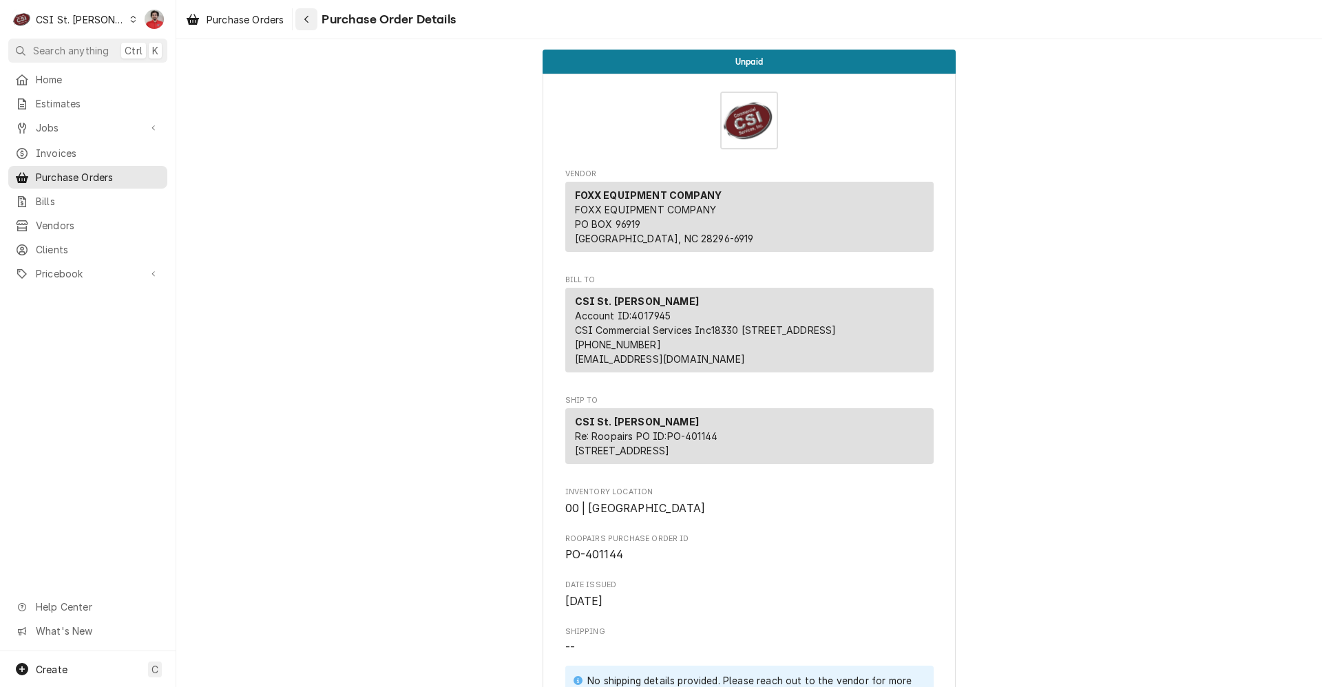
click at [303, 21] on div "Navigate back" at bounding box center [307, 19] width 14 height 14
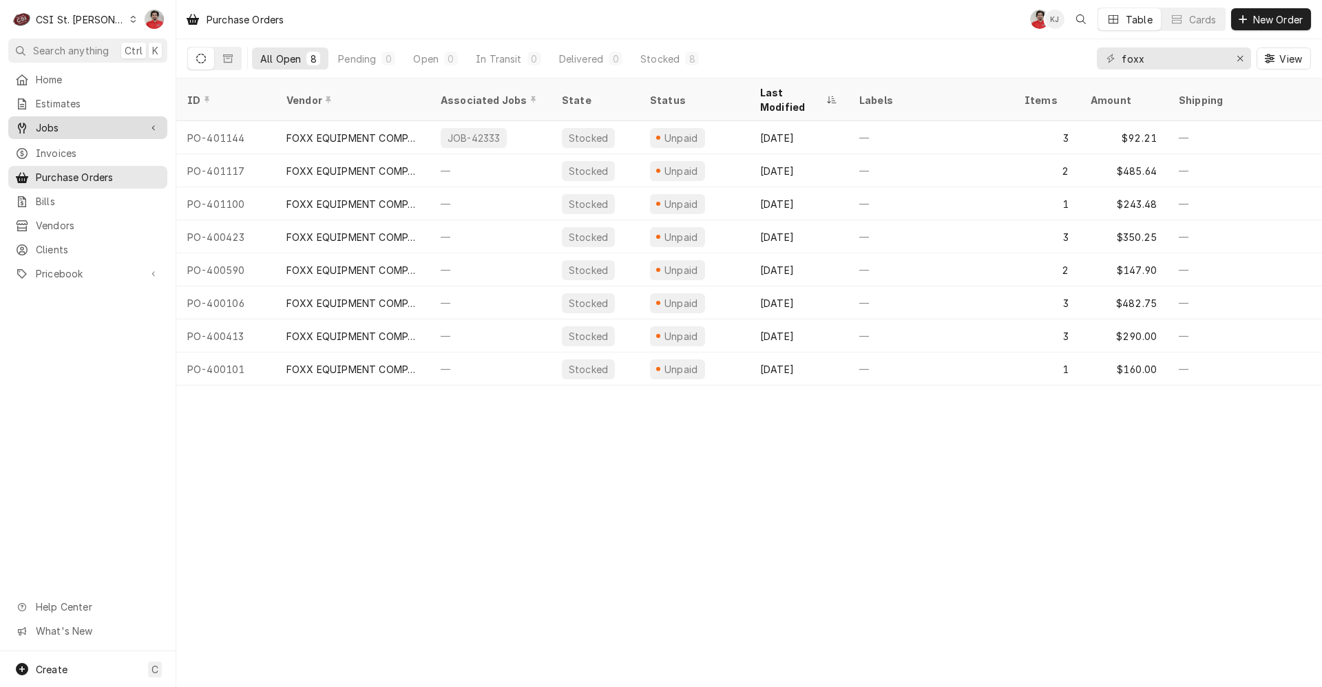
click at [69, 128] on span "Jobs" at bounding box center [88, 128] width 104 height 14
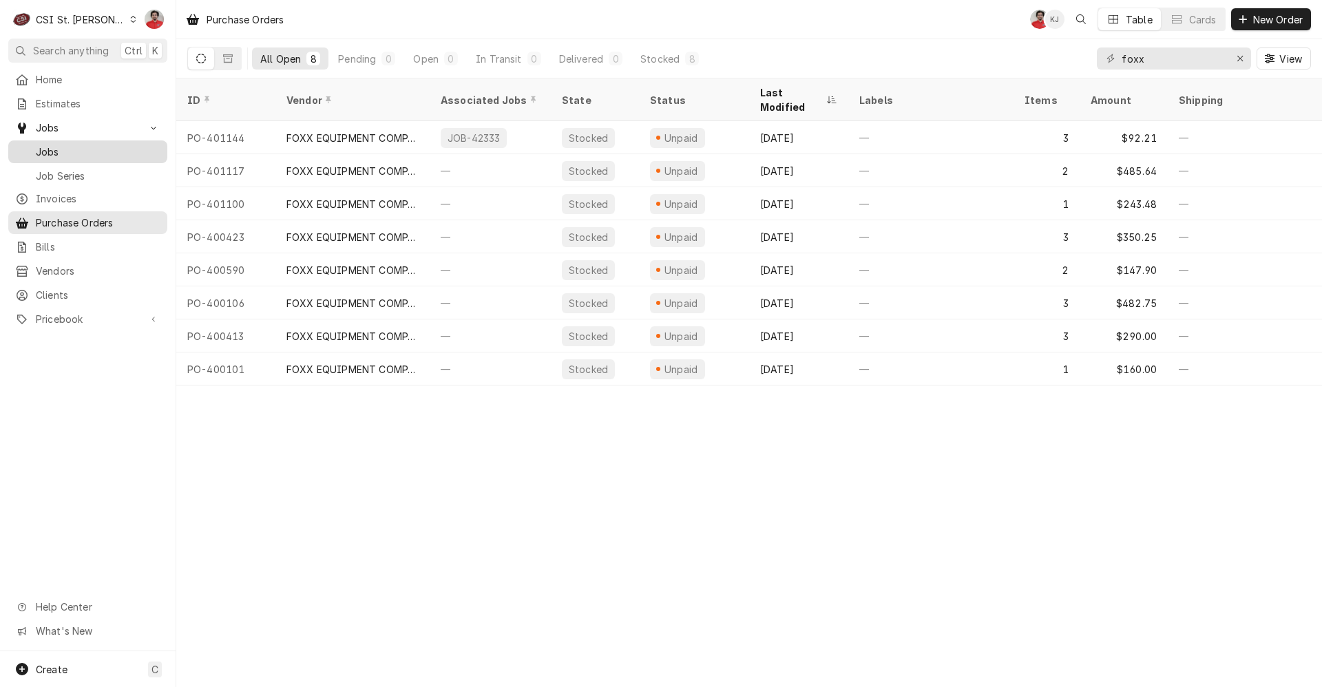
click at [64, 151] on span "Jobs" at bounding box center [98, 152] width 125 height 14
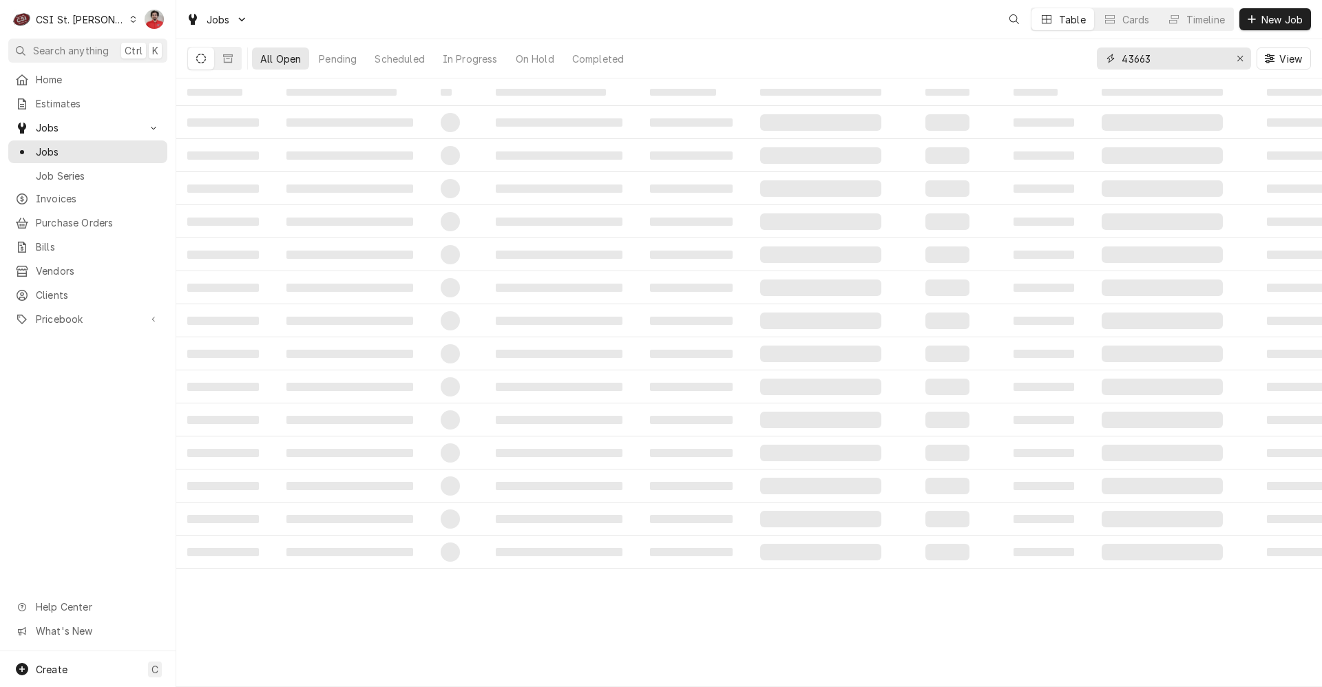
click at [1162, 61] on input "43663" at bounding box center [1173, 59] width 103 height 22
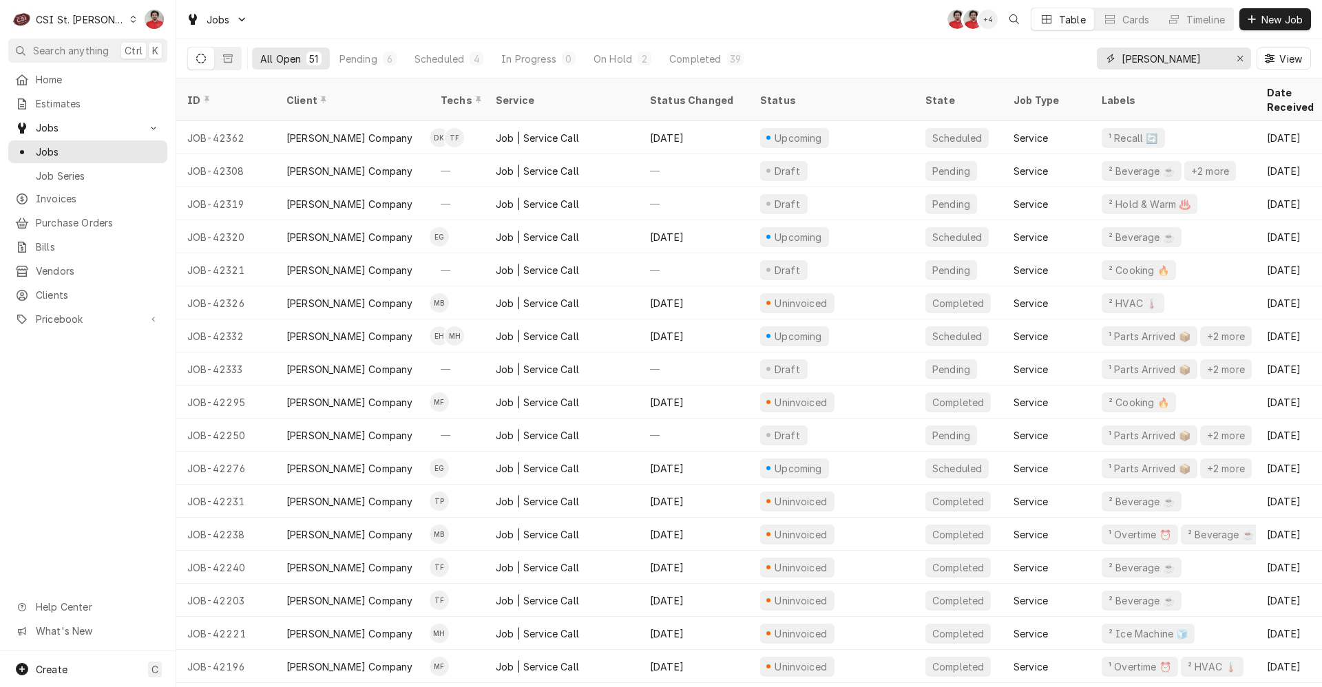
click at [1158, 61] on input "vivian" at bounding box center [1173, 59] width 103 height 22
type input "42308"
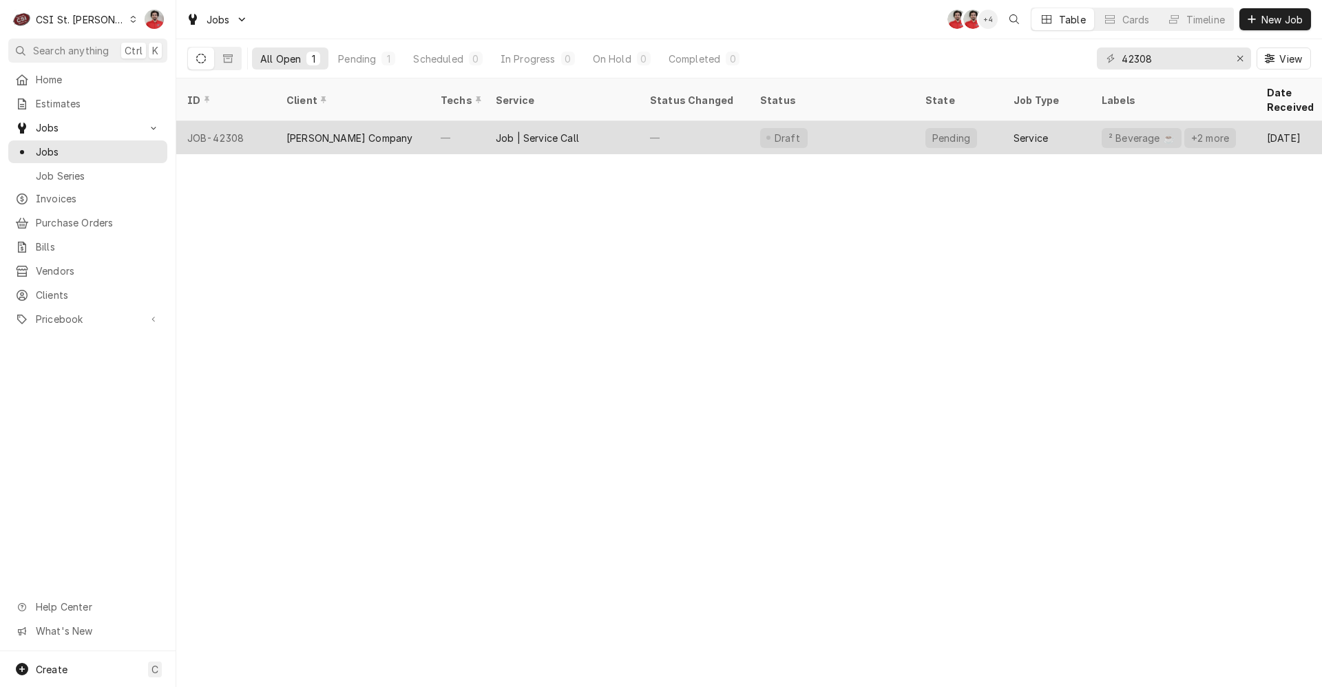
click at [645, 123] on div "—" at bounding box center [694, 137] width 110 height 33
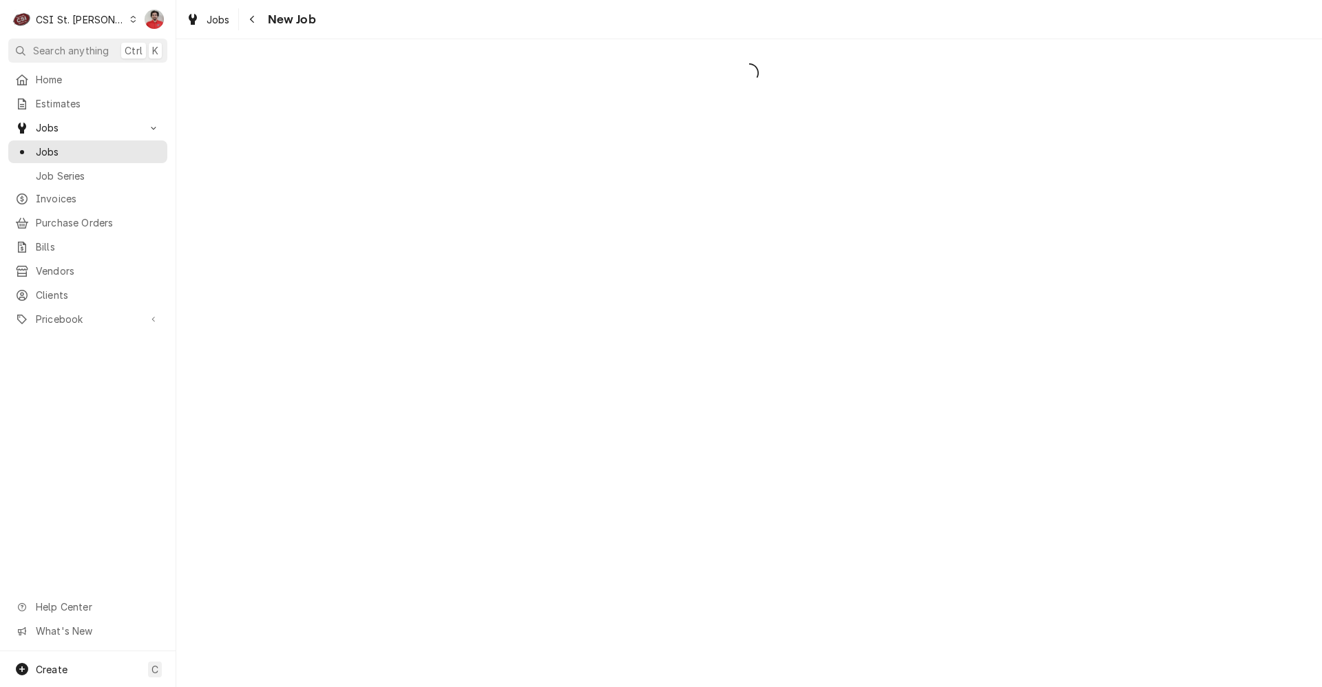
click at [596, 123] on div "Dynamic Content Wrapper" at bounding box center [749, 363] width 1146 height 648
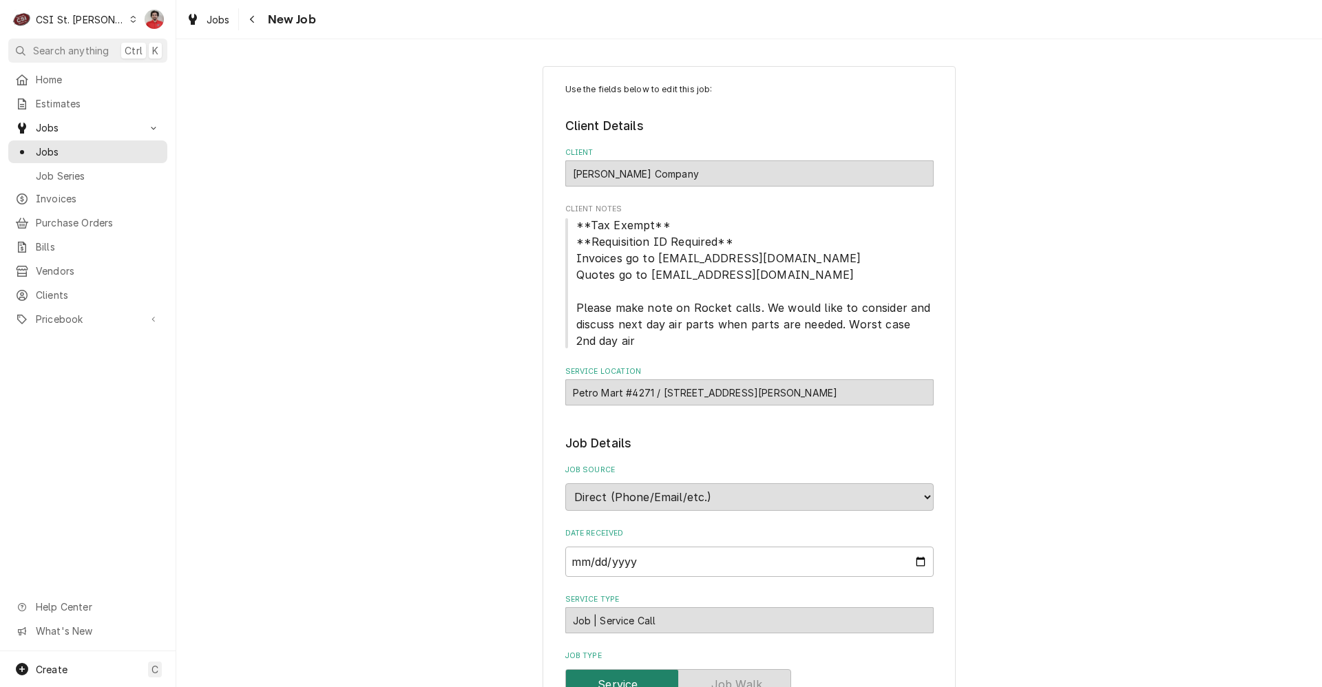
type textarea "x"
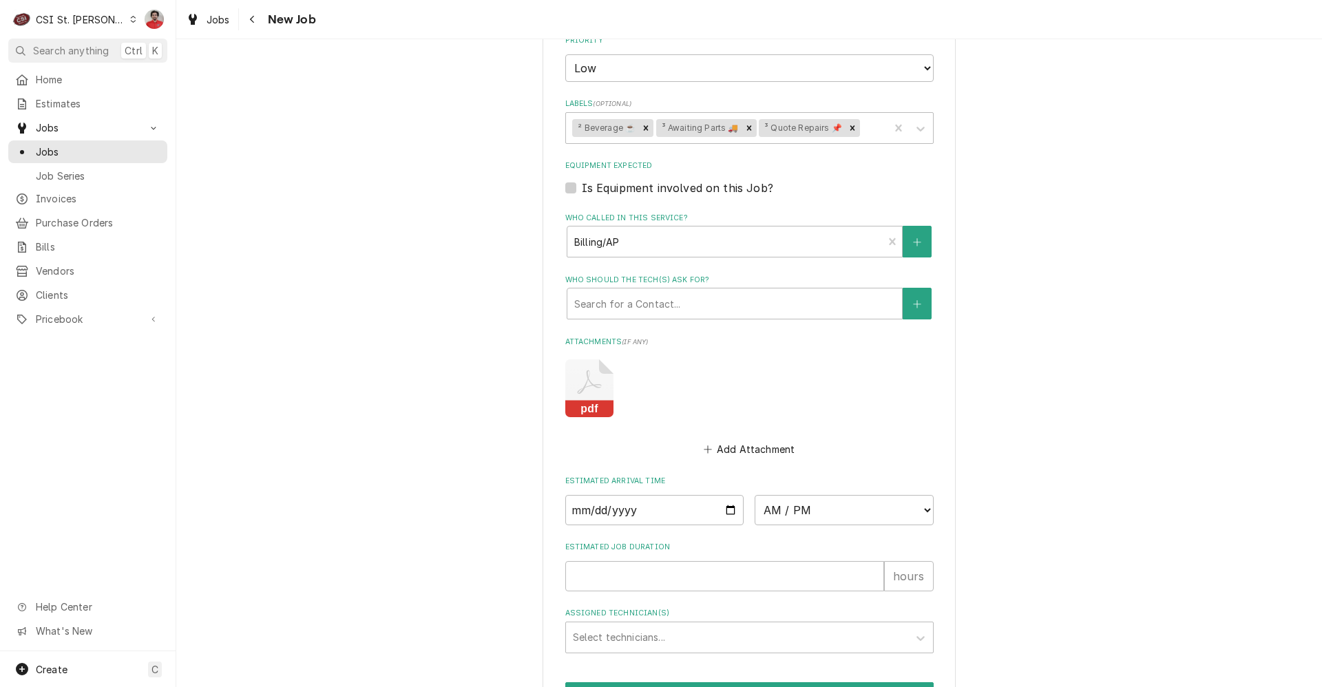
scroll to position [1033, 0]
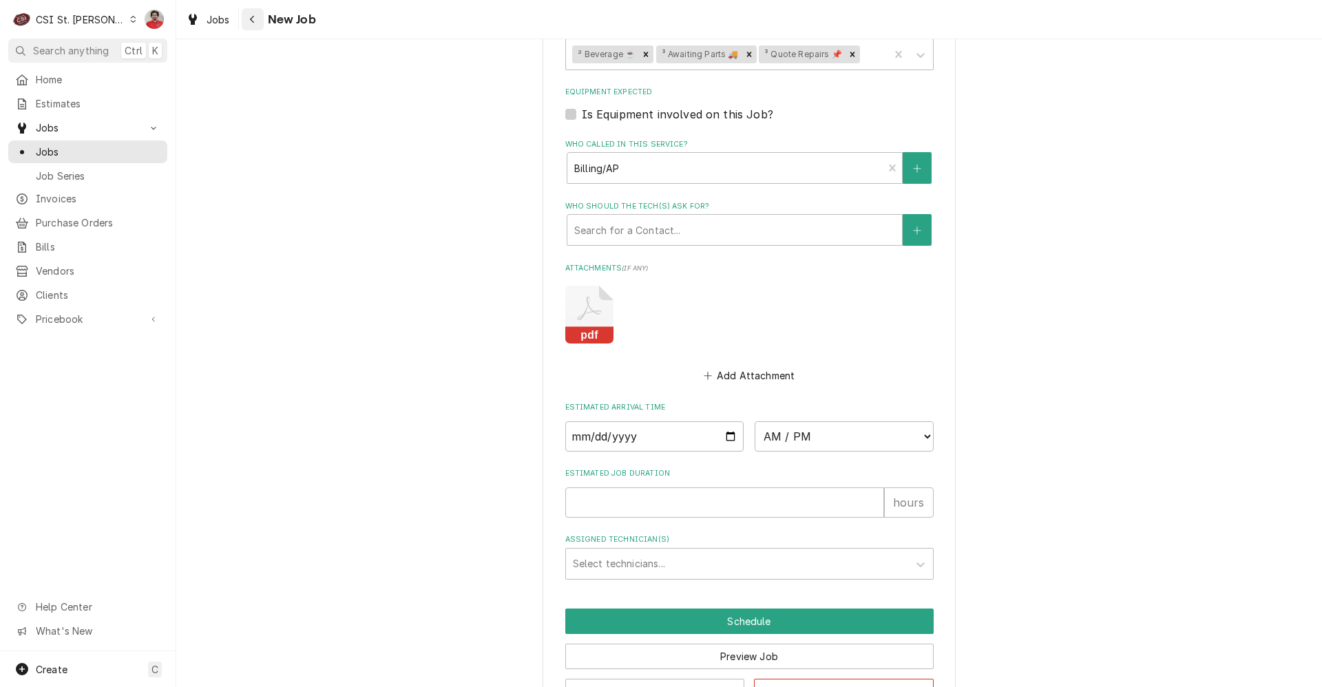
click at [253, 21] on icon "Navigate back" at bounding box center [252, 19] width 6 height 10
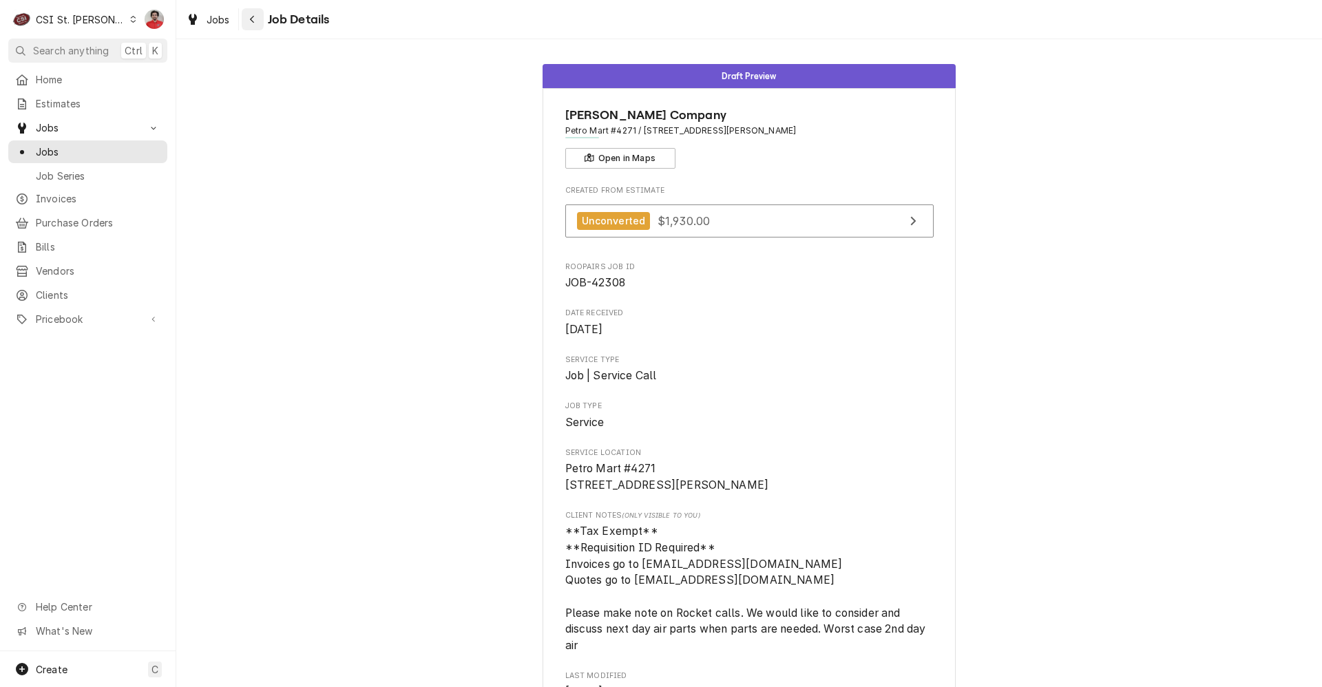
click at [256, 17] on div "Navigate back" at bounding box center [253, 19] width 14 height 14
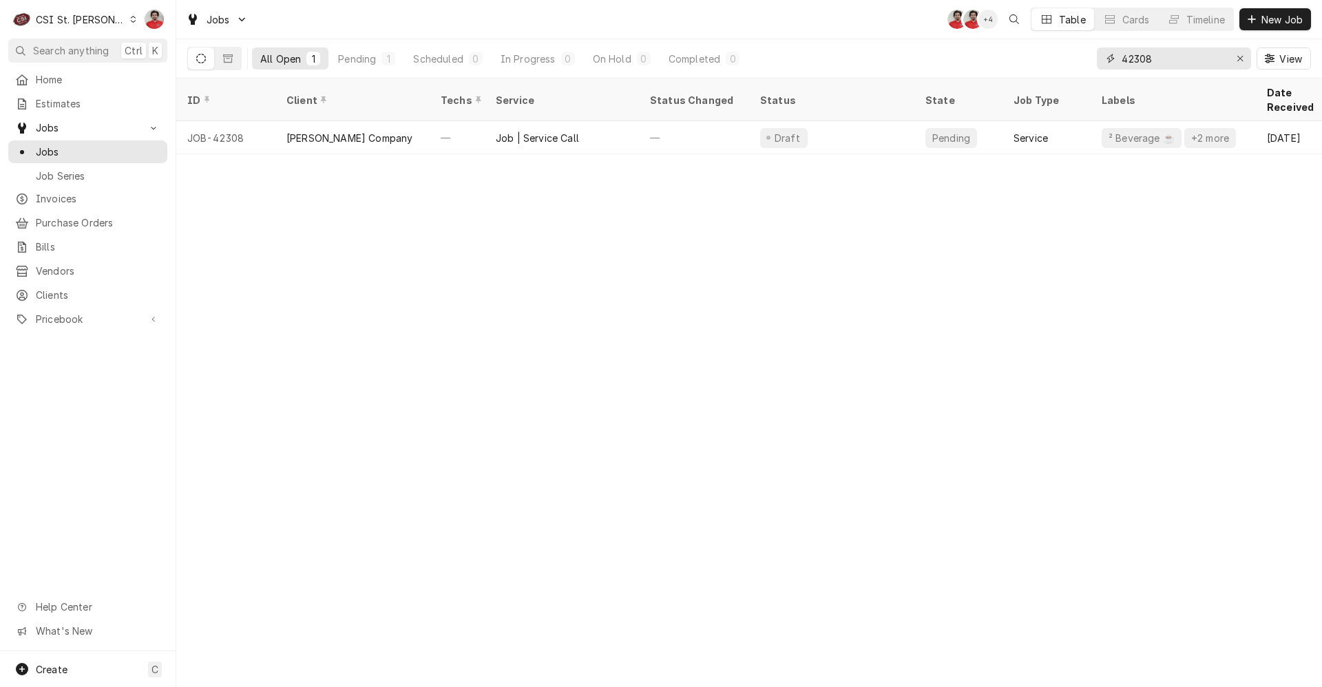
click at [1159, 59] on input "42308" at bounding box center [1173, 59] width 103 height 22
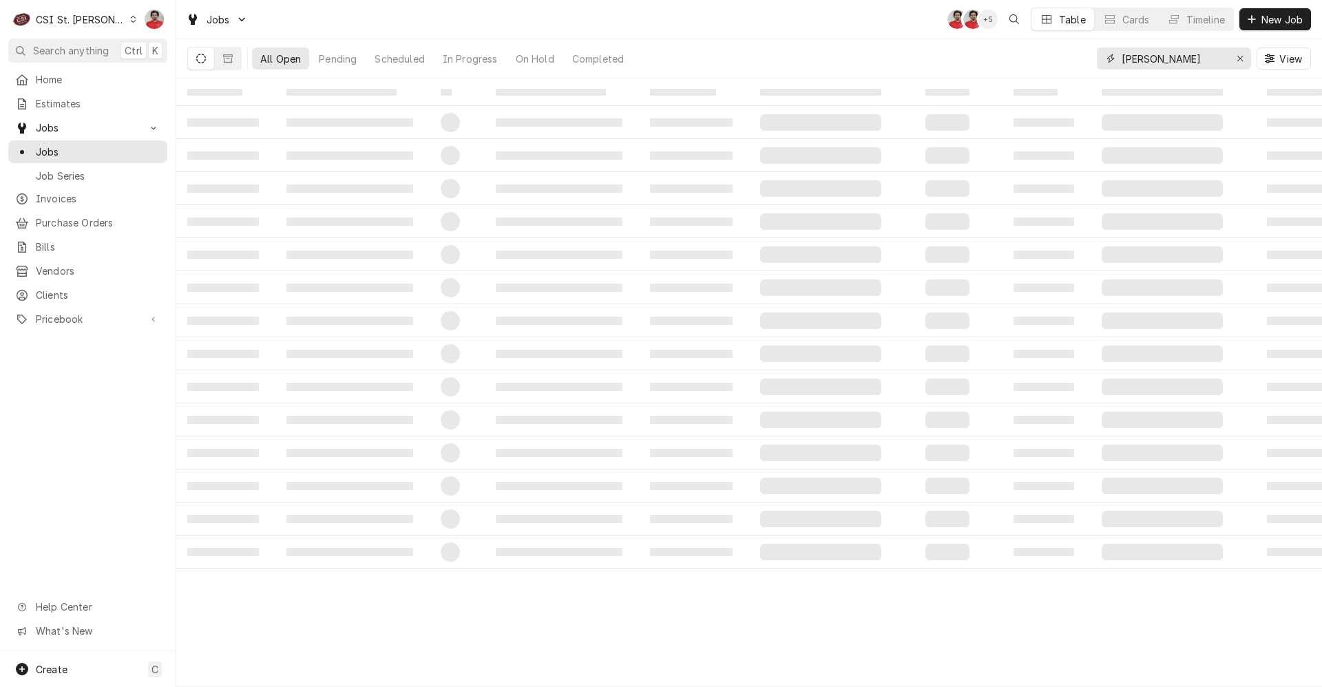
type input "vivian"
click at [735, 61] on div "All Open Pending Scheduled In Progress On Hold Completed vivian View" at bounding box center [749, 58] width 1124 height 39
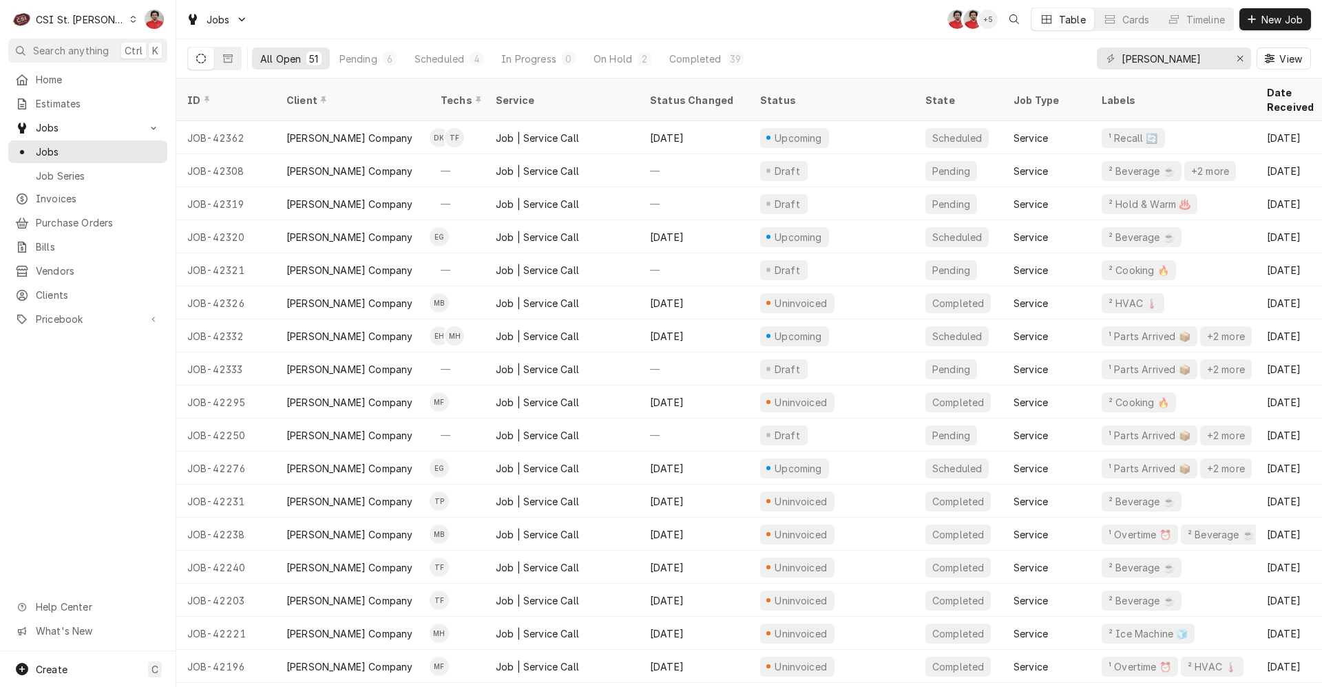
click at [809, 56] on div "All Open 51 Pending 6 Scheduled 4 In Progress 0 On Hold 2 Completed 39 vivian V…" at bounding box center [749, 58] width 1124 height 39
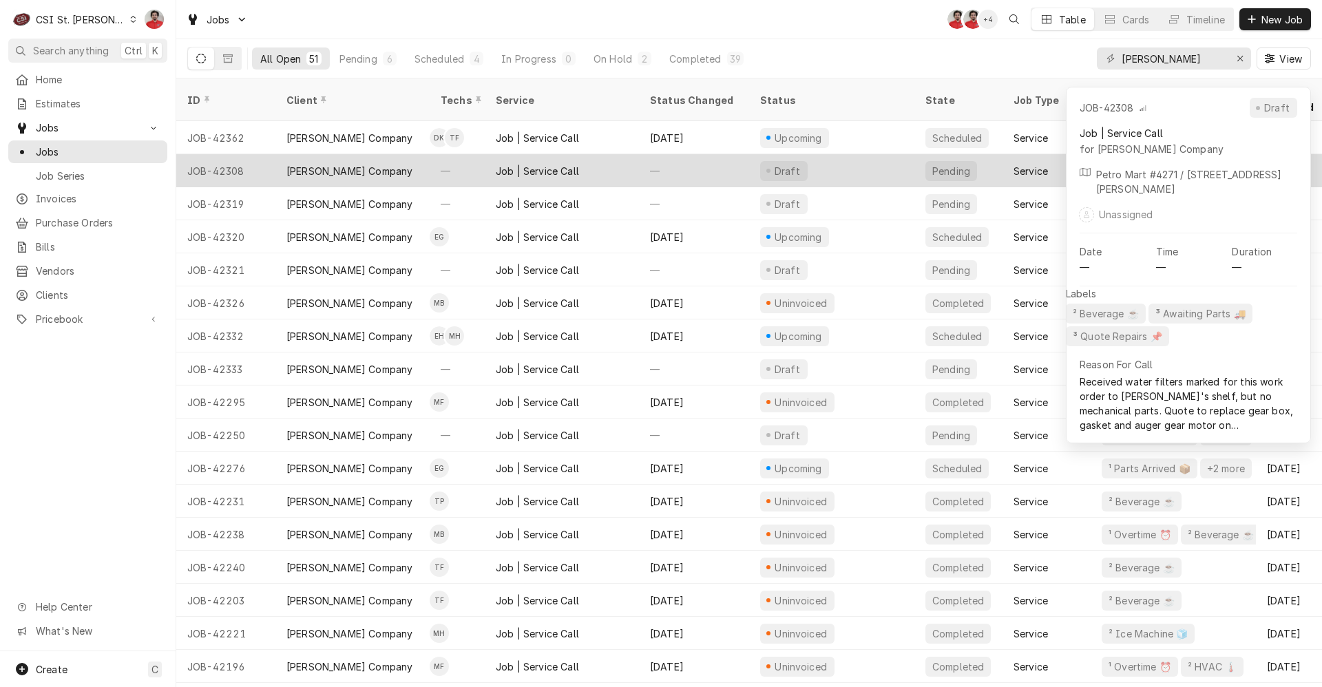
click at [701, 154] on div "—" at bounding box center [694, 170] width 110 height 33
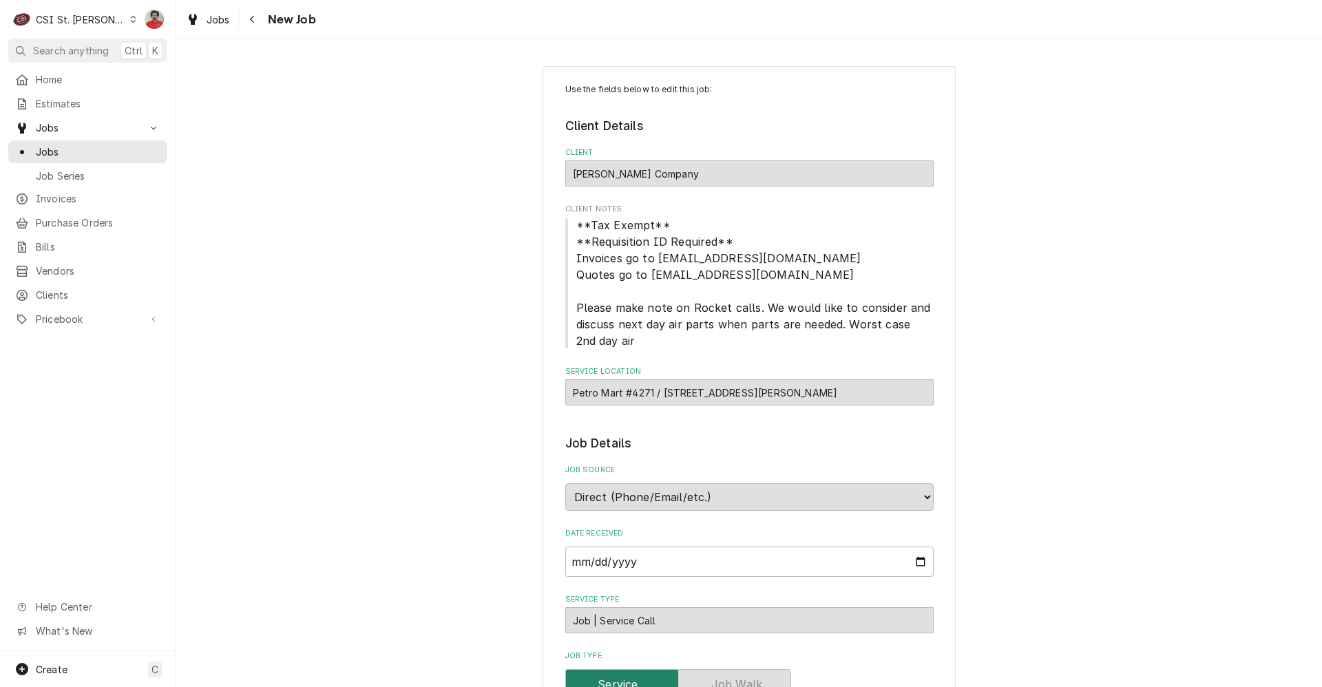
type textarea "x"
click at [249, 17] on icon "Navigate back" at bounding box center [252, 19] width 6 height 10
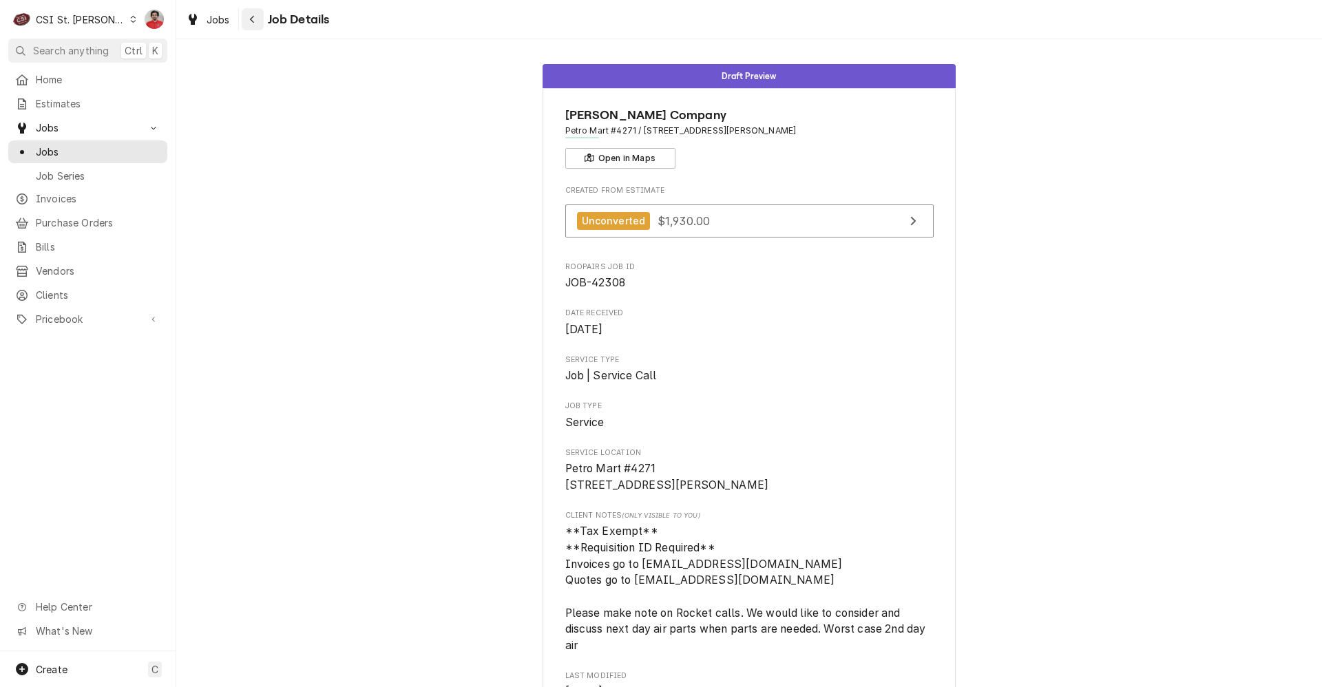
click at [252, 23] on icon "Navigate back" at bounding box center [252, 19] width 6 height 10
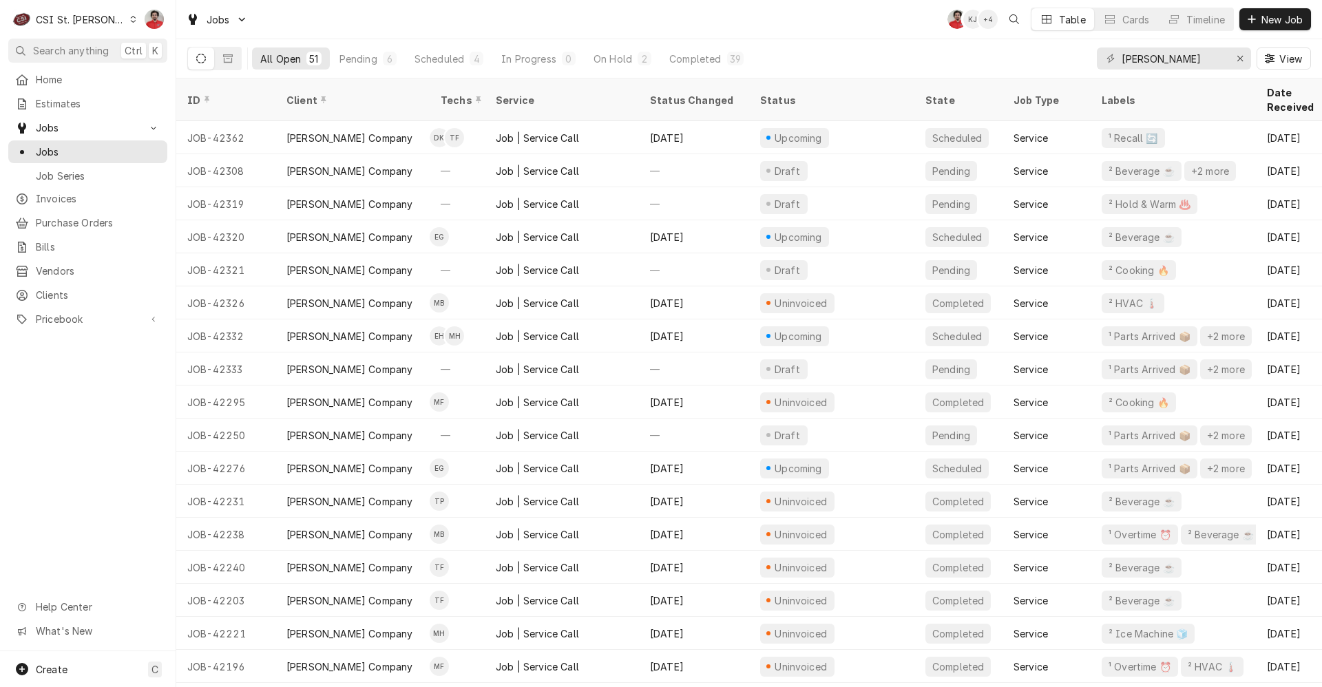
click at [820, 49] on div "All Open 51 Pending 6 Scheduled 4 In Progress 0 On Hold 2 Completed 39 [PERSON_…" at bounding box center [749, 58] width 1124 height 39
click at [1183, 52] on input "vivian" at bounding box center [1173, 59] width 103 height 22
click at [1181, 61] on input "[PERSON_NAME]" at bounding box center [1173, 59] width 103 height 22
click at [1181, 61] on input "vivian" at bounding box center [1173, 59] width 103 height 22
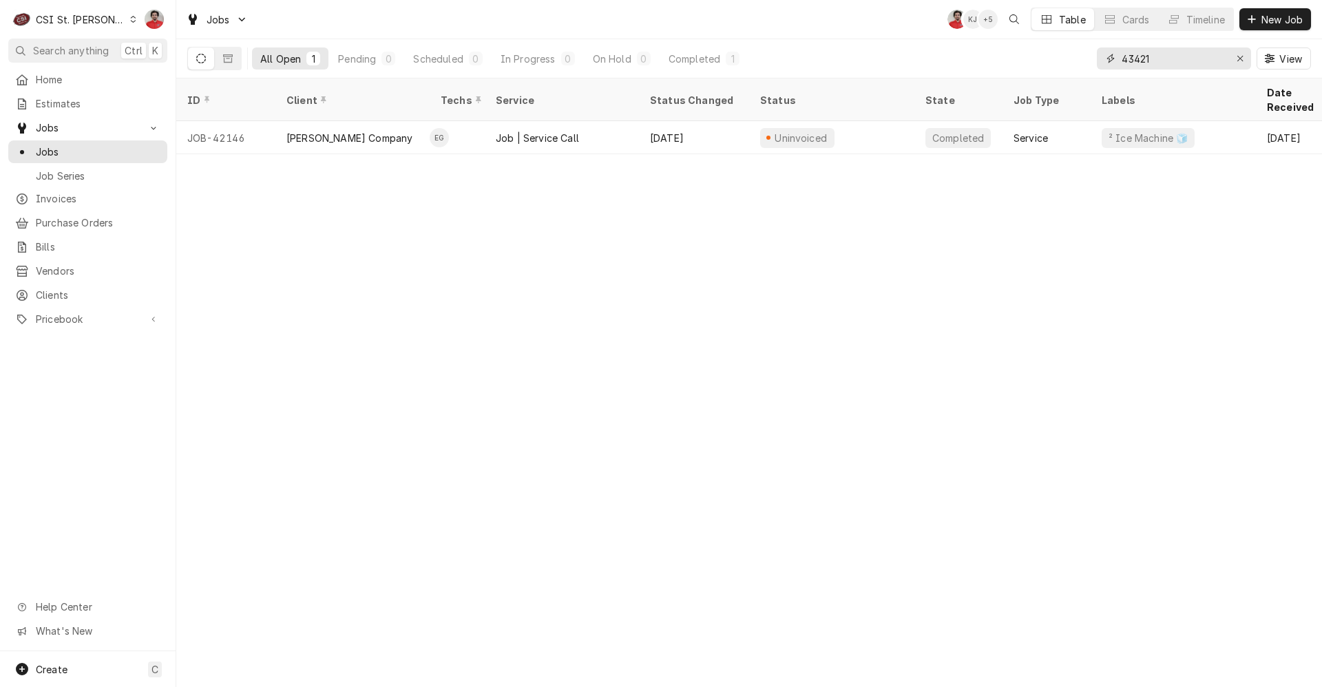
click at [1169, 59] on input "43421" at bounding box center [1173, 59] width 103 height 22
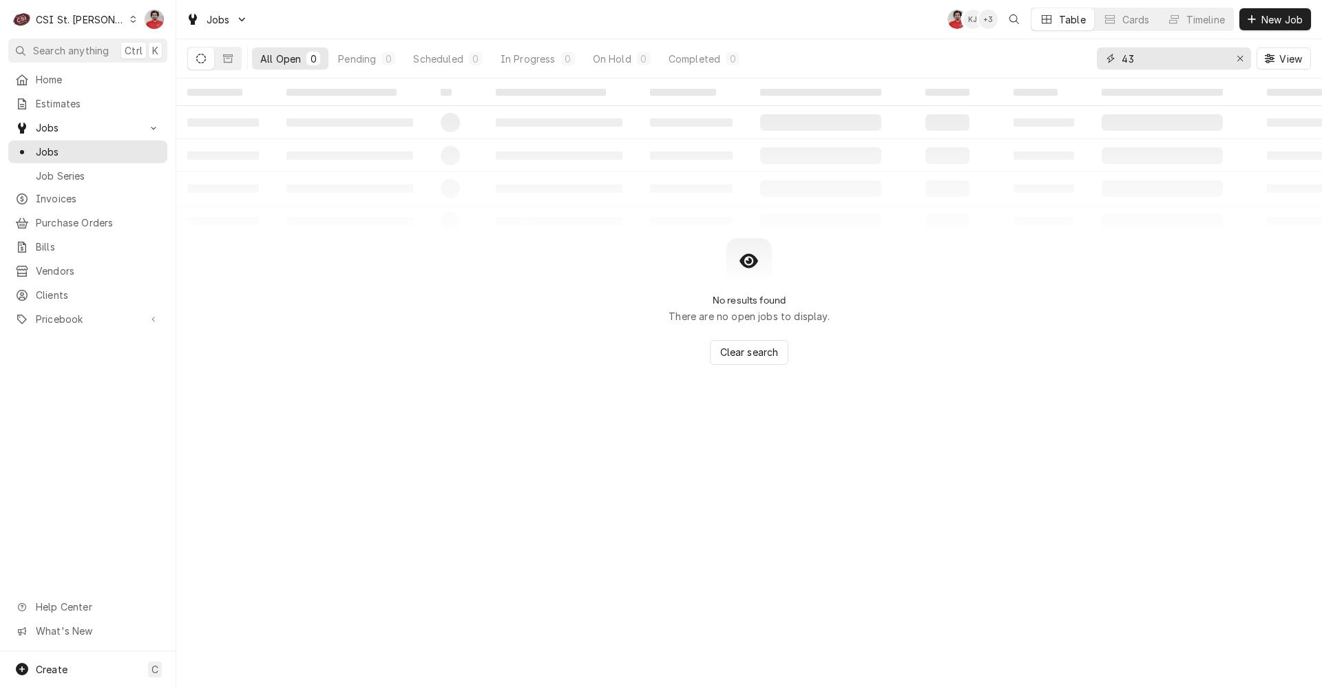
type input "4"
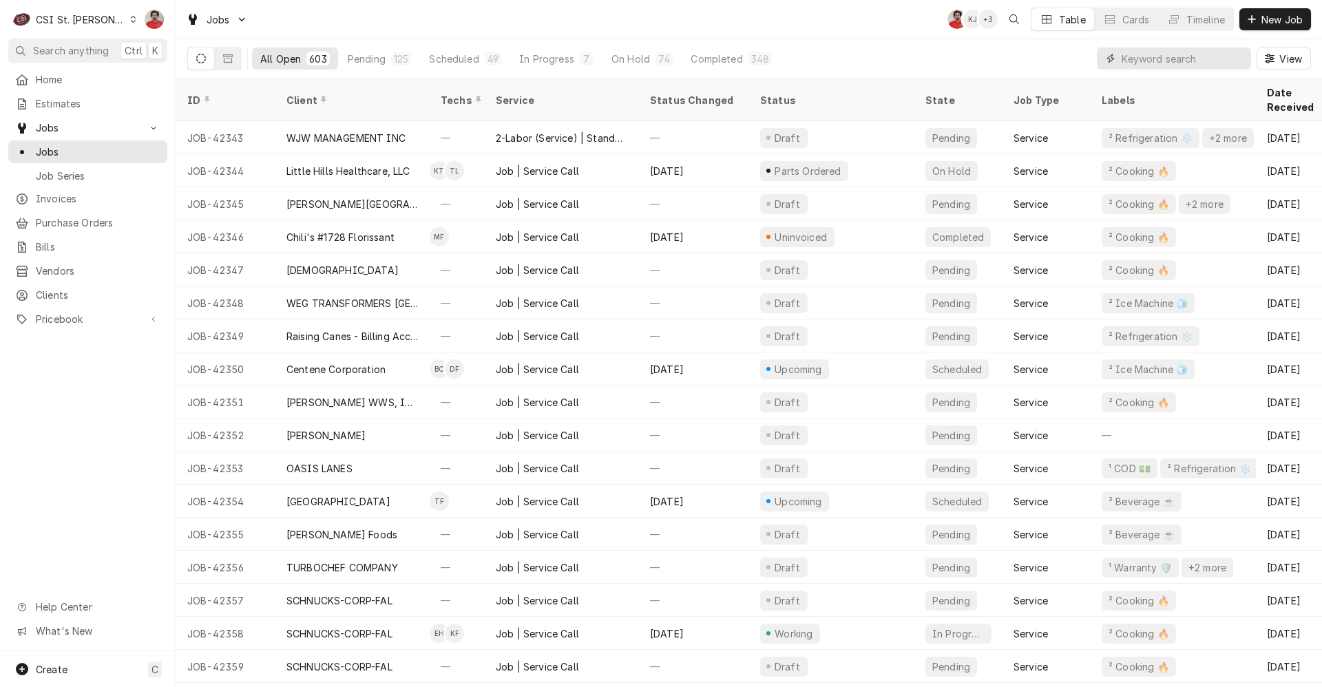
click at [1166, 54] on input "Dynamic Content Wrapper" at bounding box center [1183, 59] width 123 height 22
type input "4"
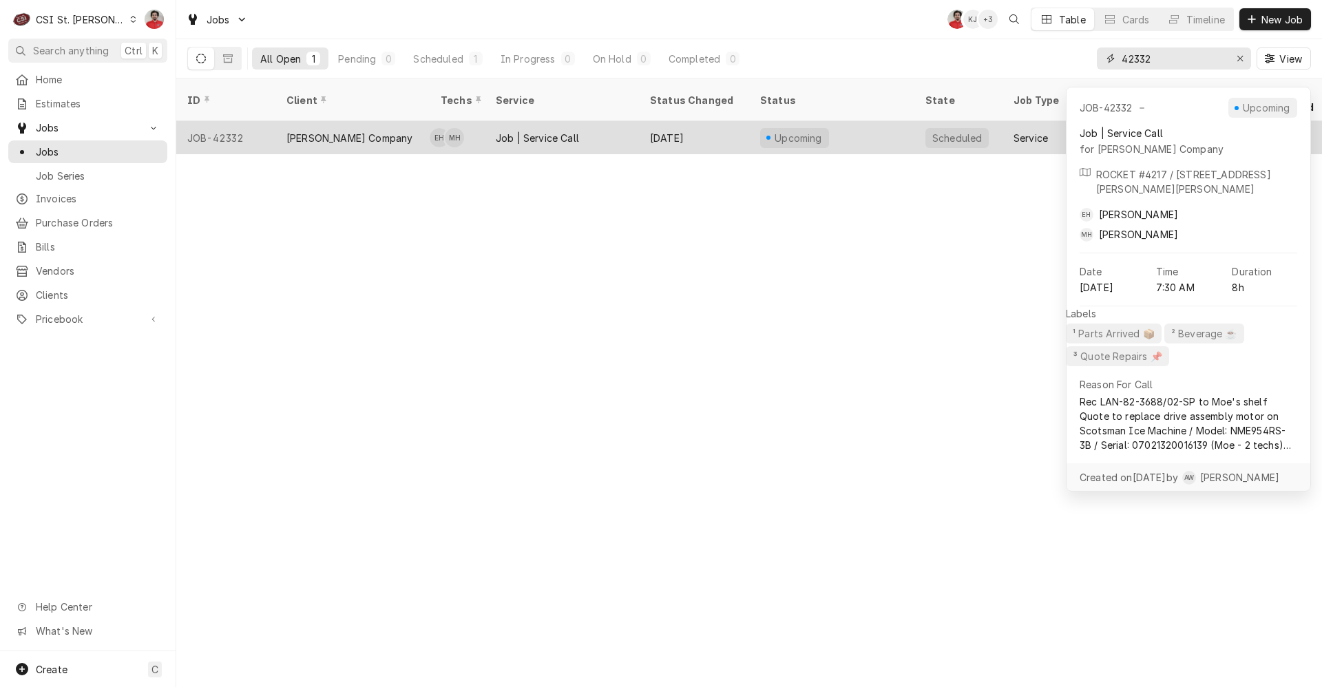
type input "42332"
click at [382, 128] on div "[PERSON_NAME] Company" at bounding box center [353, 137] width 154 height 33
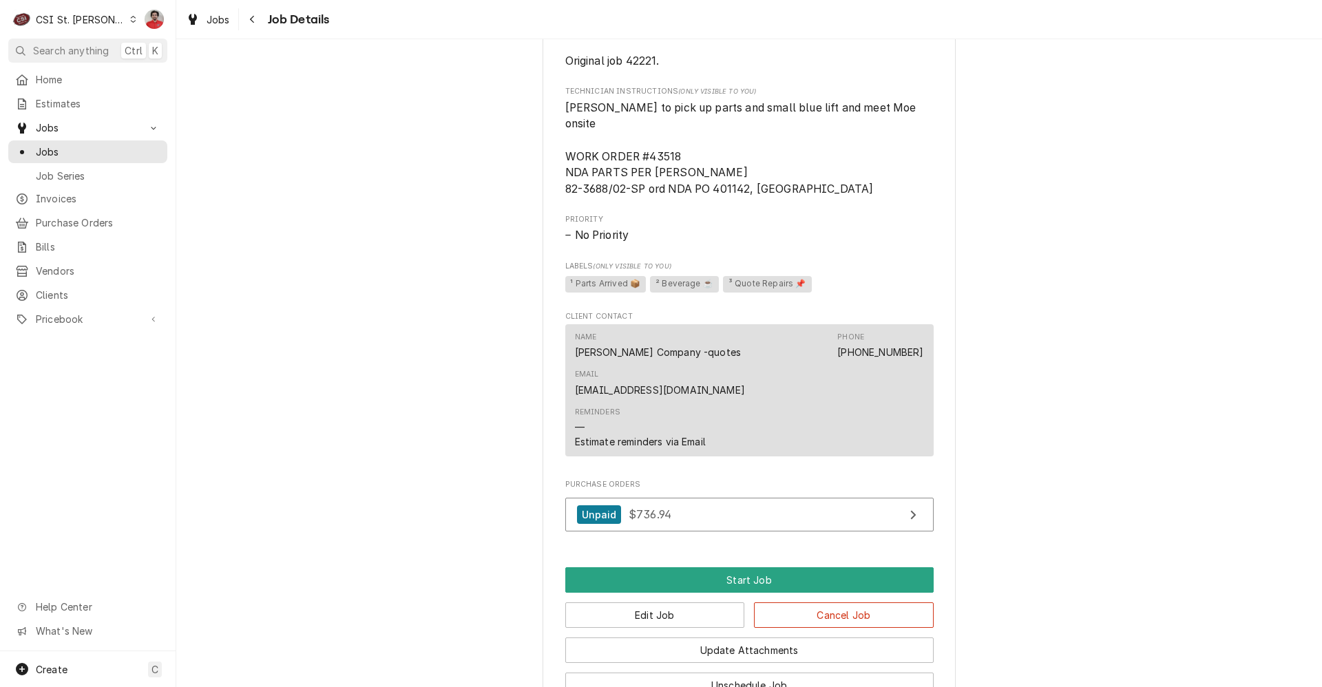
scroll to position [562, 0]
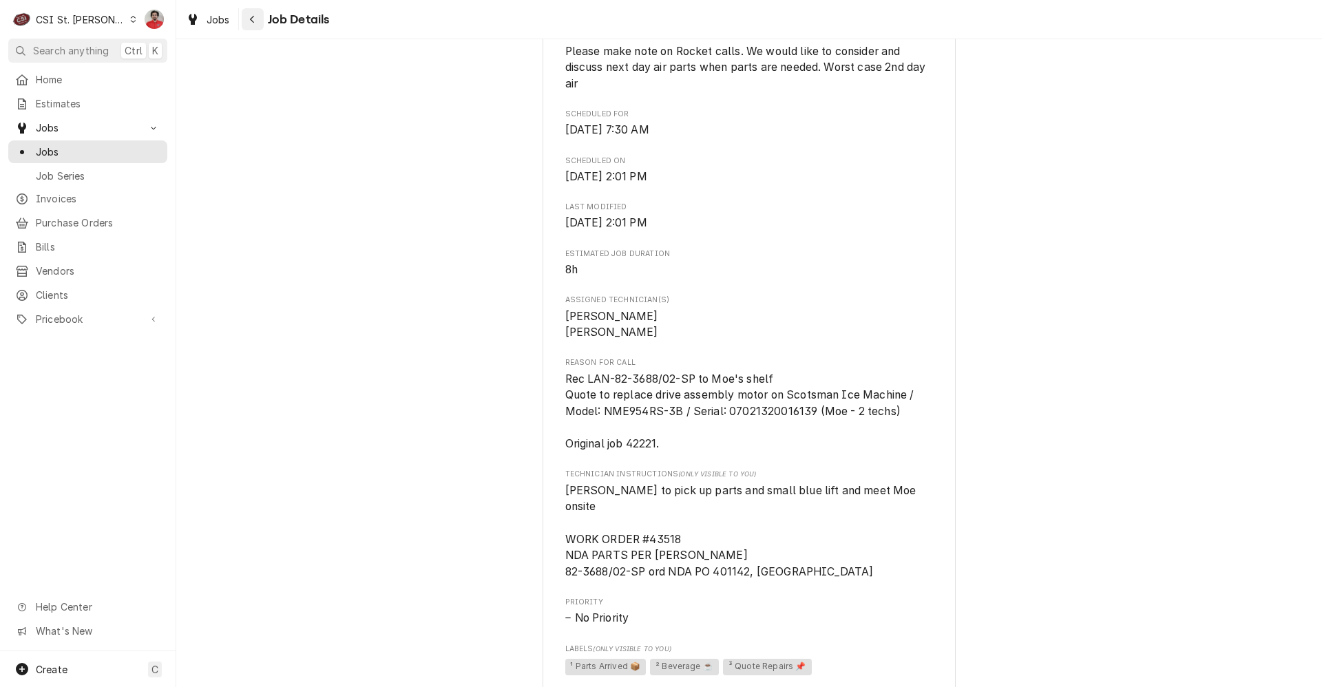
click at [256, 24] on div "Navigate back" at bounding box center [253, 19] width 14 height 14
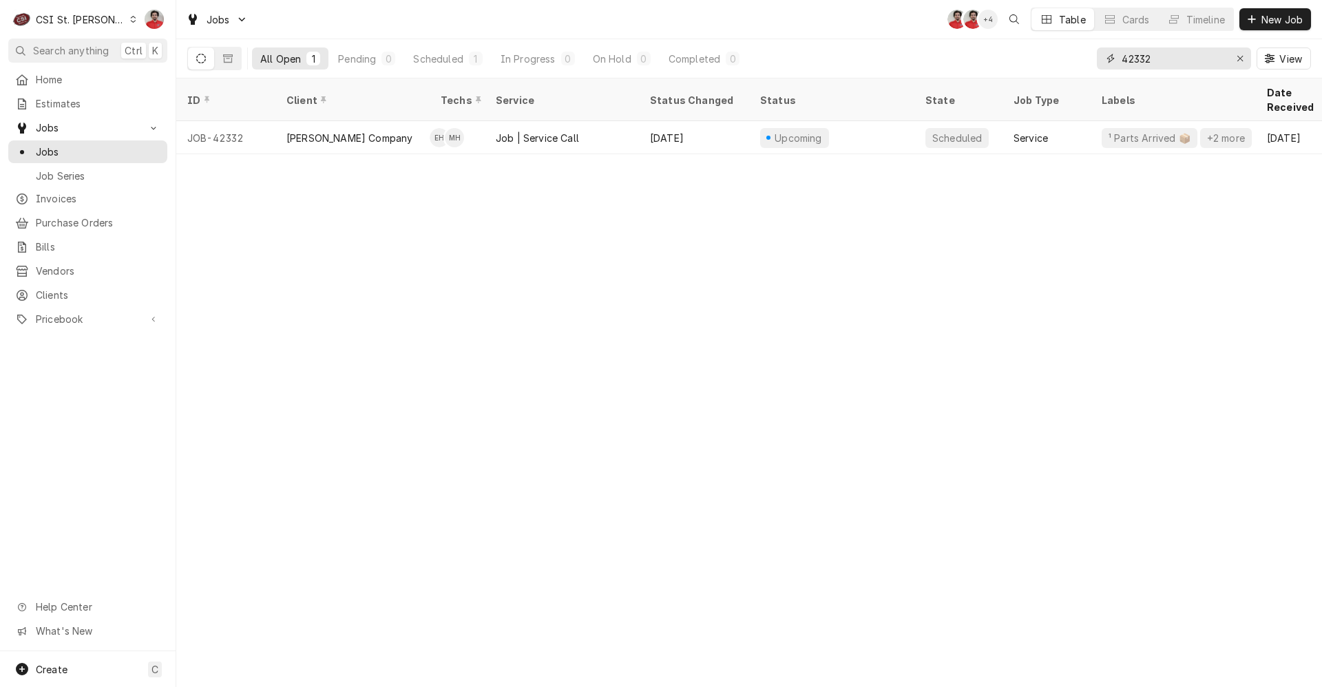
click at [1166, 65] on input "42332" at bounding box center [1173, 59] width 103 height 22
type input "vivian"
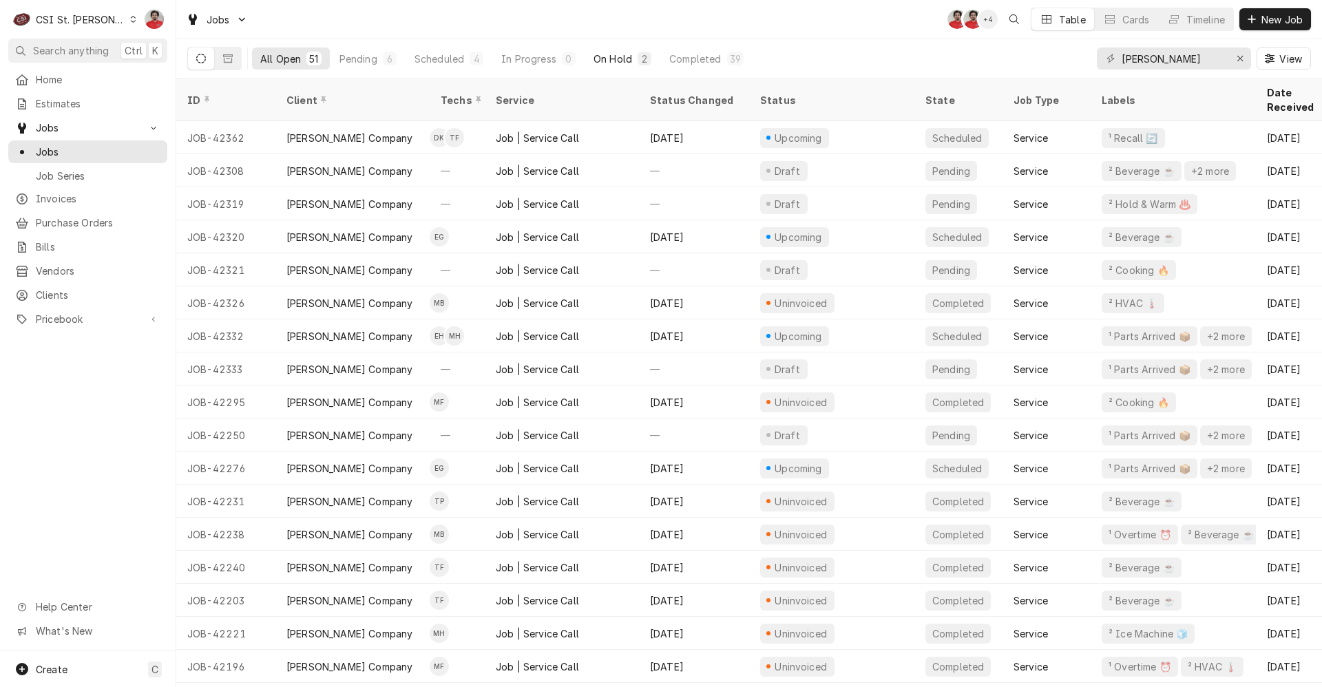
click at [608, 63] on div "On Hold" at bounding box center [613, 59] width 39 height 14
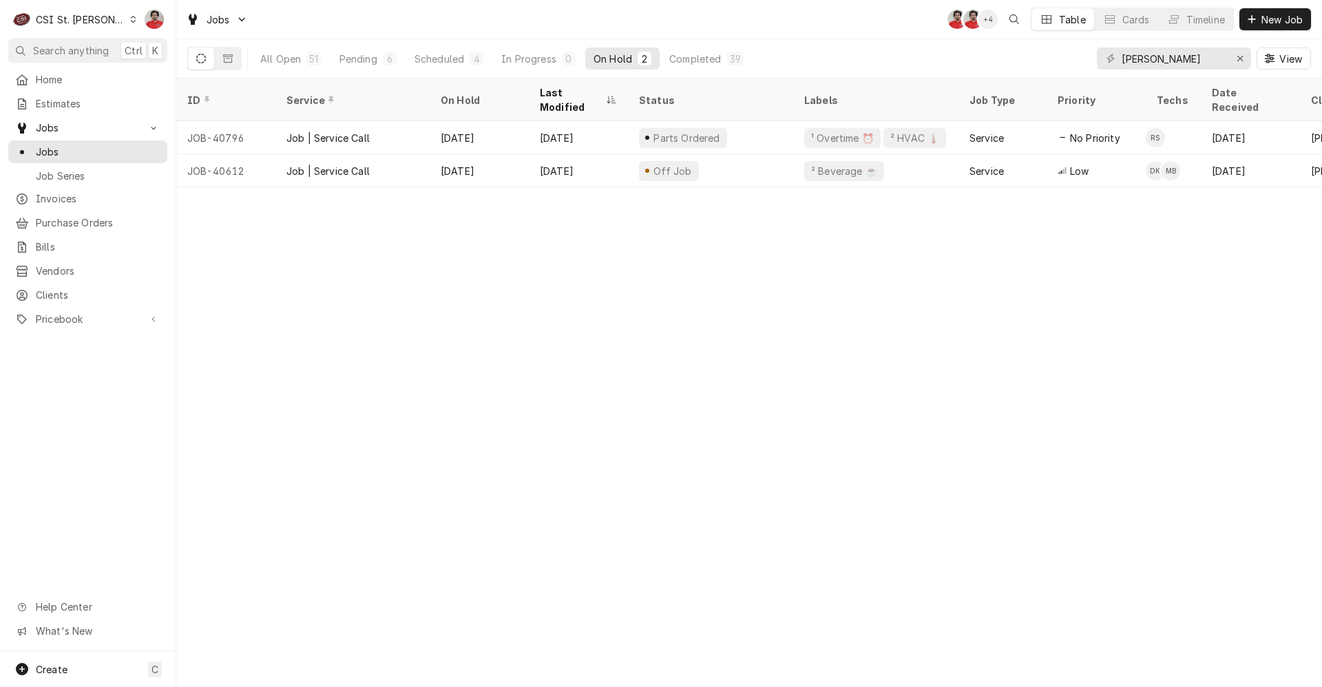
click at [896, 76] on div "All Open 51 Pending 6 Scheduled 4 In Progress 0 On Hold 2 Completed 39 vivian V…" at bounding box center [749, 58] width 1124 height 39
drag, startPoint x: 807, startPoint y: 353, endPoint x: 793, endPoint y: 357, distance: 14.2
click at [793, 357] on div "ID Service On Hold Last Modified Status Labels Job Type Priority Techs Date Rec…" at bounding box center [749, 383] width 1146 height 609
click at [512, 288] on div "ID Service On Hold Last Modified Status Labels Job Type Priority Techs Date Rec…" at bounding box center [749, 383] width 1146 height 609
click at [369, 63] on div "Pending" at bounding box center [359, 59] width 38 height 14
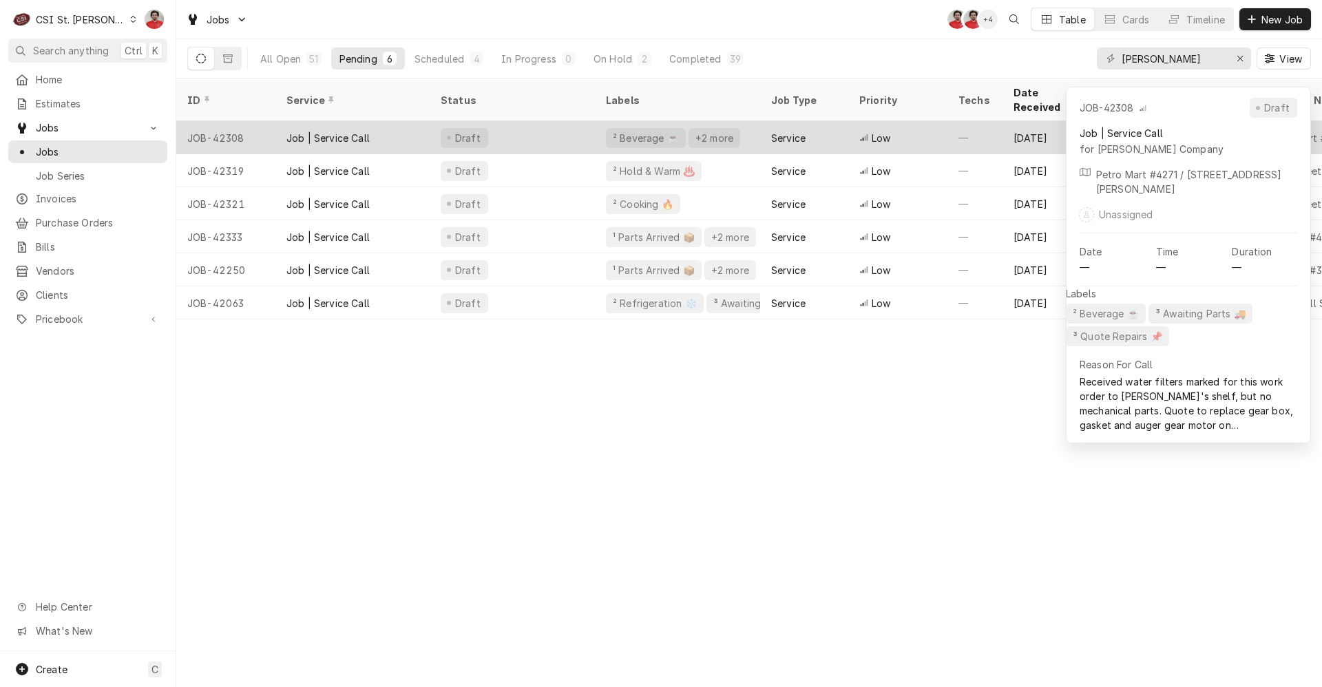
click at [410, 134] on div "Job | Service Call" at bounding box center [353, 137] width 154 height 33
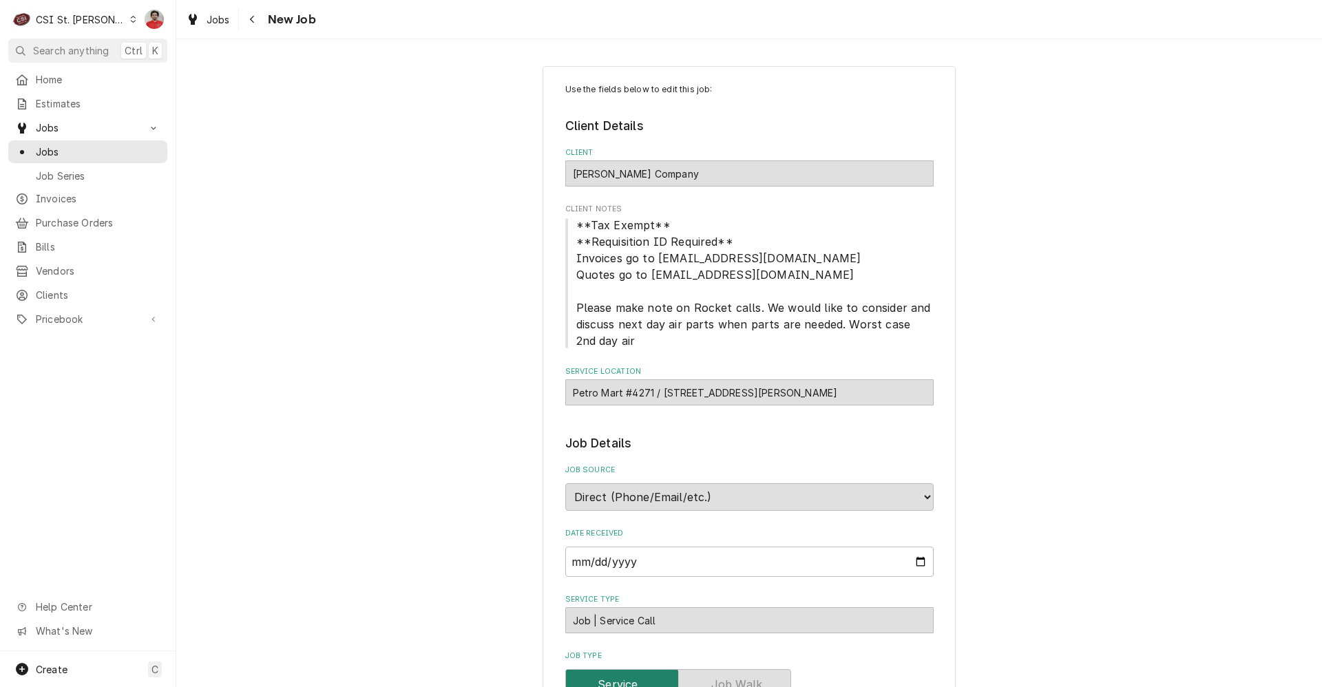
type textarea "x"
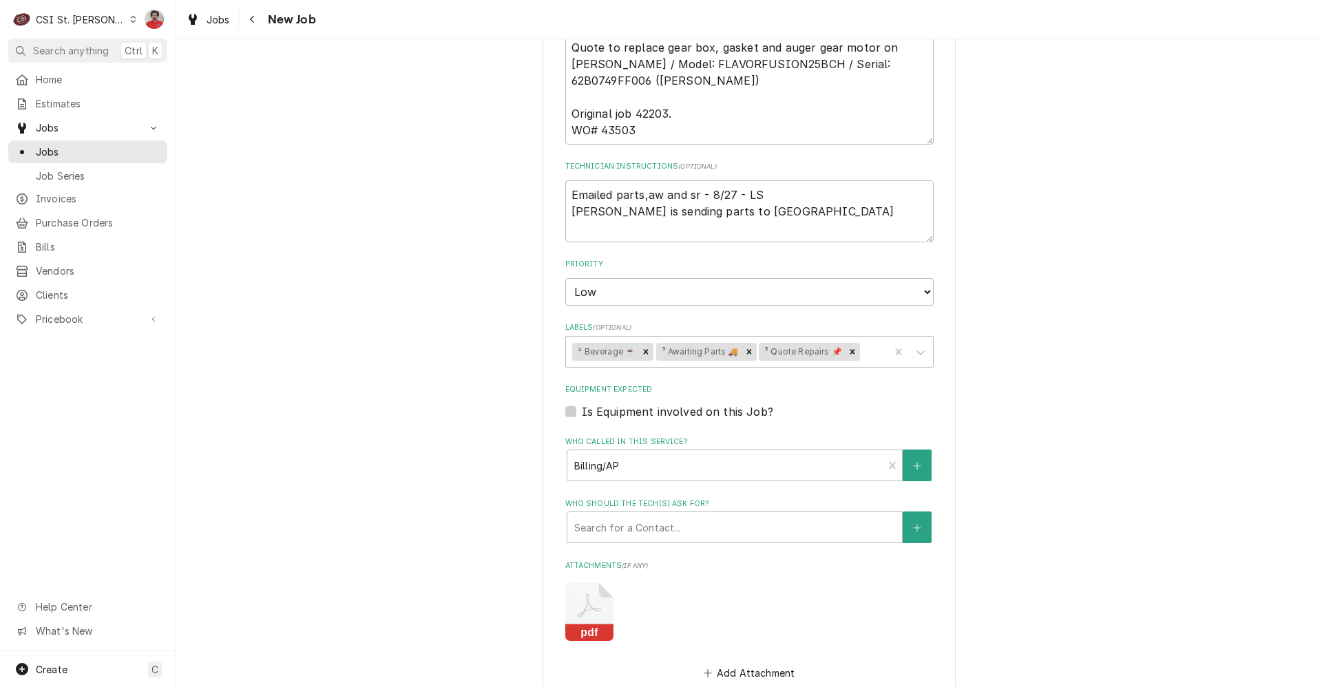
scroll to position [1080, 0]
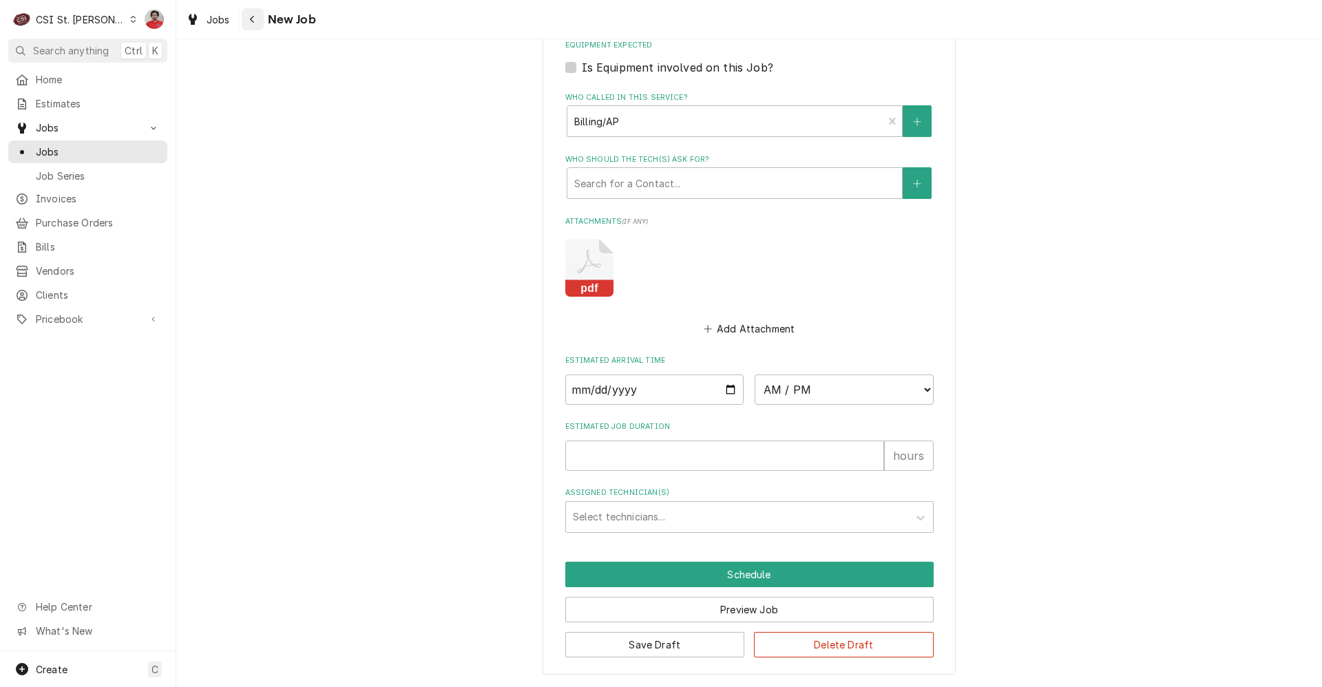
click at [253, 19] on icon "Navigate back" at bounding box center [252, 19] width 6 height 10
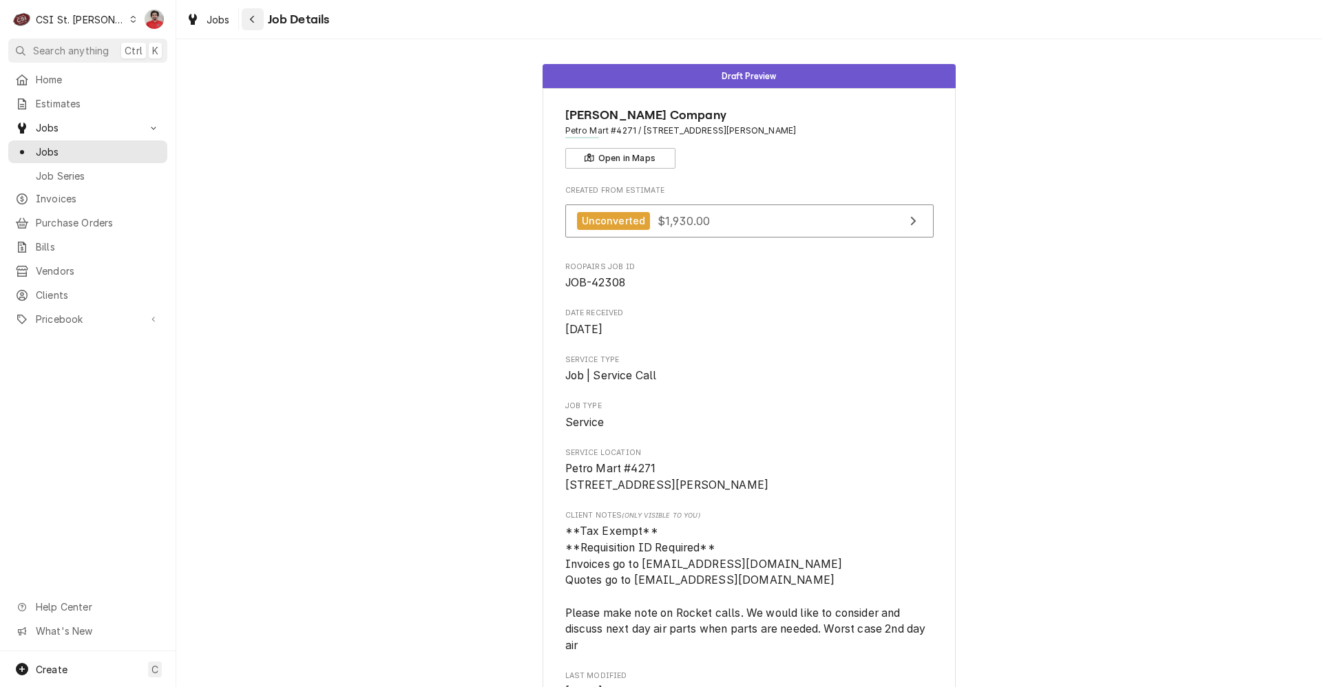
click at [260, 17] on button "Navigate back" at bounding box center [253, 19] width 22 height 22
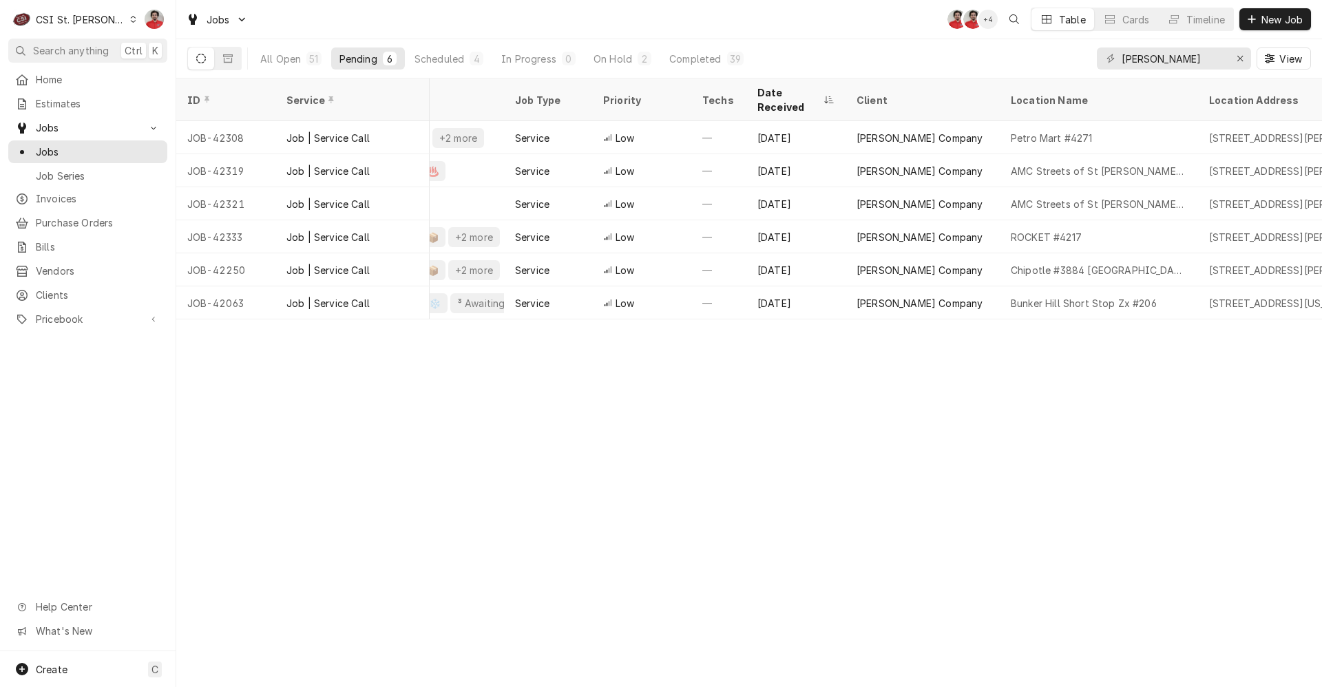
scroll to position [0, 260]
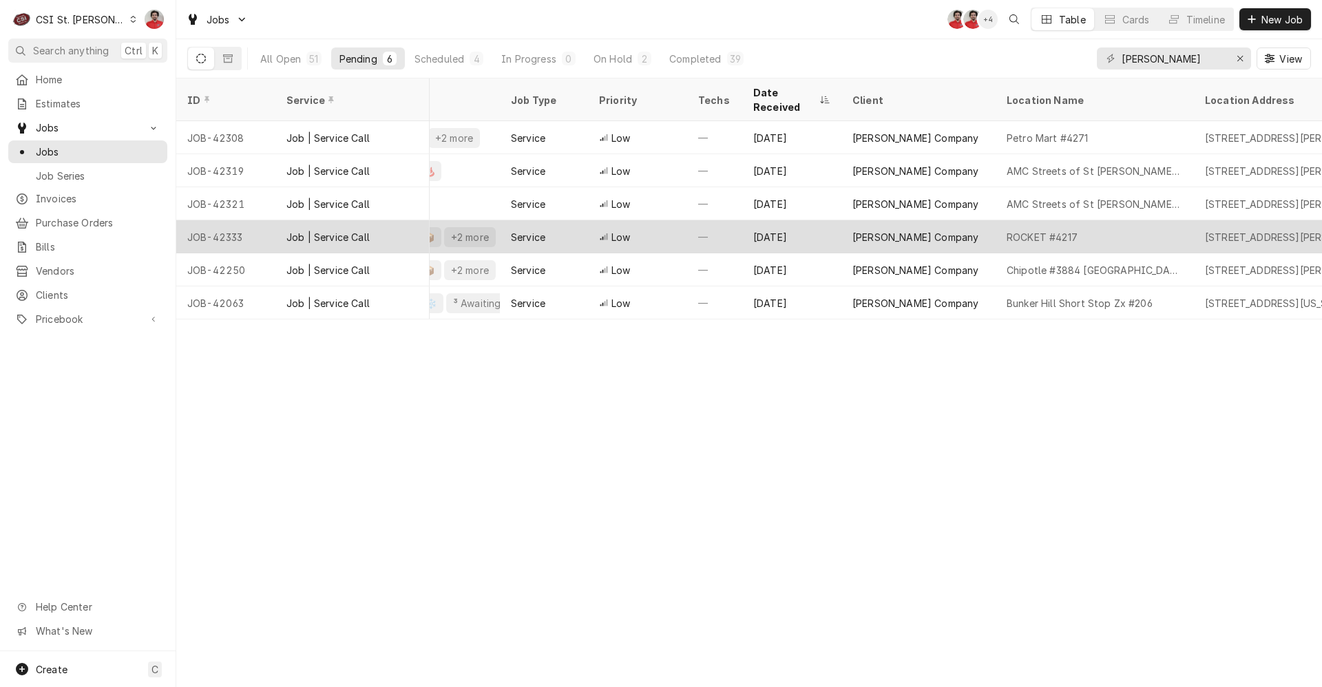
click at [773, 224] on div "Aug 27" at bounding box center [792, 236] width 99 height 33
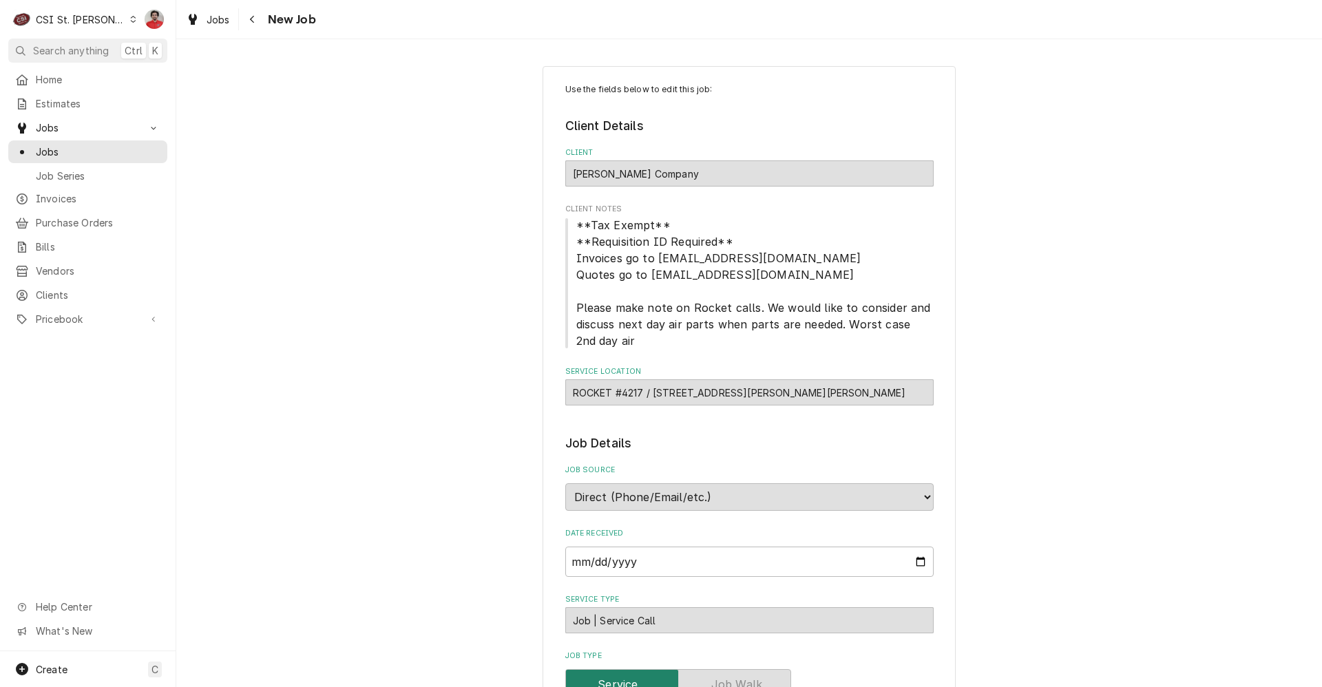
type textarea "x"
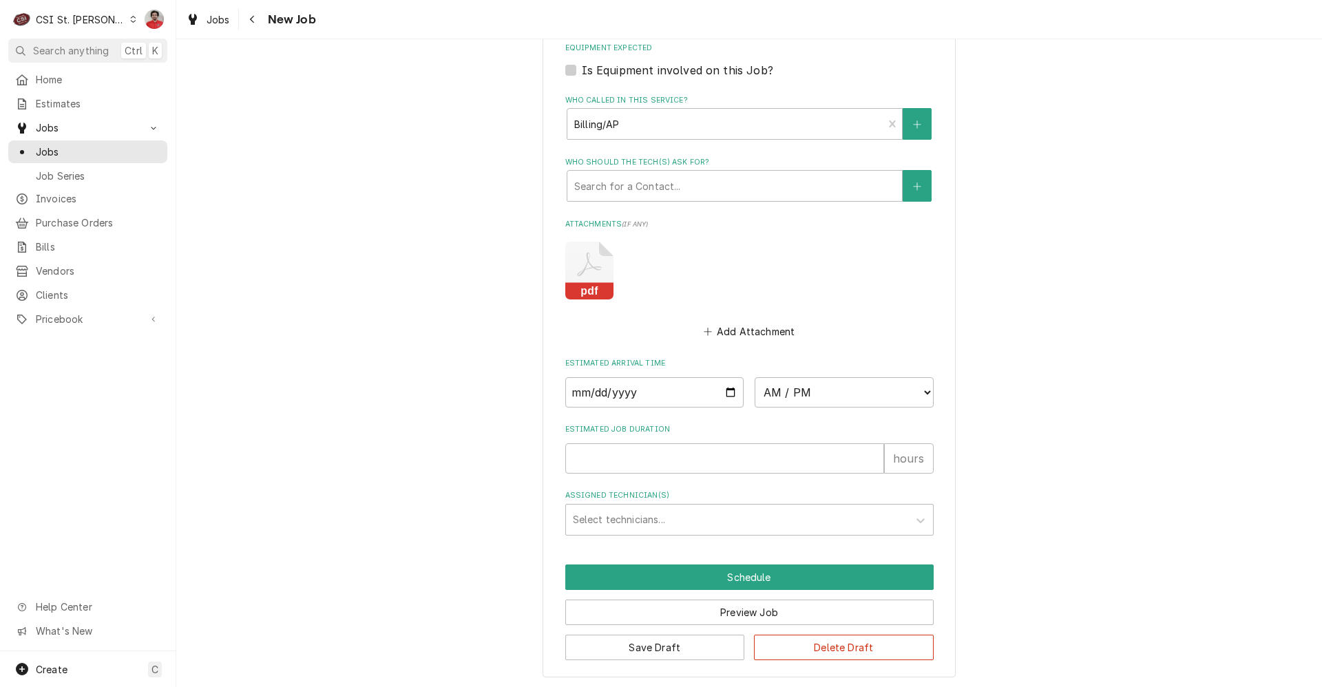
scroll to position [1113, 0]
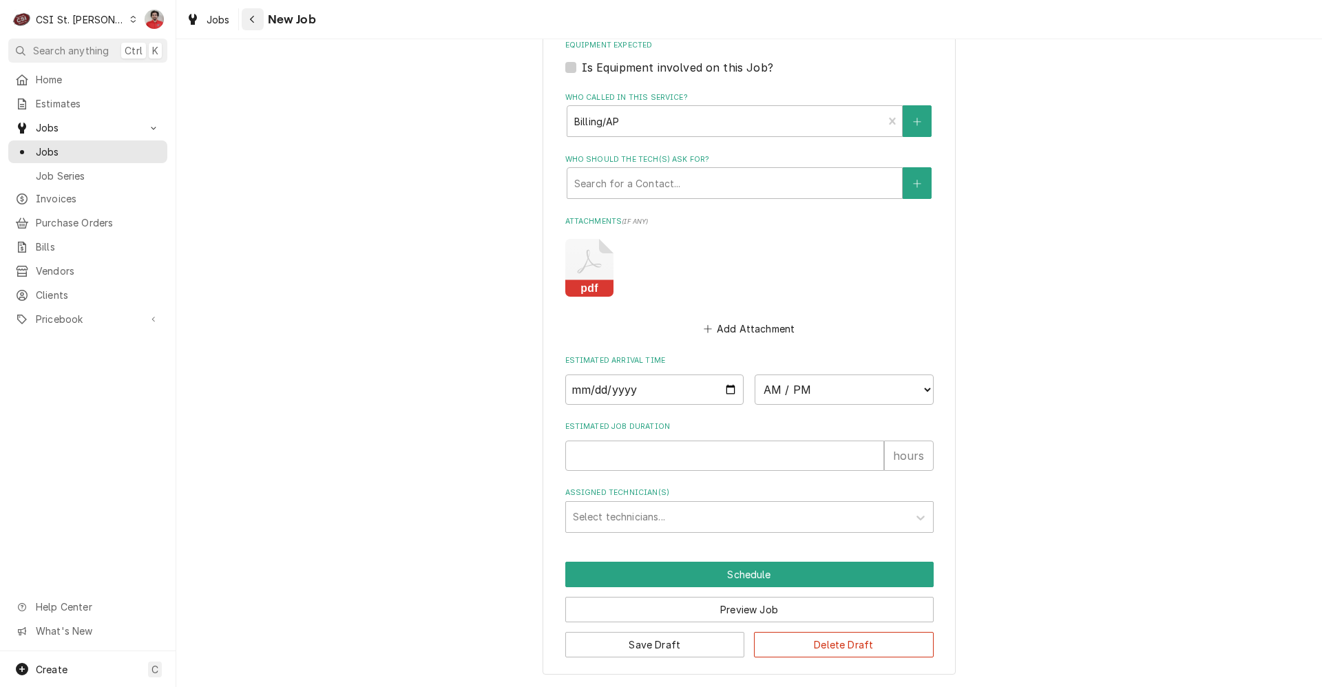
click at [253, 22] on icon "Navigate back" at bounding box center [252, 20] width 4 height 8
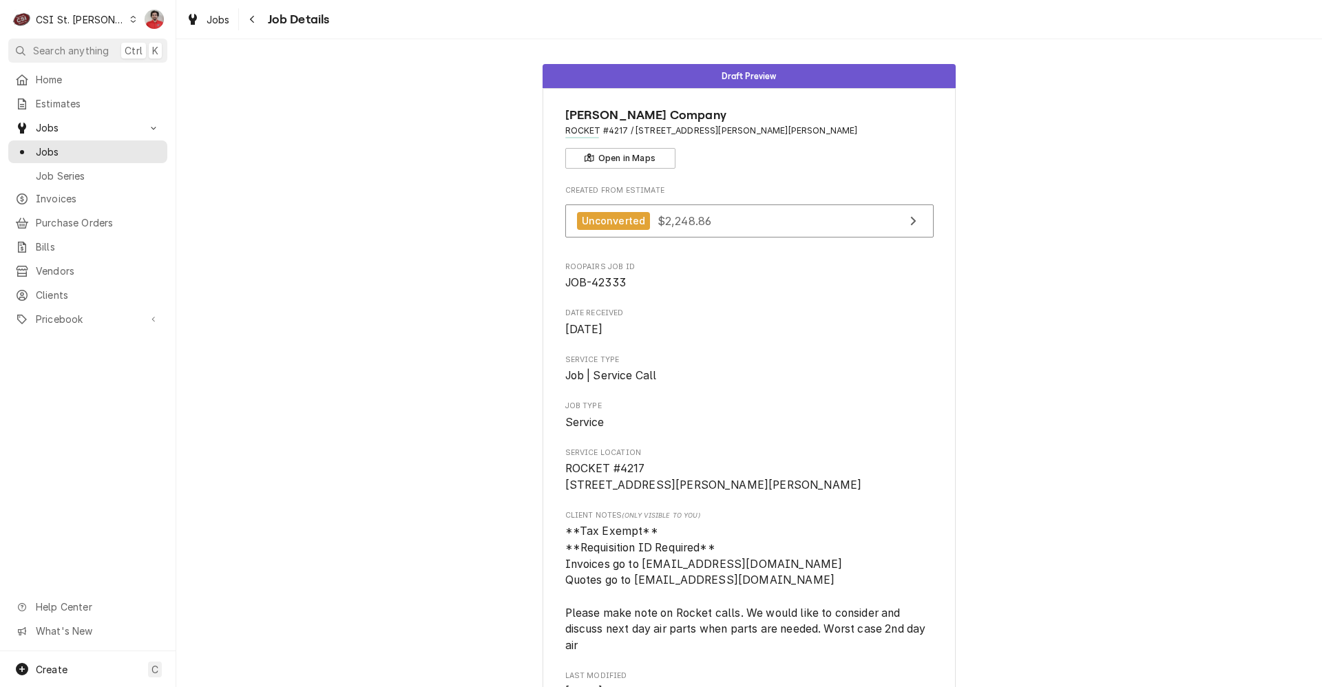
click at [253, 22] on icon "Navigate back" at bounding box center [252, 20] width 4 height 8
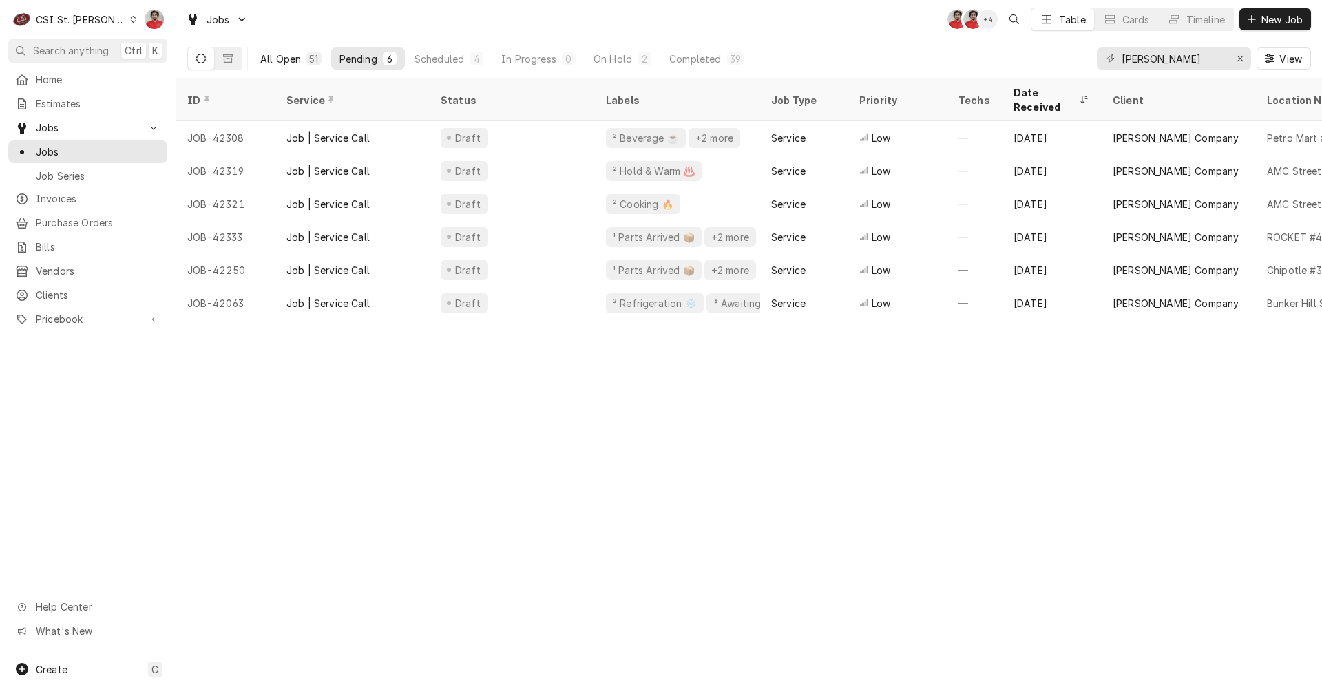
click at [289, 55] on div "All Open" at bounding box center [280, 59] width 41 height 14
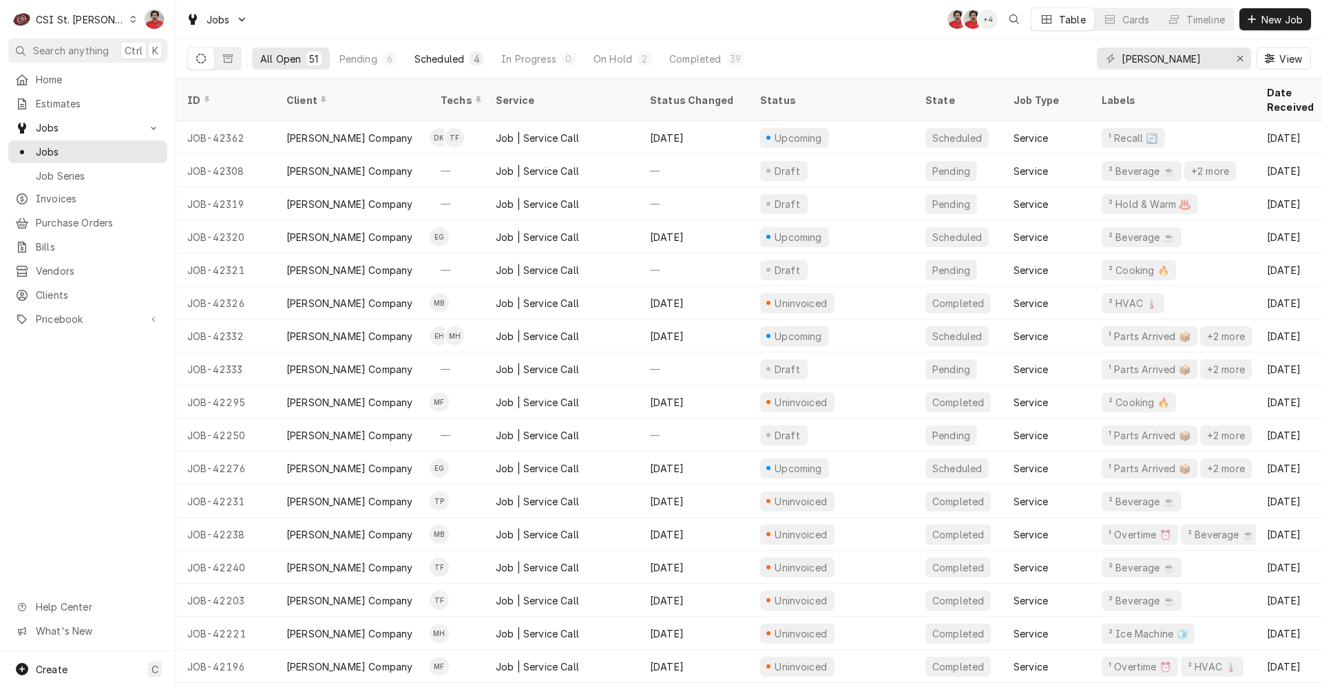
click at [442, 62] on div "Scheduled" at bounding box center [440, 59] width 50 height 14
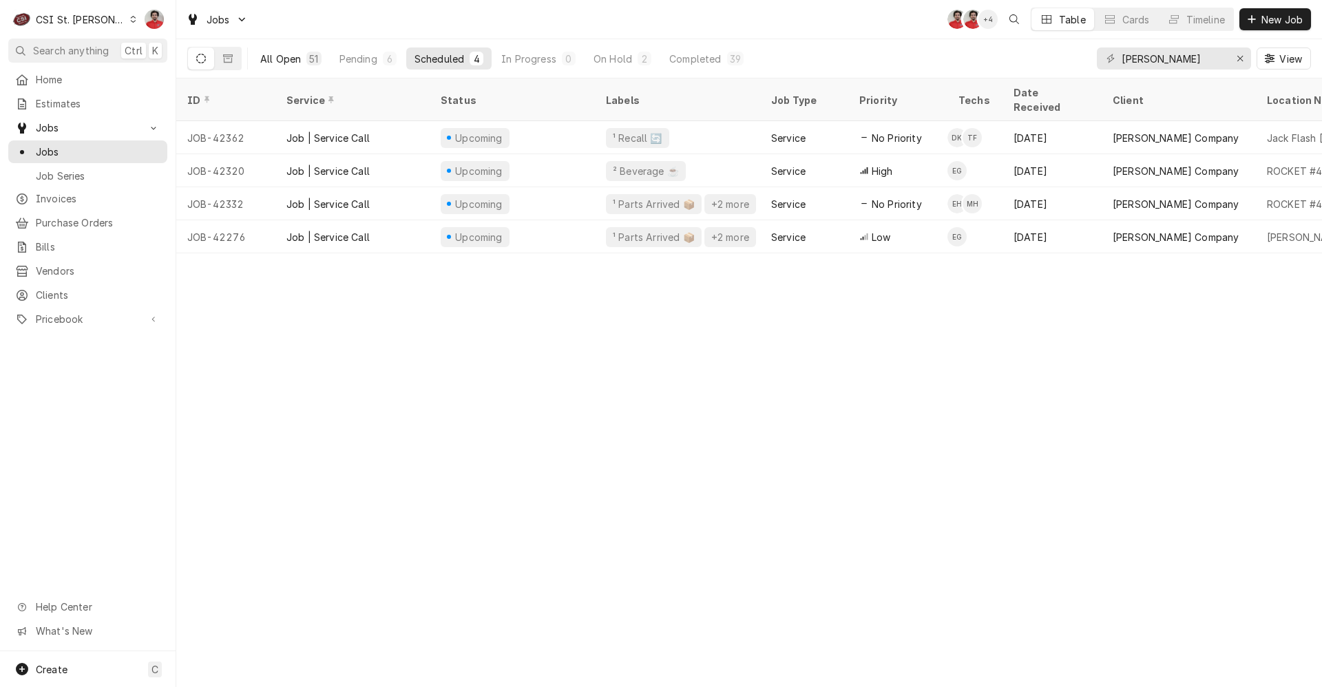
click at [298, 63] on div "All Open" at bounding box center [280, 59] width 41 height 14
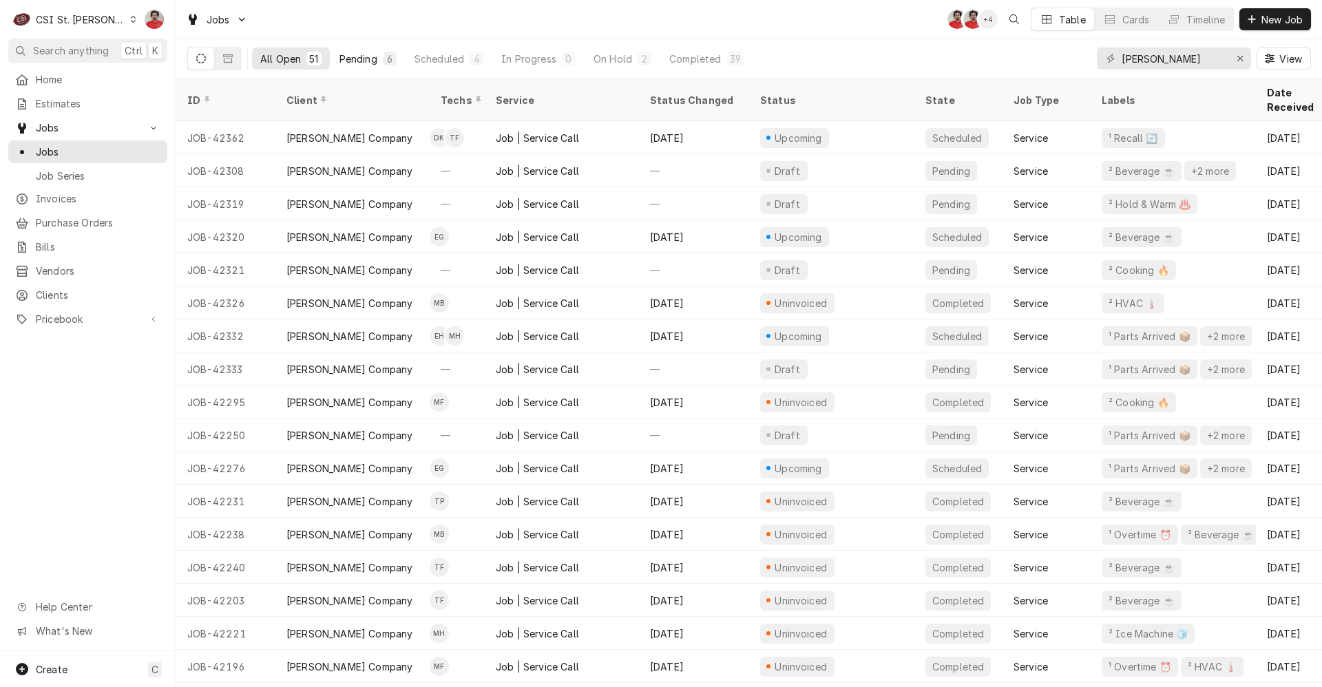
click at [355, 55] on div "Pending" at bounding box center [359, 59] width 38 height 14
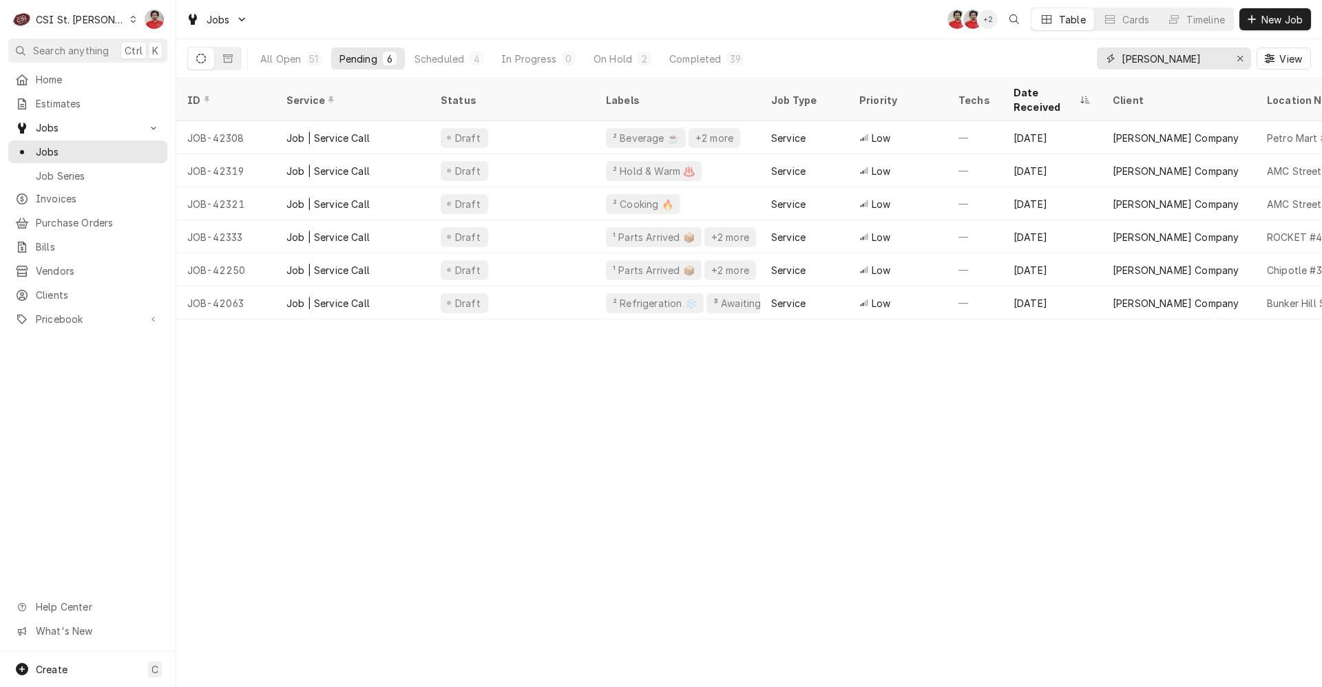
click at [1187, 56] on input "vivian" at bounding box center [1173, 59] width 103 height 22
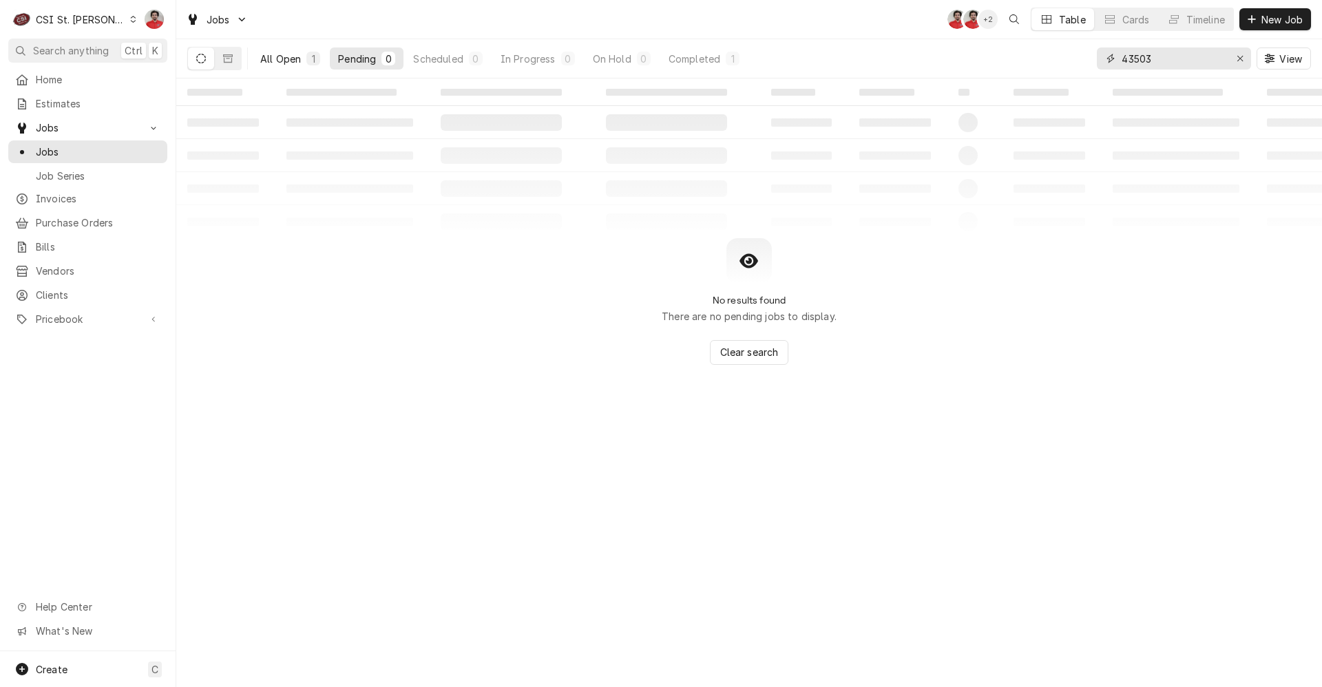
type input "43503"
click at [307, 53] on div "1" at bounding box center [314, 59] width 14 height 14
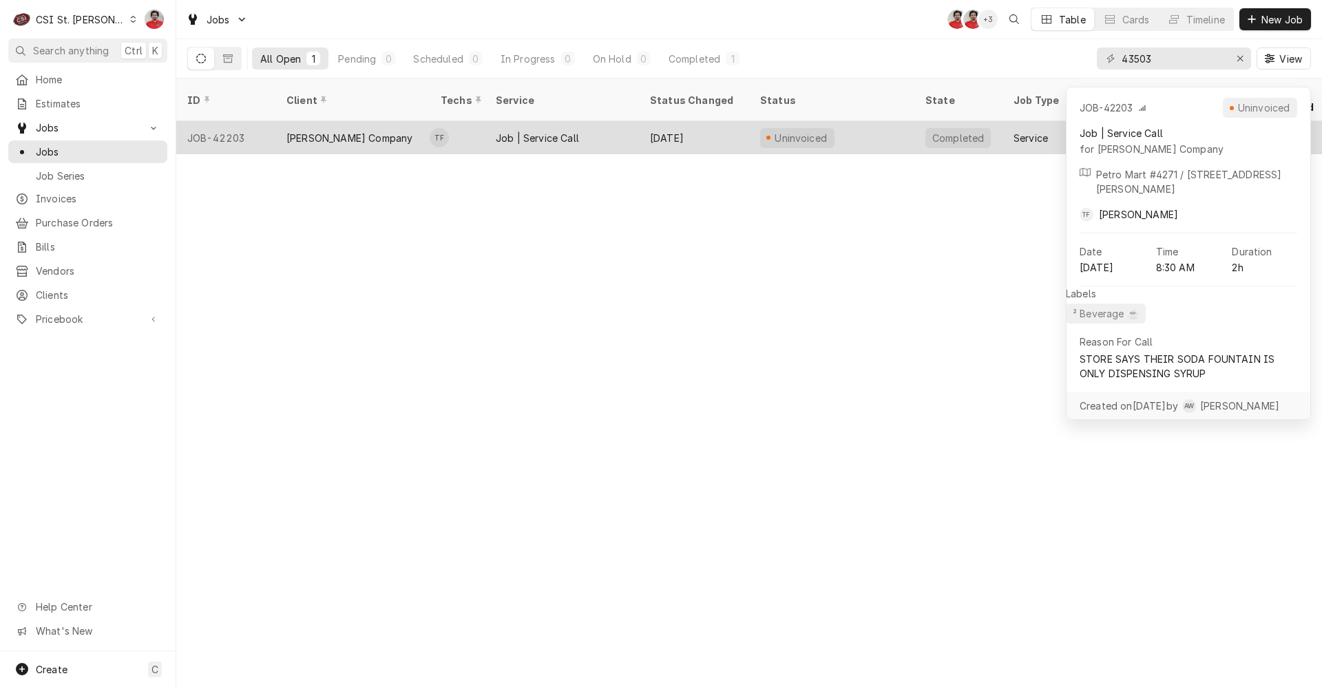
click at [291, 129] on div "[PERSON_NAME] Company" at bounding box center [353, 137] width 154 height 33
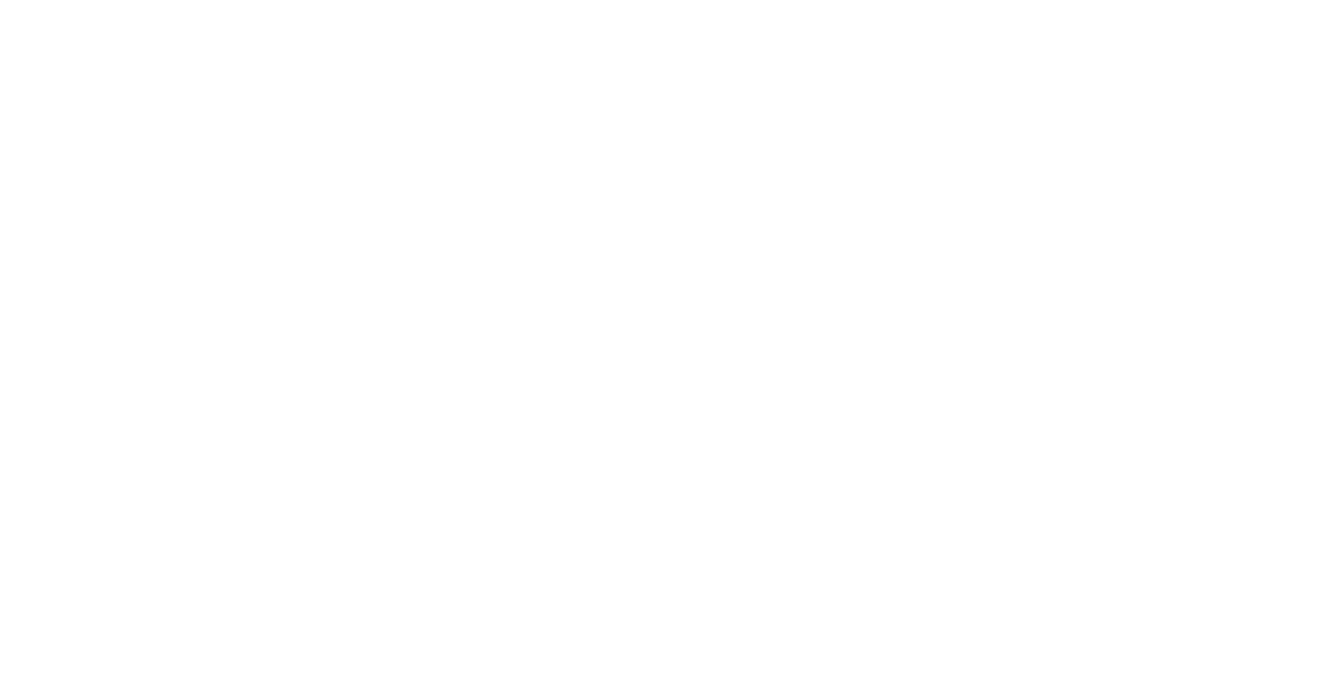
drag, startPoint x: 0, startPoint y: 0, endPoint x: 236, endPoint y: 125, distance: 267.1
click at [236, 125] on div "Dynamic Content Wrapper" at bounding box center [661, 343] width 1322 height 687
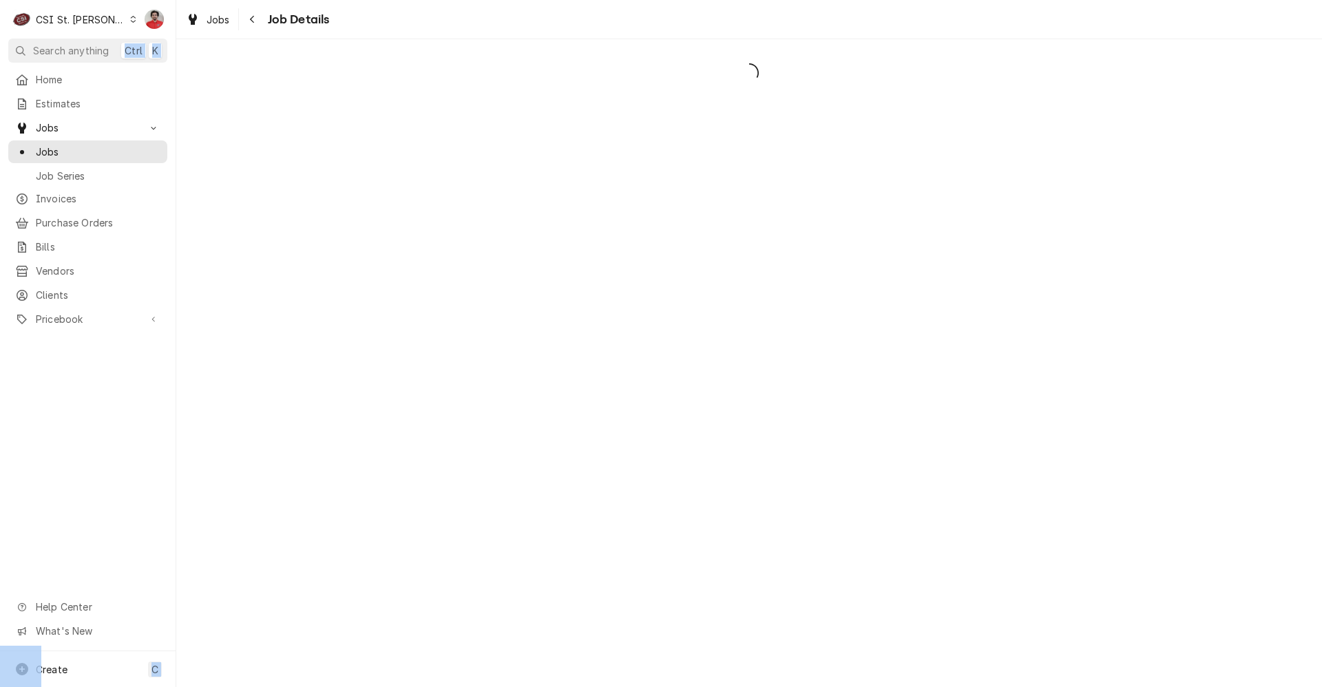
click at [236, 125] on div "C CSI St. Louis NF Search anything Ctrl K Home Estimates Jobs Jobs Job Series I…" at bounding box center [661, 343] width 1322 height 687
